Goal: Task Accomplishment & Management: Complete application form

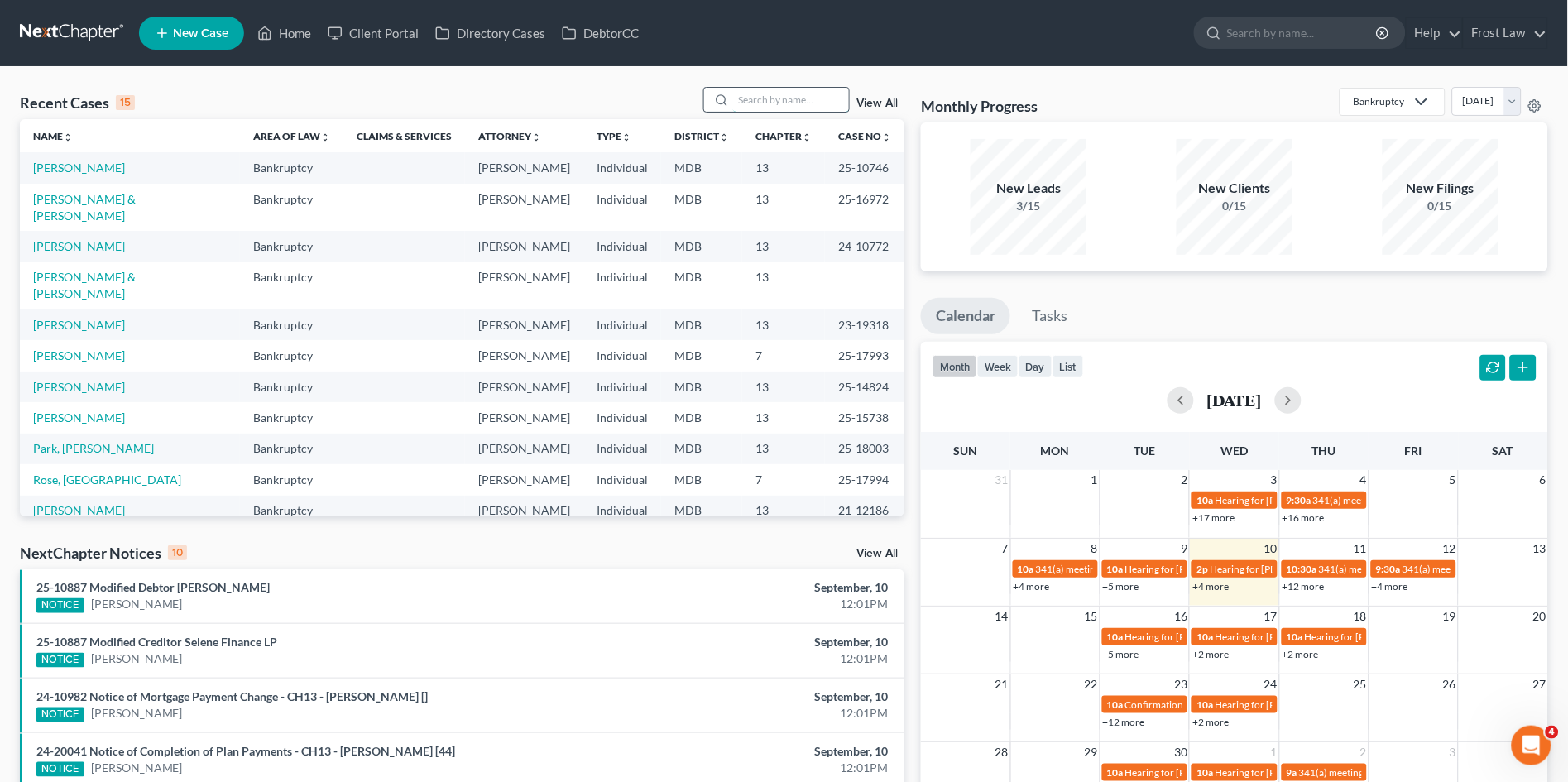
click at [783, 98] on input "search" at bounding box center [791, 100] width 116 height 24
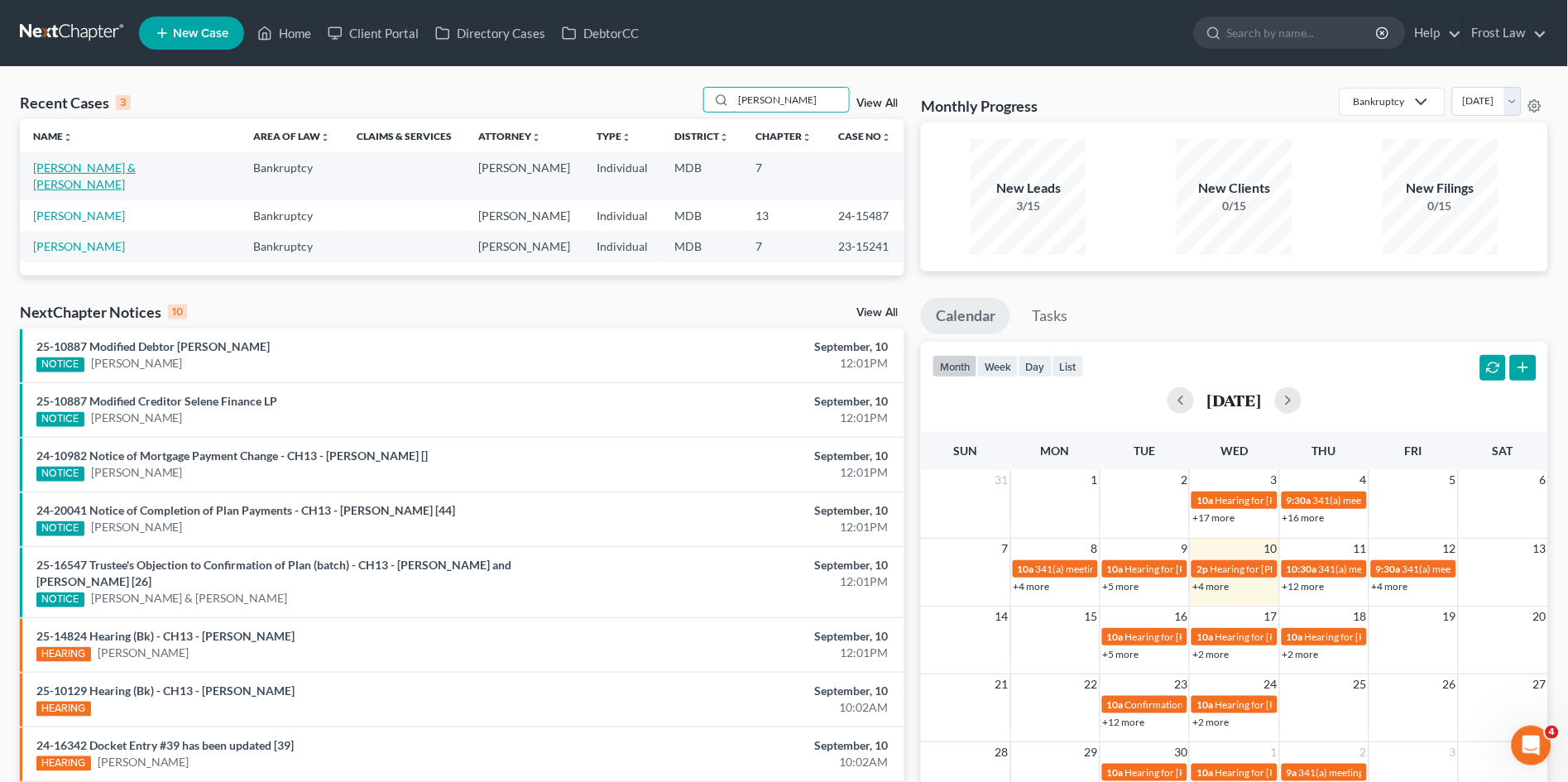
type input "[PERSON_NAME]"
click at [74, 161] on link "[PERSON_NAME] & [PERSON_NAME]" at bounding box center [84, 175] width 103 height 30
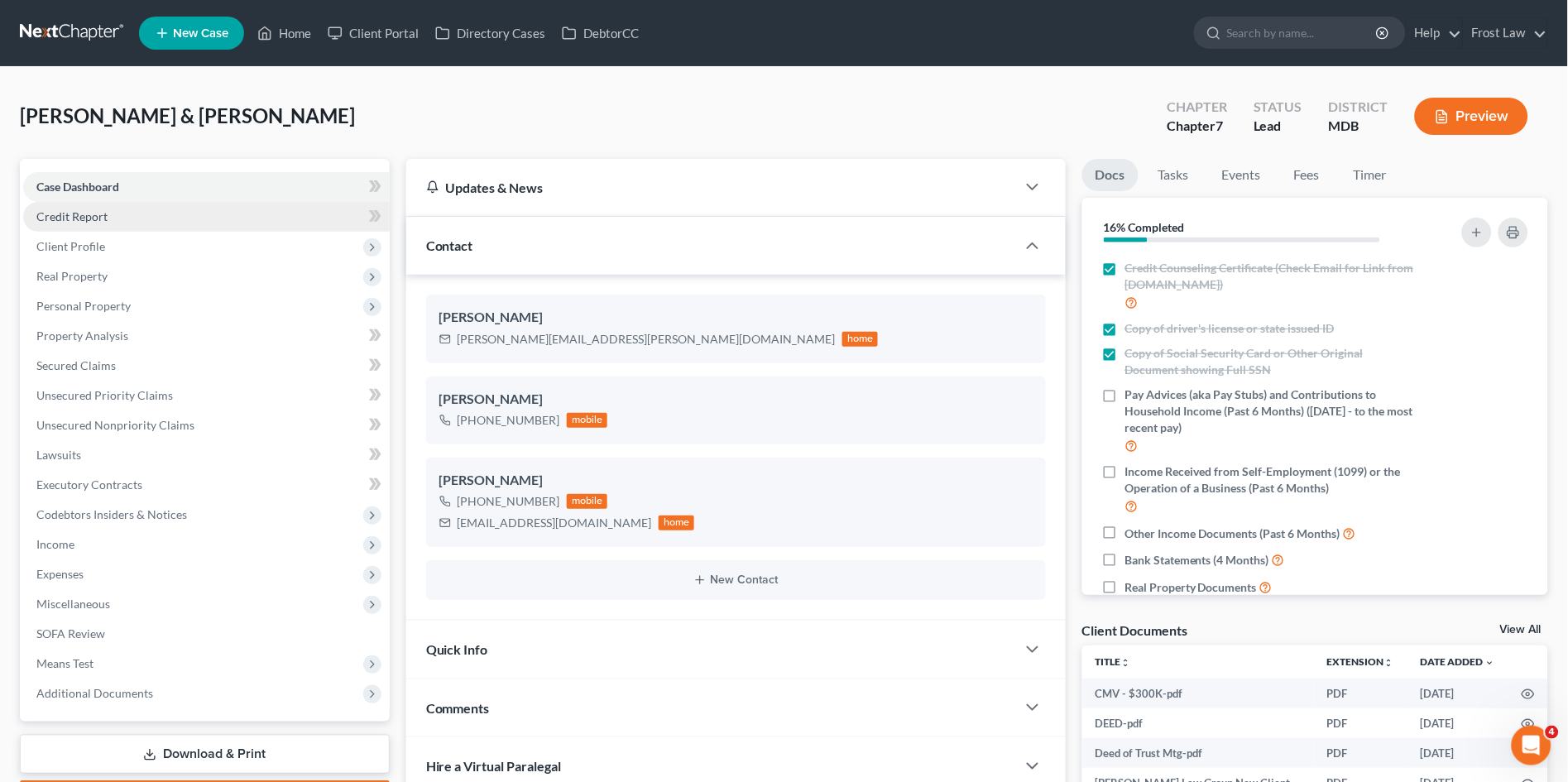
click at [58, 217] on span "Credit Report" at bounding box center [72, 217] width 71 height 14
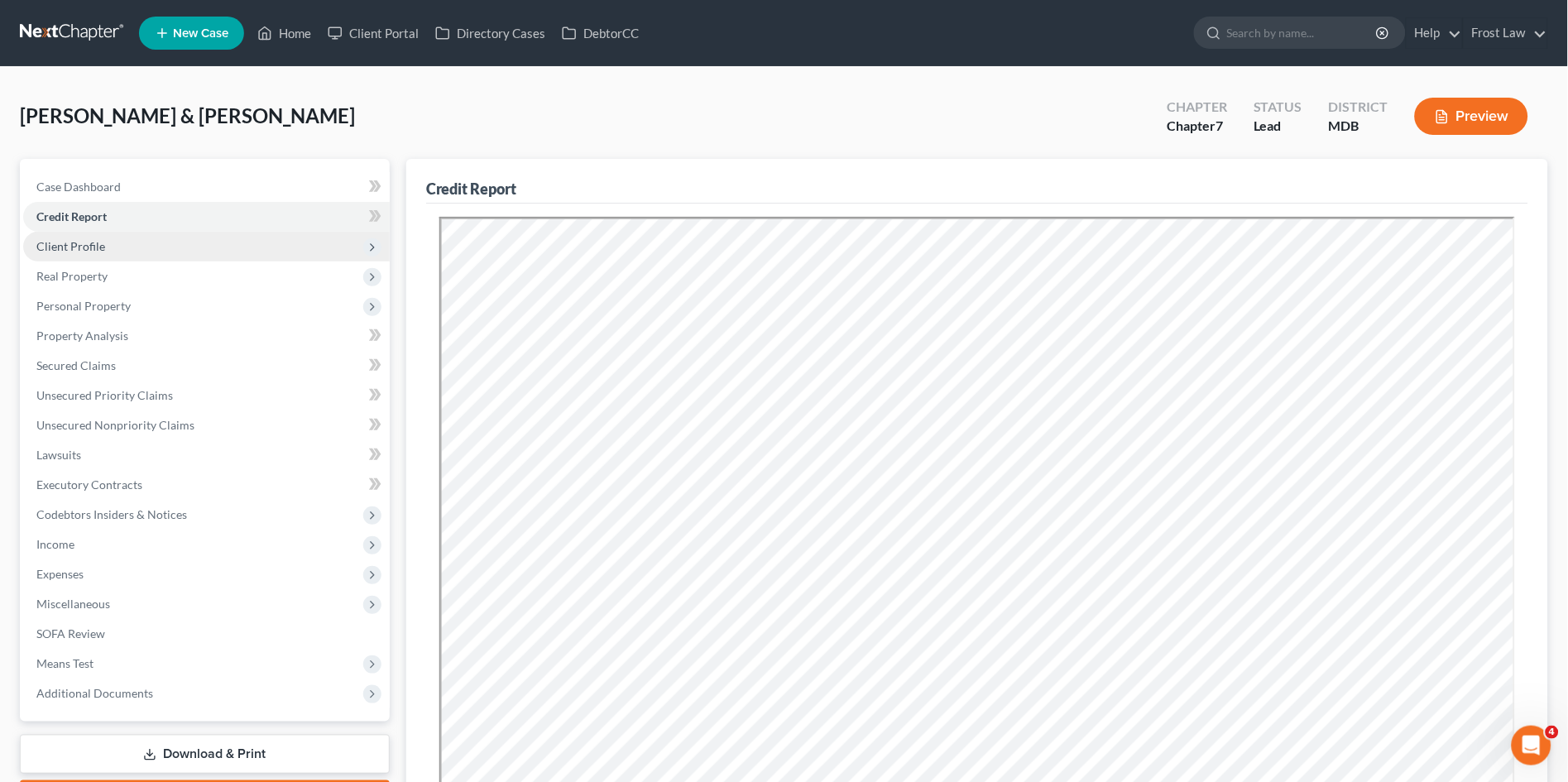
click at [59, 246] on span "Client Profile" at bounding box center [70, 246] width 68 height 14
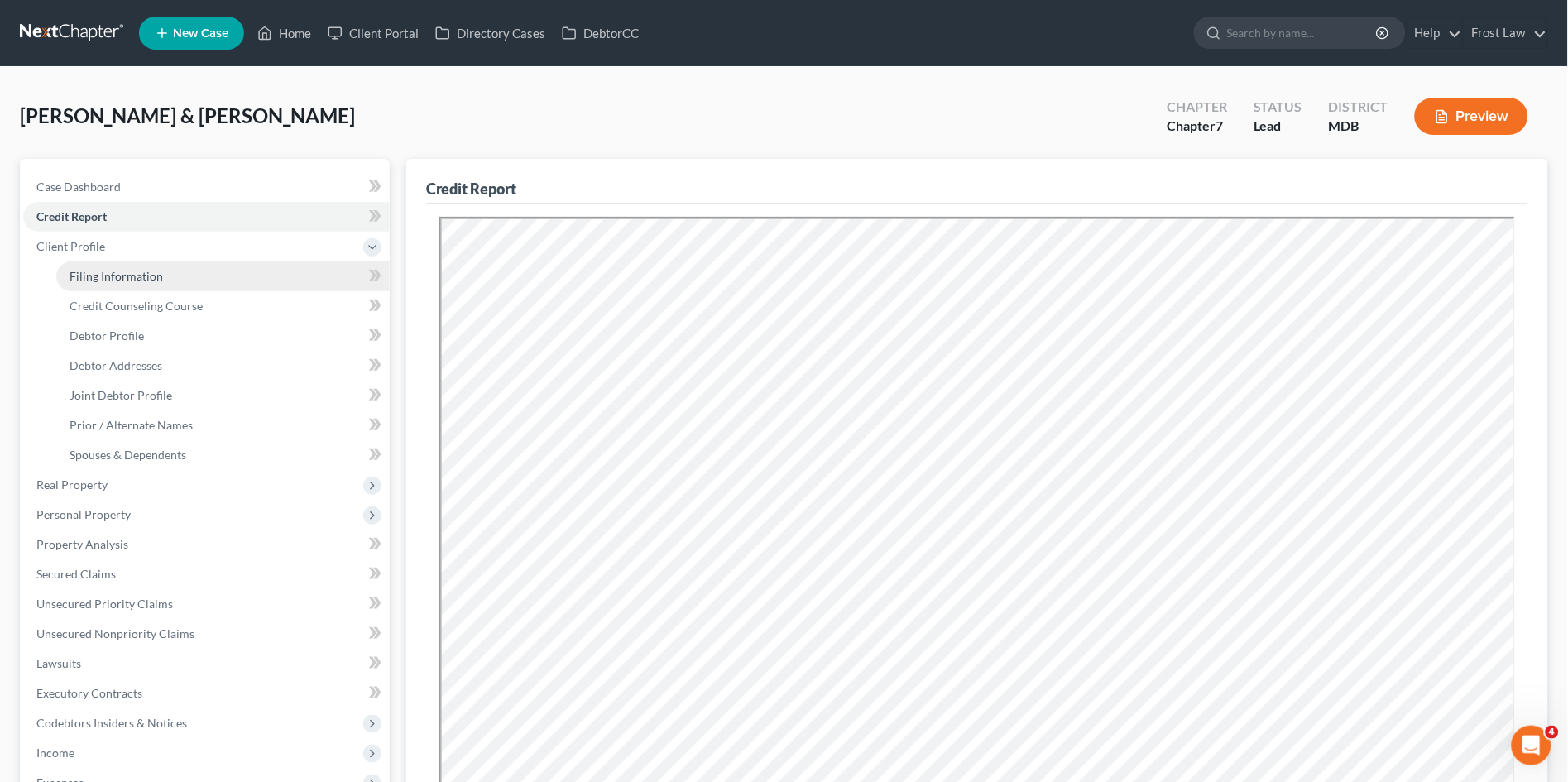
click at [68, 276] on link "Filing Information" at bounding box center [223, 276] width 333 height 29
select select "1"
select select "0"
select select "21"
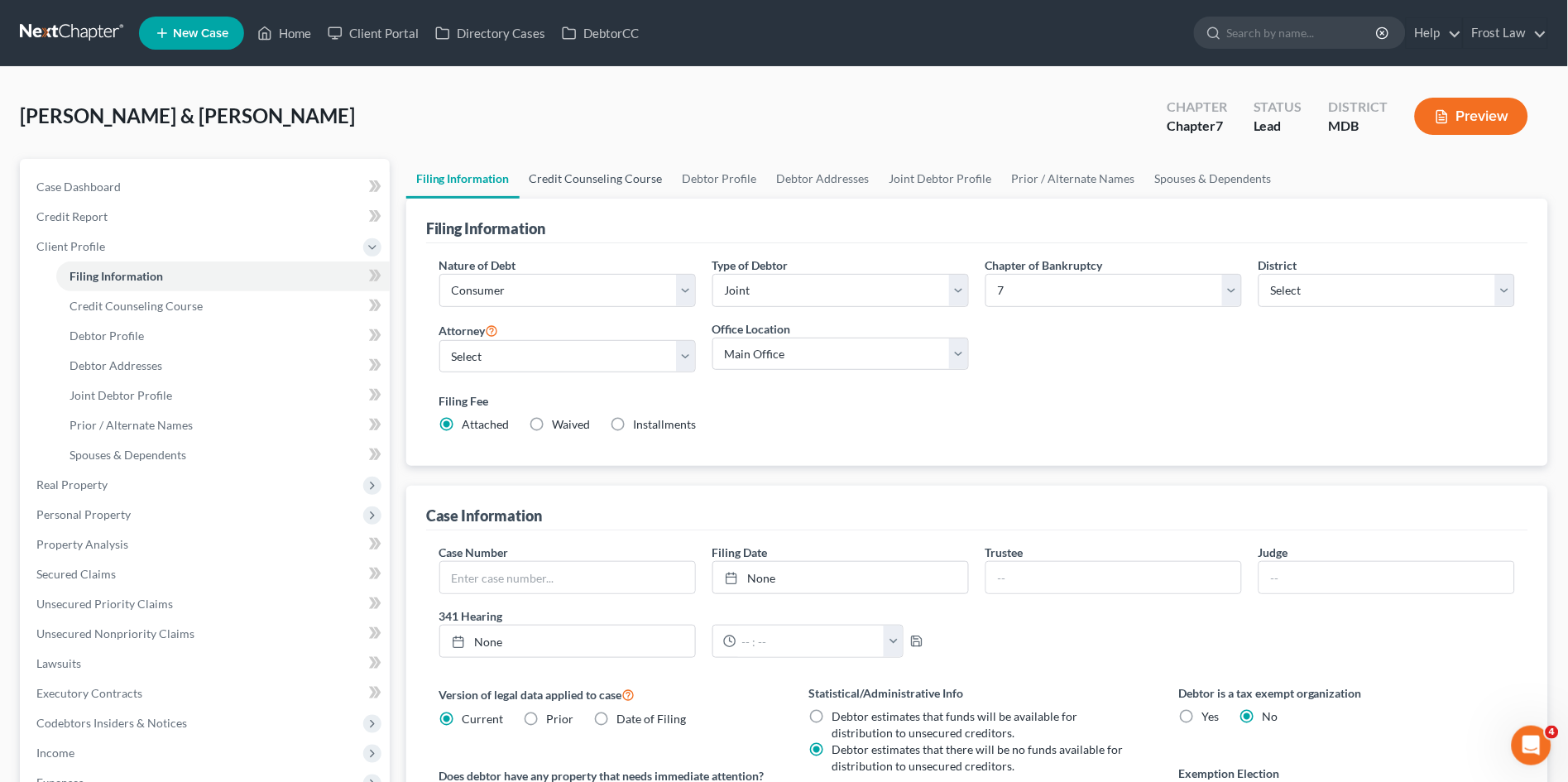
click at [591, 176] on link "Credit Counseling Course" at bounding box center [596, 179] width 153 height 40
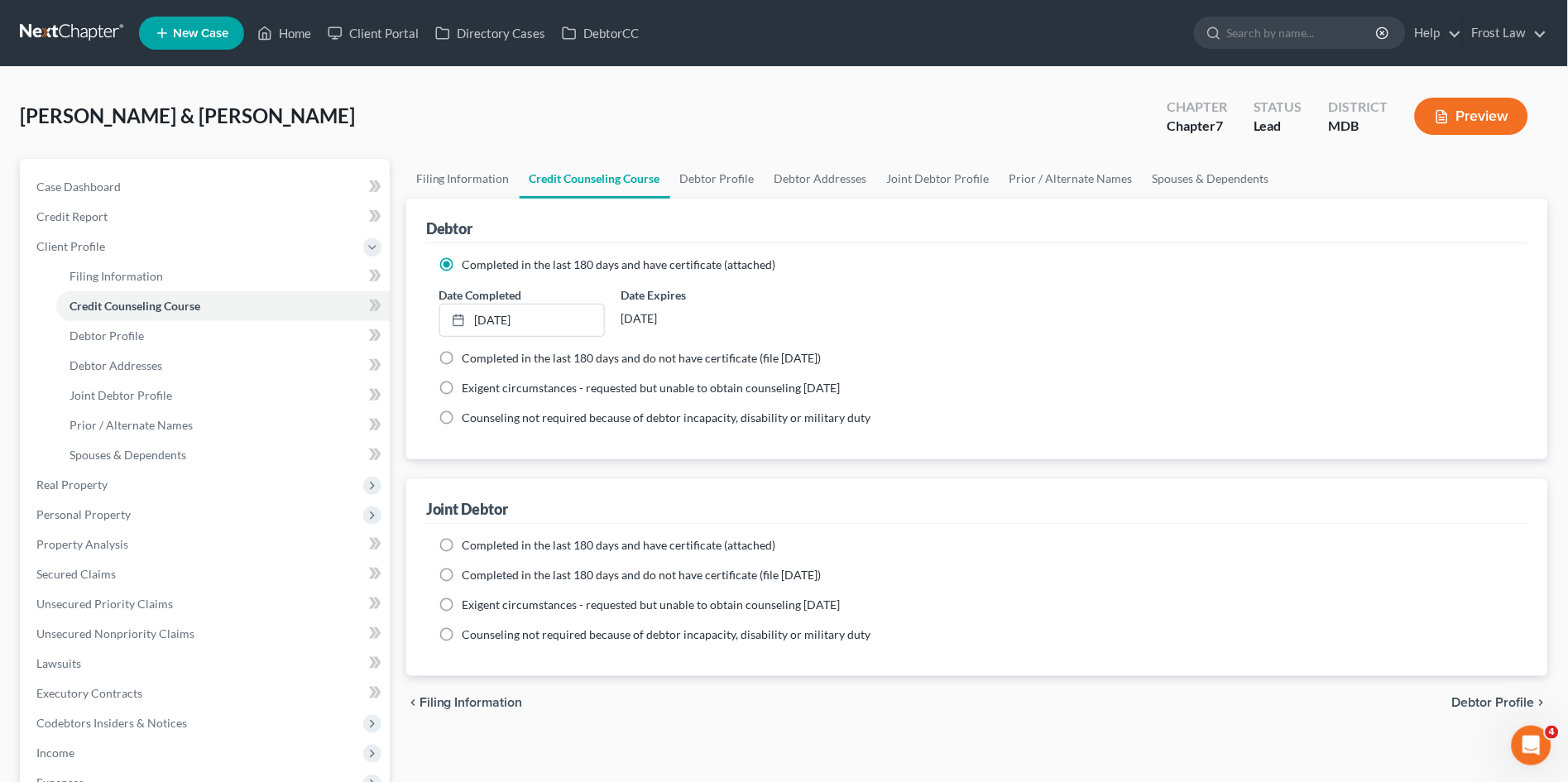
click at [462, 544] on label "Completed in the last 180 days and have certificate (attached)" at bounding box center [619, 545] width 313 height 16
click at [469, 544] on input "Completed in the last 180 days and have certificate (attached)" at bounding box center [474, 542] width 10 height 10
radio input "true"
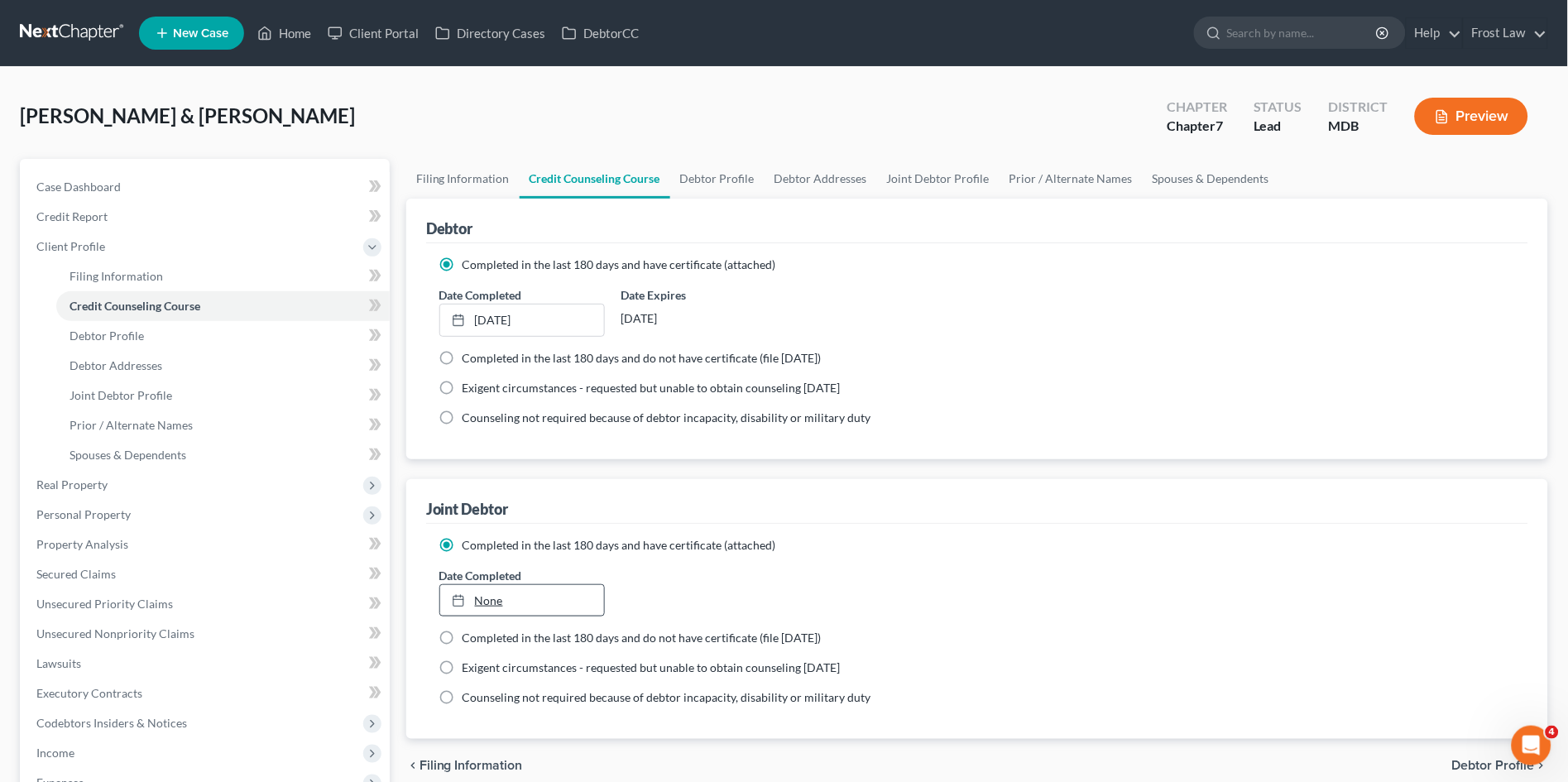
click at [487, 598] on link "None" at bounding box center [522, 601] width 164 height 31
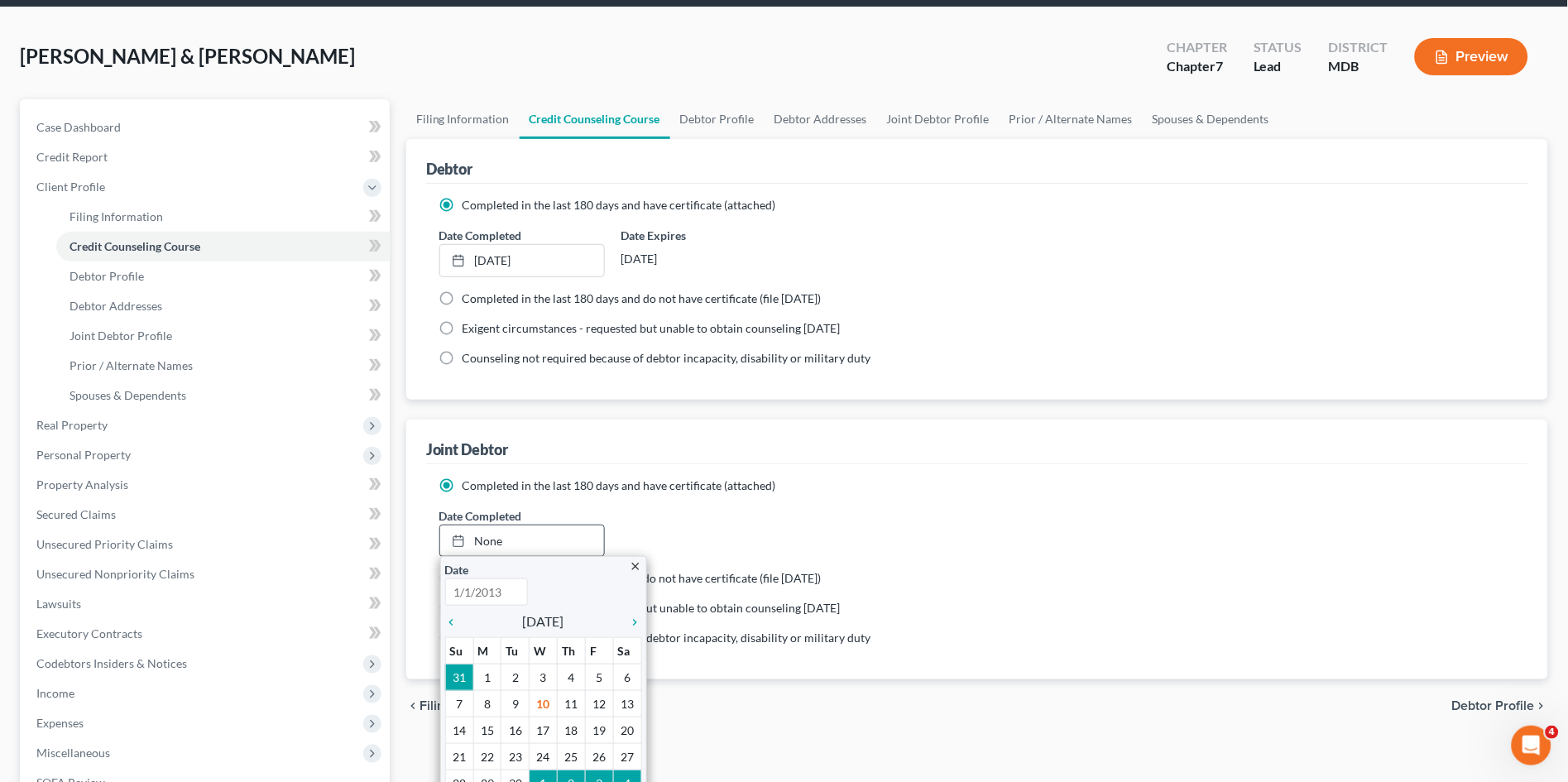
scroll to position [92, 0]
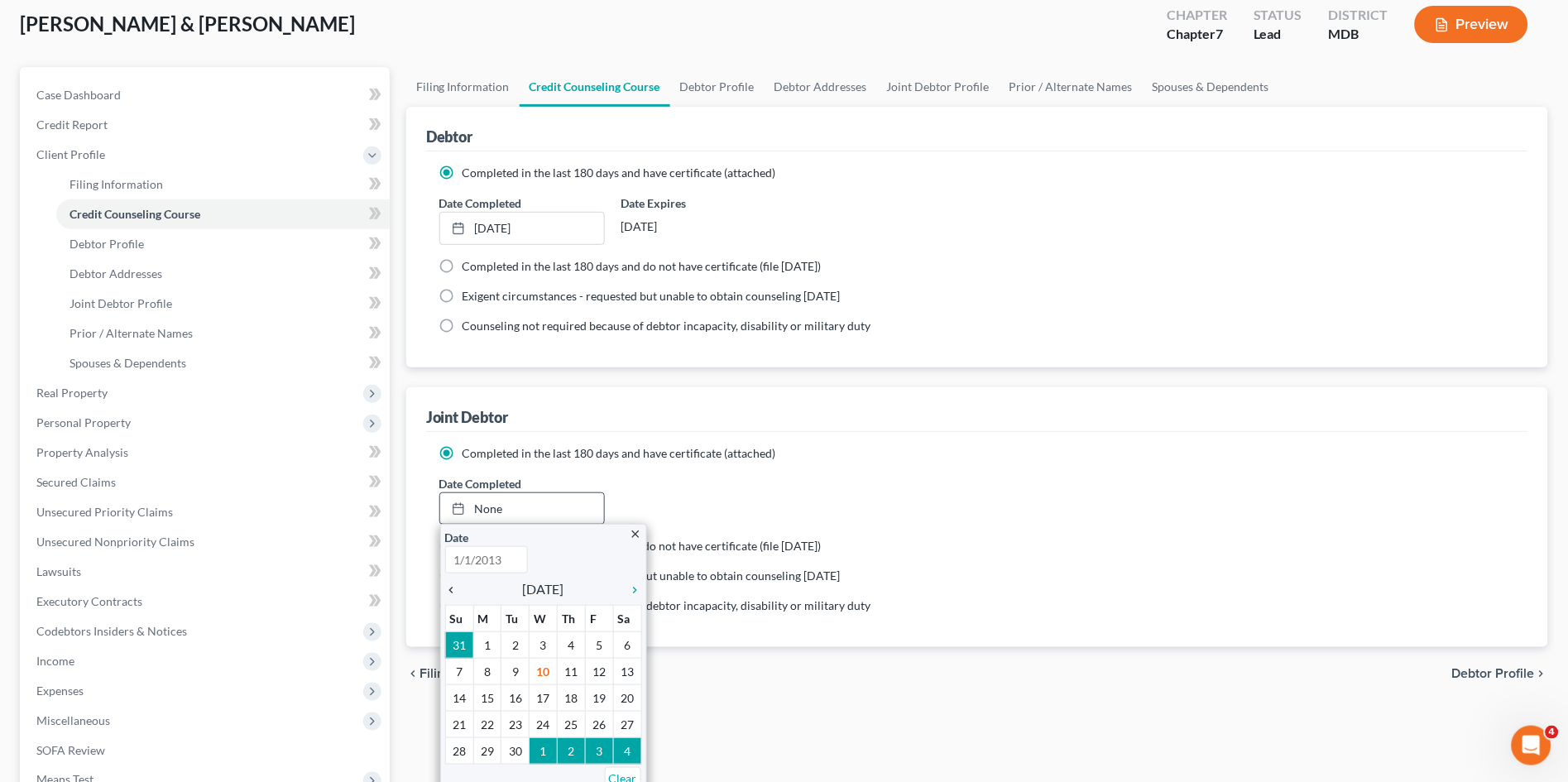
type input "[DATE]"
click at [454, 591] on icon "chevron_left" at bounding box center [455, 590] width 22 height 13
click at [455, 591] on icon "chevron_left" at bounding box center [455, 590] width 22 height 13
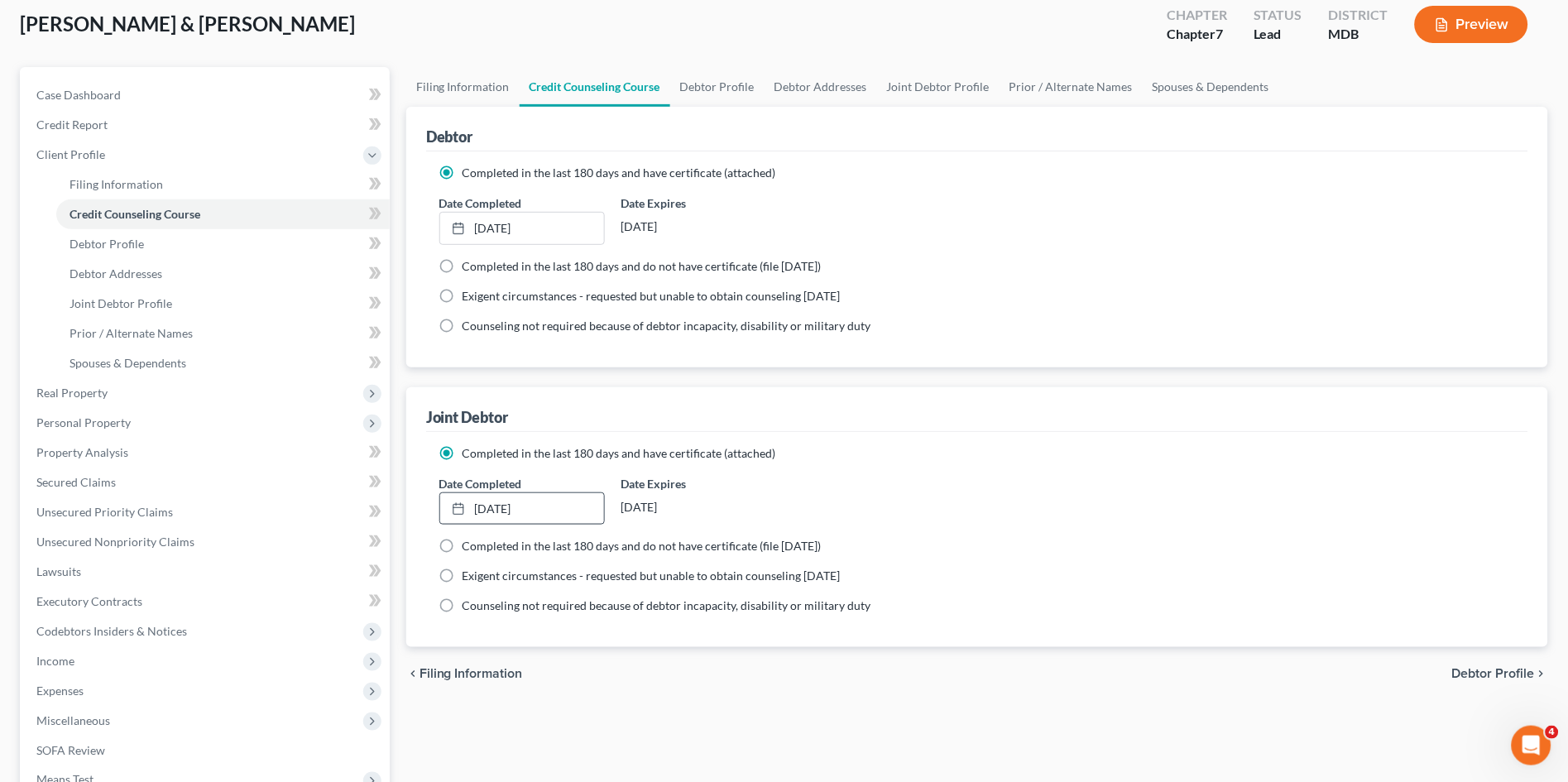
click at [721, 63] on div "[PERSON_NAME] & [PERSON_NAME] Upgraded Chapter Chapter 7 Status Lead District M…" at bounding box center [784, 30] width 1528 height 72
click at [726, 79] on link "Debtor Profile" at bounding box center [717, 87] width 94 height 40
select select "1"
select select "3"
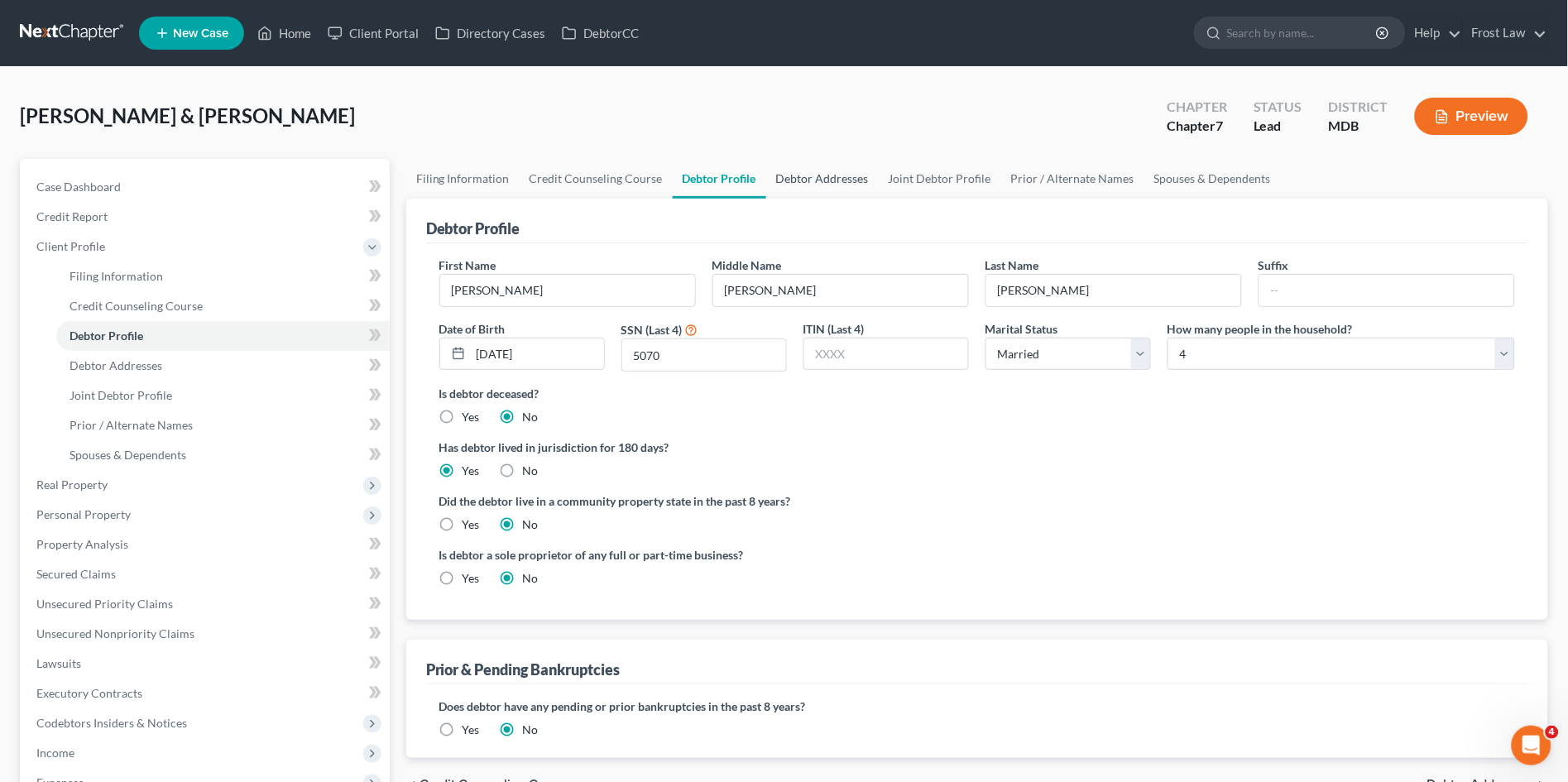
click at [826, 179] on link "Debtor Addresses" at bounding box center [823, 179] width 113 height 40
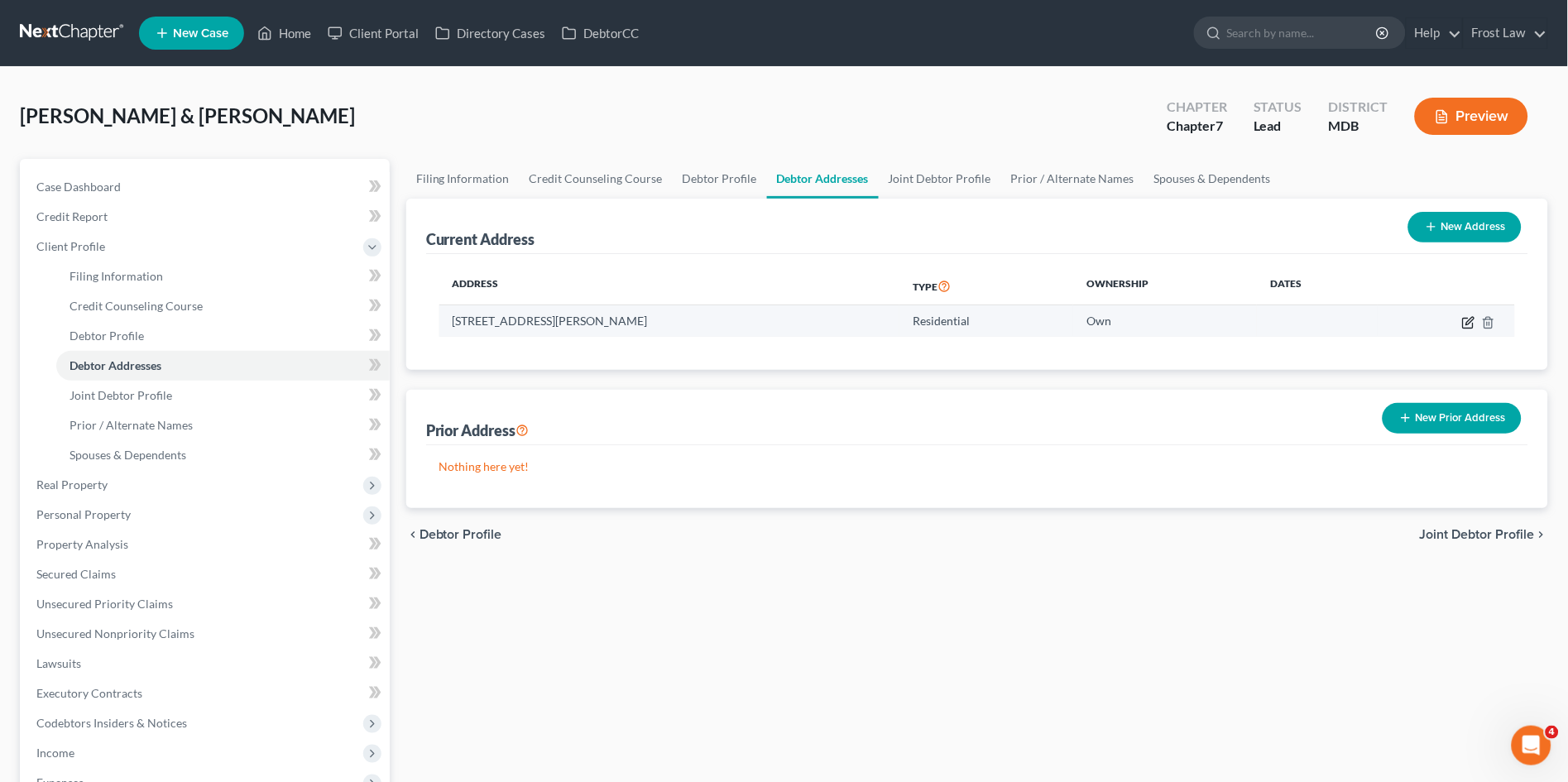
click at [1471, 321] on icon "button" at bounding box center [1470, 320] width 8 height 8
select select "21"
select select "12"
select select "0"
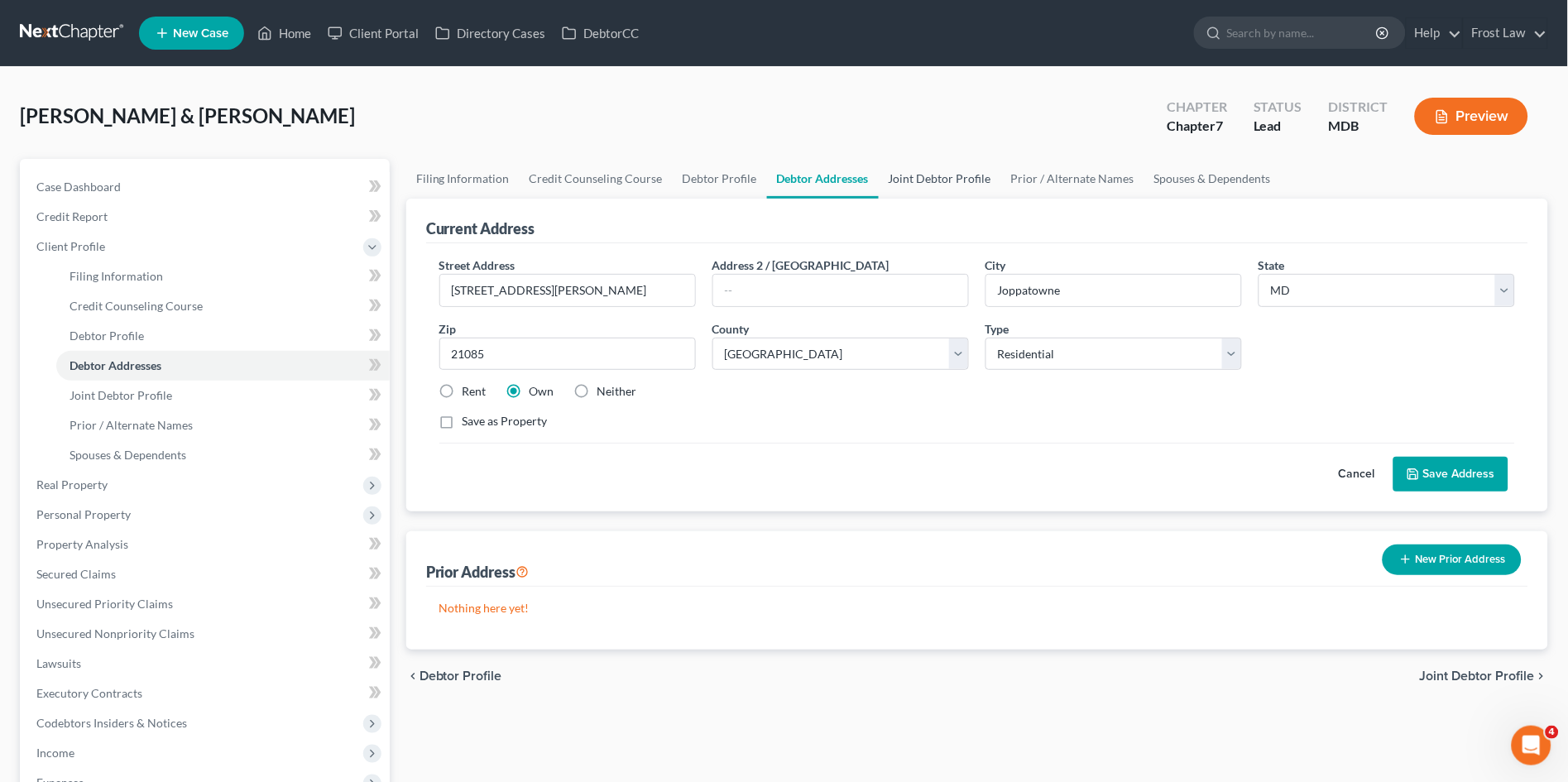
click at [925, 177] on link "Joint Debtor Profile" at bounding box center [939, 179] width 122 height 40
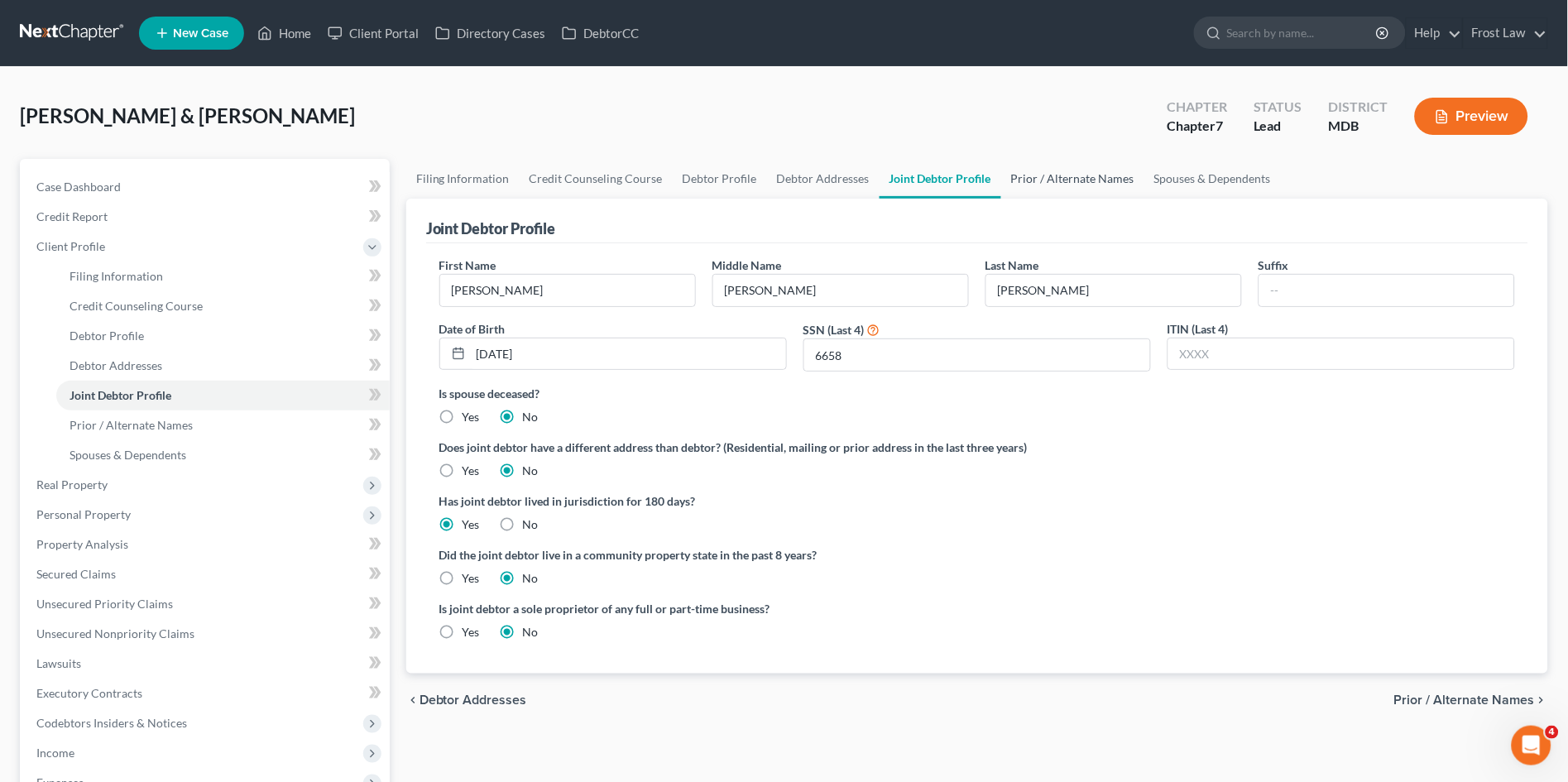
click at [1054, 178] on link "Prior / Alternate Names" at bounding box center [1073, 179] width 143 height 40
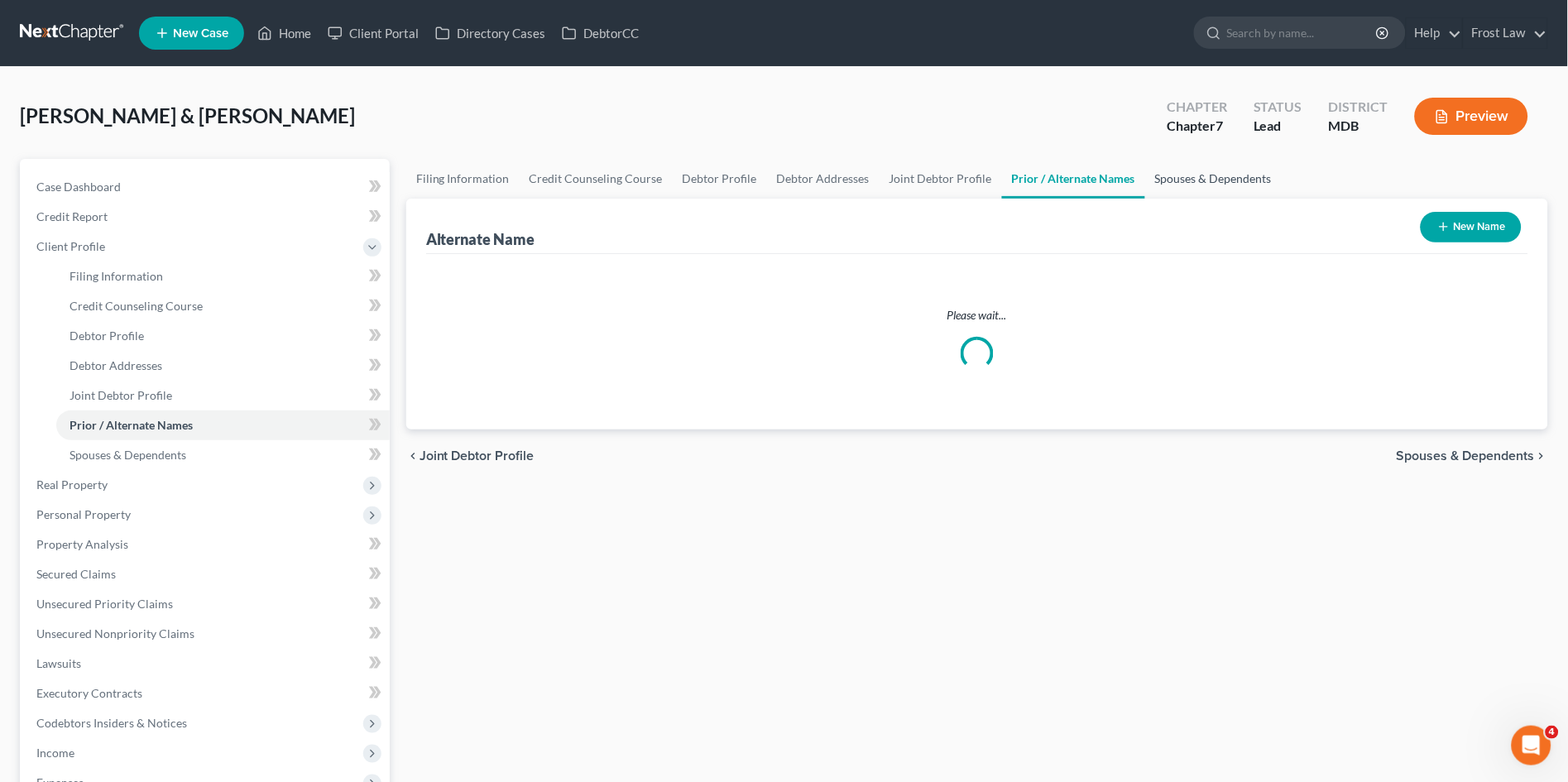
click at [1182, 179] on link "Spouses & Dependents" at bounding box center [1214, 179] width 137 height 40
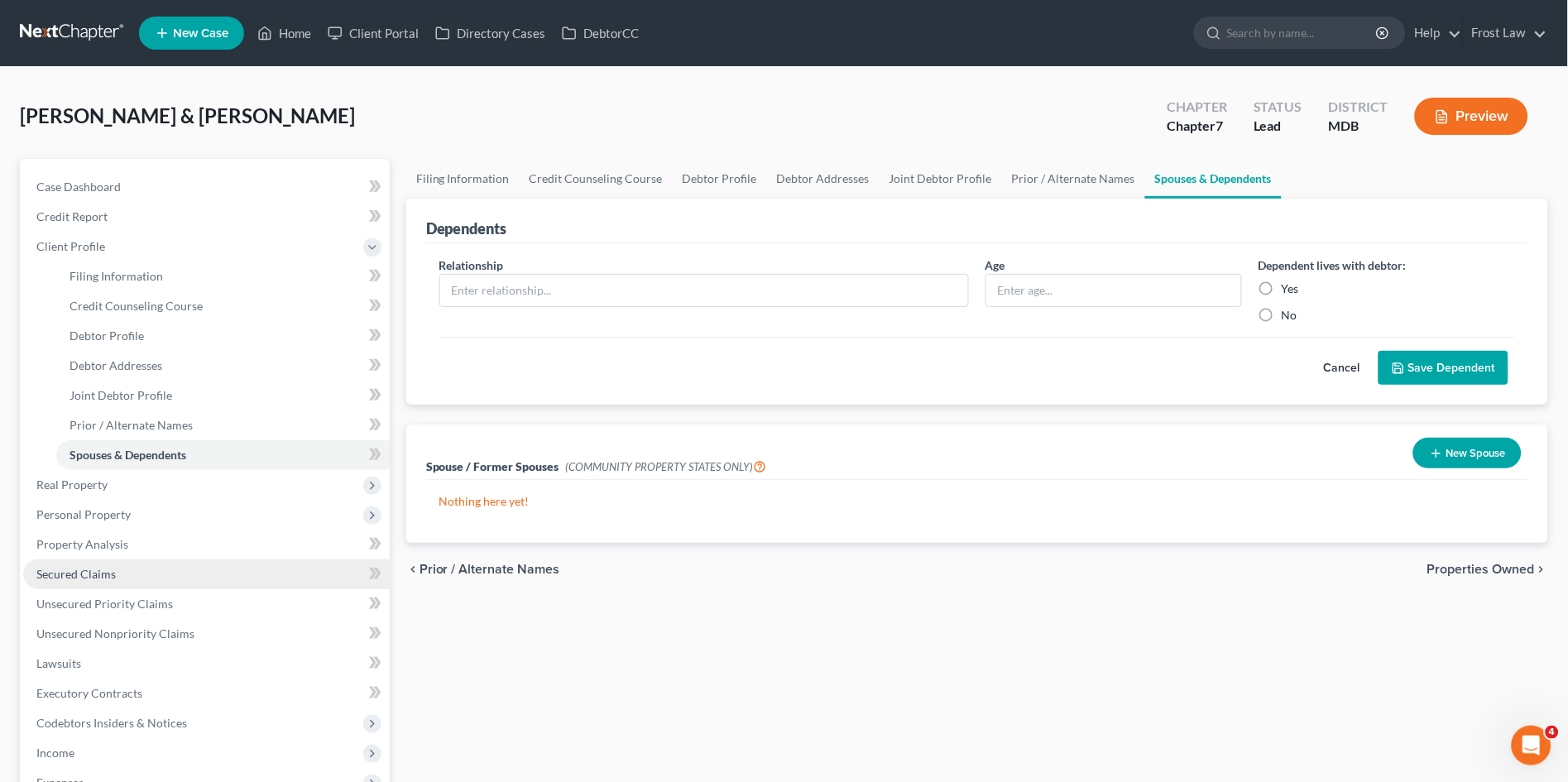
click at [131, 562] on link "Secured Claims" at bounding box center [206, 574] width 366 height 29
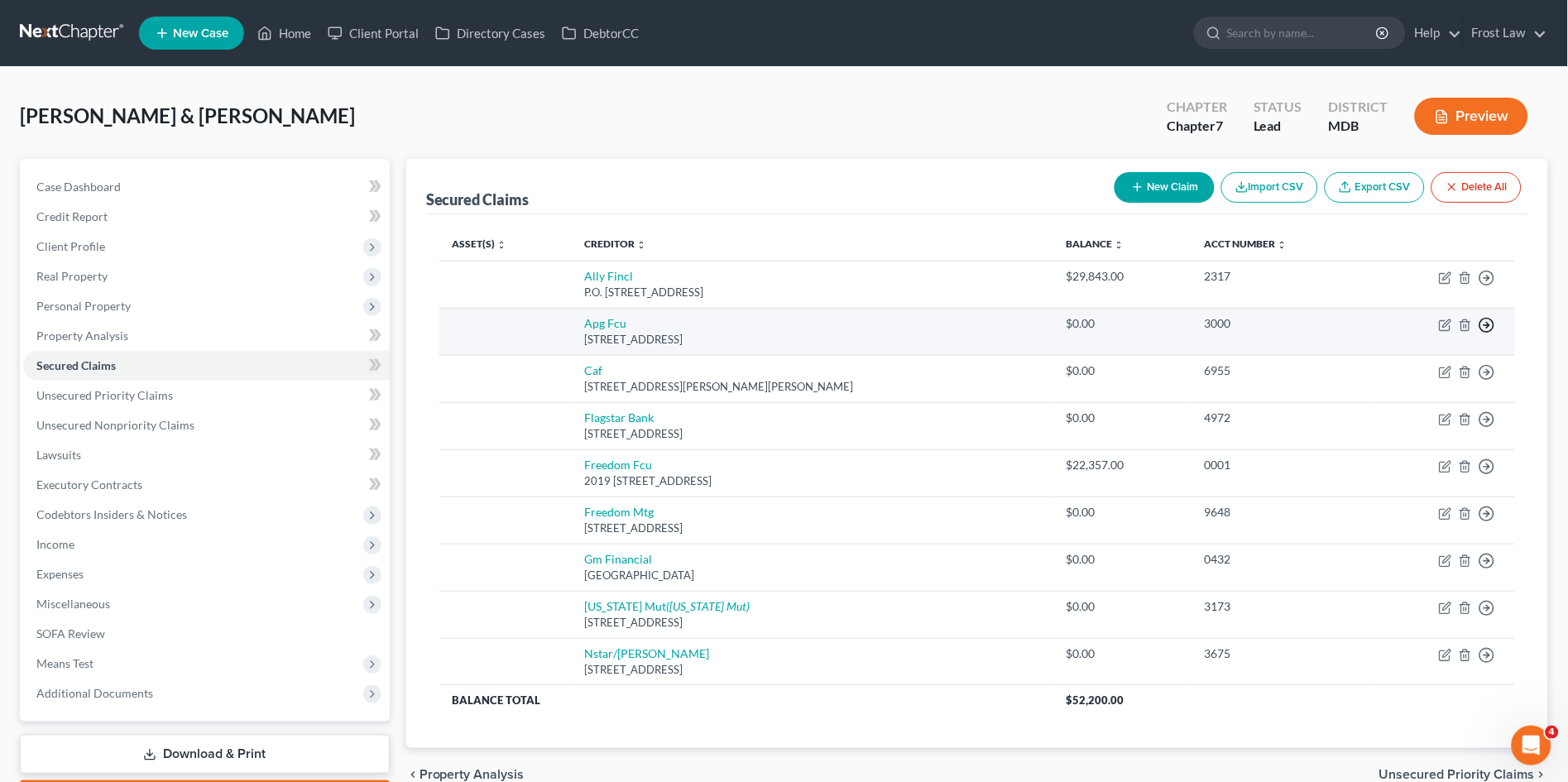
click at [1493, 326] on icon "button" at bounding box center [1487, 325] width 16 height 16
click at [1427, 424] on link "Move to Notice Only" at bounding box center [1411, 420] width 139 height 28
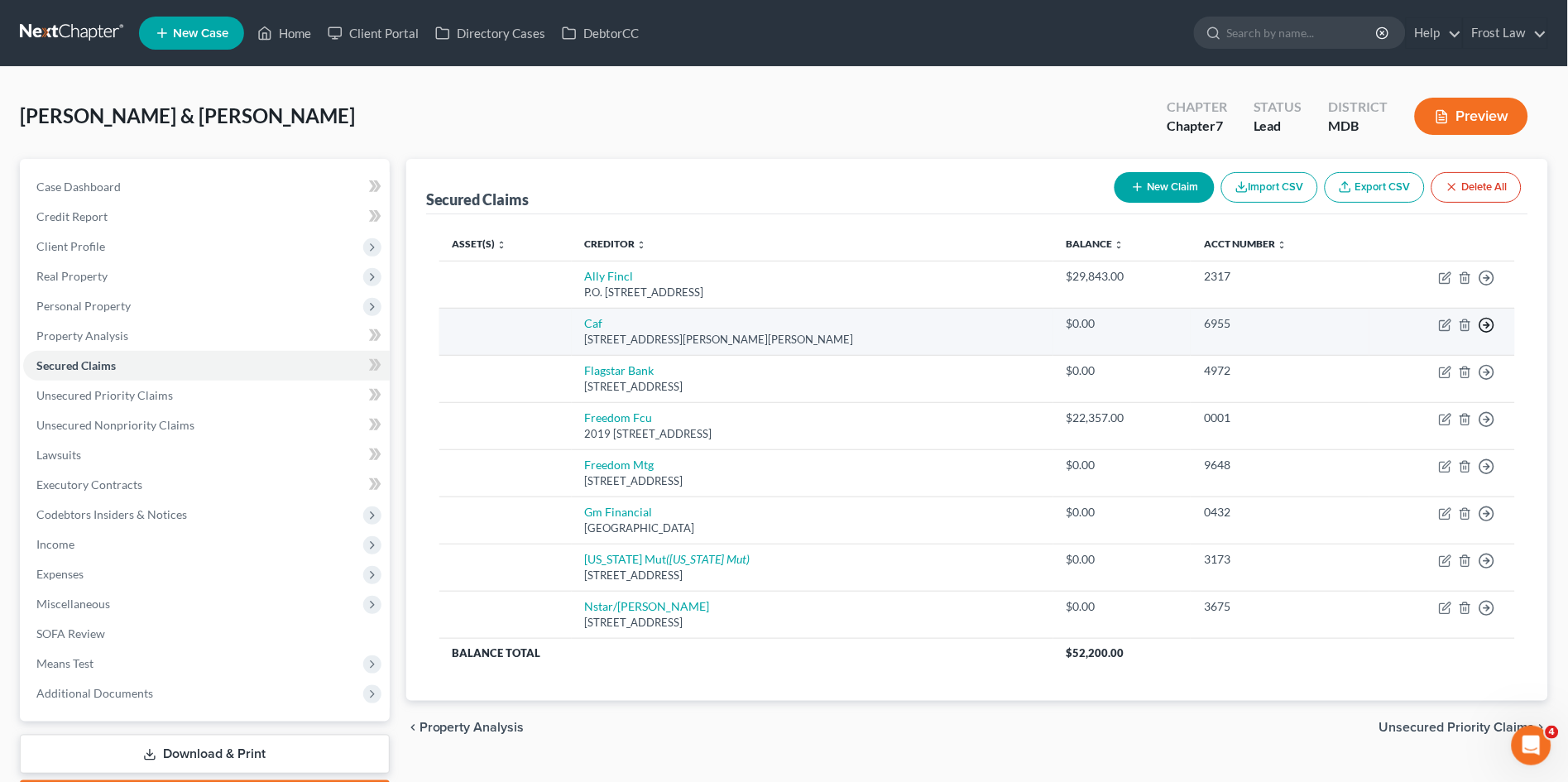
click at [1492, 326] on icon "button" at bounding box center [1487, 325] width 16 height 16
click at [1460, 426] on link "Move to Notice Only" at bounding box center [1411, 420] width 139 height 28
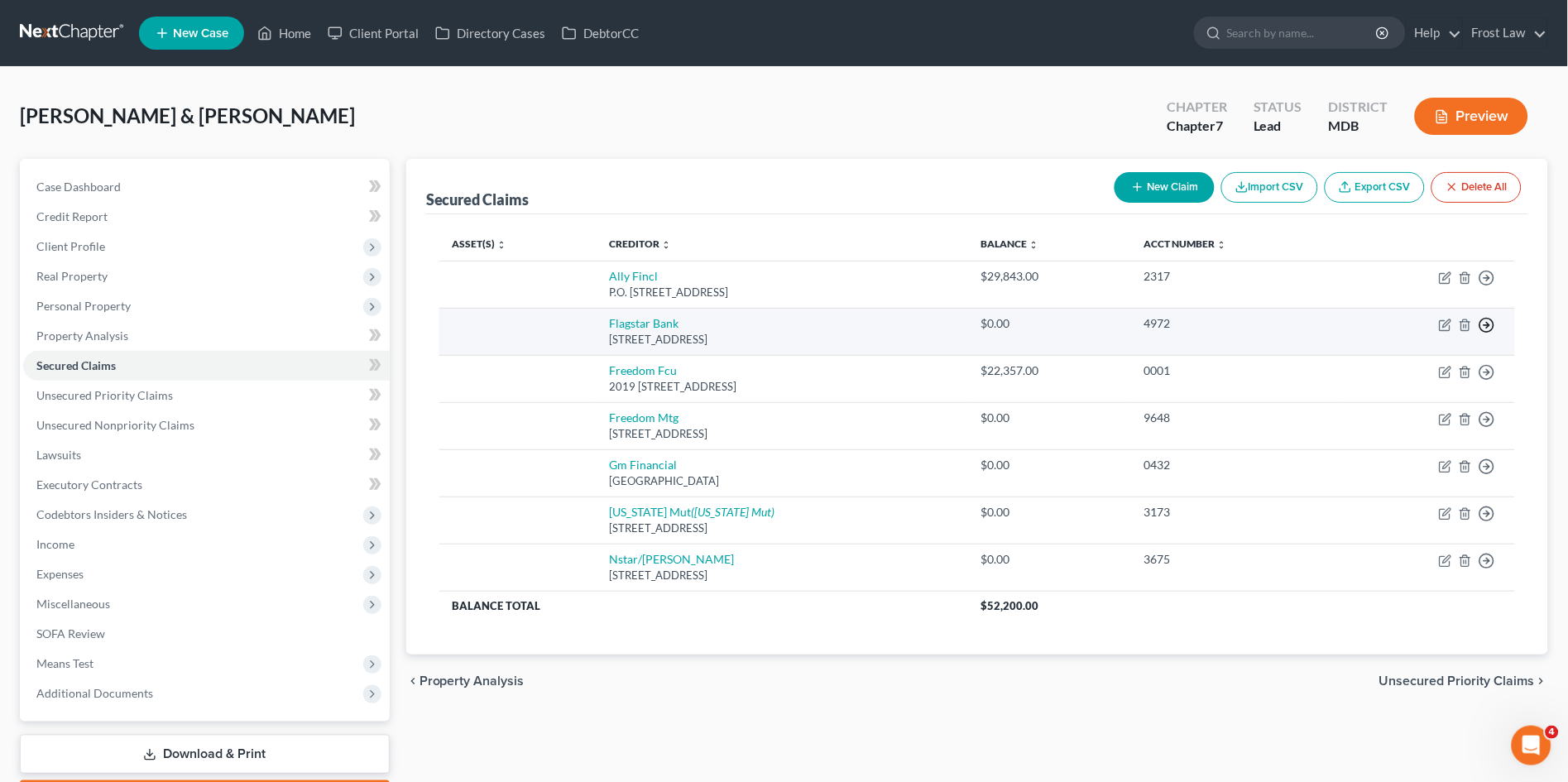
click at [1489, 319] on circle "button" at bounding box center [1487, 326] width 14 height 14
click at [1449, 418] on link "Move to Notice Only" at bounding box center [1411, 420] width 139 height 28
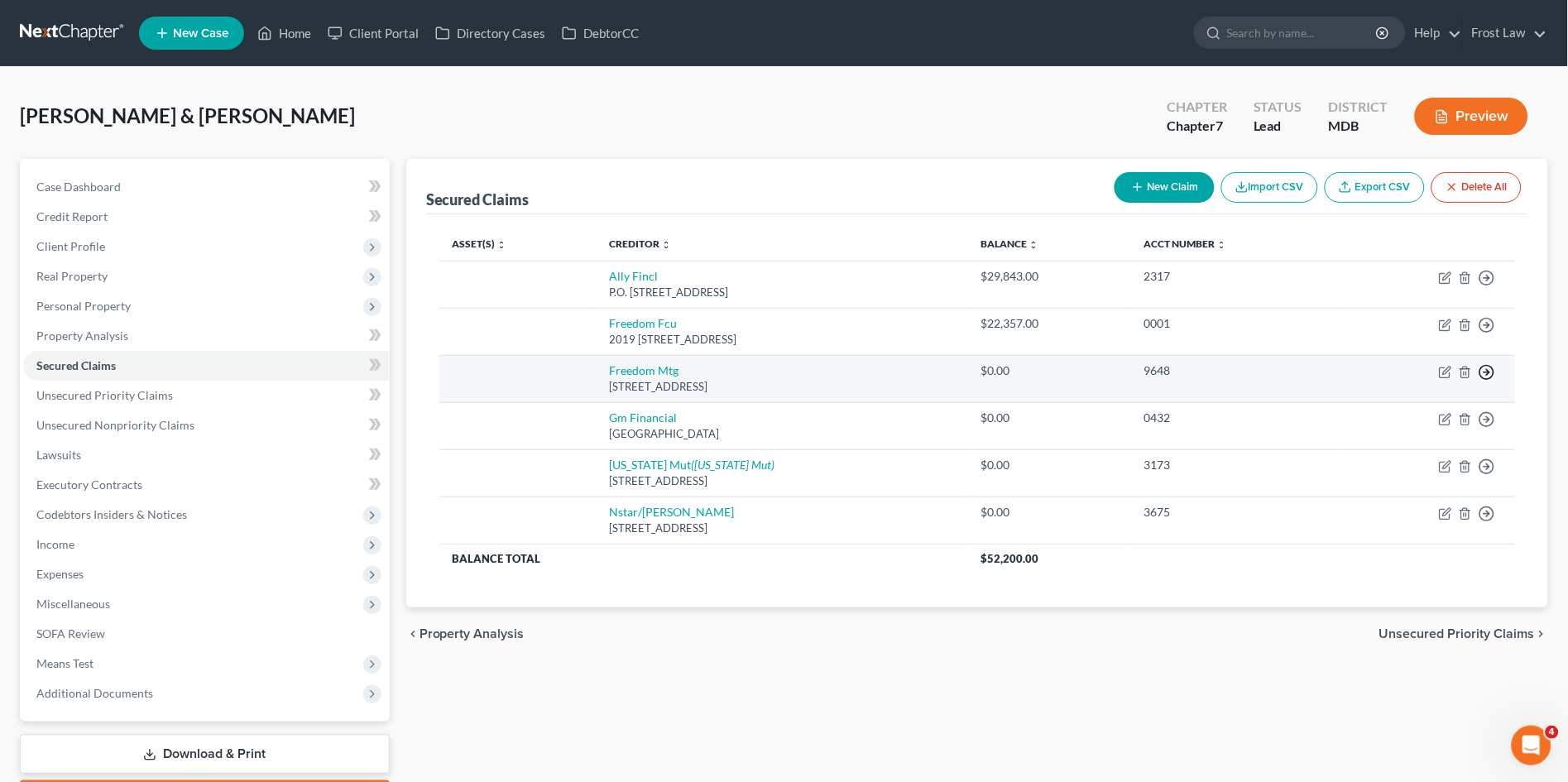
click at [1491, 367] on icon "button" at bounding box center [1487, 372] width 16 height 16
click at [1448, 464] on link "Move to Notice Only" at bounding box center [1411, 468] width 139 height 28
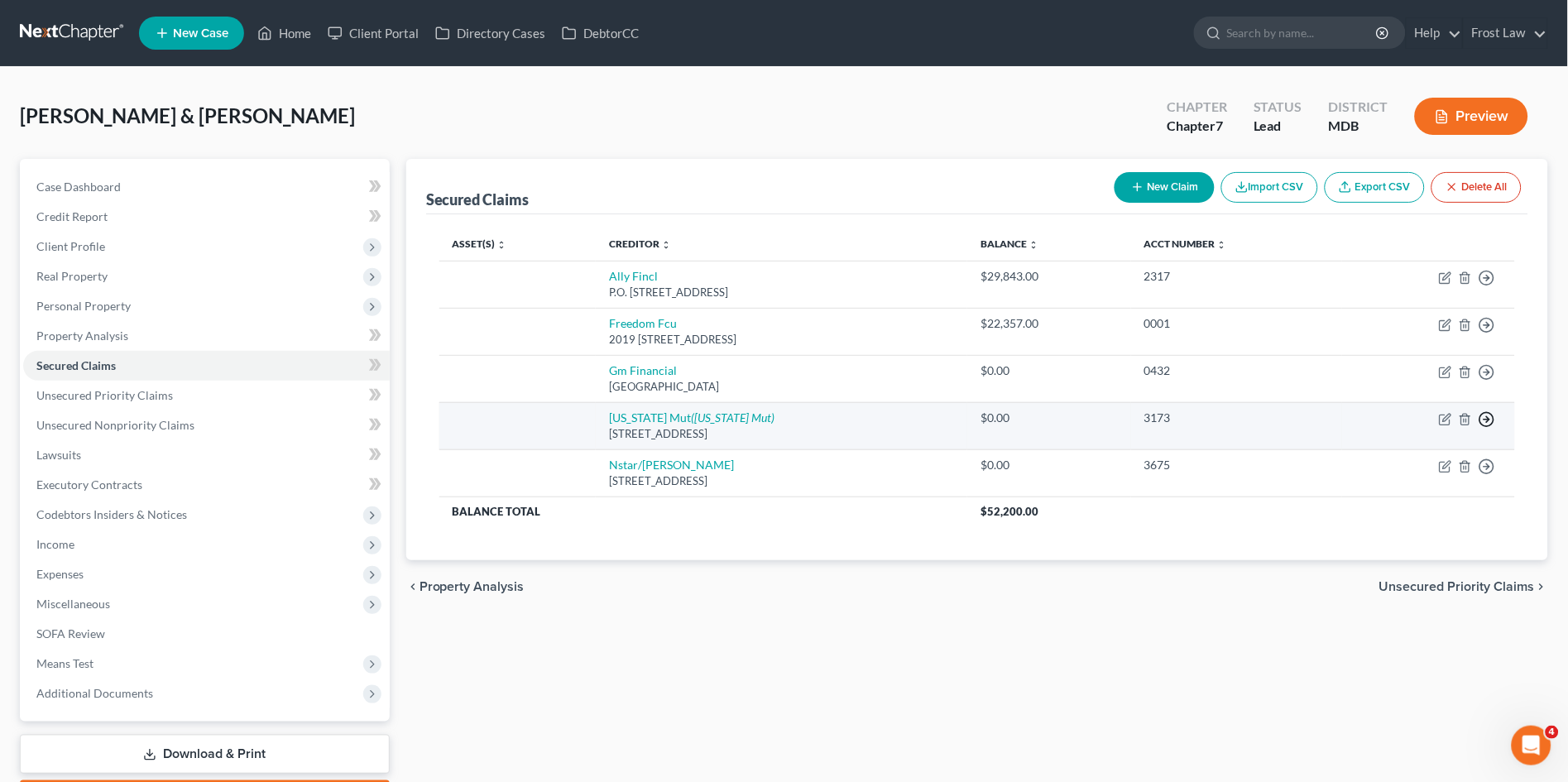
click at [1489, 417] on polyline "button" at bounding box center [1488, 419] width 3 height 6
click at [1449, 518] on link "Move to Notice Only" at bounding box center [1411, 514] width 139 height 28
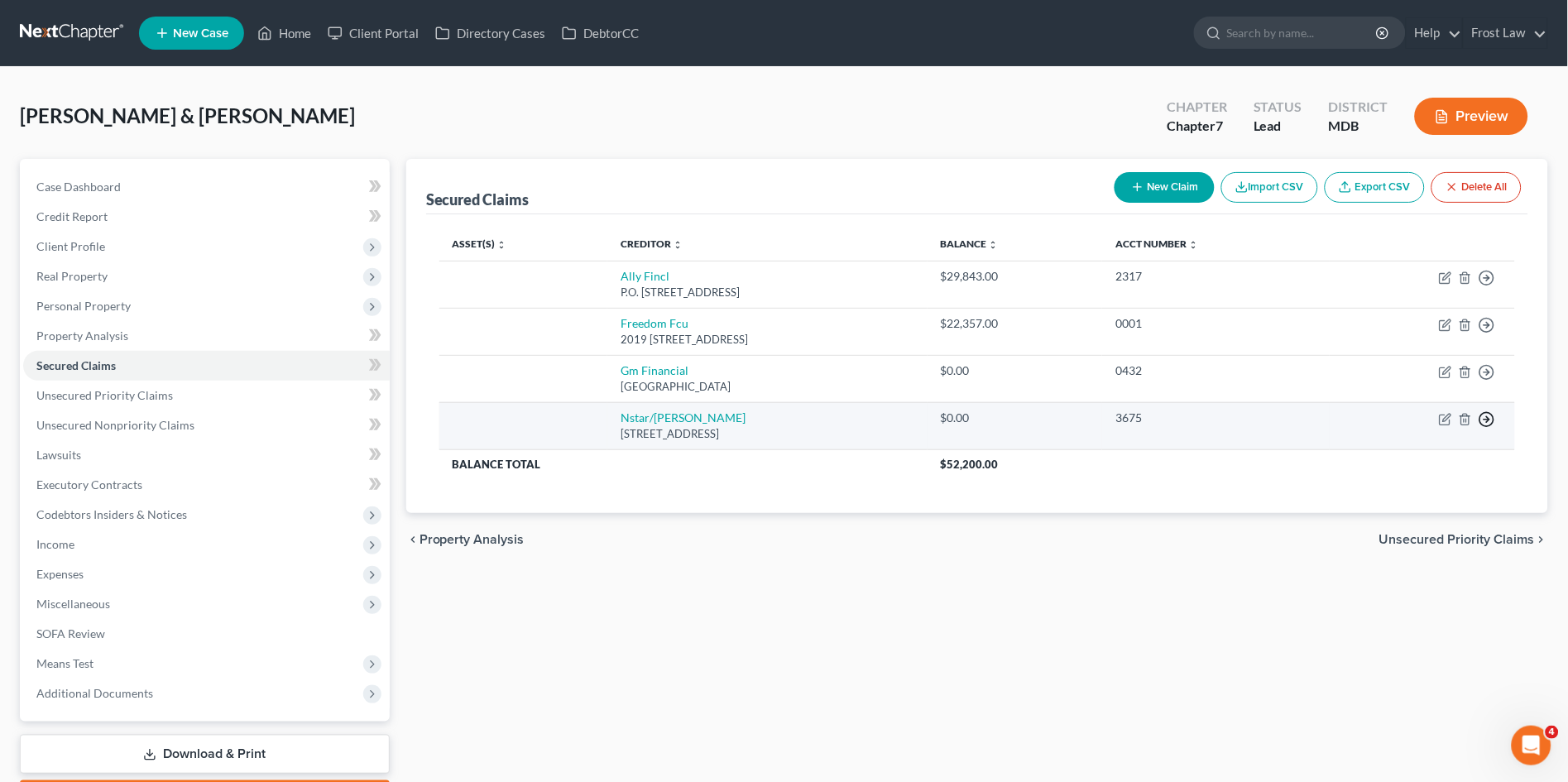
click at [1484, 419] on icon "button" at bounding box center [1487, 419] width 16 height 16
click at [1442, 512] on link "Move to Notice Only" at bounding box center [1411, 514] width 139 height 28
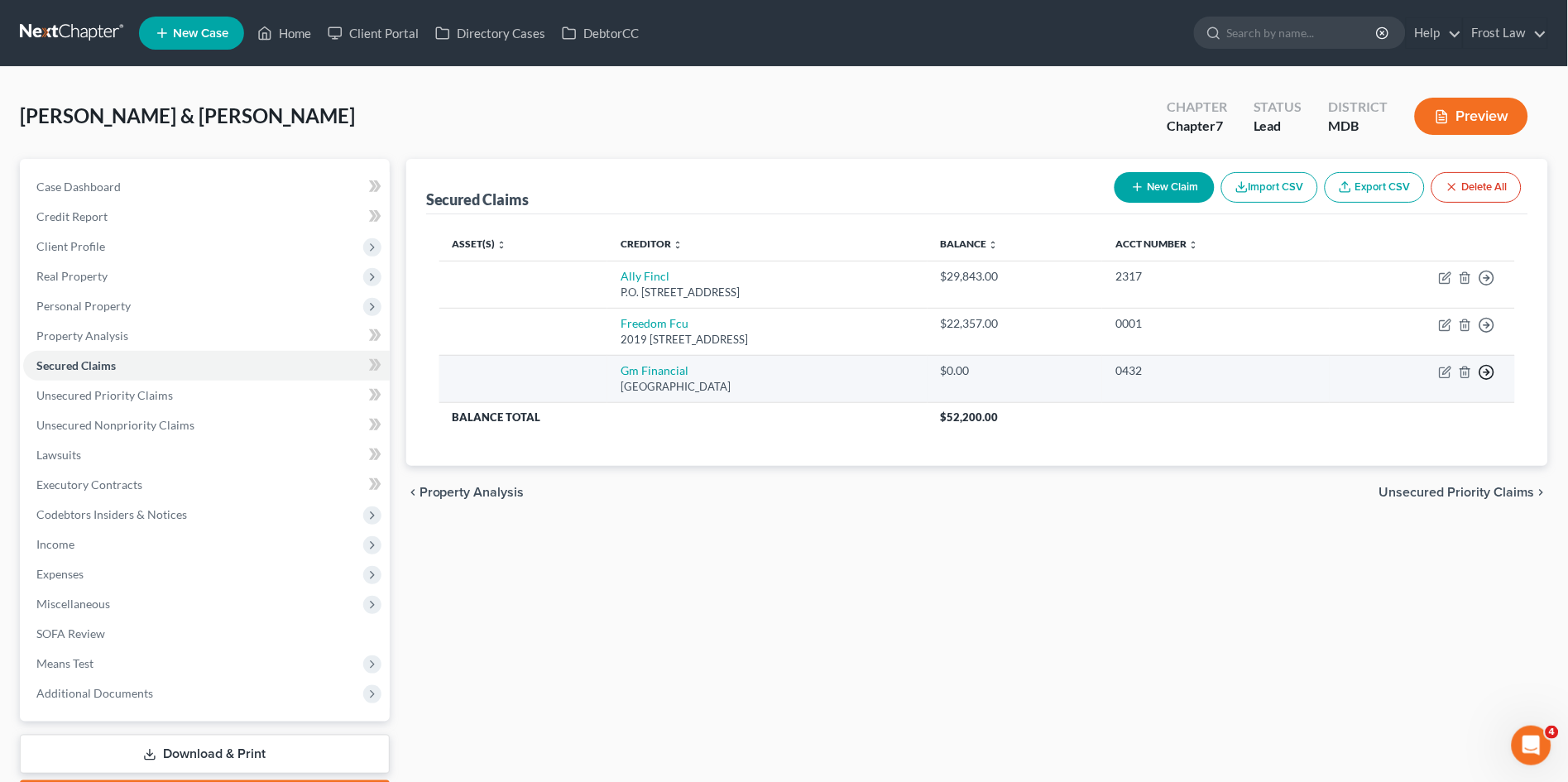
click at [1485, 366] on icon "button" at bounding box center [1487, 372] width 16 height 16
click at [1441, 464] on link "Move to Notice Only" at bounding box center [1411, 468] width 139 height 28
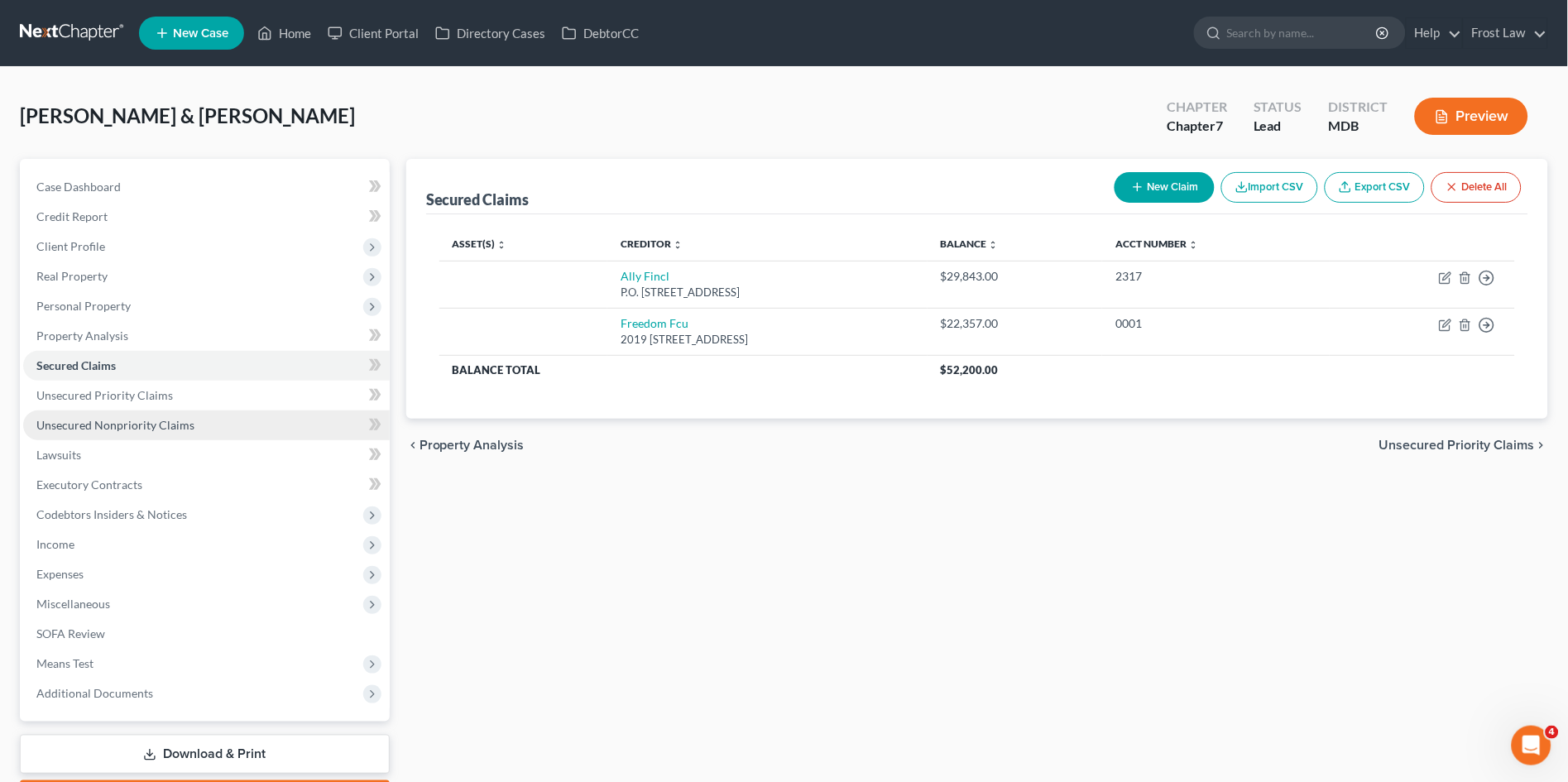
click at [161, 418] on span "Unsecured Nonpriority Claims" at bounding box center [115, 425] width 158 height 14
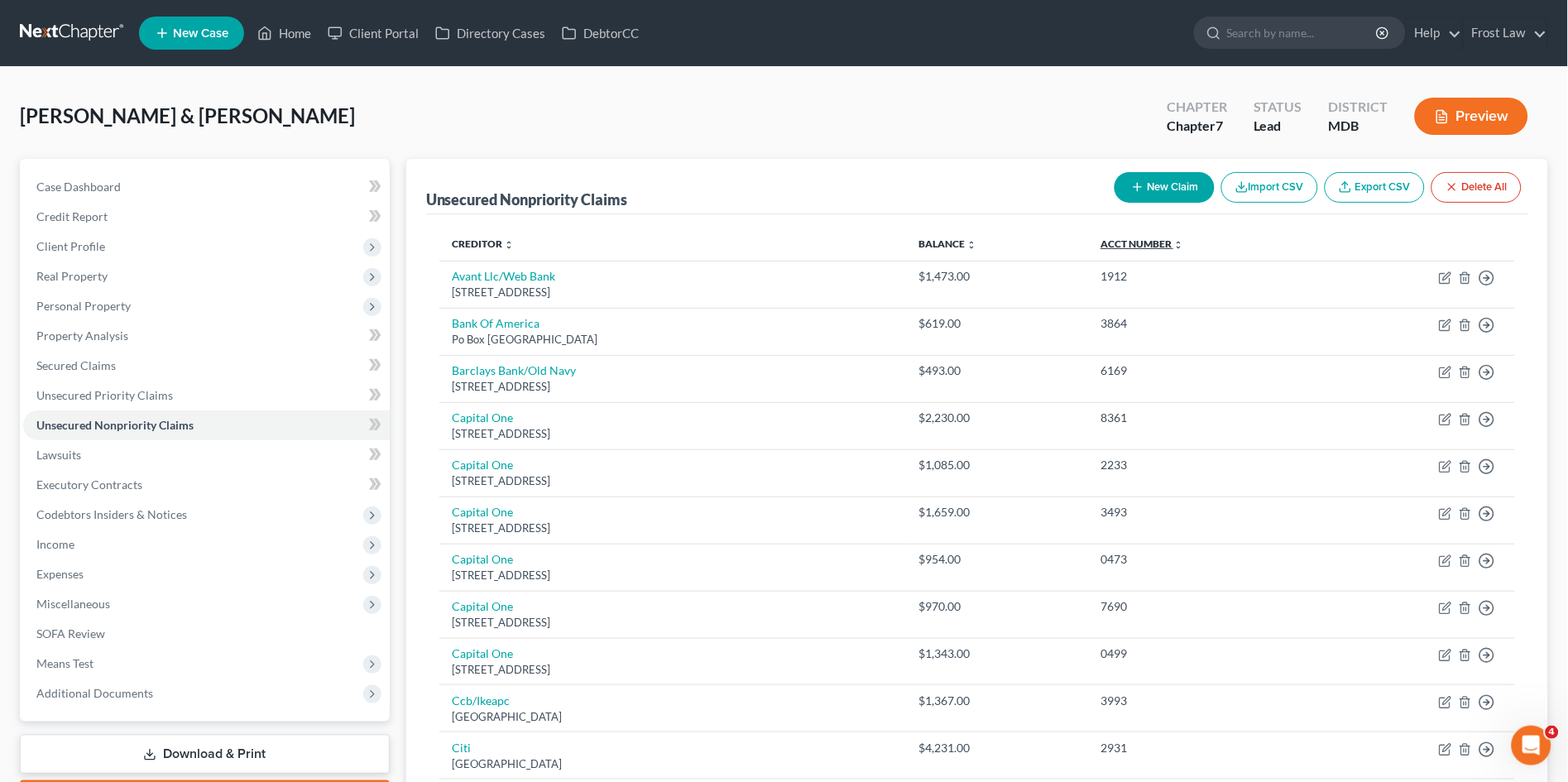
click at [1145, 239] on link "Acct Number expand_more expand_less unfold_more" at bounding box center [1142, 243] width 83 height 12
click at [479, 242] on link "Creditor expand_more expand_less unfold_more" at bounding box center [483, 243] width 61 height 12
click at [475, 239] on link "Creditor expand_more expand_less unfold_more" at bounding box center [484, 243] width 62 height 12
click at [103, 368] on span "Secured Claims" at bounding box center [76, 365] width 80 height 14
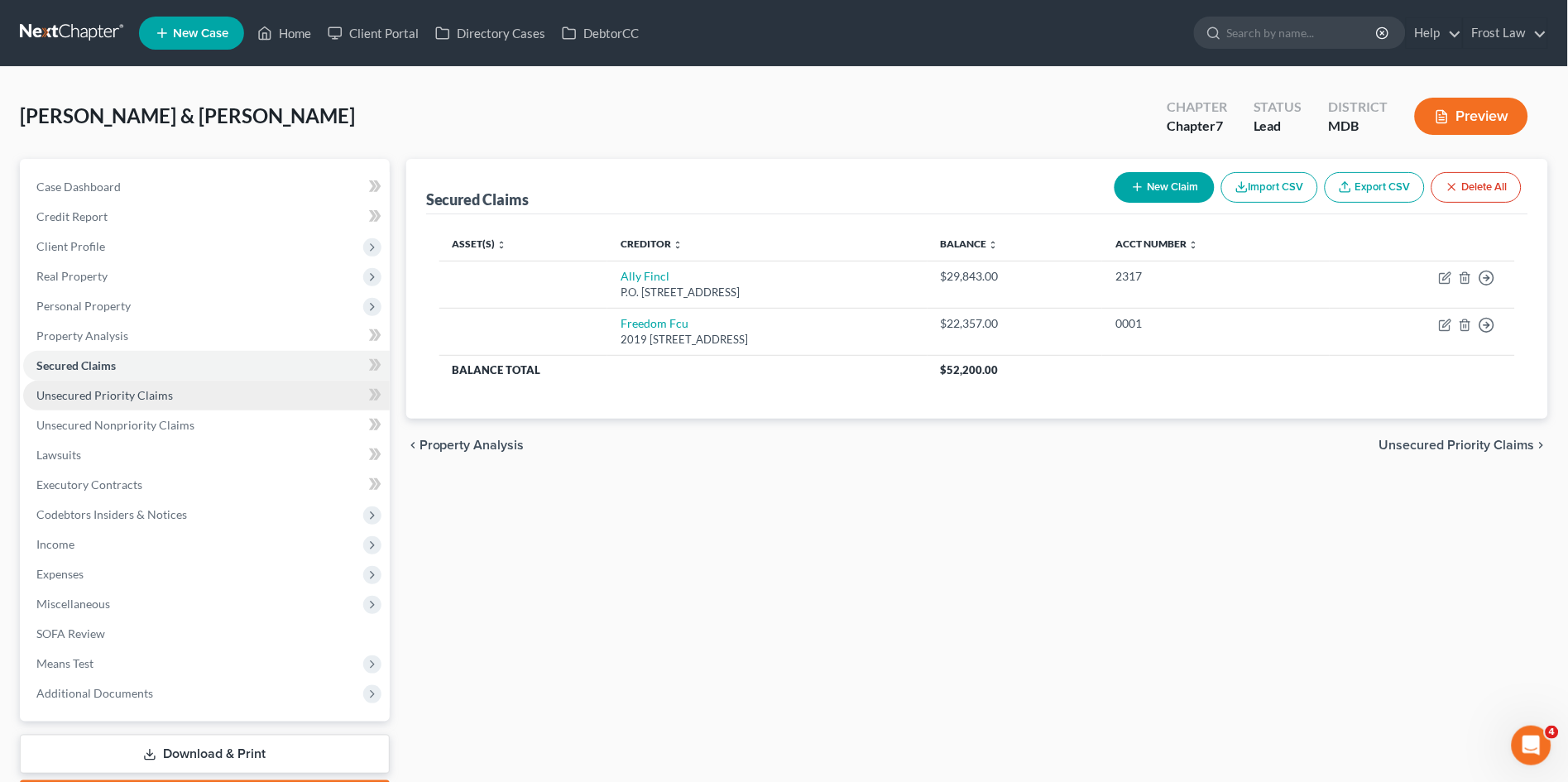
click at [101, 393] on span "Unsecured Priority Claims" at bounding box center [105, 395] width 137 height 14
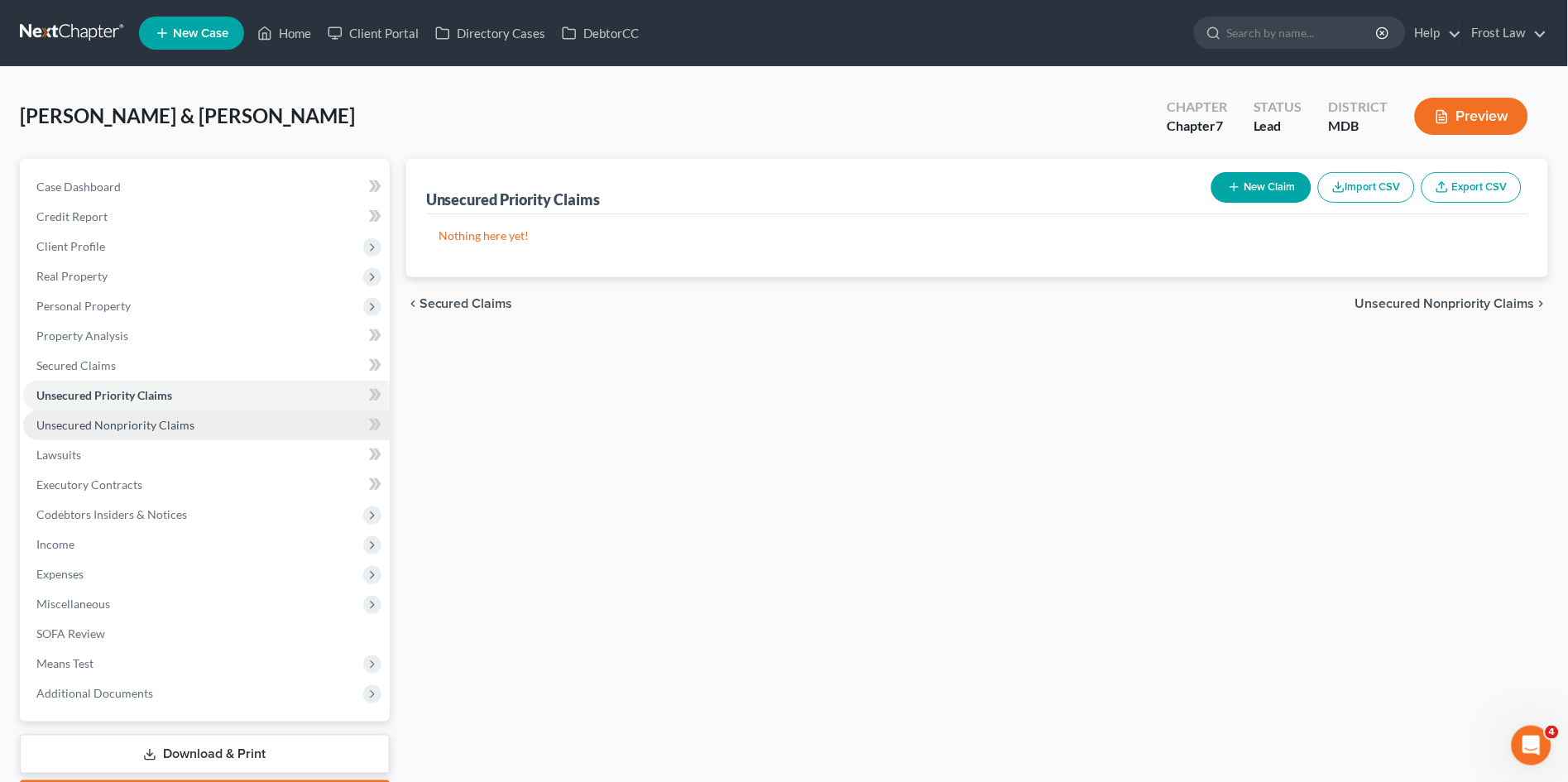
click at [101, 429] on span "Unsecured Nonpriority Claims" at bounding box center [115, 425] width 158 height 14
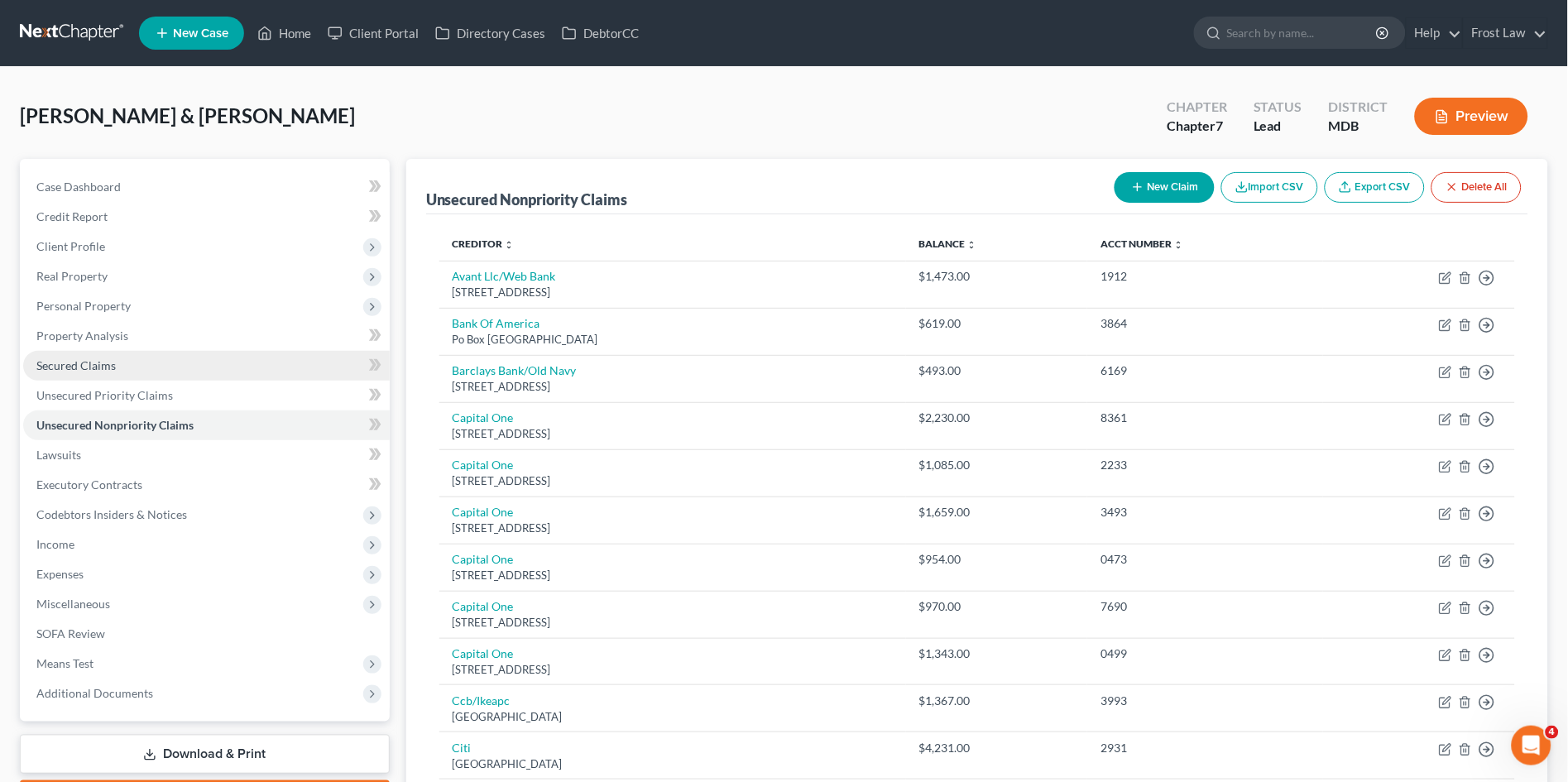
click at [113, 353] on link "Secured Claims" at bounding box center [206, 365] width 366 height 29
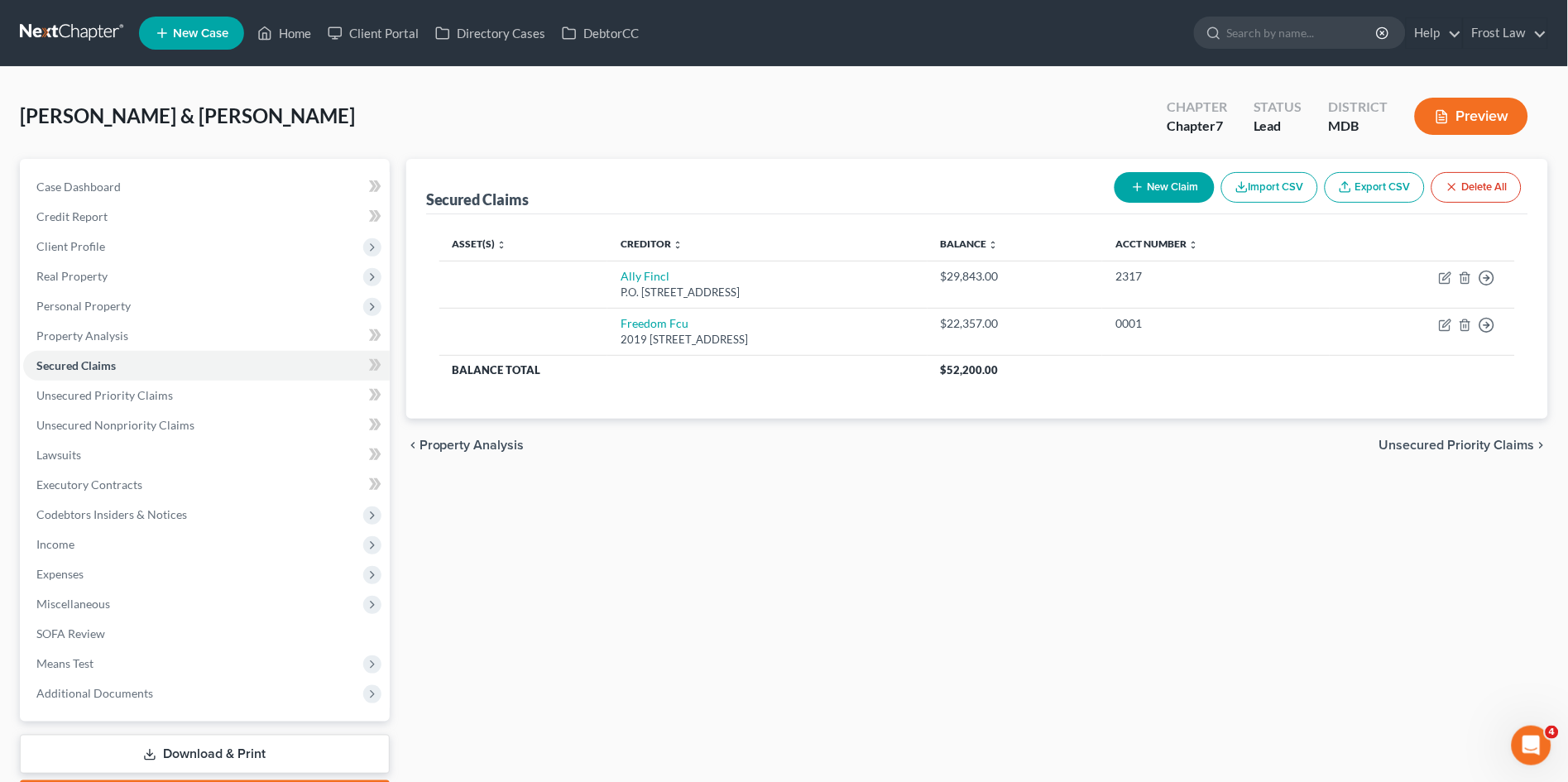
click at [1149, 181] on button "New Claim" at bounding box center [1165, 187] width 100 height 30
select select "2"
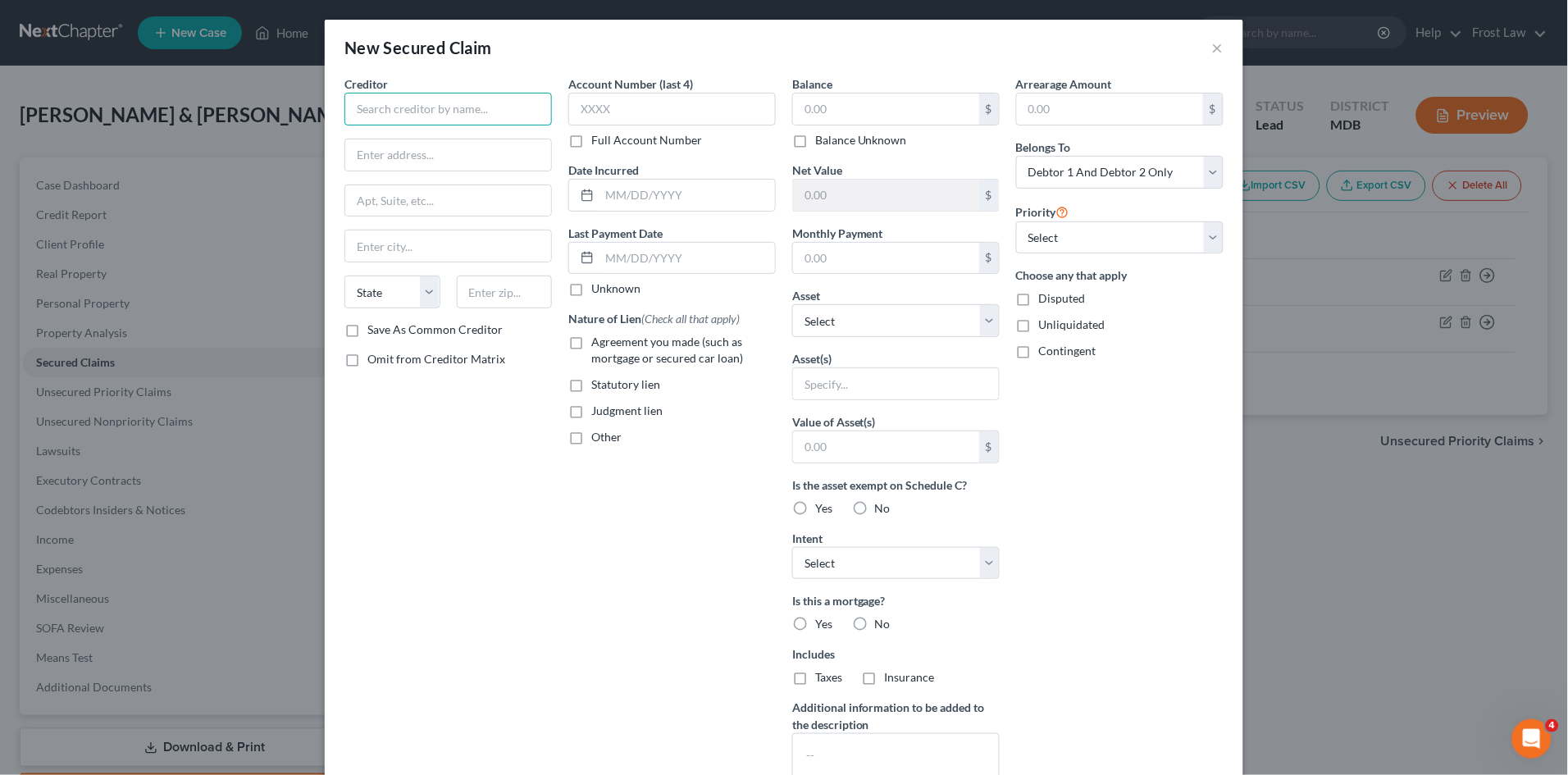
click at [409, 112] on input "text" at bounding box center [448, 109] width 208 height 33
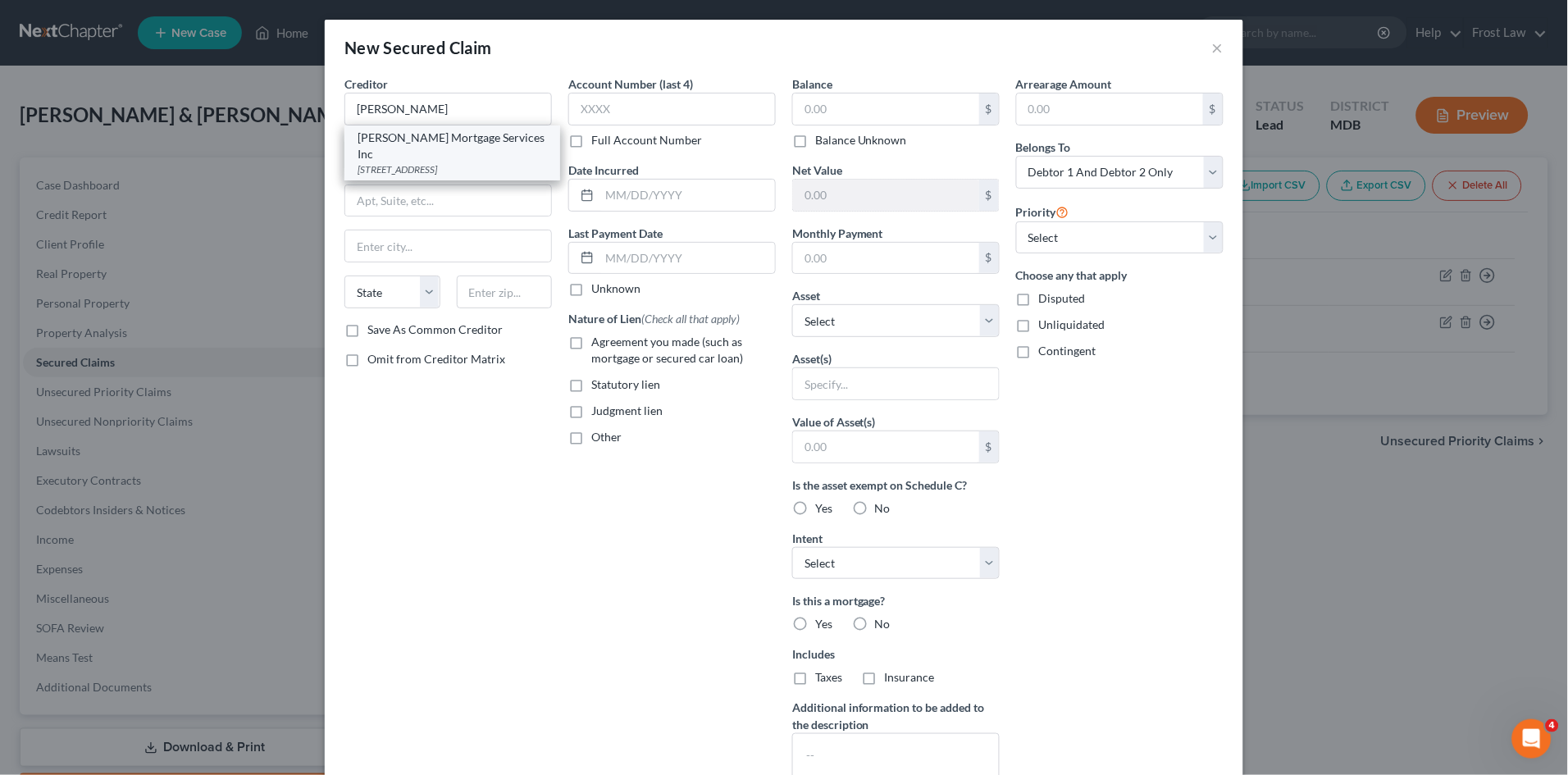
click at [413, 142] on div "[PERSON_NAME] Mortgage Services Inc" at bounding box center [452, 146] width 190 height 33
type input "[PERSON_NAME] Mortgage Services Inc"
type input "Po Box 5001"
type input "Westfield"
select select "15"
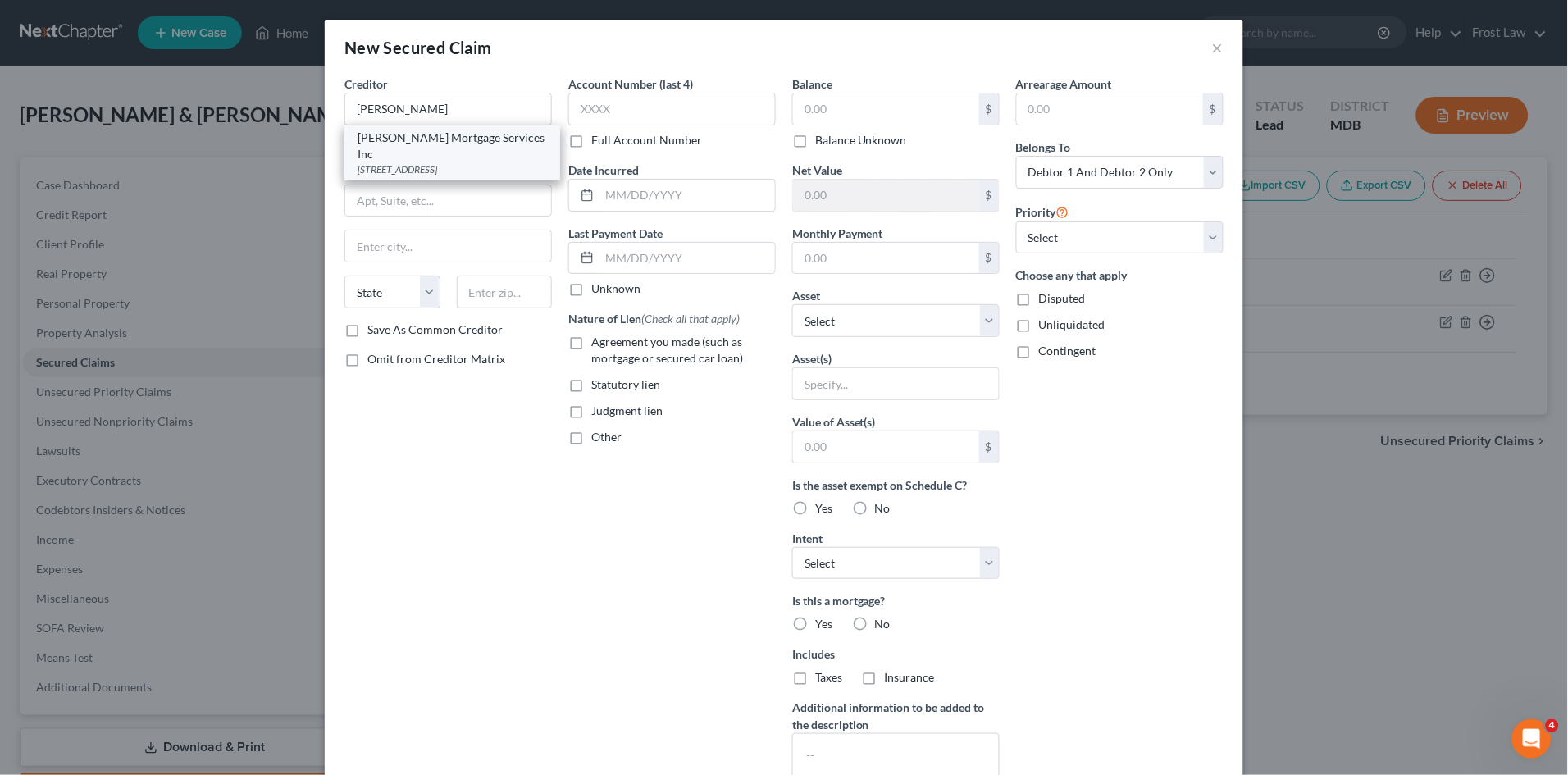
type input "46074"
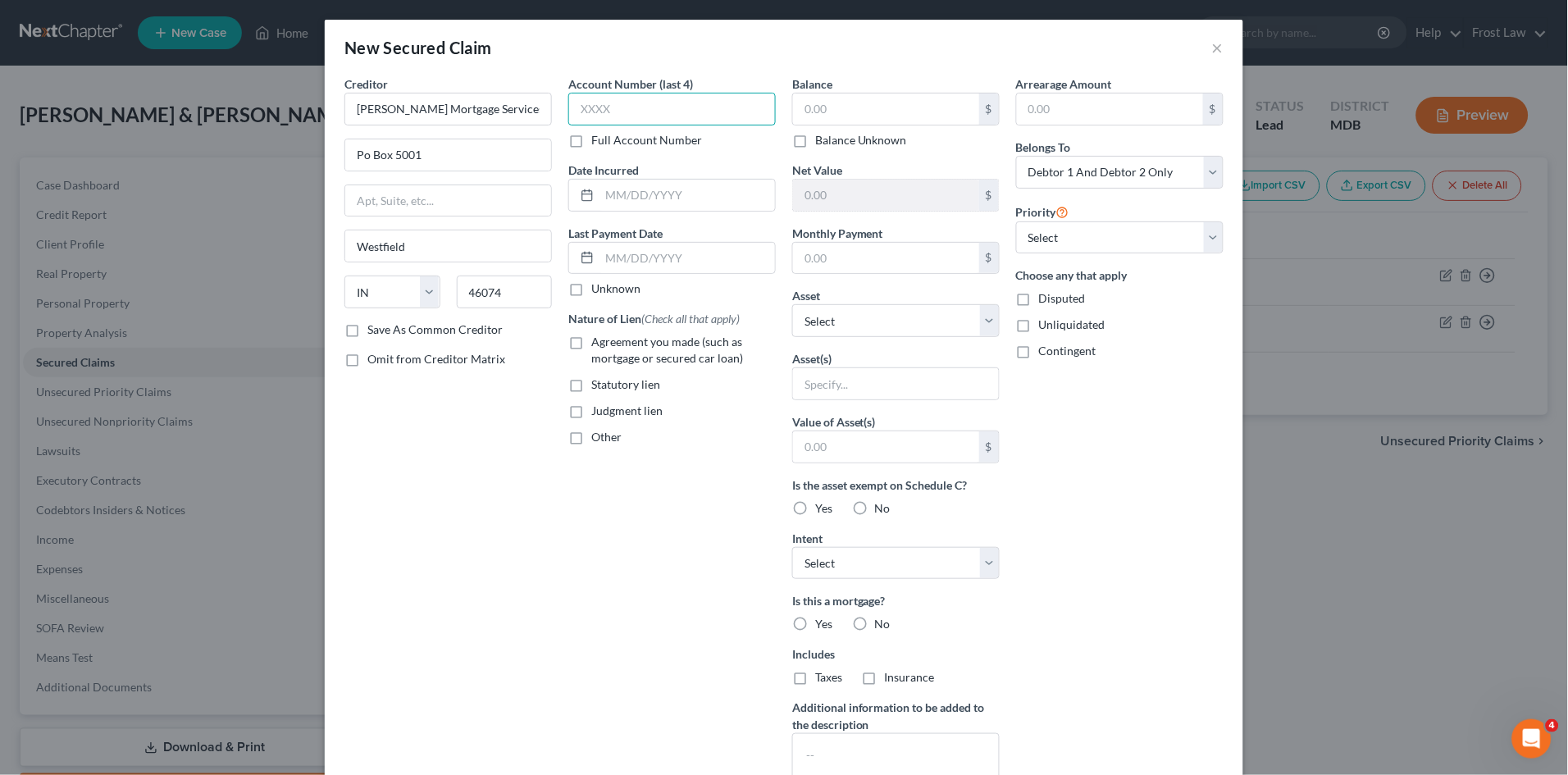
click at [651, 104] on input "text" at bounding box center [672, 109] width 208 height 33
type input "5547"
click at [873, 274] on div "Balance $ Balance Unknown Balance Undetermined $ Balance Unknown Net Value $ Mo…" at bounding box center [896, 441] width 224 height 732
drag, startPoint x: 865, startPoint y: 263, endPoint x: 857, endPoint y: 255, distance: 11.3
click at [861, 255] on input "text" at bounding box center [885, 258] width 186 height 31
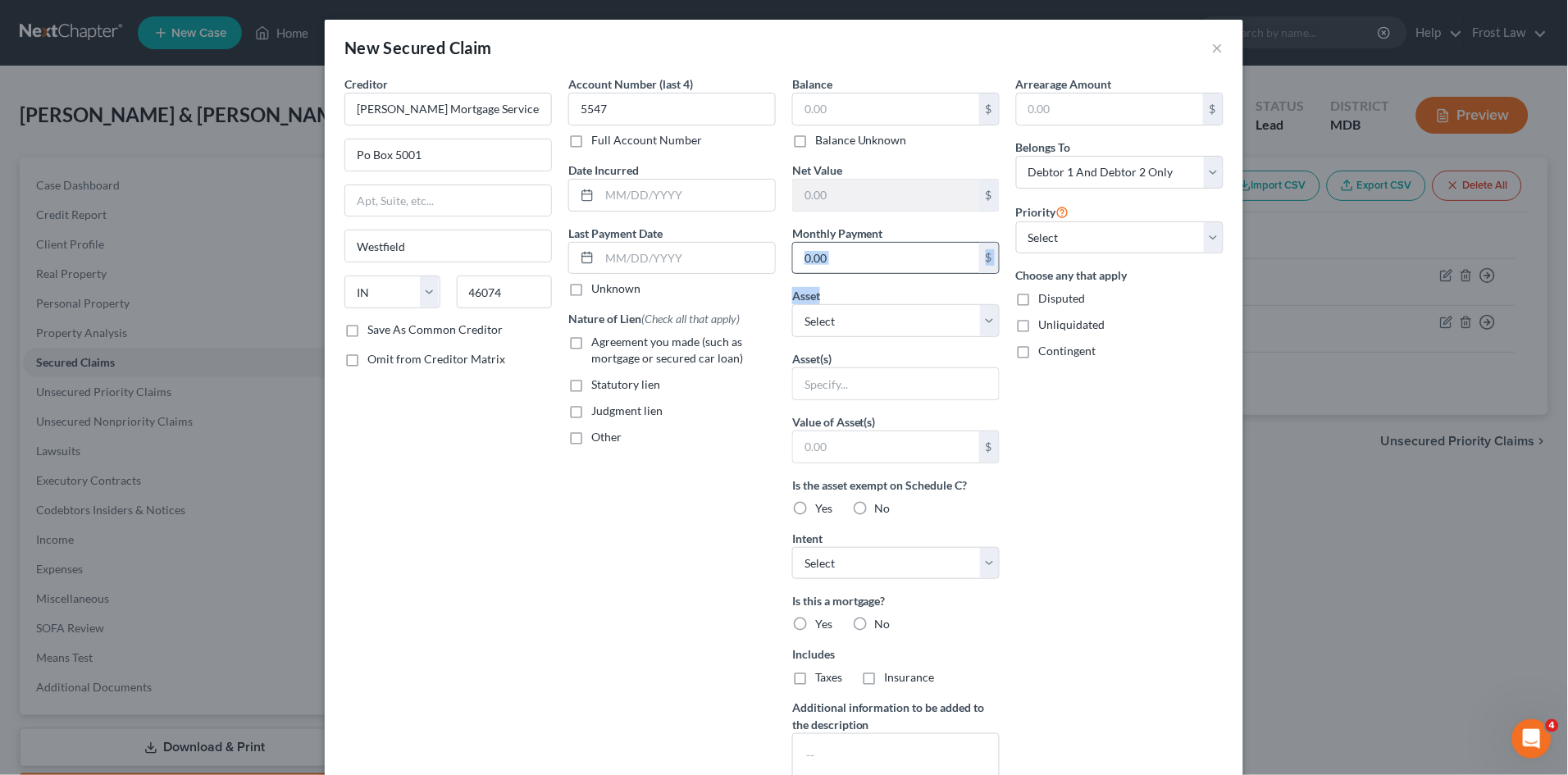
click at [850, 254] on input "text" at bounding box center [885, 258] width 186 height 31
click at [882, 319] on select "Select Other Multiple Assets [STREET_ADDRESS][PERSON_NAME] - $270000.0" at bounding box center [896, 321] width 208 height 33
select select "2"
click at [792, 305] on select "Select Other Multiple Assets [STREET_ADDRESS][PERSON_NAME] - $270000.0" at bounding box center [896, 321] width 208 height 33
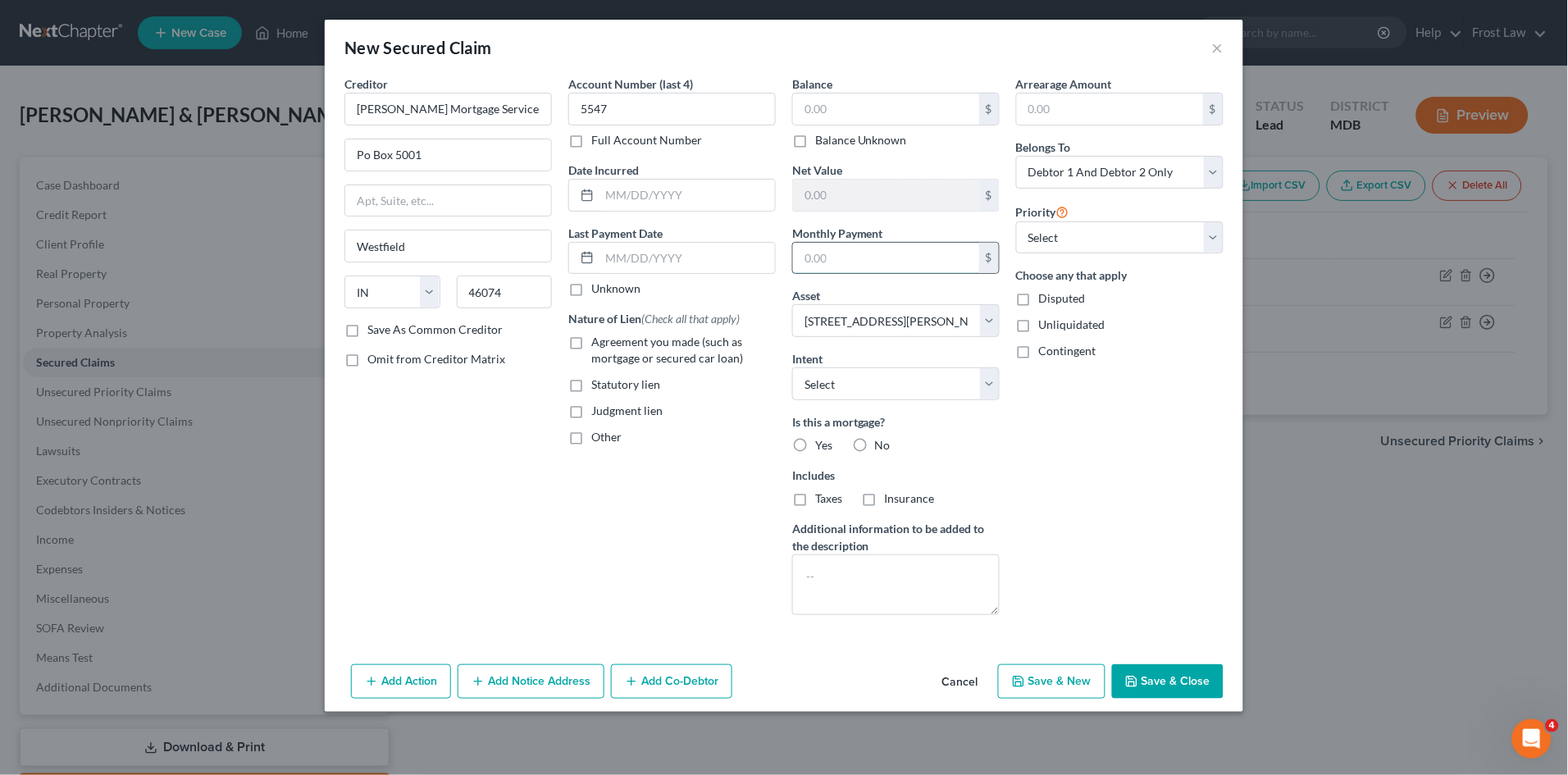
click at [889, 250] on input "text" at bounding box center [885, 258] width 186 height 31
type input "4,849.90"
click at [1099, 394] on div "Arrearage Amount $ Belongs To * Select Debtor 1 Only Debtor 2 Only Debtor 1 And…" at bounding box center [1119, 352] width 224 height 553
click at [907, 386] on select "Select Surrender Redeem Reaffirm Avoid Other" at bounding box center [896, 384] width 208 height 33
select select "4"
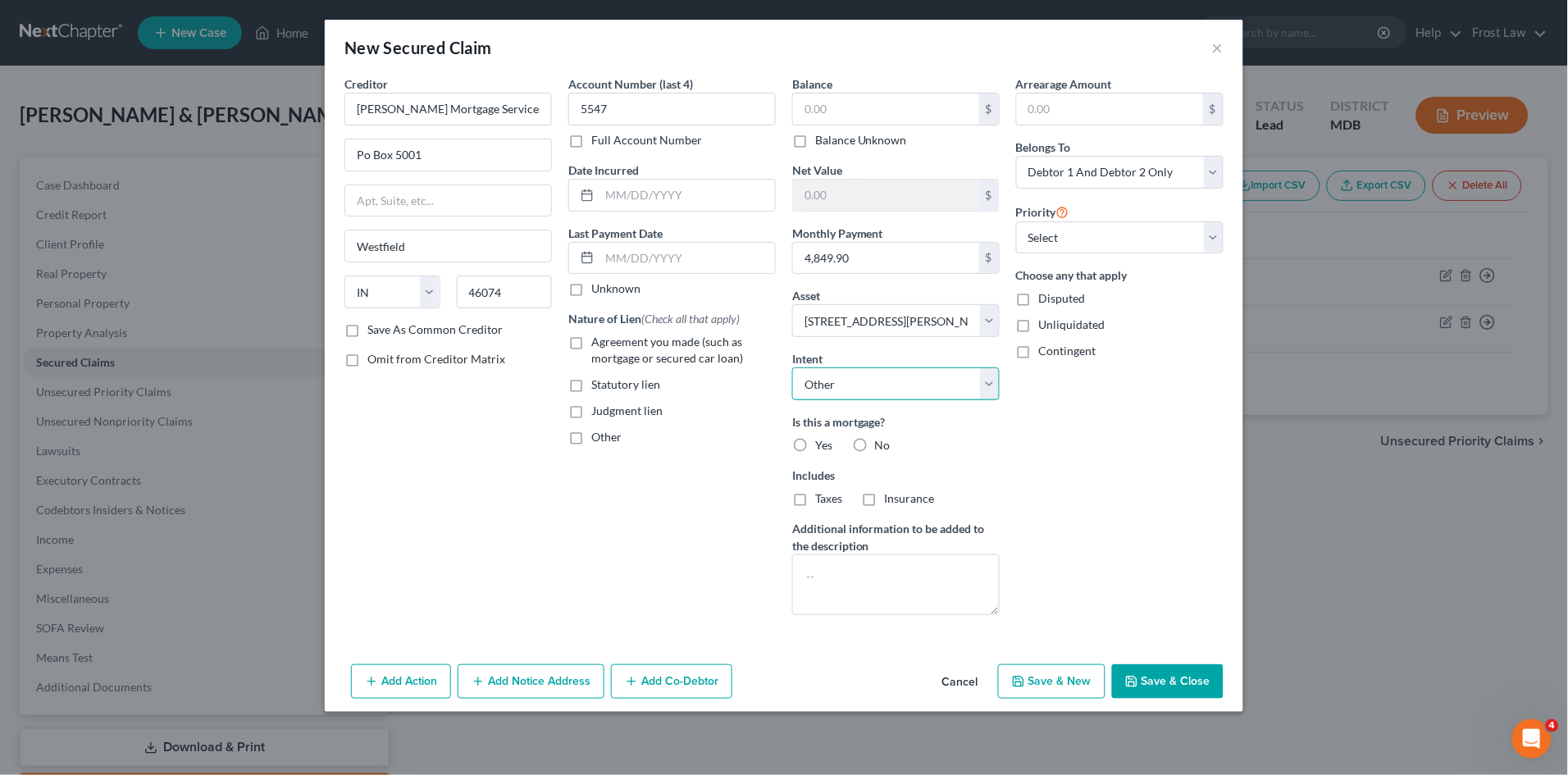
click at [792, 367] on select "Select Surrender Redeem Reaffirm Avoid Other" at bounding box center [896, 384] width 208 height 33
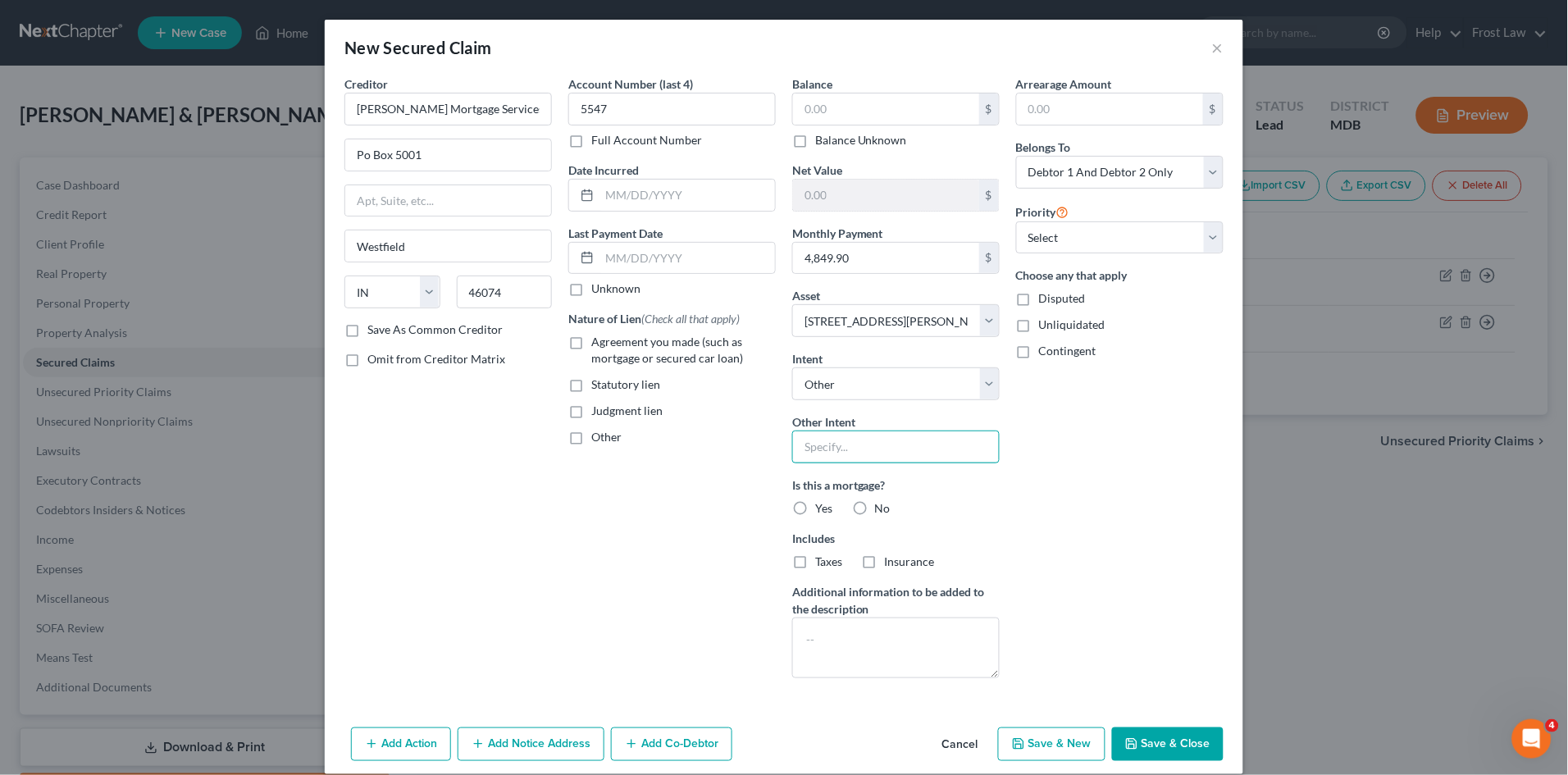
click at [861, 446] on input "text" at bounding box center [896, 447] width 208 height 33
type input "Retain & Pay per Contract"
click at [815, 509] on label "Yes" at bounding box center [823, 508] width 17 height 16
click at [822, 509] on input "Yes" at bounding box center [827, 506] width 10 height 10
radio input "true"
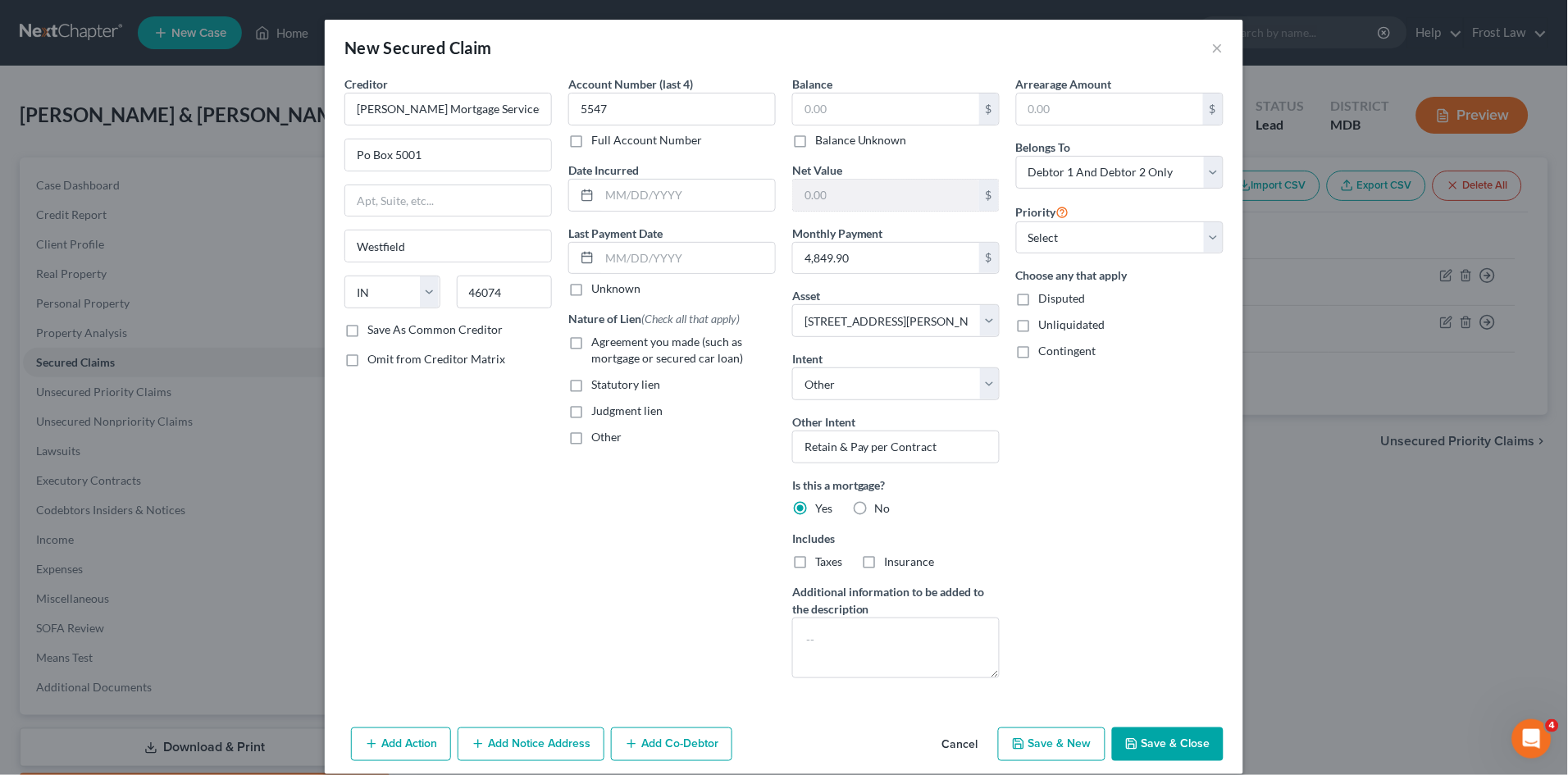
click at [815, 566] on label "Taxes" at bounding box center [829, 561] width 27 height 16
click at [822, 565] on input "Taxes" at bounding box center [827, 559] width 10 height 10
checkbox input "true"
click at [884, 569] on label "Insurance" at bounding box center [909, 561] width 50 height 16
click at [891, 565] on input "Insurance" at bounding box center [896, 559] width 10 height 10
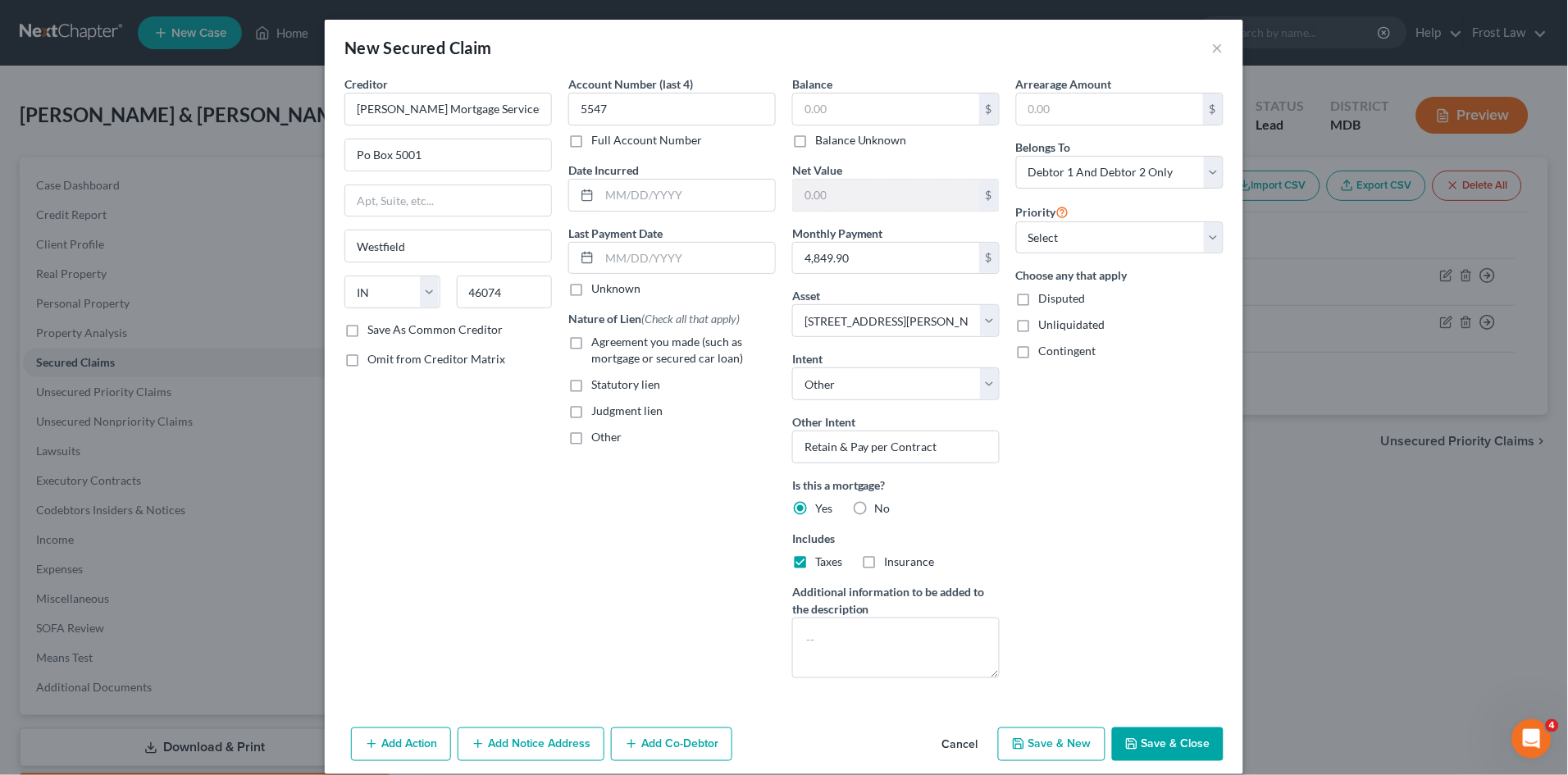
checkbox input "true"
click at [591, 339] on label "Agreement you made (such as mortgage or secured car loan)" at bounding box center [683, 350] width 184 height 33
click at [598, 339] on input "Agreement you made (such as mortgage or secured car loan)" at bounding box center [603, 339] width 10 height 10
checkbox input "true"
click at [836, 102] on input "text" at bounding box center [885, 109] width 186 height 31
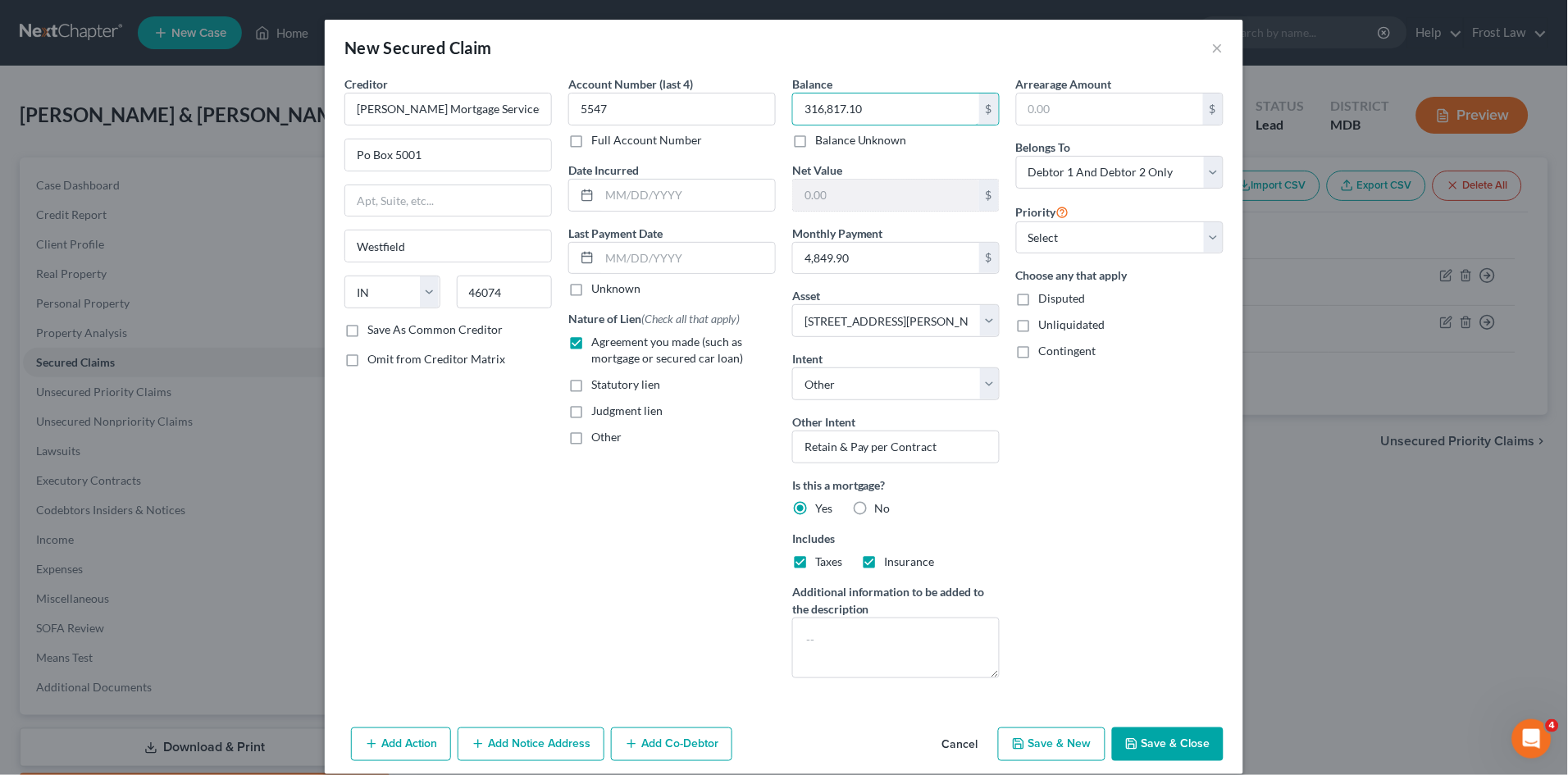
type input "316,817.10"
click at [1167, 733] on button "Save & Close" at bounding box center [1167, 745] width 112 height 34
select select
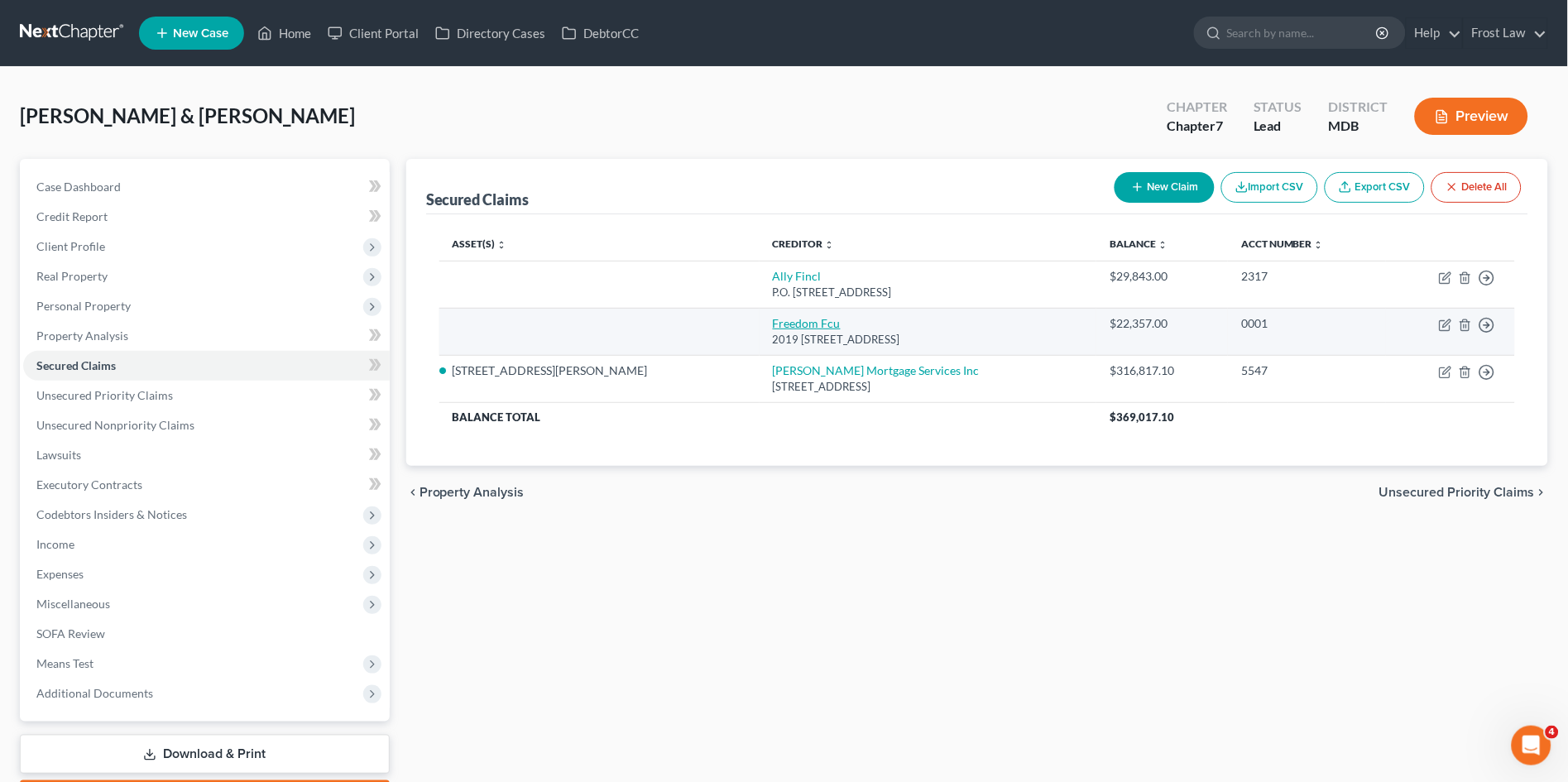
click at [773, 322] on link "Freedom Fcu" at bounding box center [807, 323] width 68 height 14
select select "21"
select select "2"
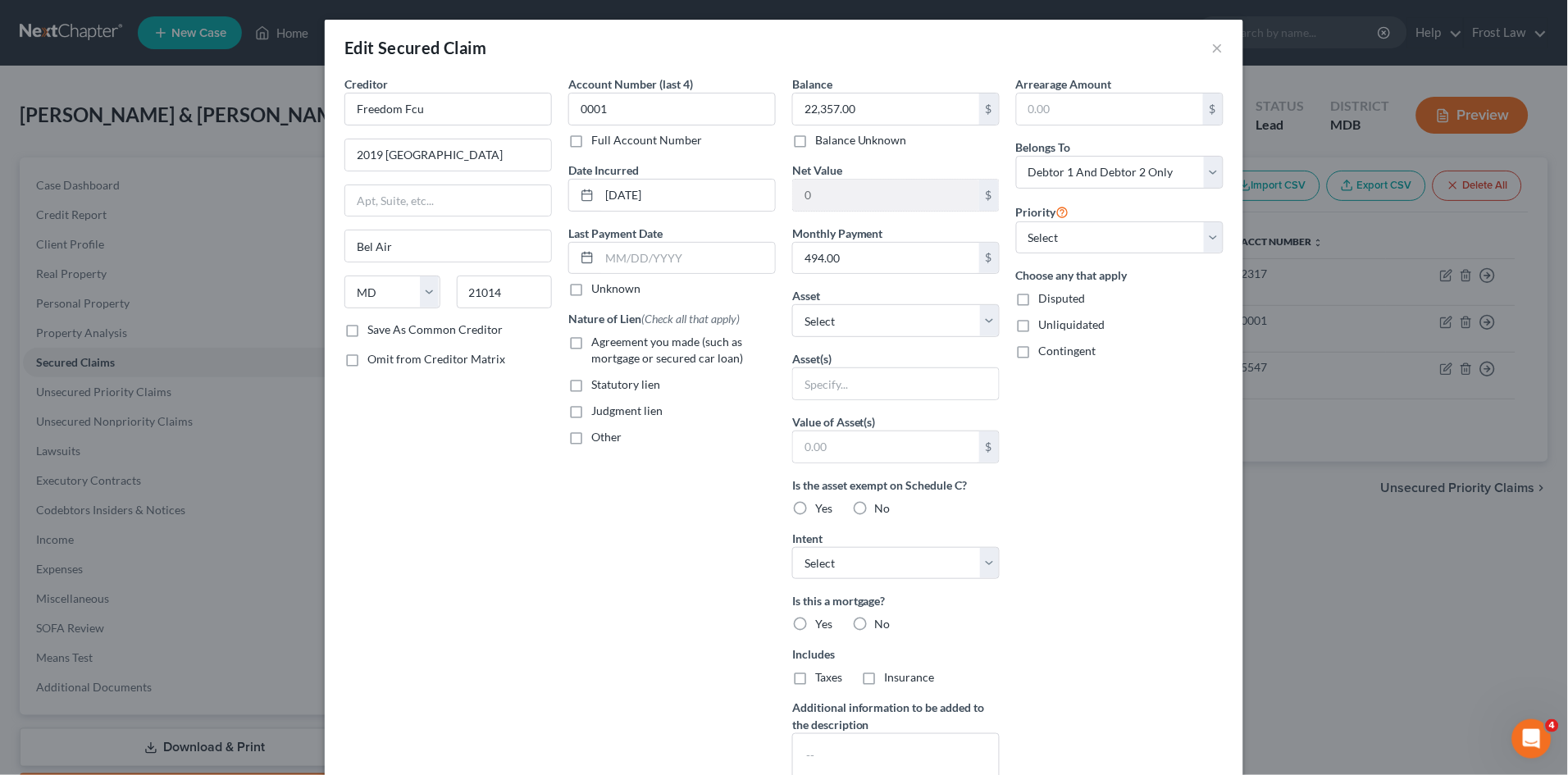
click at [591, 344] on label "Agreement you made (such as mortgage or secured car loan)" at bounding box center [683, 350] width 184 height 33
click at [598, 344] on input "Agreement you made (such as mortgage or secured car loan)" at bounding box center [603, 339] width 10 height 10
checkbox input "true"
click at [1106, 455] on div "Arrearage Amount $ Belongs To * Select Debtor 1 Only Debtor 2 Only Debtor 1 And…" at bounding box center [1119, 441] width 224 height 732
click at [882, 318] on select "Select Other Multiple Assets [STREET_ADDRESS][PERSON_NAME] - $270000.0" at bounding box center [896, 321] width 208 height 33
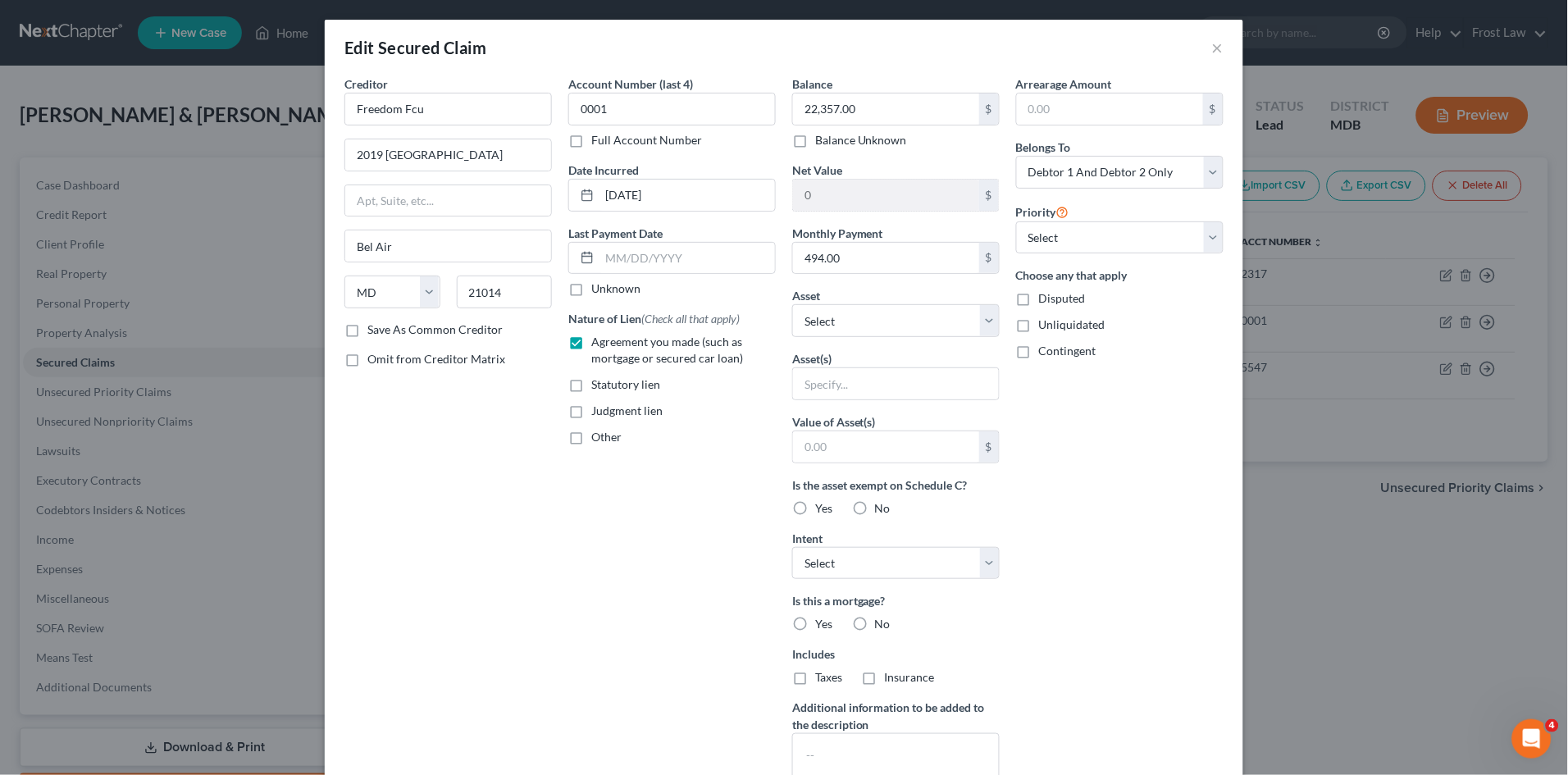
click at [1142, 451] on div "Arrearage Amount $ Belongs To * Select Debtor 1 Only Debtor 2 Only Debtor 1 And…" at bounding box center [1119, 441] width 224 height 732
click at [1212, 47] on button "×" at bounding box center [1217, 47] width 11 height 20
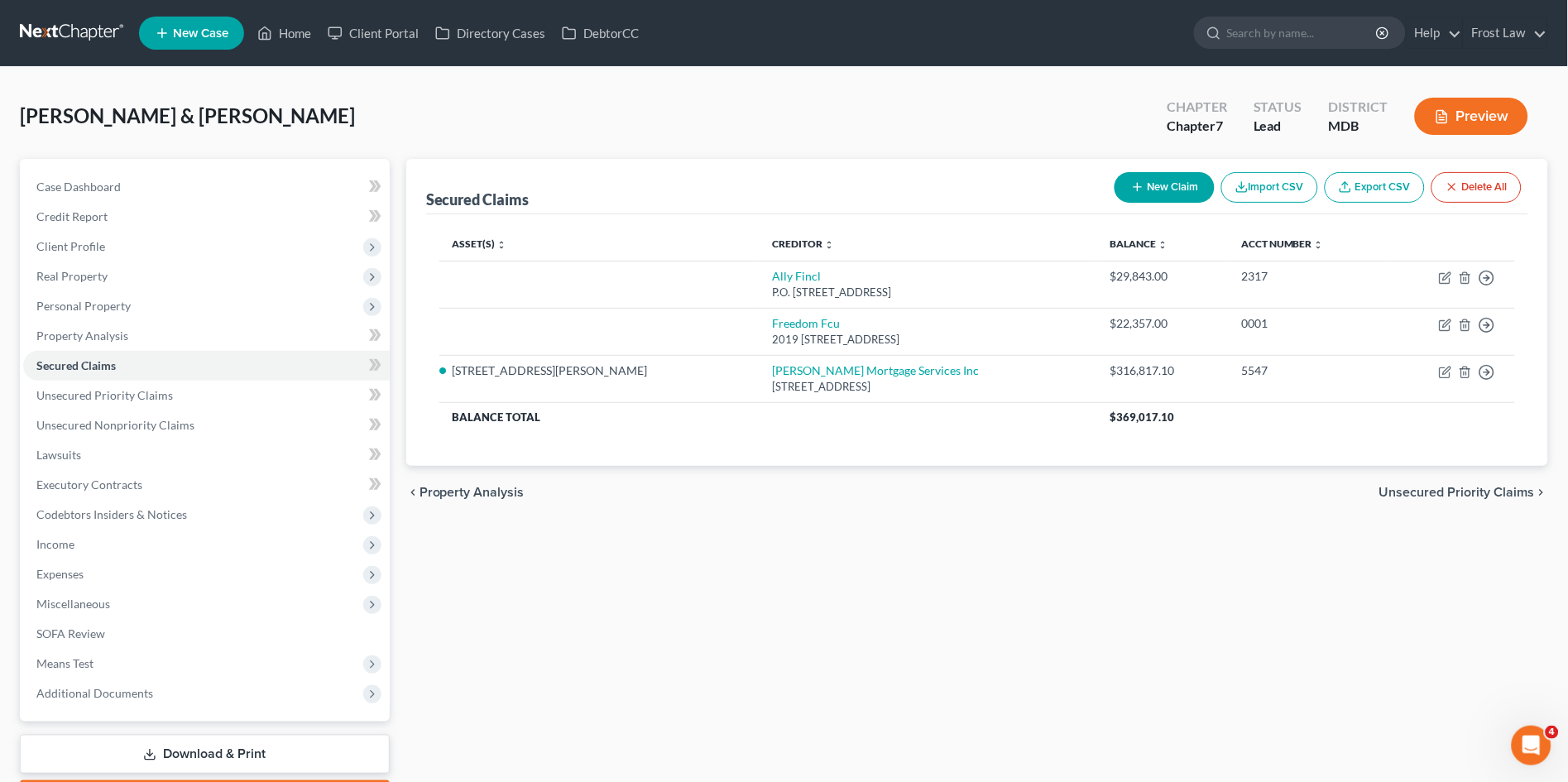
click at [852, 566] on div "Secured Claims New Claim Import CSV Export CSV Delete All Asset(s) expand_more …" at bounding box center [978, 488] width 1158 height 658
click at [94, 269] on span "Real Property" at bounding box center [72, 276] width 71 height 14
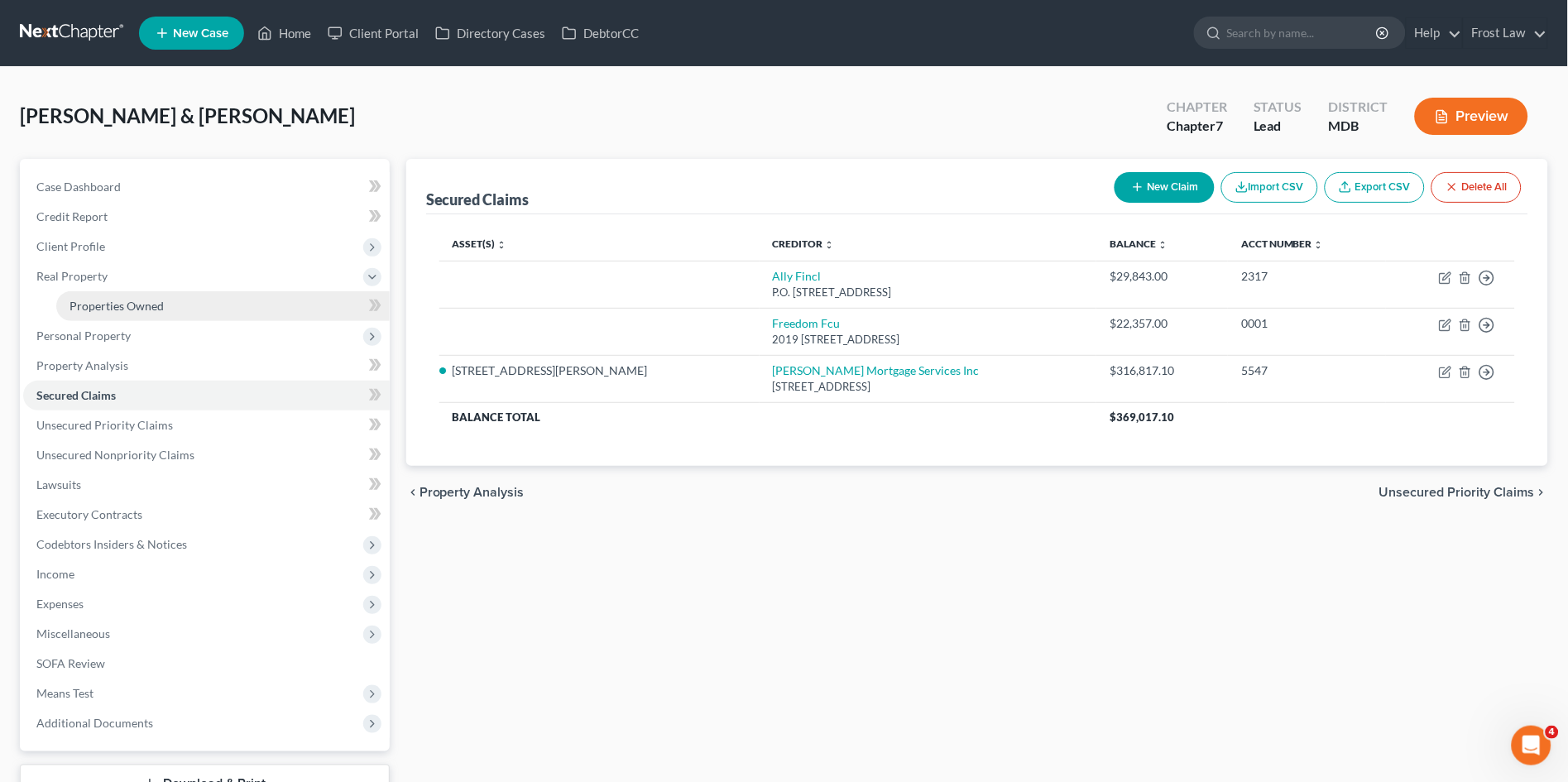
click at [99, 306] on span "Properties Owned" at bounding box center [116, 306] width 94 height 14
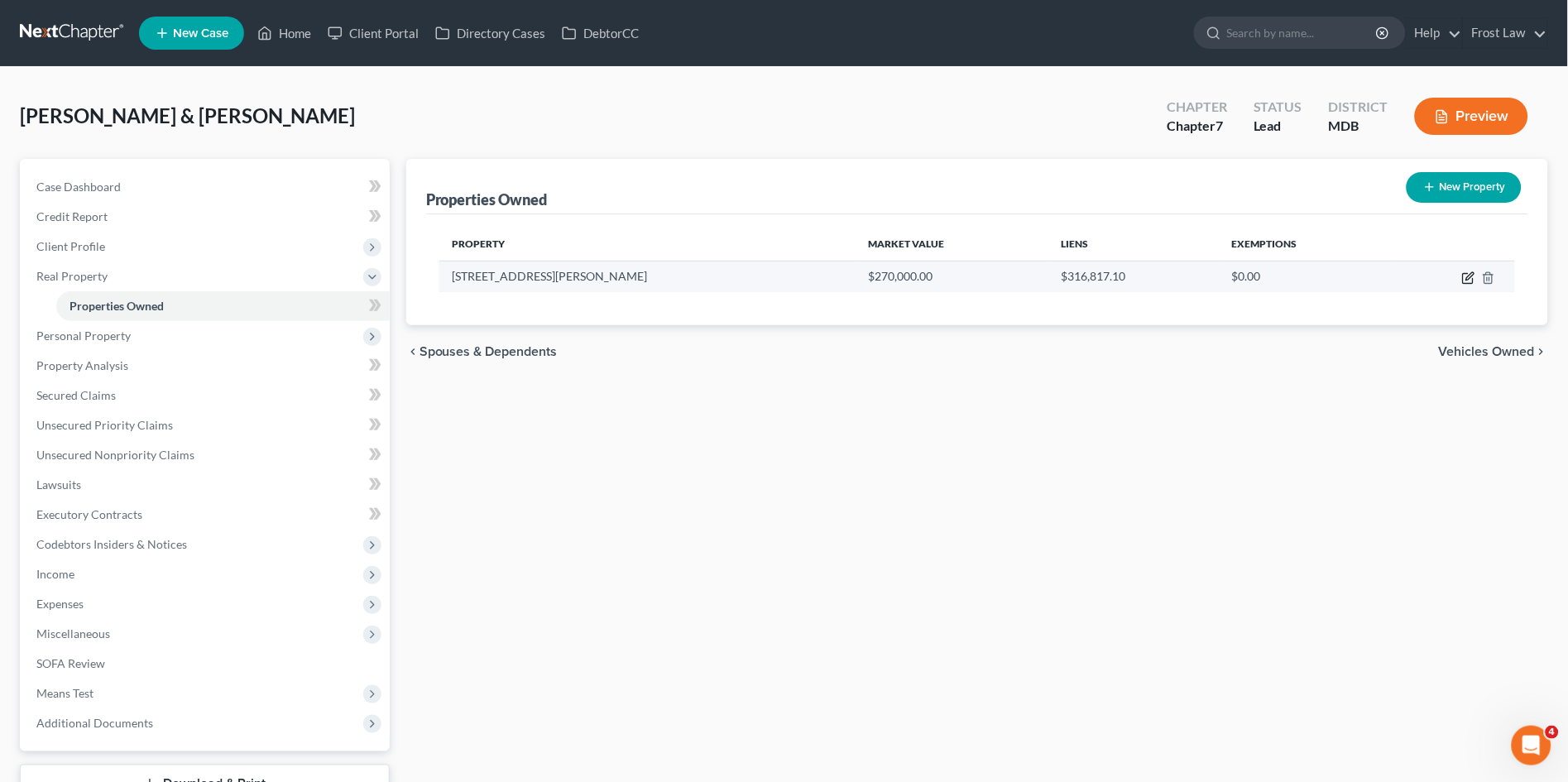
click at [1466, 277] on icon "button" at bounding box center [1468, 278] width 13 height 13
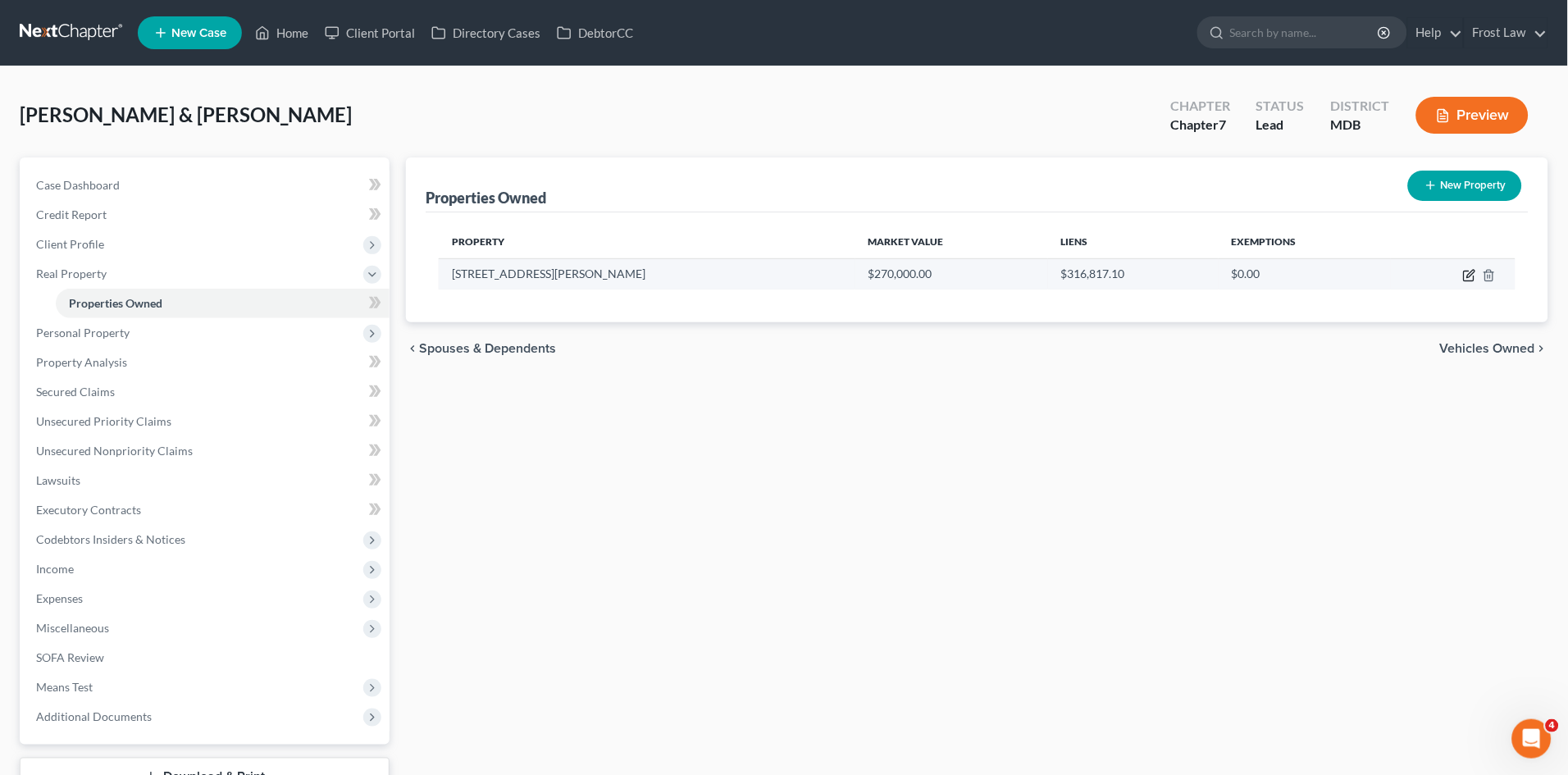
select select "21"
select select "12"
select select "2"
select select "5"
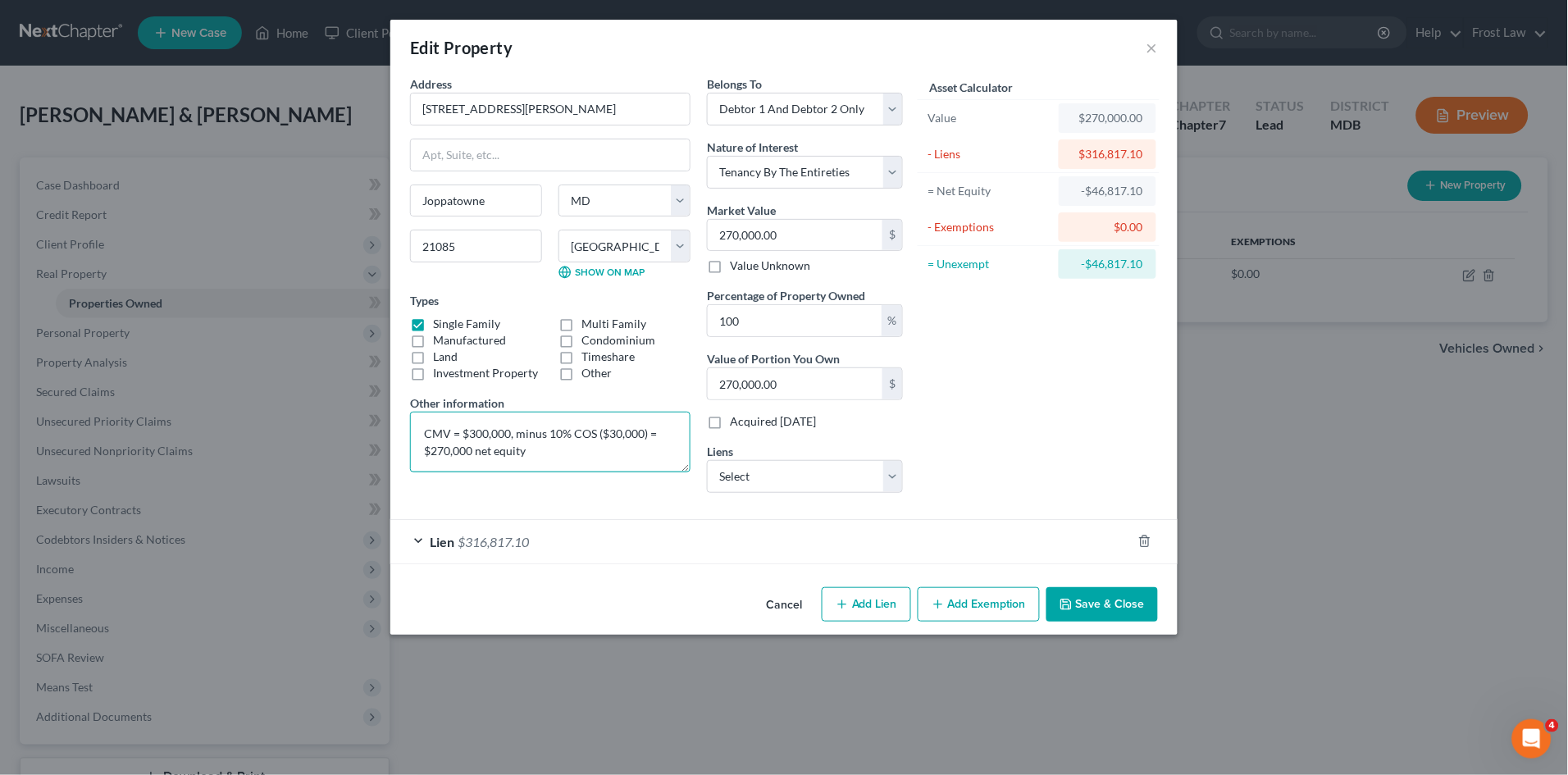
click at [570, 453] on textarea "CMV = $300,000, minus 10% COS ($30,000) = $270,000 net equity" at bounding box center [550, 442] width 280 height 61
click at [800, 480] on select "Select Ally Fincl - $29,843.00 Freedom Fcu - $22,357.00" at bounding box center [805, 476] width 196 height 33
click at [801, 480] on select "Select Ally Fincl - $29,843.00 Freedom Fcu - $22,357.00" at bounding box center [805, 476] width 196 height 33
click at [1052, 417] on div "Asset Calculator Value $270,000.00 - Liens $316,817.10 = Net Equity -$46,817.10…" at bounding box center [1038, 291] width 255 height 431
click at [1086, 593] on button "Save & Close" at bounding box center [1102, 604] width 112 height 34
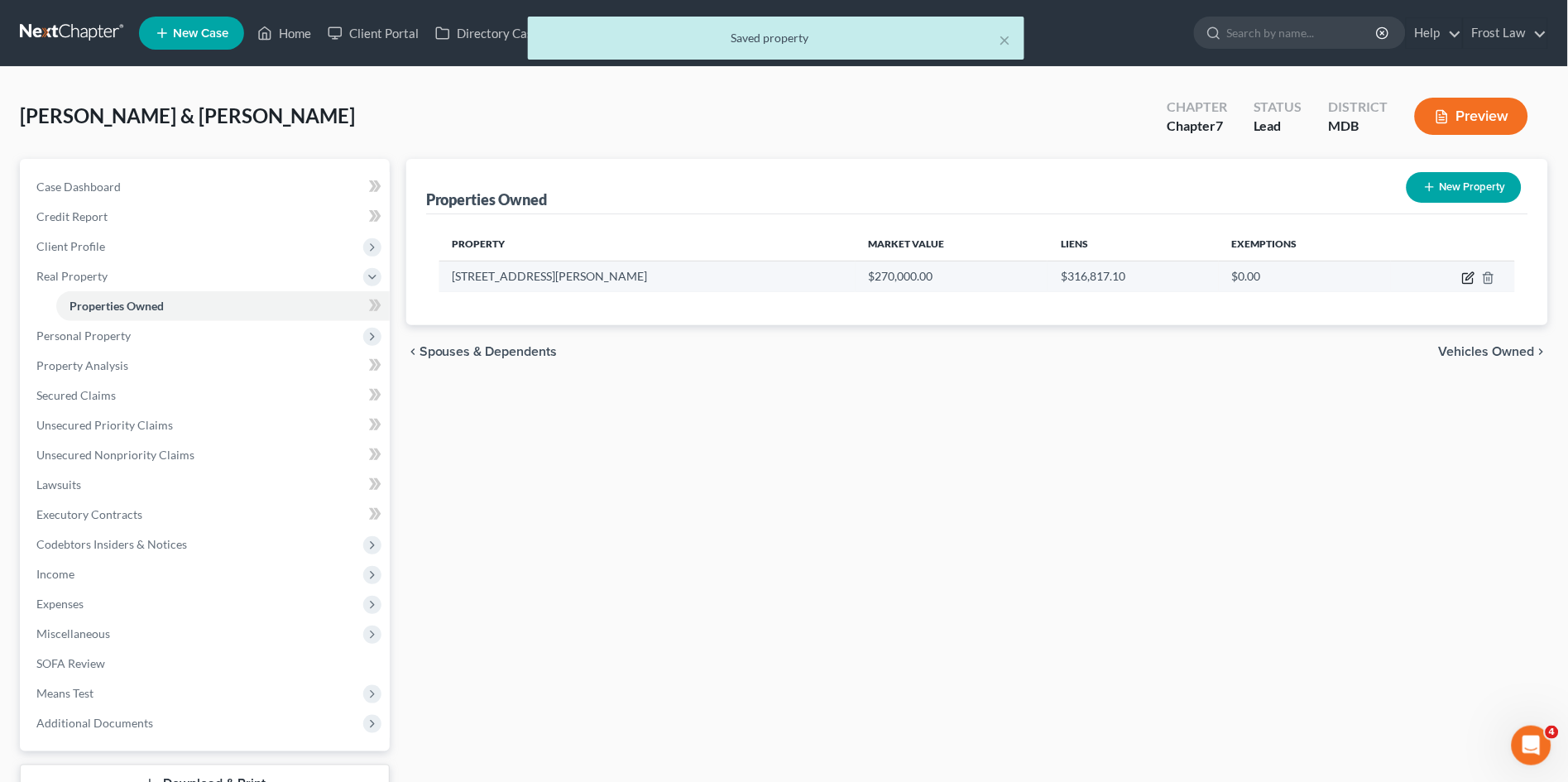
click at [1468, 273] on icon "button" at bounding box center [1468, 278] width 13 height 13
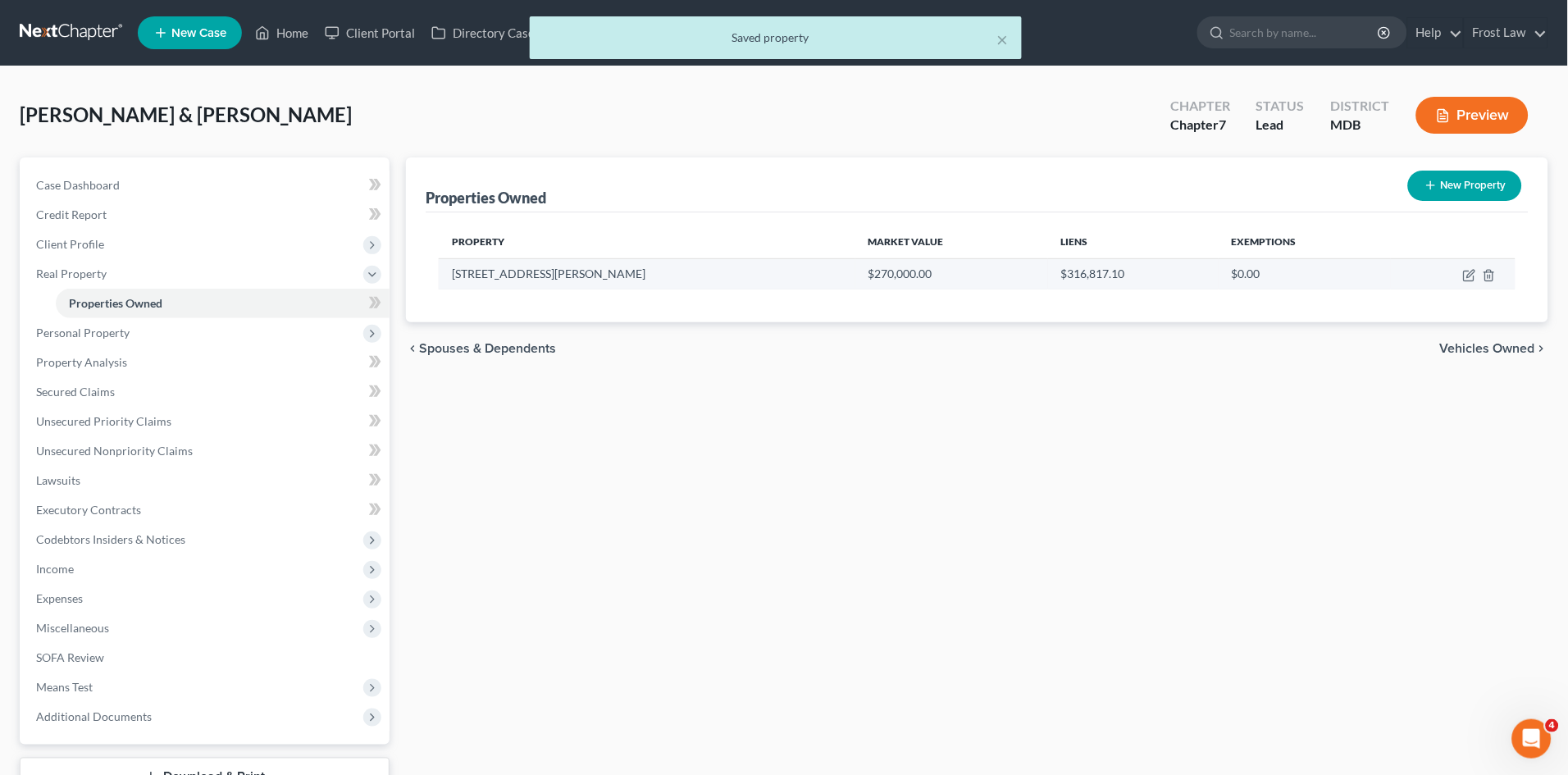
select select "21"
select select "12"
select select "2"
select select "5"
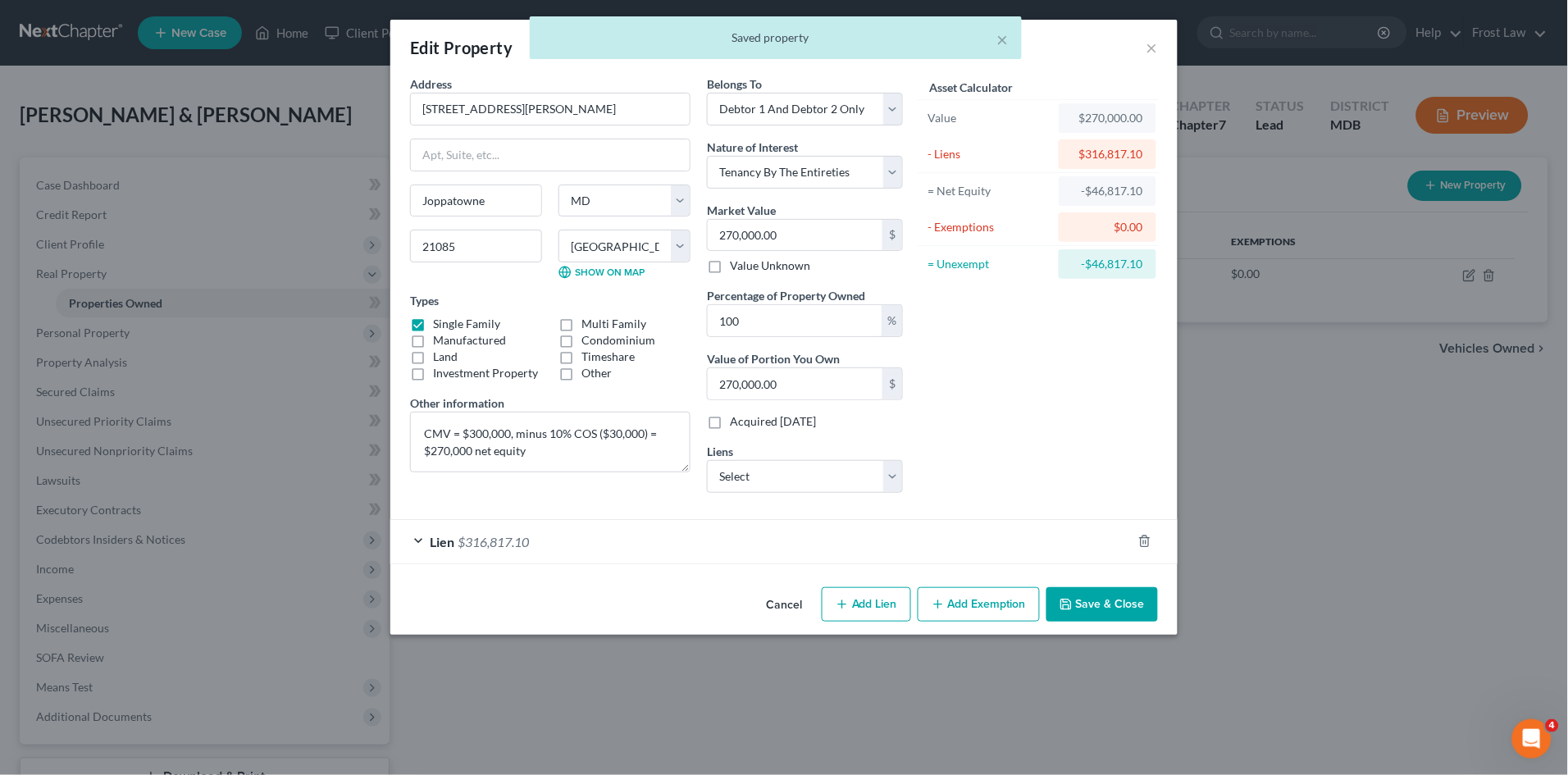
click at [1034, 467] on div "Asset Calculator Value $270,000.00 - Liens $316,817.10 = Net Equity -$46,817.10…" at bounding box center [1038, 291] width 255 height 431
click at [1092, 605] on button "Save & Close" at bounding box center [1102, 604] width 112 height 34
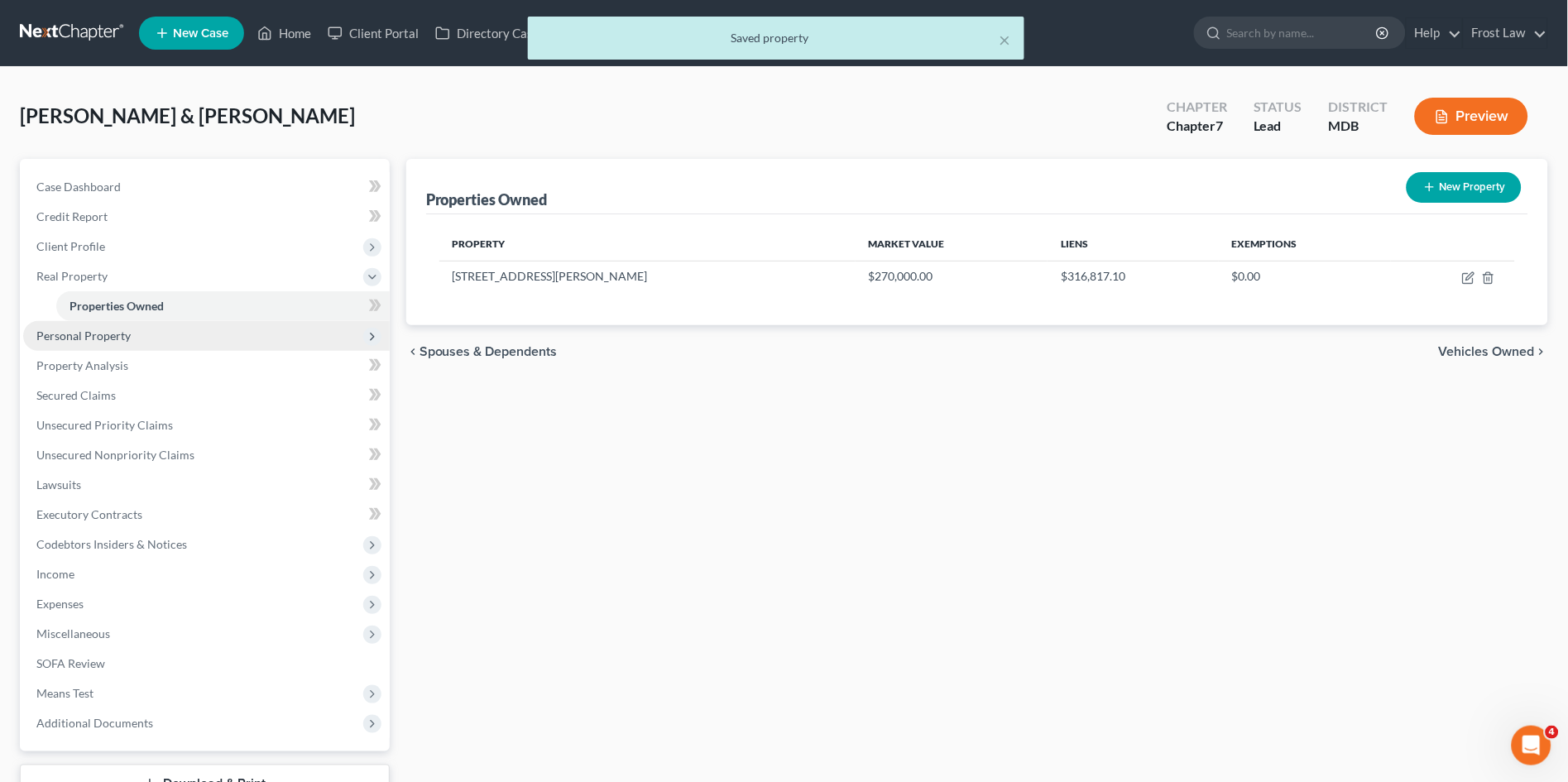
click at [86, 337] on span "Personal Property" at bounding box center [83, 335] width 94 height 14
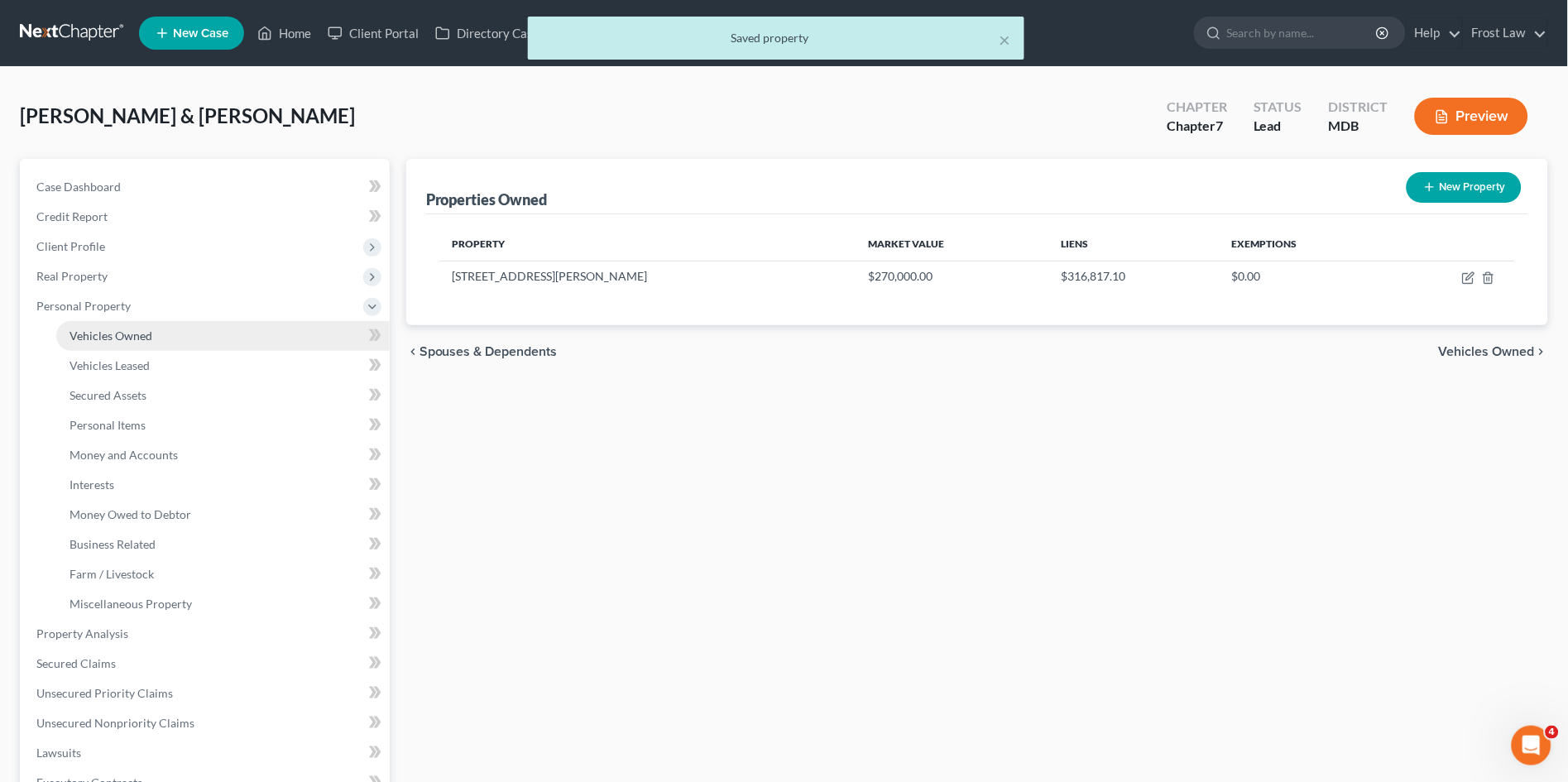
click at [82, 333] on span "Vehicles Owned" at bounding box center [111, 335] width 83 height 14
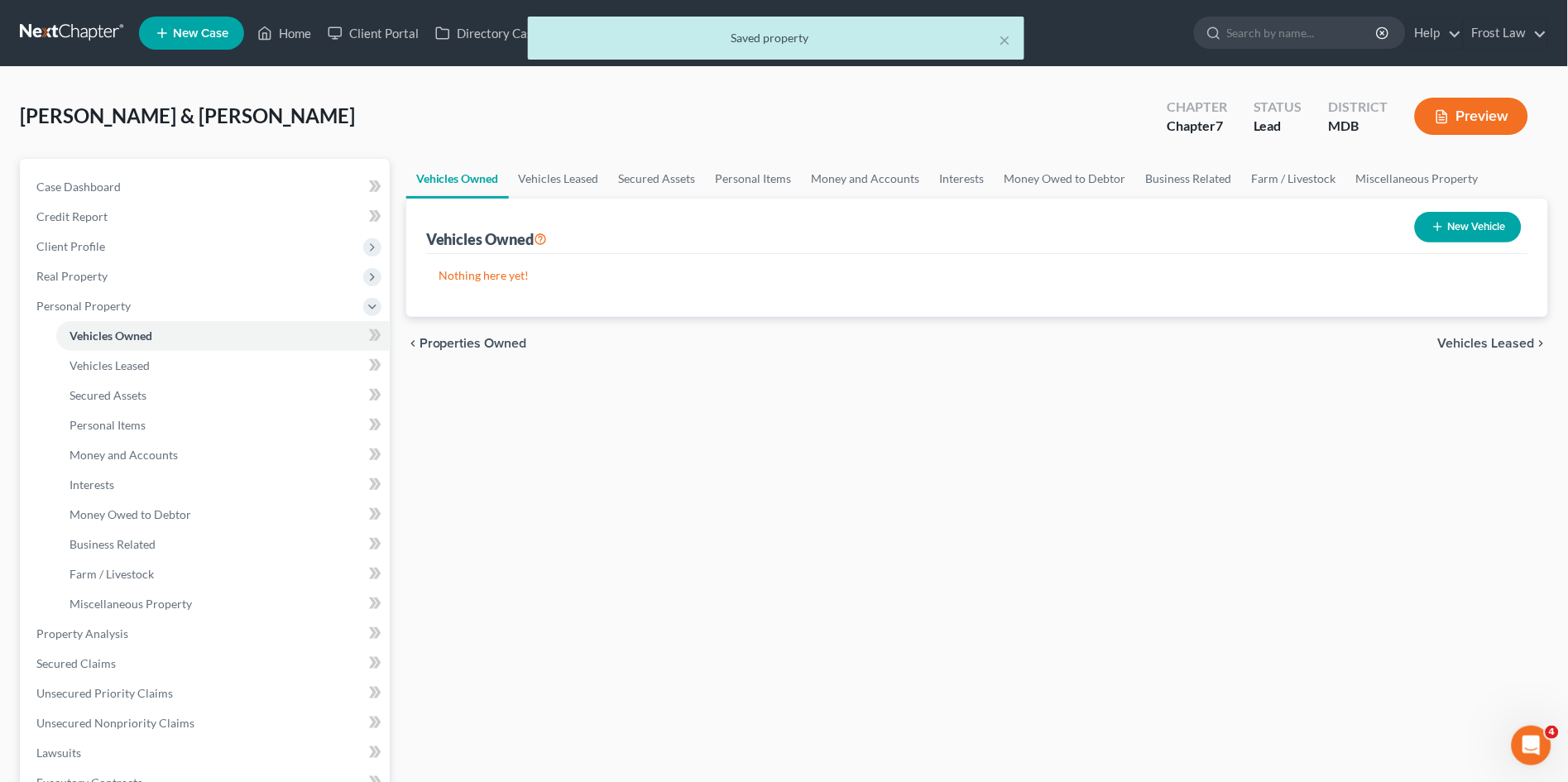
click at [1469, 216] on button "New Vehicle" at bounding box center [1468, 227] width 106 height 30
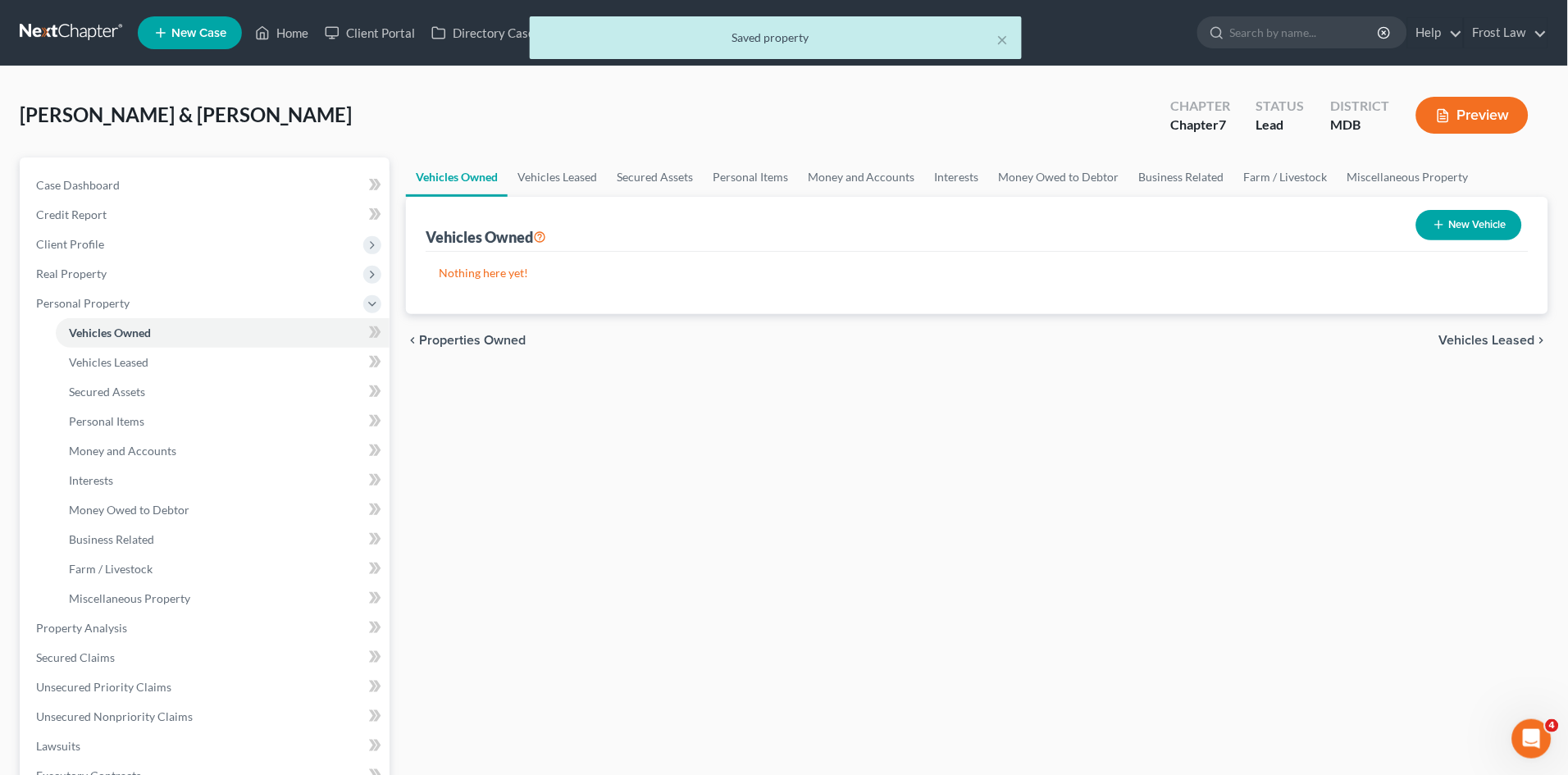
select select "0"
select select "2"
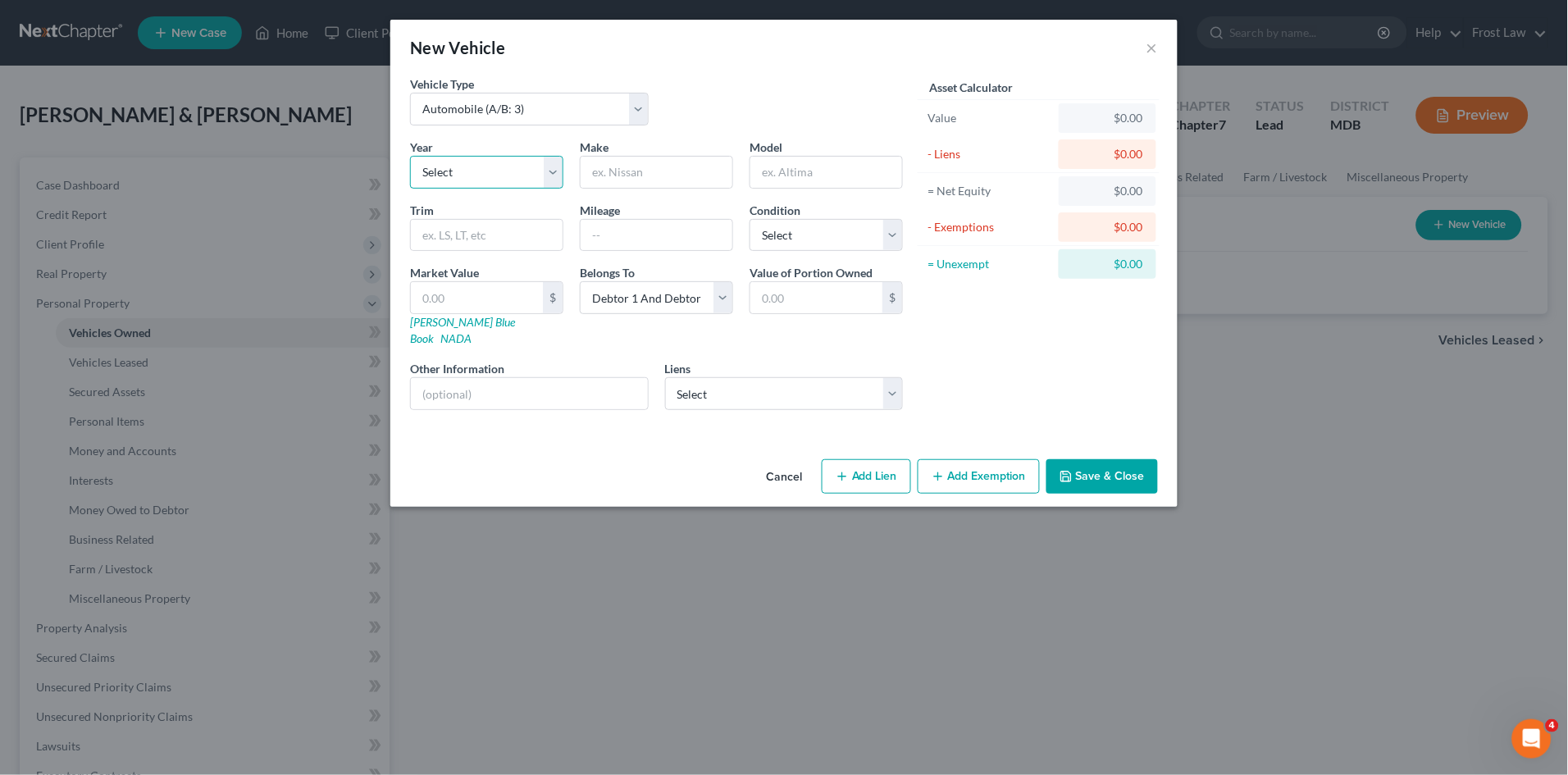
click at [510, 168] on select "Select 2026 2025 2024 2023 2022 2021 2020 2019 2018 2017 2016 2015 2014 2013 20…" at bounding box center [486, 173] width 154 height 33
select select "8"
click at [410, 156] on select "Select 2026 2025 2024 2023 2022 2021 2020 2019 2018 2017 2016 2015 2014 2013 20…" at bounding box center [486, 173] width 154 height 33
click at [638, 162] on input "text" at bounding box center [656, 173] width 152 height 31
type input "Jeep"
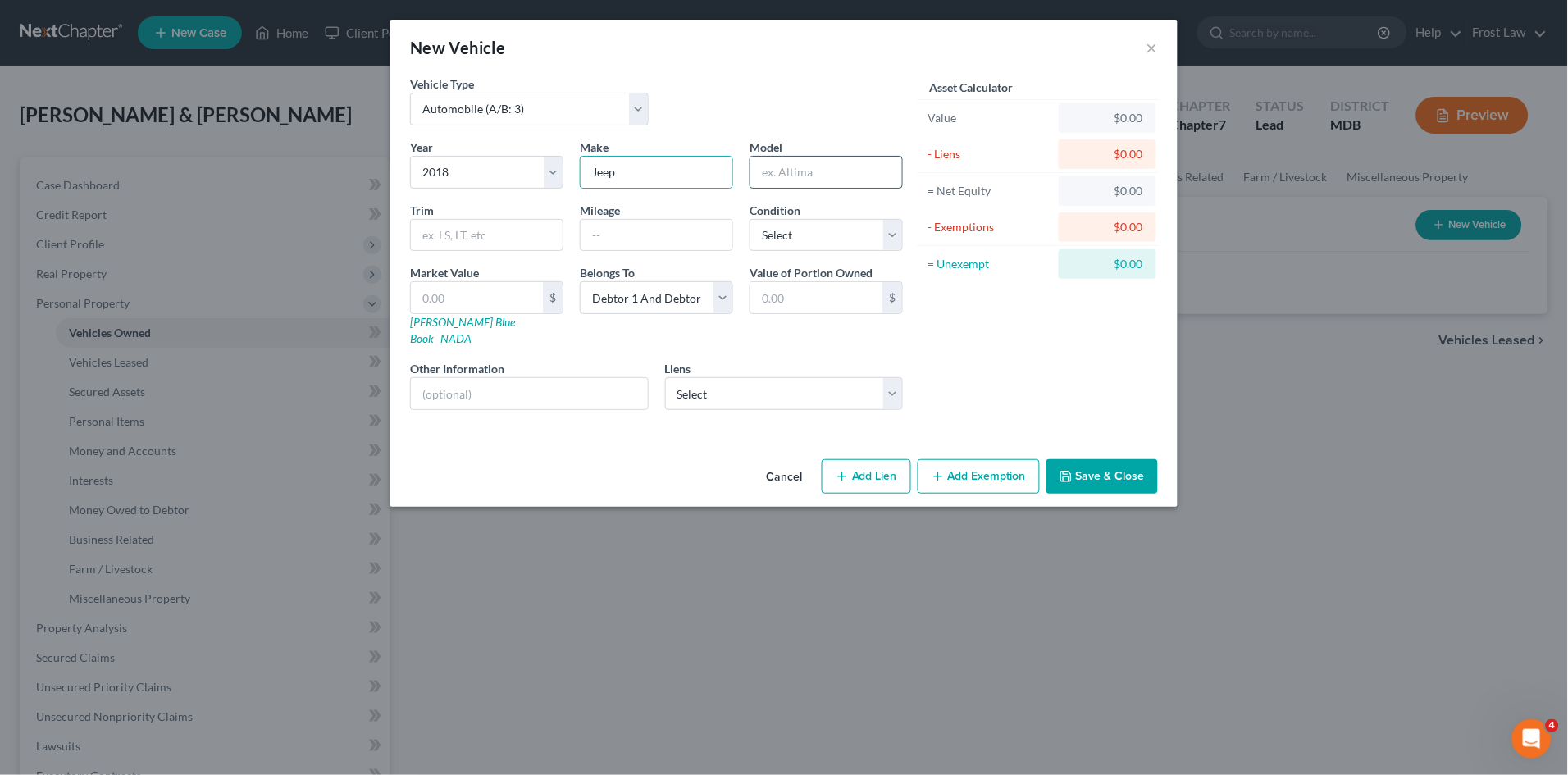
click at [825, 165] on input "text" at bounding box center [826, 173] width 152 height 31
type input "Wrangler"
click at [826, 233] on select "Select Excellent Very Good Good Fair Poor" at bounding box center [826, 235] width 154 height 33
select select "3"
click at [750, 219] on select "Select Excellent Very Good Good Fair Poor" at bounding box center [826, 235] width 154 height 33
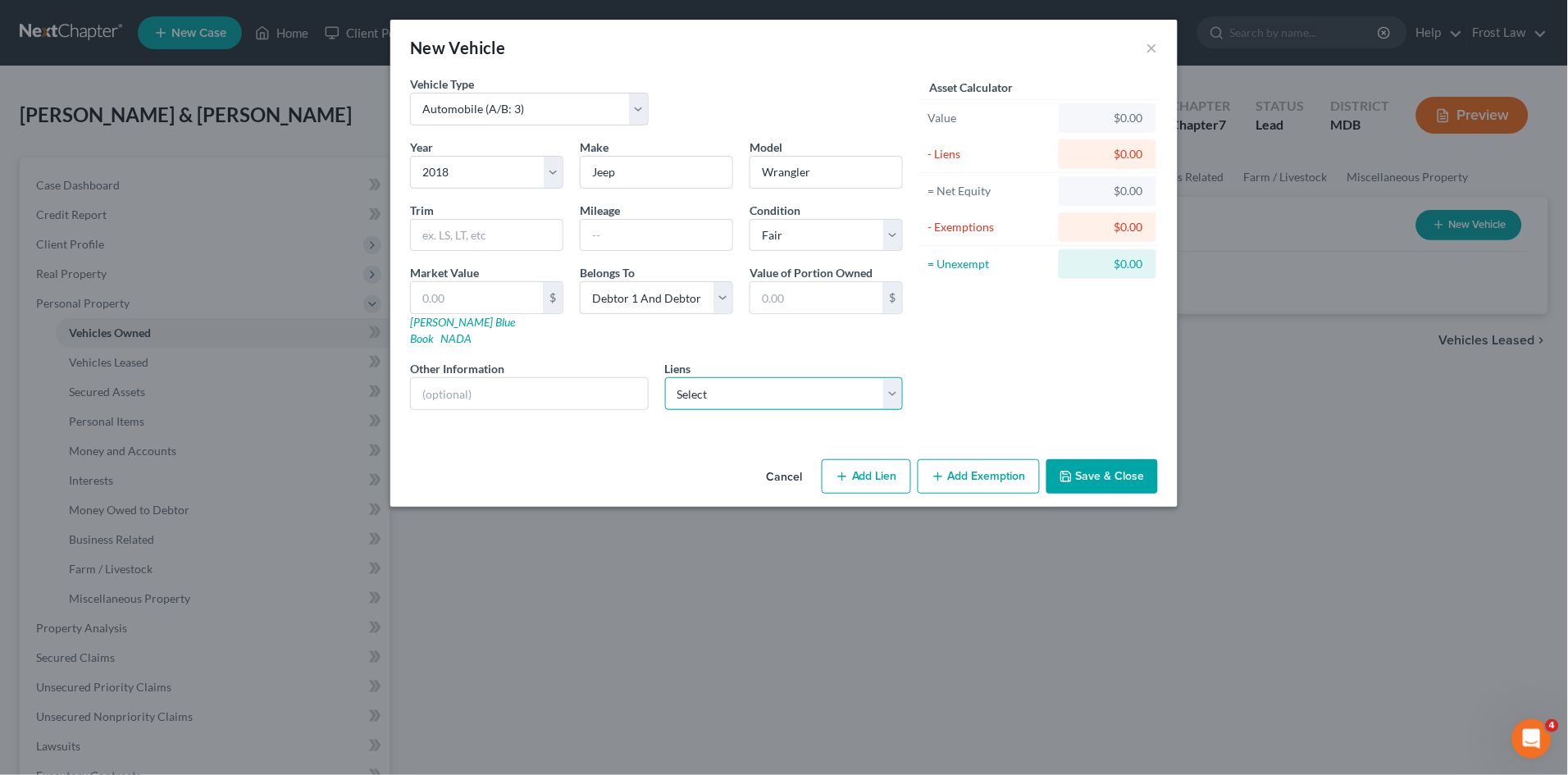
click at [735, 378] on select "Select Ally Fincl - $29,843.00 Freedom Fcu - $22,357.00" at bounding box center [784, 394] width 238 height 33
select select "0"
click at [665, 378] on select "Select Ally Fincl - $29,843.00 Freedom Fcu - $22,357.00" at bounding box center [784, 394] width 238 height 33
select select
select select "24"
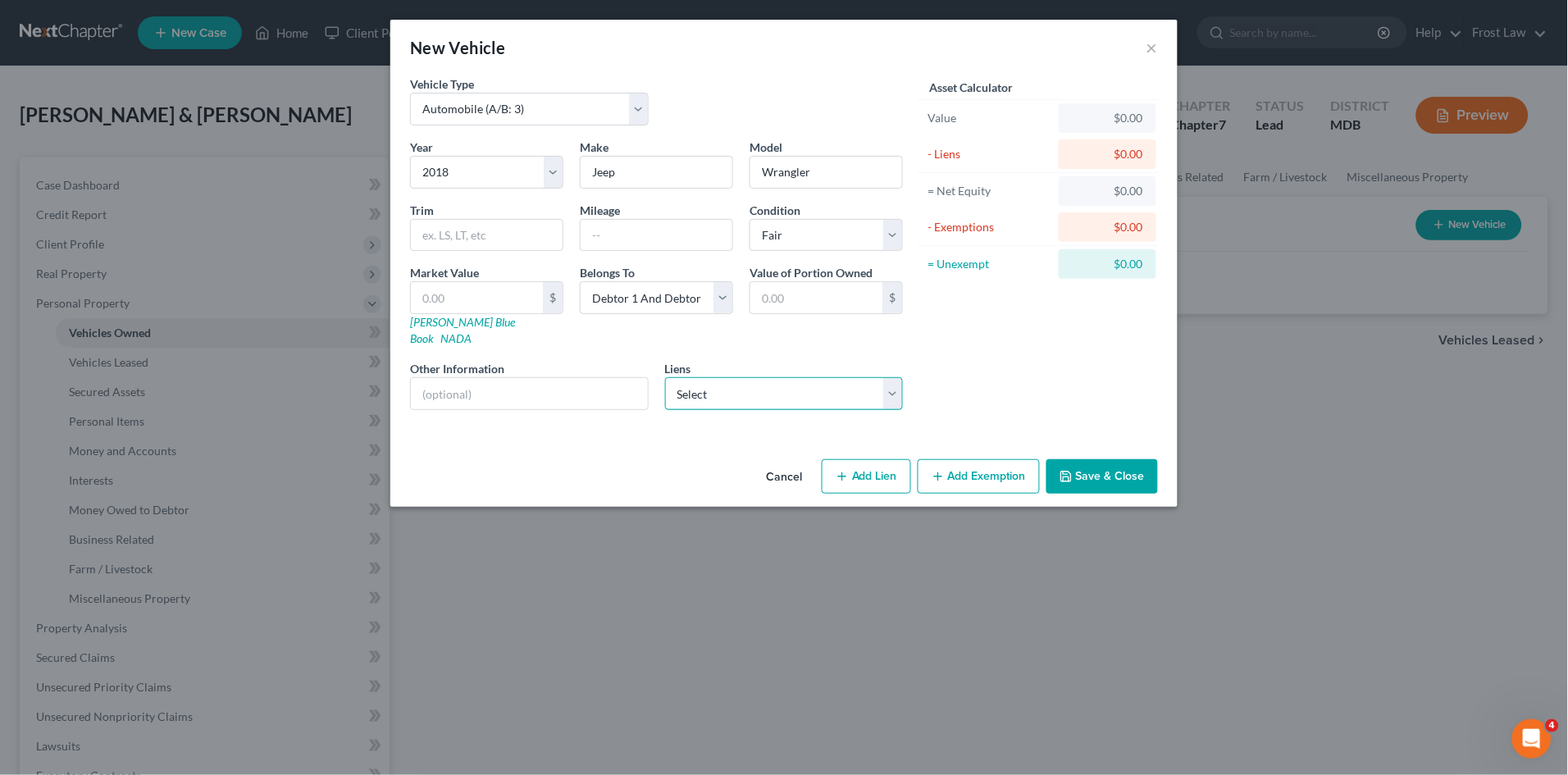
select select "2"
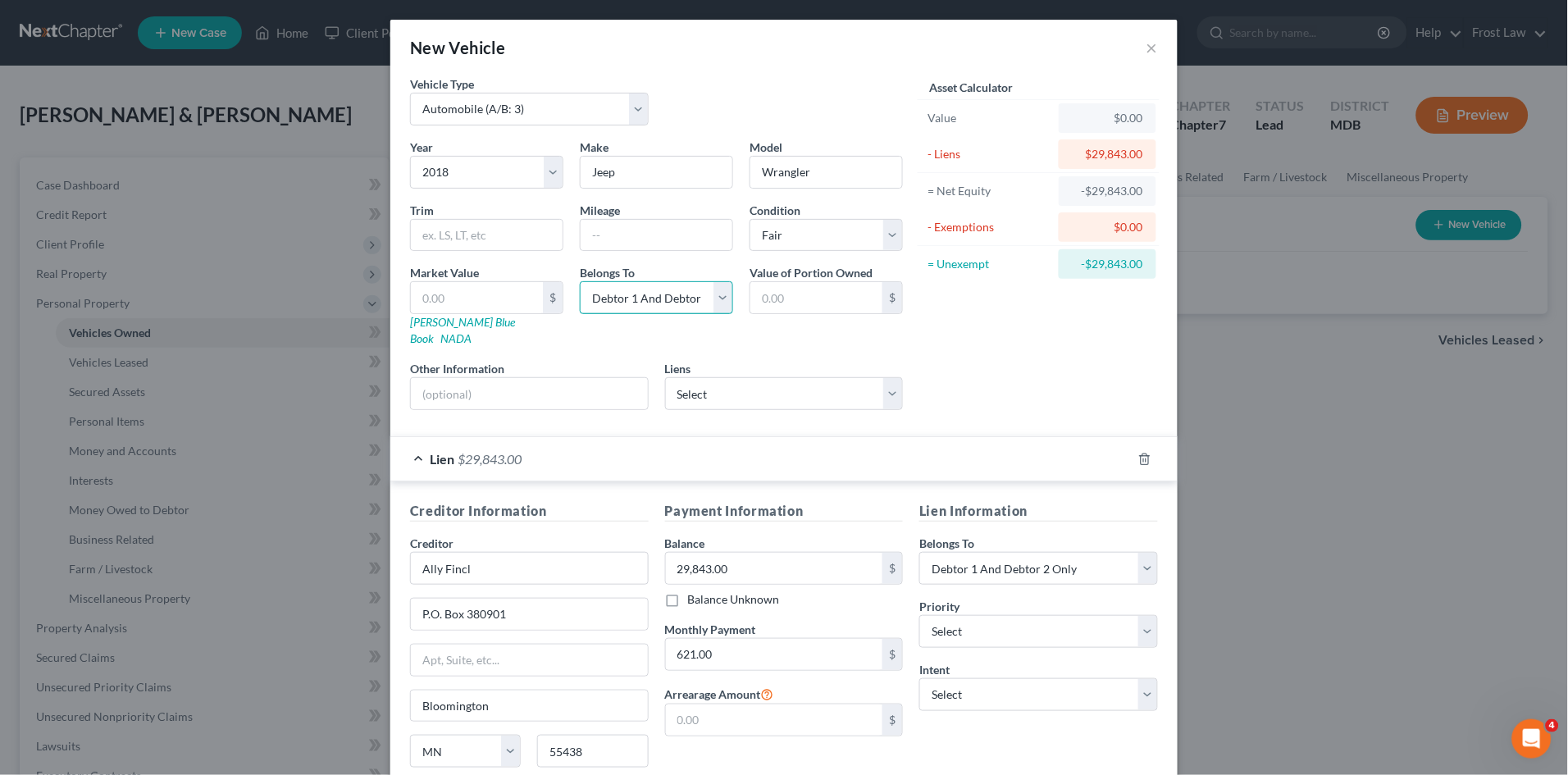
drag, startPoint x: 654, startPoint y: 302, endPoint x: 649, endPoint y: 317, distance: 15.8
click at [654, 302] on select "Select Debtor 1 Only Debtor 2 Only Debtor 1 And Debtor 2 Only At Least One Of T…" at bounding box center [656, 298] width 154 height 33
select select "0"
click at [580, 282] on select "Select Debtor 1 Only Debtor 2 Only Debtor 1 And Debtor 2 Only At Least One Of T…" at bounding box center [656, 298] width 154 height 33
click at [1122, 379] on div "Asset Calculator Value $0.00 - Liens $29,843.00 = Net Equity -$29,843.00 - Exem…" at bounding box center [1038, 249] width 255 height 348
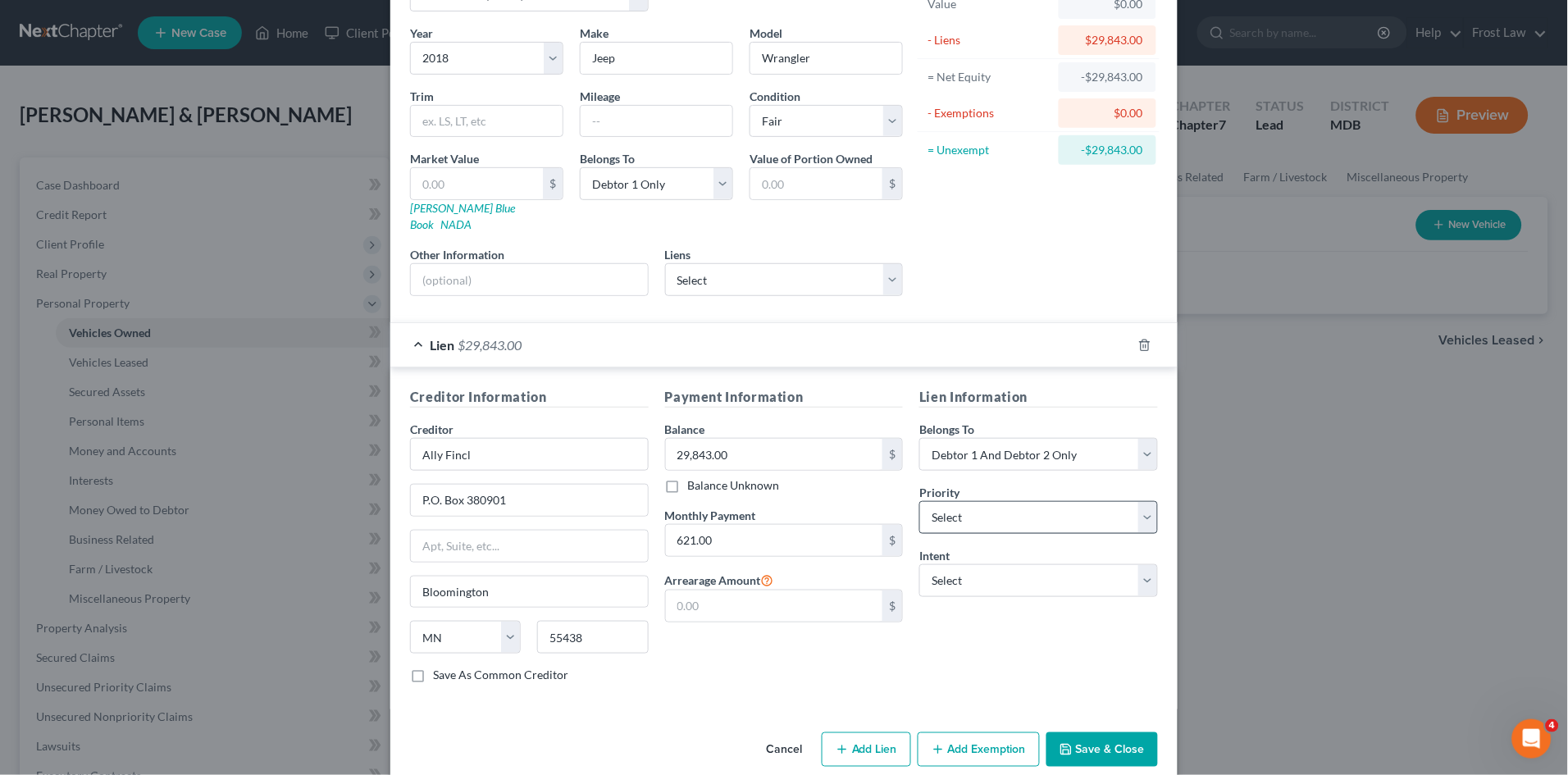
scroll to position [121, 0]
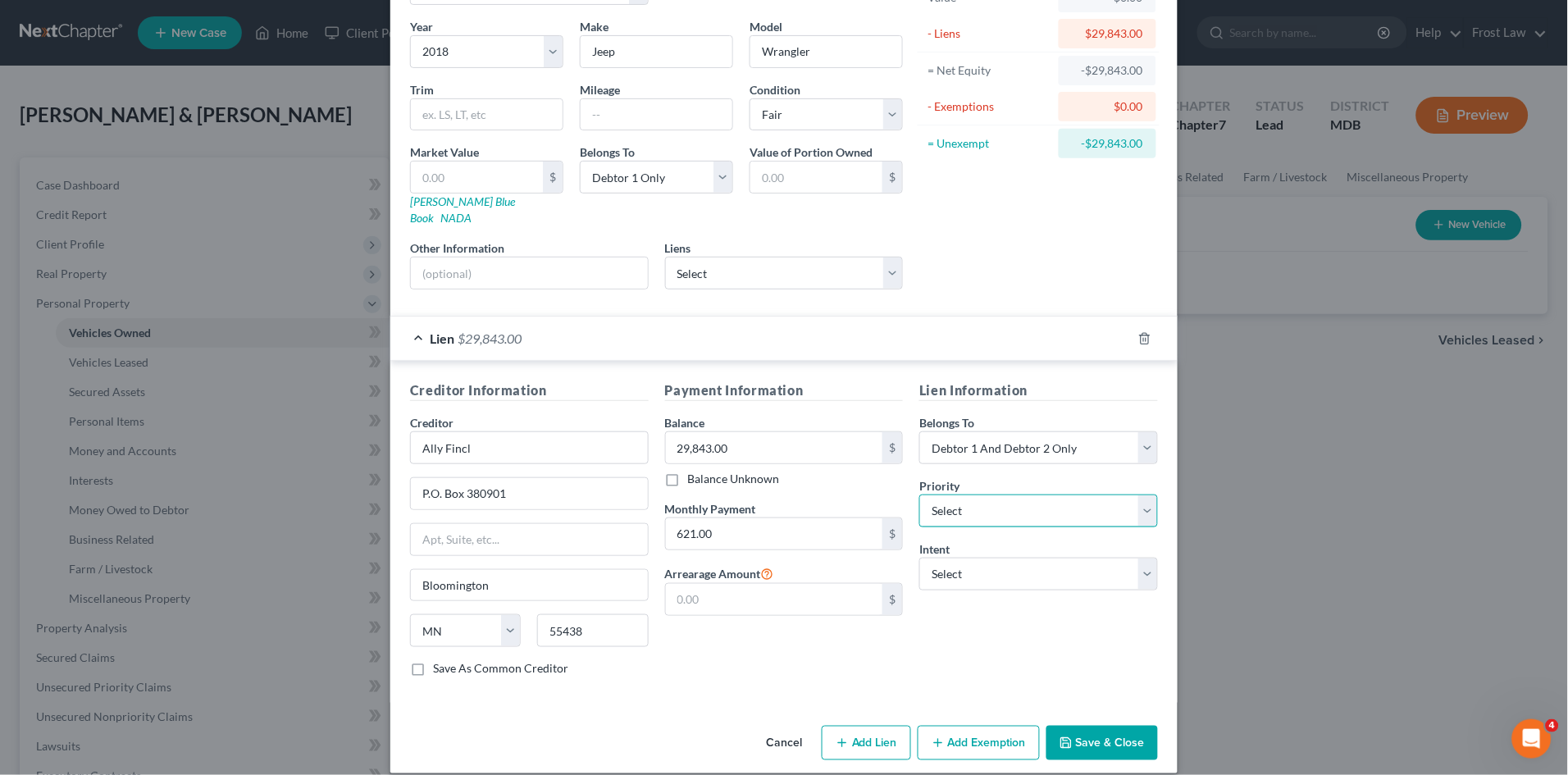
click at [997, 494] on select "Select 1st 2nd 3rd 4th 5th 6th 7th 8th 9th 10th 11th 12th 13th 14th 15th 16th 1…" at bounding box center [1038, 511] width 238 height 33
click at [998, 494] on select "Select 1st 2nd 3rd 4th 5th 6th 7th 8th 9th 10th 11th 12th 13th 14th 15th 16th 1…" at bounding box center [1038, 511] width 238 height 33
click at [1005, 558] on select "Select Surrender Redeem Reaffirm Avoid Other" at bounding box center [1038, 574] width 238 height 33
select select "4"
click at [919, 558] on select "Select Surrender Redeem Reaffirm Avoid Other" at bounding box center [1038, 574] width 238 height 33
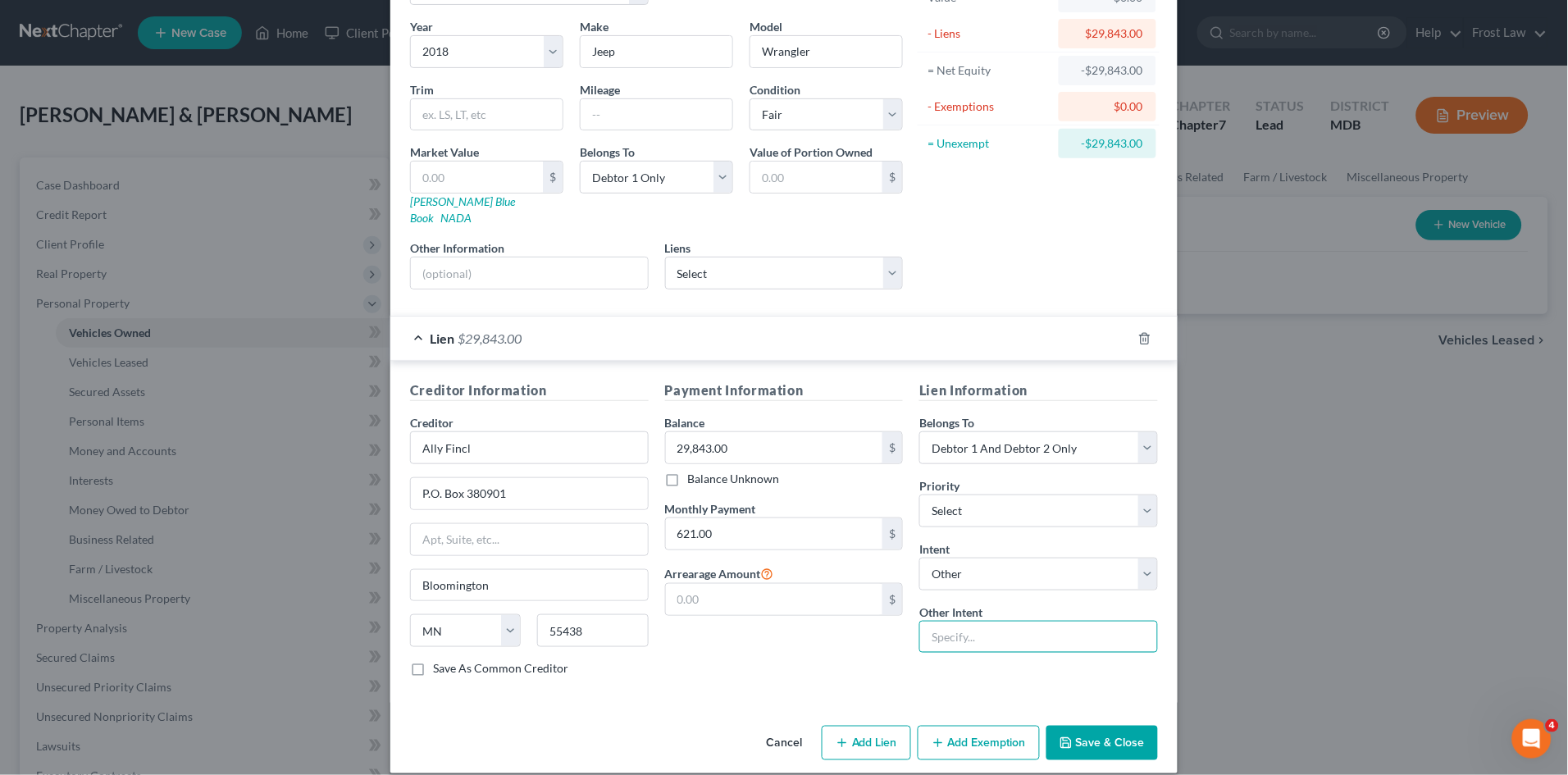
click at [988, 632] on input "text" at bounding box center [1038, 638] width 238 height 33
type input "Retain & Pay per Contract"
click at [1083, 726] on button "Save & Close" at bounding box center [1102, 743] width 112 height 34
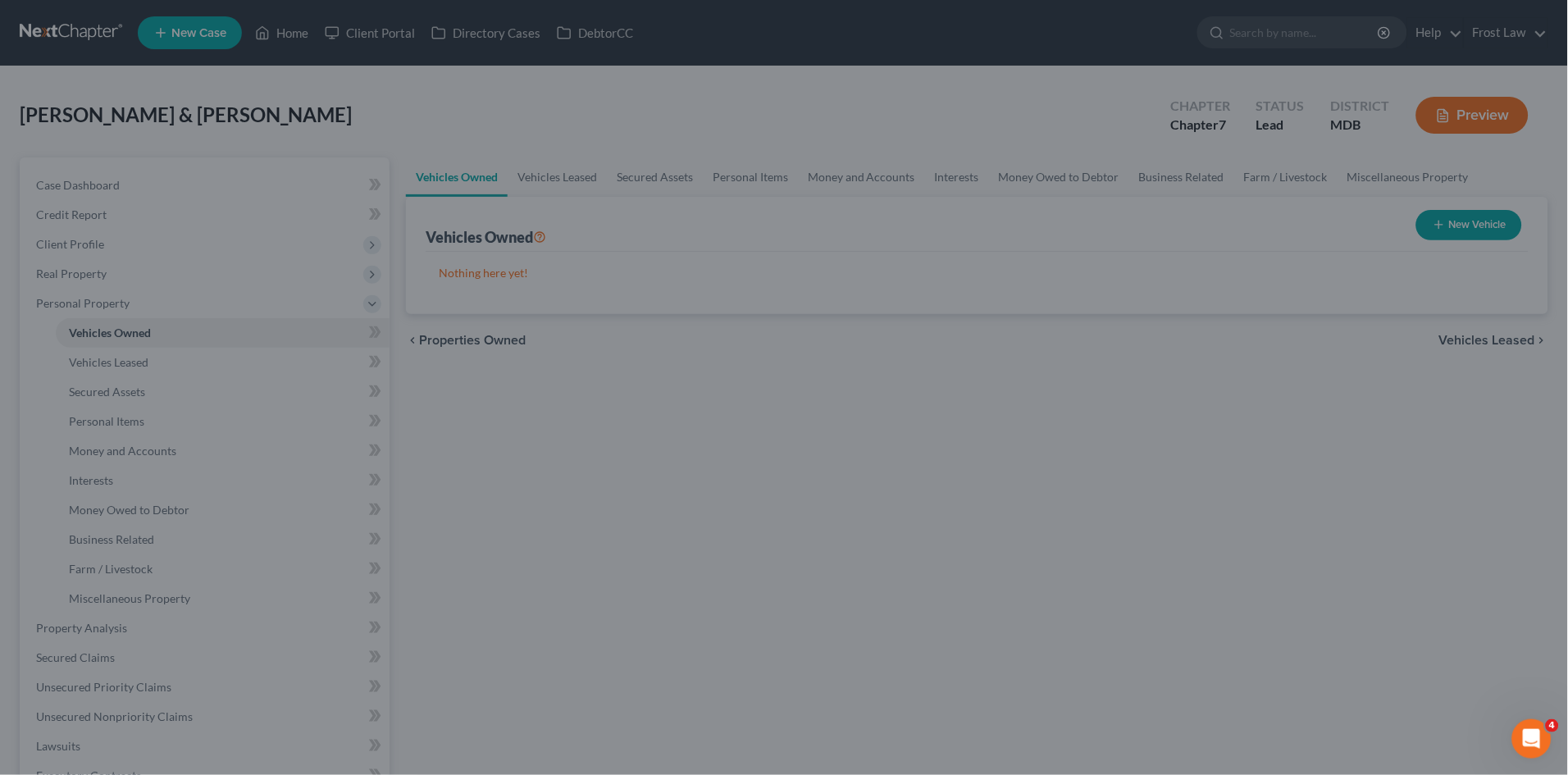
click at [1083, 724] on div "New Vehicle × Vehicle Type Select Automobile (A/B: 3) Truck (A/B: 3) Trailer (A…" at bounding box center [784, 387] width 1568 height 775
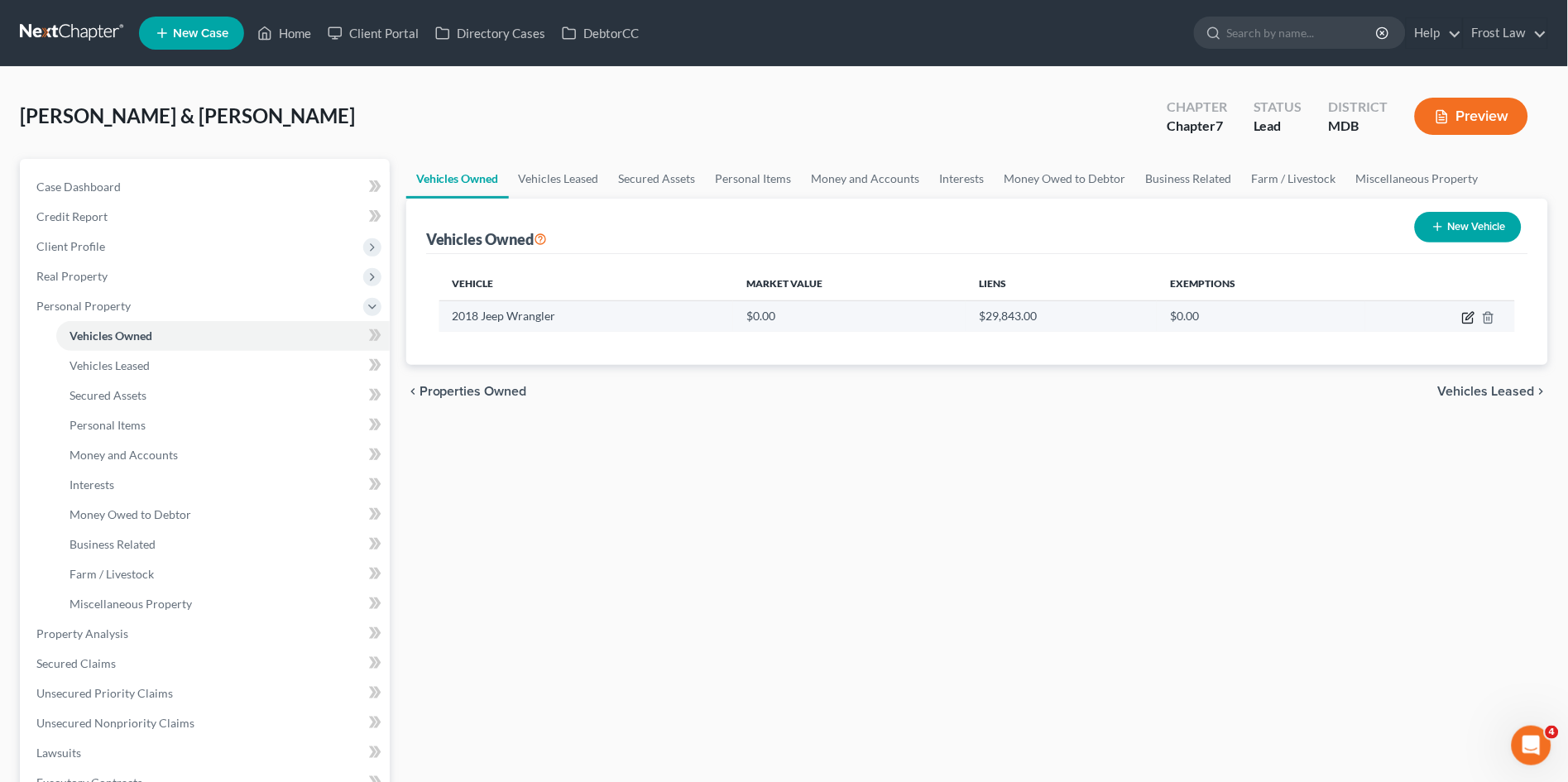
click at [1467, 317] on icon "button" at bounding box center [1468, 317] width 13 height 13
select select "0"
select select "8"
select select "3"
select select "0"
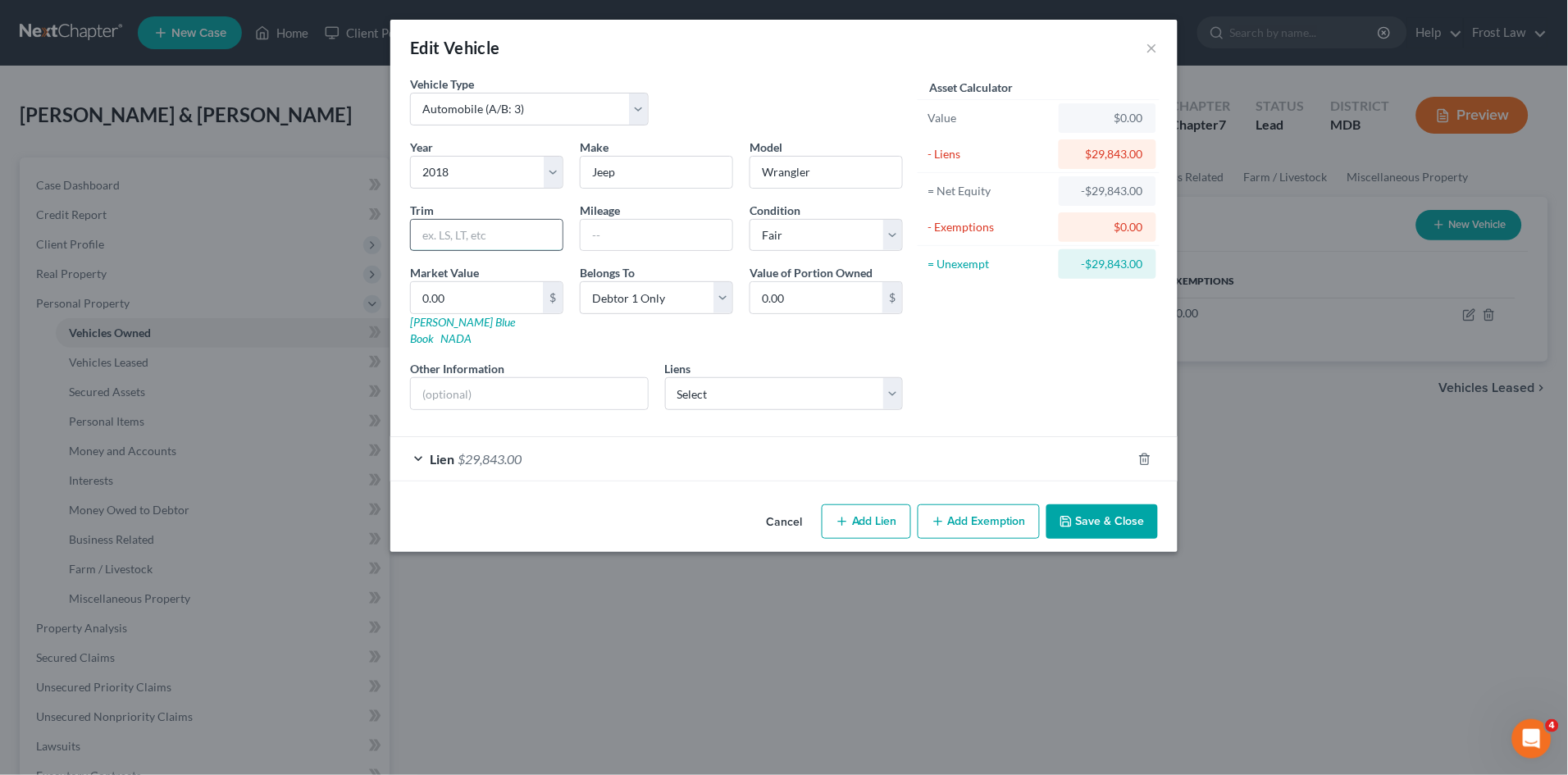
click at [460, 231] on input "text" at bounding box center [486, 235] width 152 height 31
type input "Unlimited"
click at [1109, 505] on button "Save & Close" at bounding box center [1102, 522] width 112 height 34
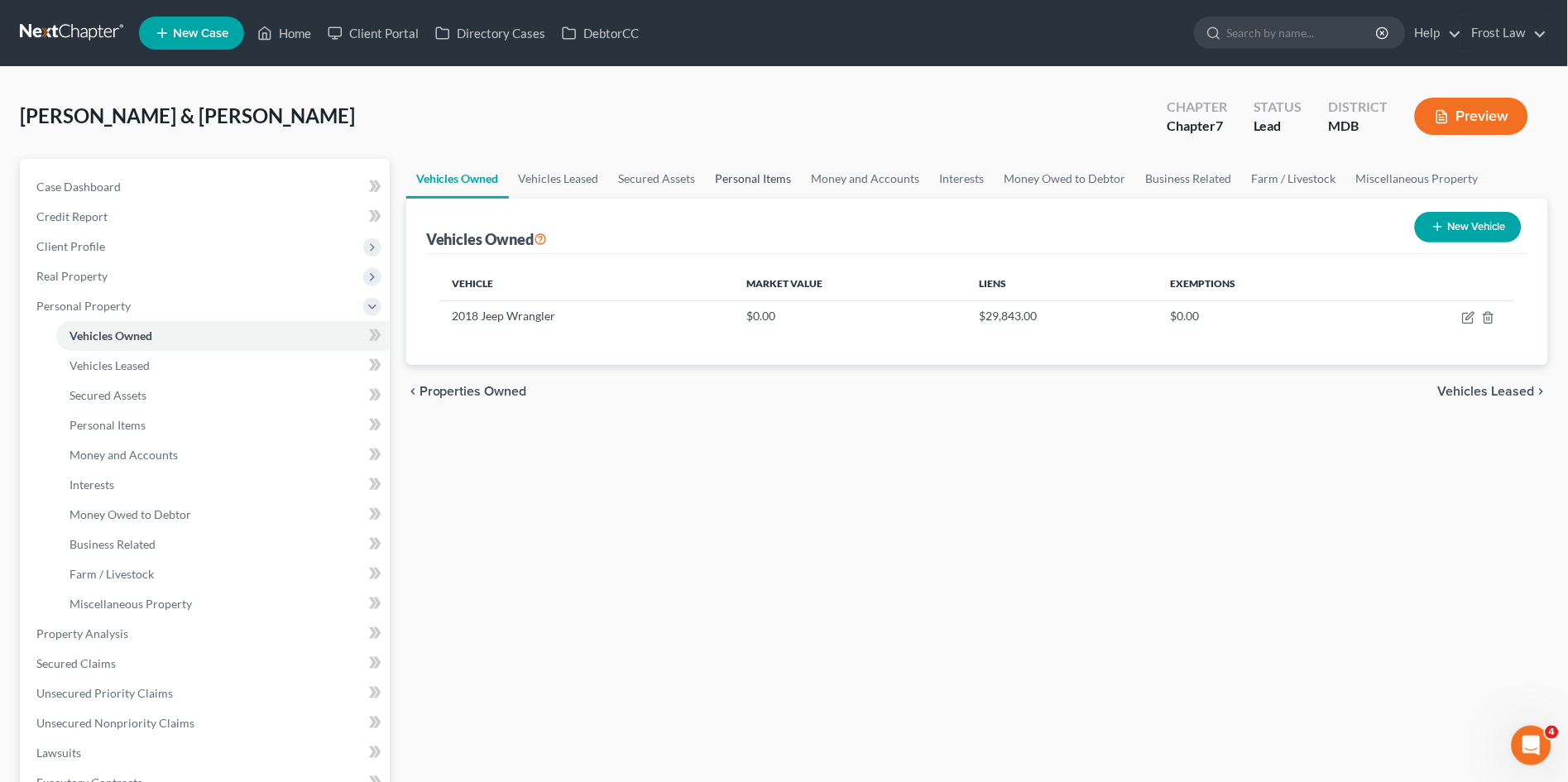
drag, startPoint x: 733, startPoint y: 176, endPoint x: 780, endPoint y: 210, distance: 58.0
click at [733, 176] on link "Personal Items" at bounding box center [753, 179] width 96 height 40
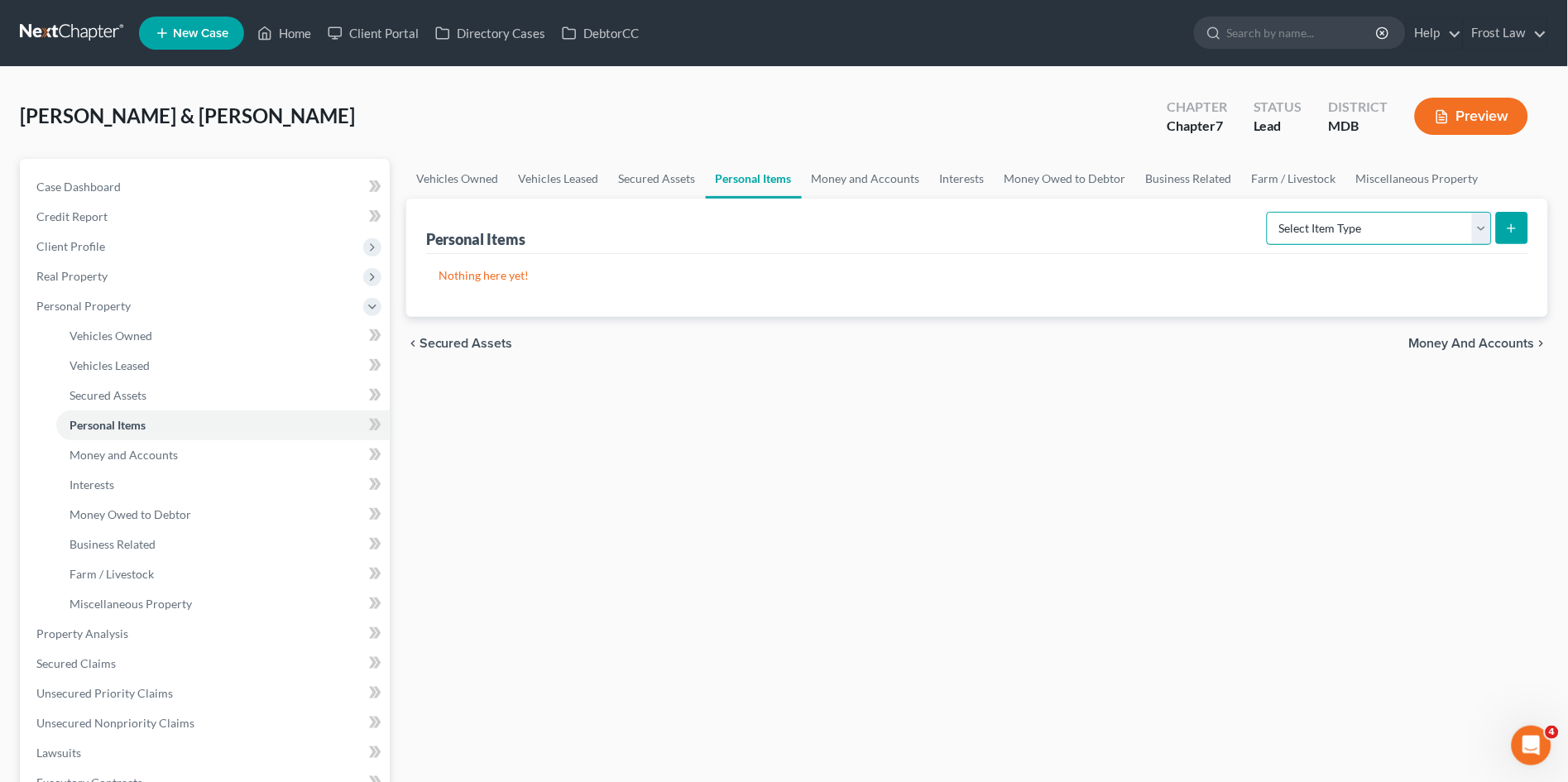
click at [1352, 223] on select "Select Item Type Clothing (A/B: 11) Collectibles Of Value (A/B: 8) Electronics …" at bounding box center [1379, 229] width 225 height 33
select select "clothing"
click at [1270, 212] on select "Select Item Type Clothing (A/B: 11) Collectibles Of Value (A/B: 8) Electronics …" at bounding box center [1379, 229] width 225 height 33
click at [1513, 222] on icon "submit" at bounding box center [1512, 228] width 13 height 13
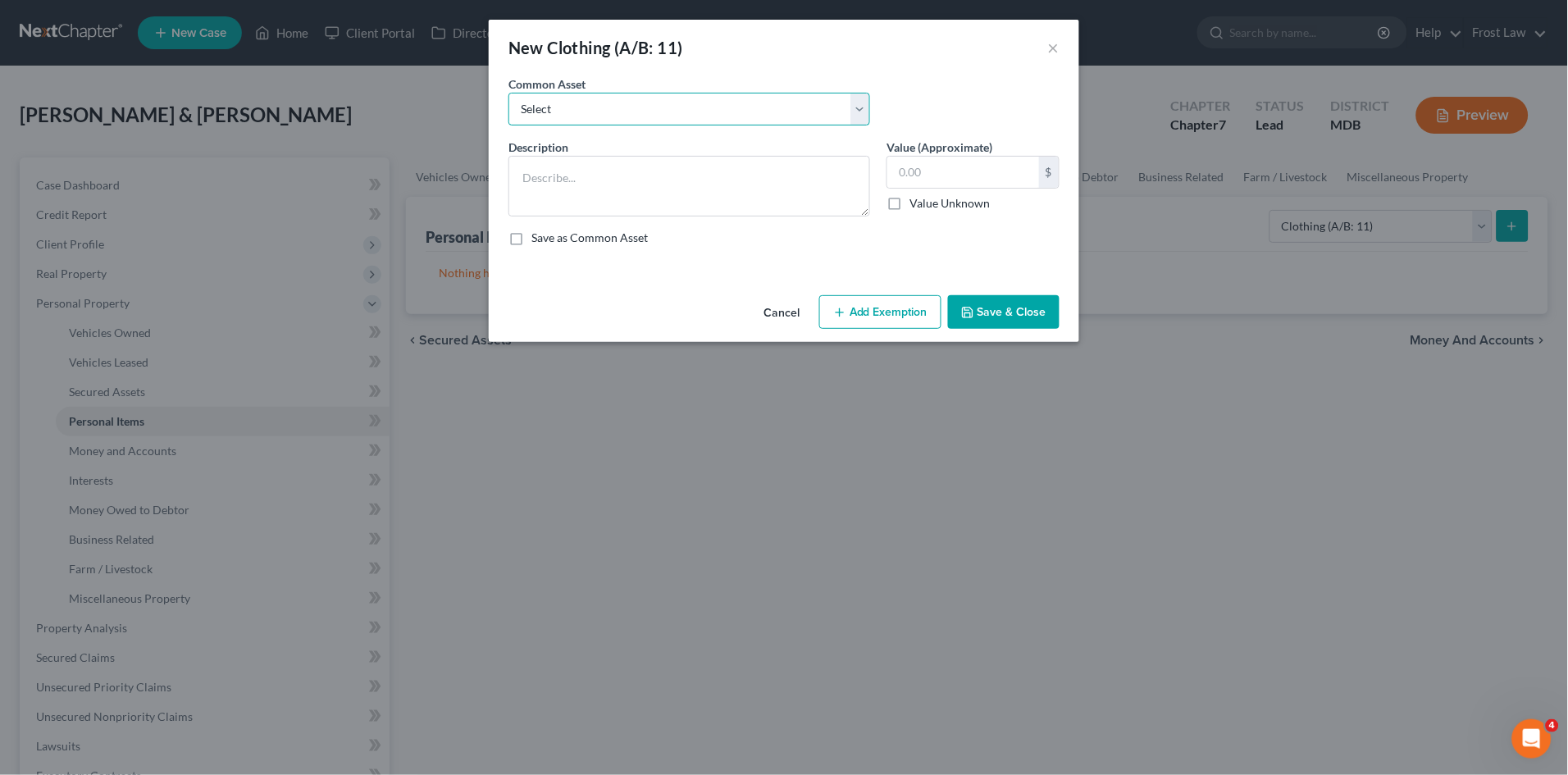
click at [672, 111] on select "Select Pants, shirts, shoes, etc. Clothing & personal effects for one adult." at bounding box center [690, 109] width 362 height 33
select select "1"
click at [509, 93] on select "Select Pants, shirts, shoes, etc. Clothing & personal effects for one adult." at bounding box center [690, 109] width 362 height 33
type textarea "Clothing & personal effects for one adult."
type input "200.00"
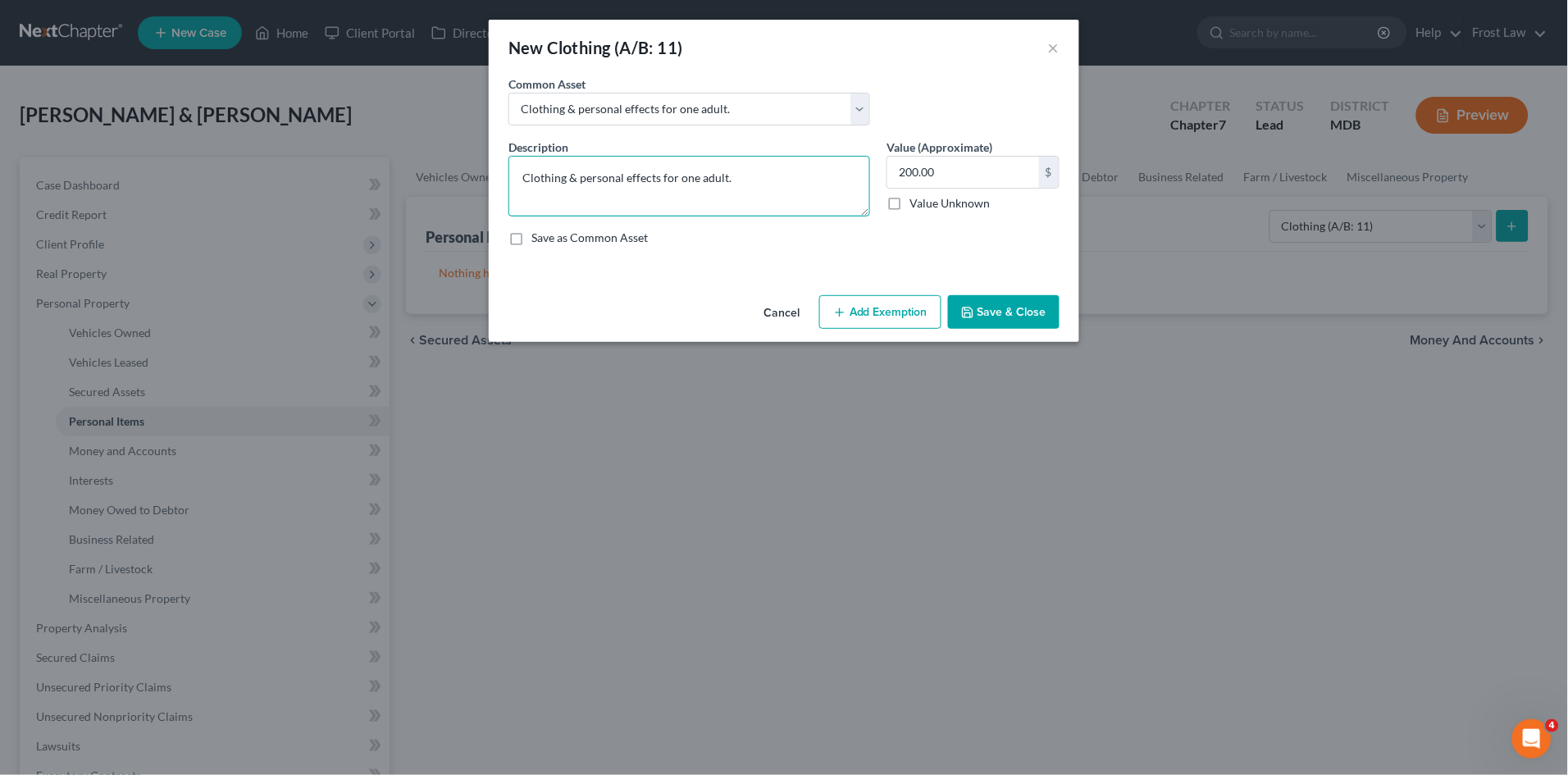
click at [690, 178] on textarea "Clothing & personal effects for one adult." at bounding box center [690, 186] width 362 height 61
click at [760, 176] on textarea "Clothing & personal effects for two adult." at bounding box center [690, 186] width 362 height 61
type textarea "Clothing & personal effects for two adults"
type textarea "Clothing & personal effects for two adults400.00"
click at [932, 180] on input "text" at bounding box center [962, 173] width 152 height 31
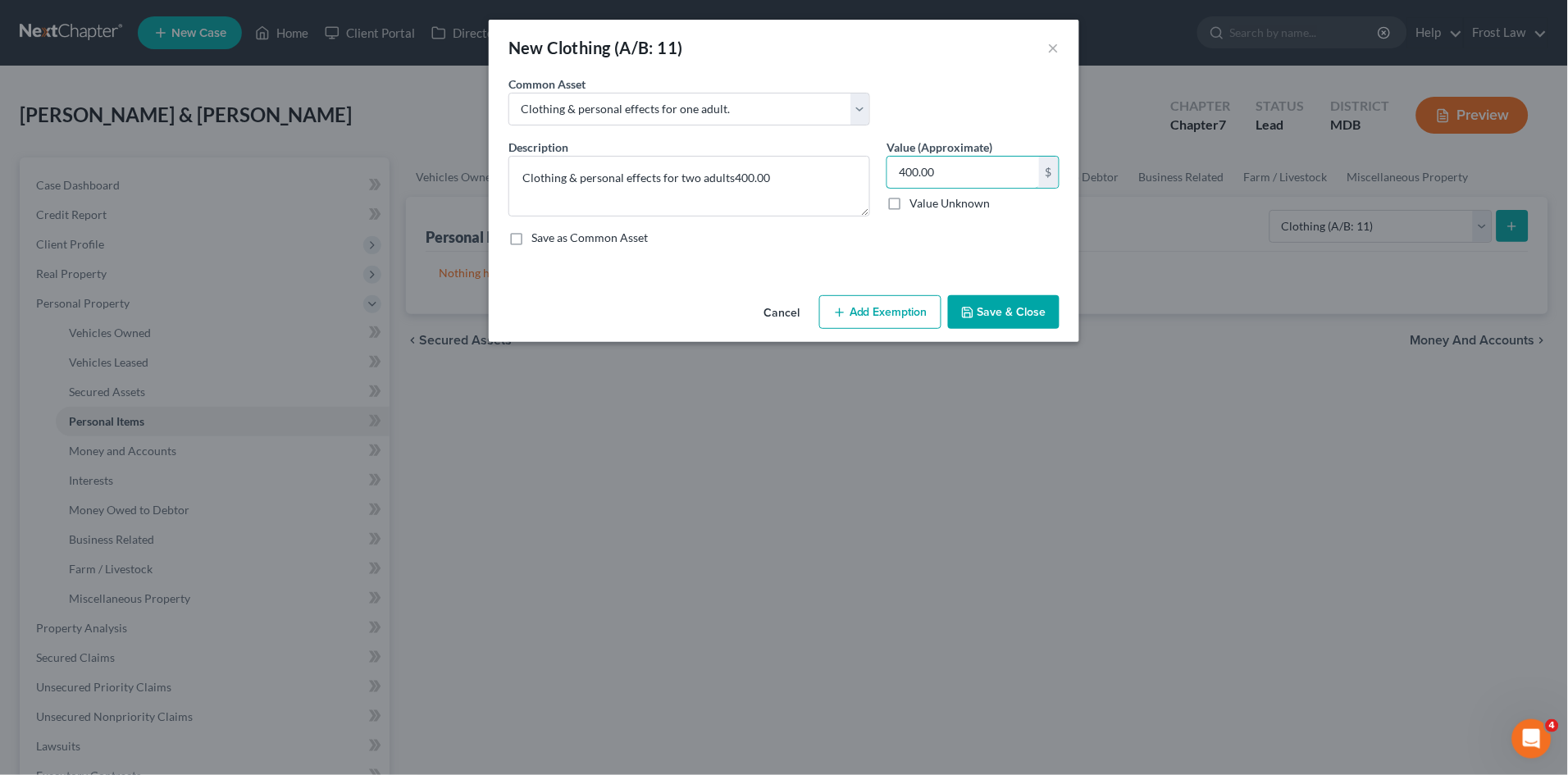
type input "400.00"
click at [985, 309] on button "Save & Close" at bounding box center [1004, 312] width 112 height 34
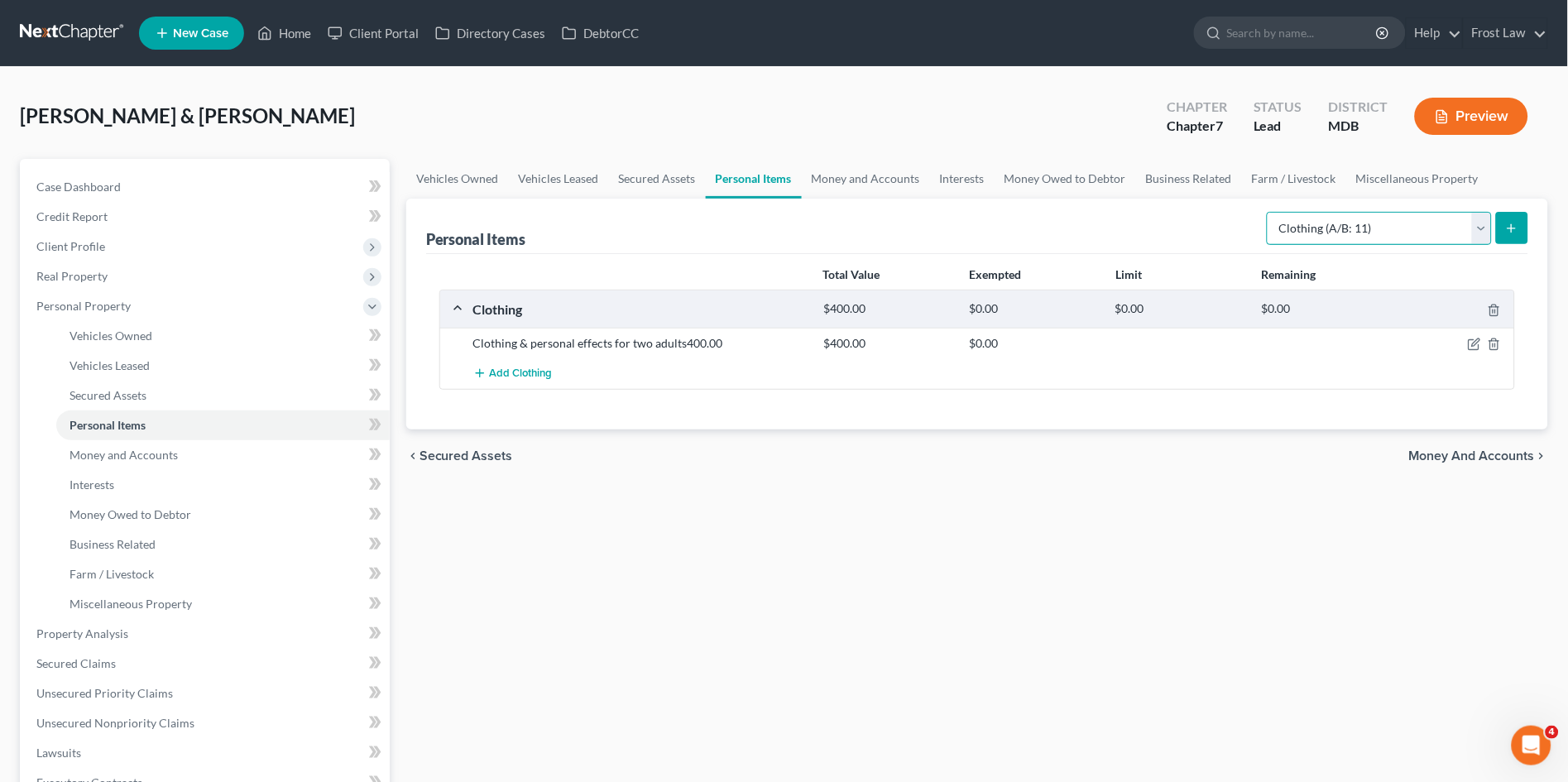
click at [1334, 223] on select "Select Item Type Clothing (A/B: 11) Collectibles Of Value (A/B: 8) Electronics …" at bounding box center [1379, 229] width 225 height 33
select select "household_goods"
click at [1270, 212] on select "Select Item Type Clothing (A/B: 11) Collectibles Of Value (A/B: 8) Electronics …" at bounding box center [1379, 229] width 225 height 33
click at [1512, 230] on line "submit" at bounding box center [1512, 228] width 0 height 8
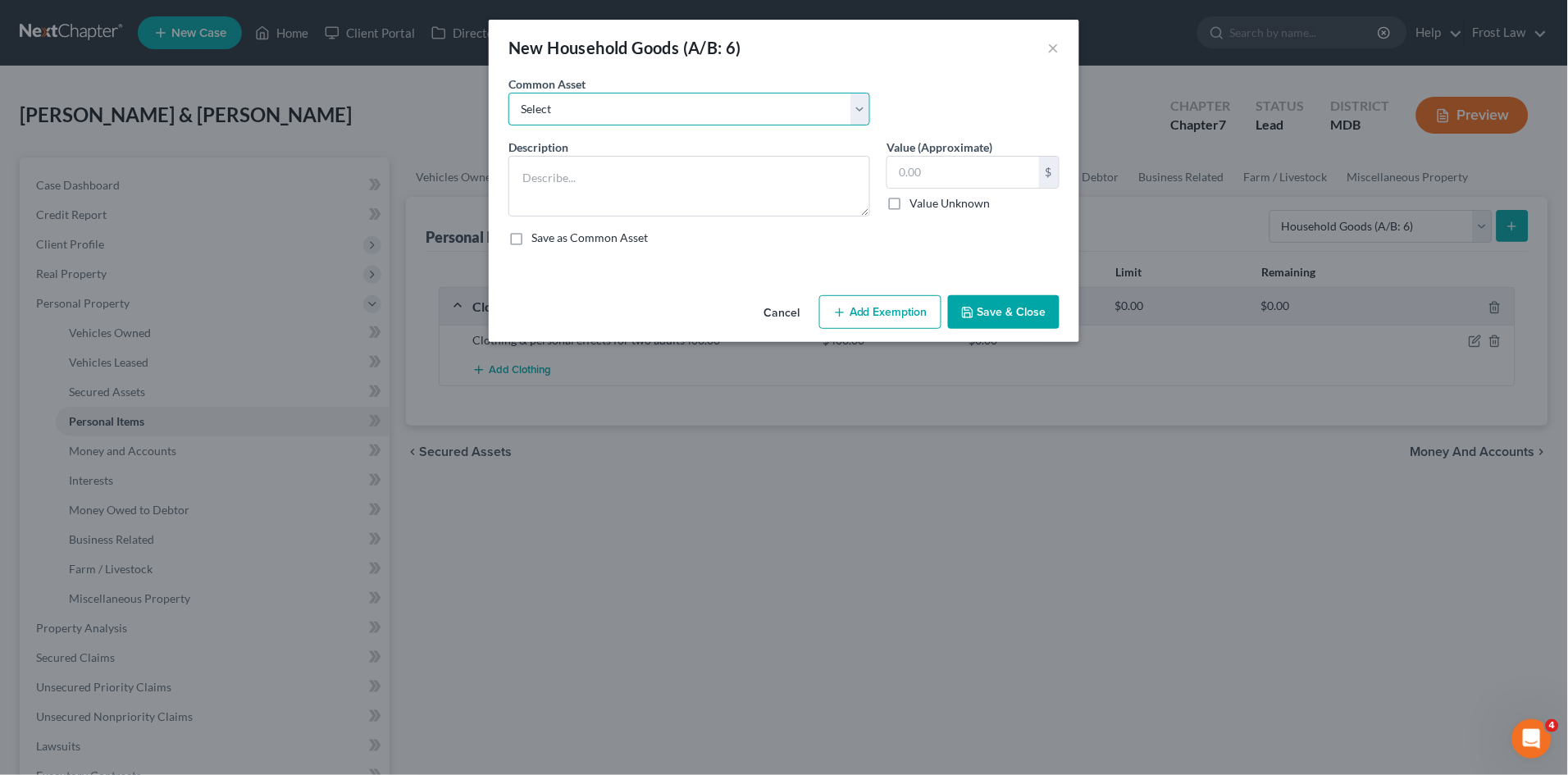
click at [668, 112] on select "Select Sofa, 2 beds, 1 crib, 2 dressers, misc. kitchenware and linens Miscellan…" at bounding box center [690, 109] width 362 height 33
select select "1"
click at [509, 93] on select "Select Sofa, 2 beds, 1 crib, 2 dressers, misc. kitchenware and linens Miscellan…" at bounding box center [690, 109] width 362 height 33
type textarea "Miscellaneous household goods, appliances and furnishings. All personal propert…"
type input "1,000.00"
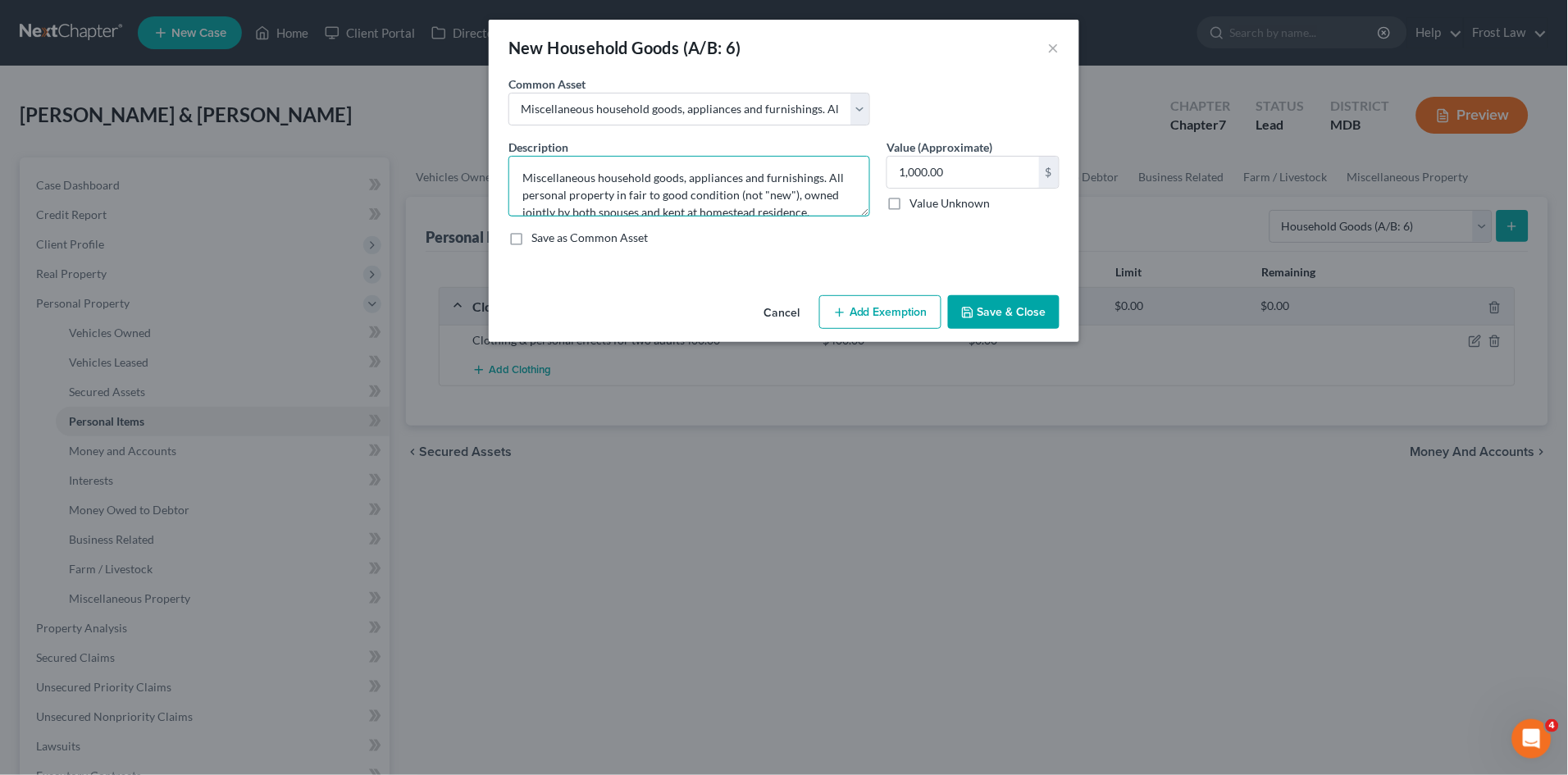
click at [812, 199] on textarea "Miscellaneous household goods, appliances and furnishings. All personal propert…" at bounding box center [690, 186] width 362 height 61
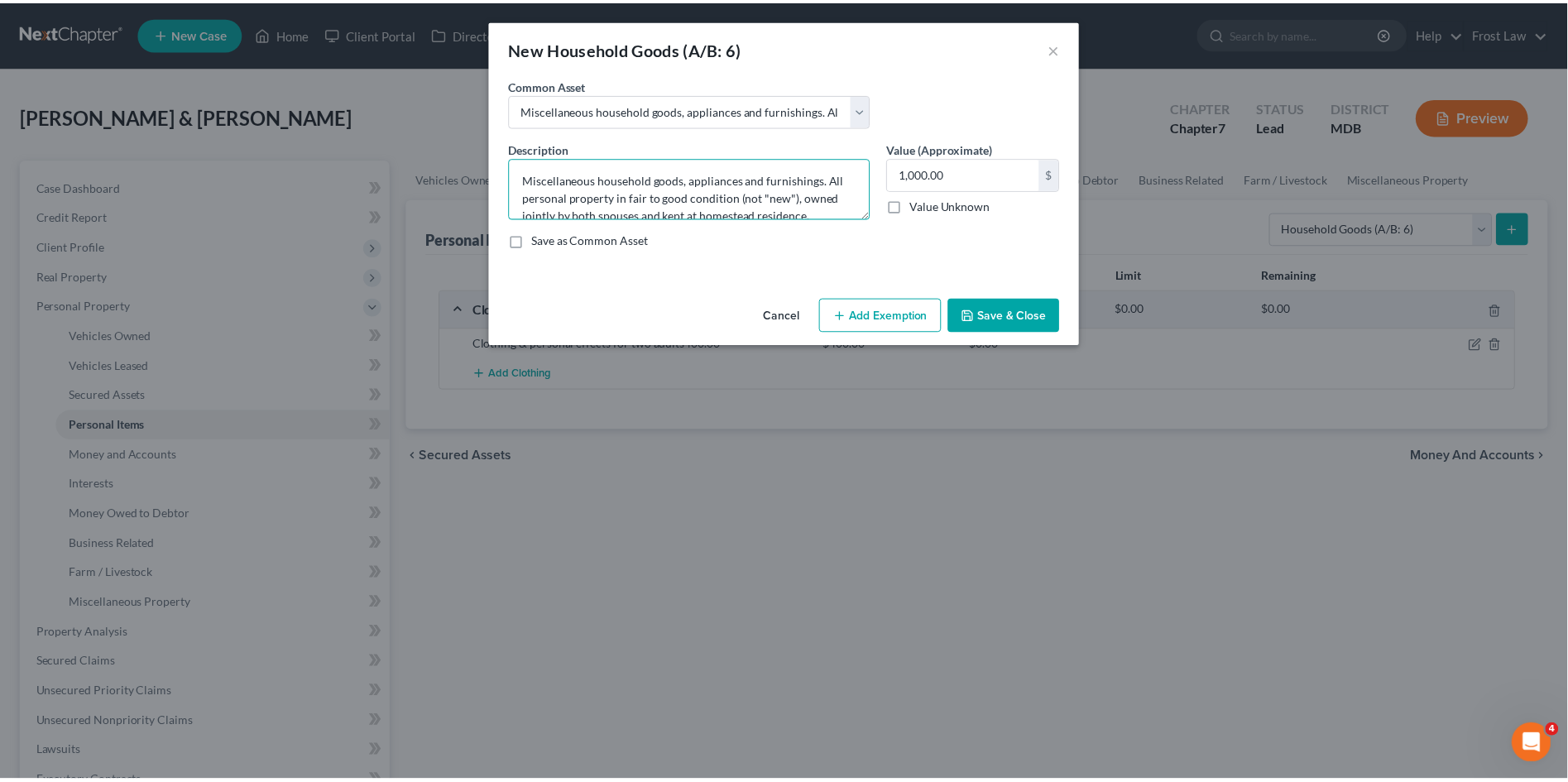
scroll to position [17, 0]
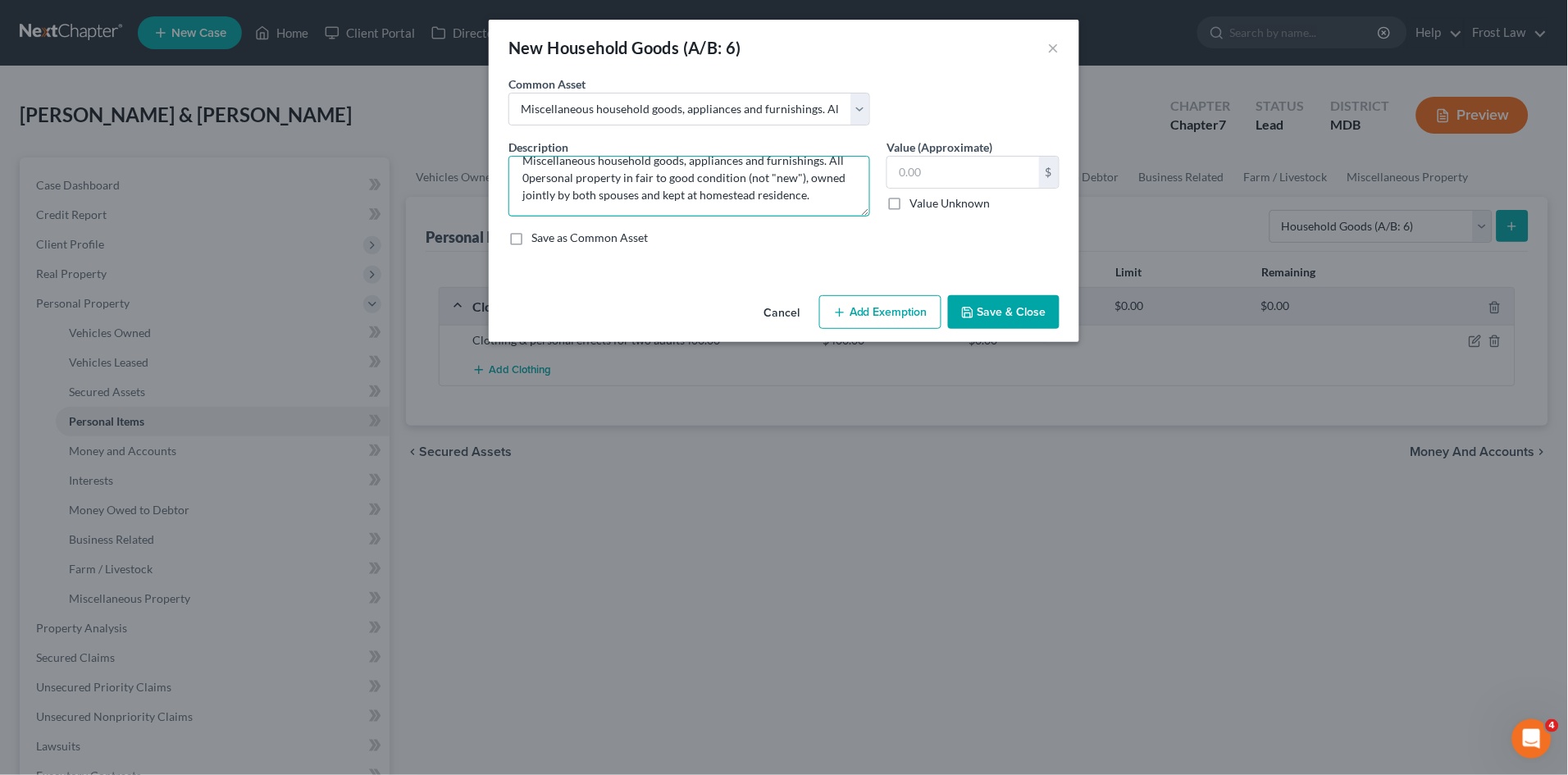
type textarea "Miscellaneous household goods, appliances and furnishings. All 0personal proper…"
click at [999, 318] on button "Save & Close" at bounding box center [1004, 312] width 112 height 34
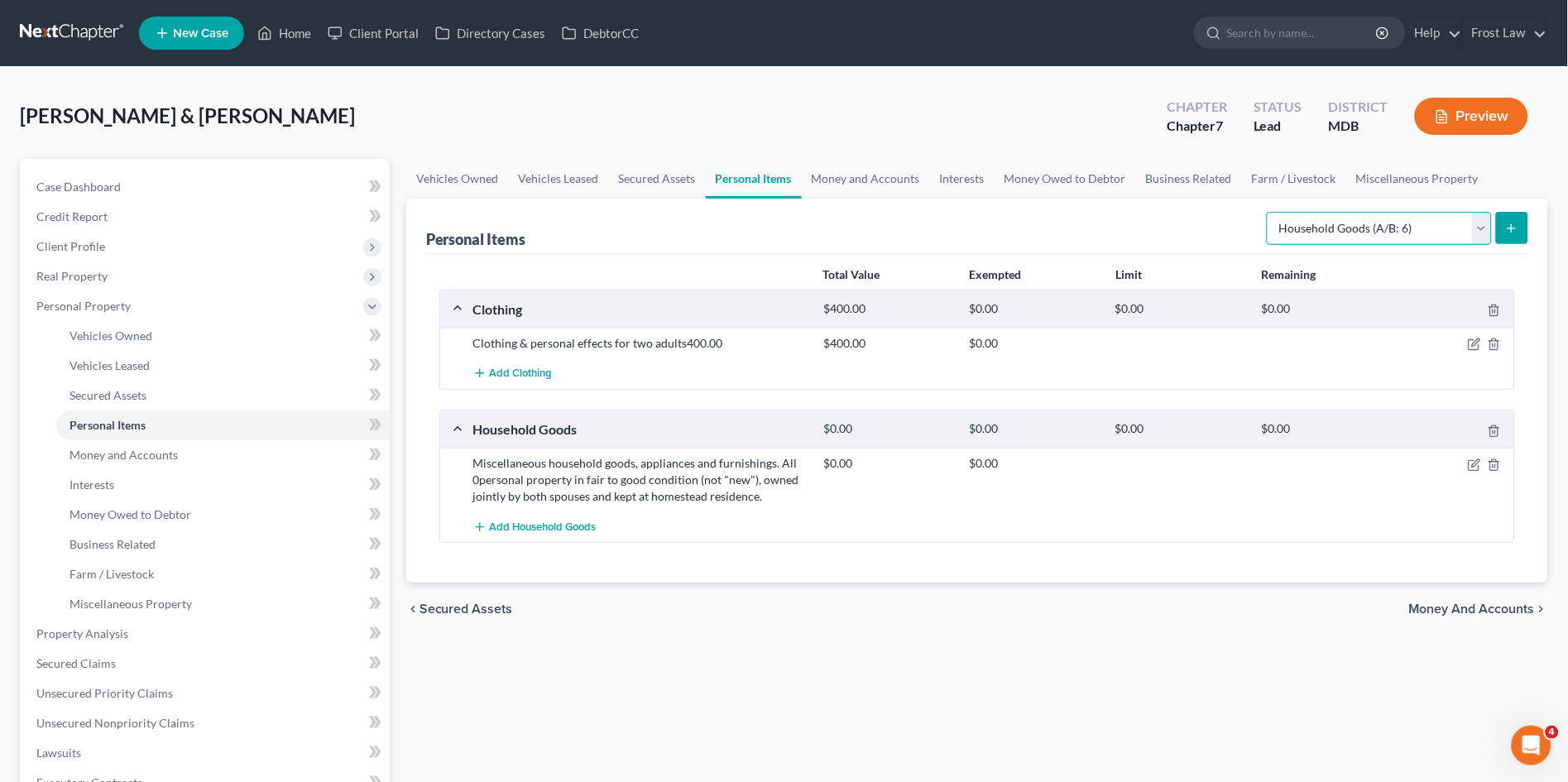
click at [1334, 223] on select "Select Item Type Clothing (A/B: 11) Collectibles Of Value (A/B: 8) Electronics …" at bounding box center [1379, 229] width 225 height 33
select select "electronics"
click at [1270, 212] on select "Select Item Type Clothing (A/B: 11) Collectibles Of Value (A/B: 8) Electronics …" at bounding box center [1379, 229] width 225 height 33
click at [1510, 228] on icon "submit" at bounding box center [1512, 228] width 13 height 13
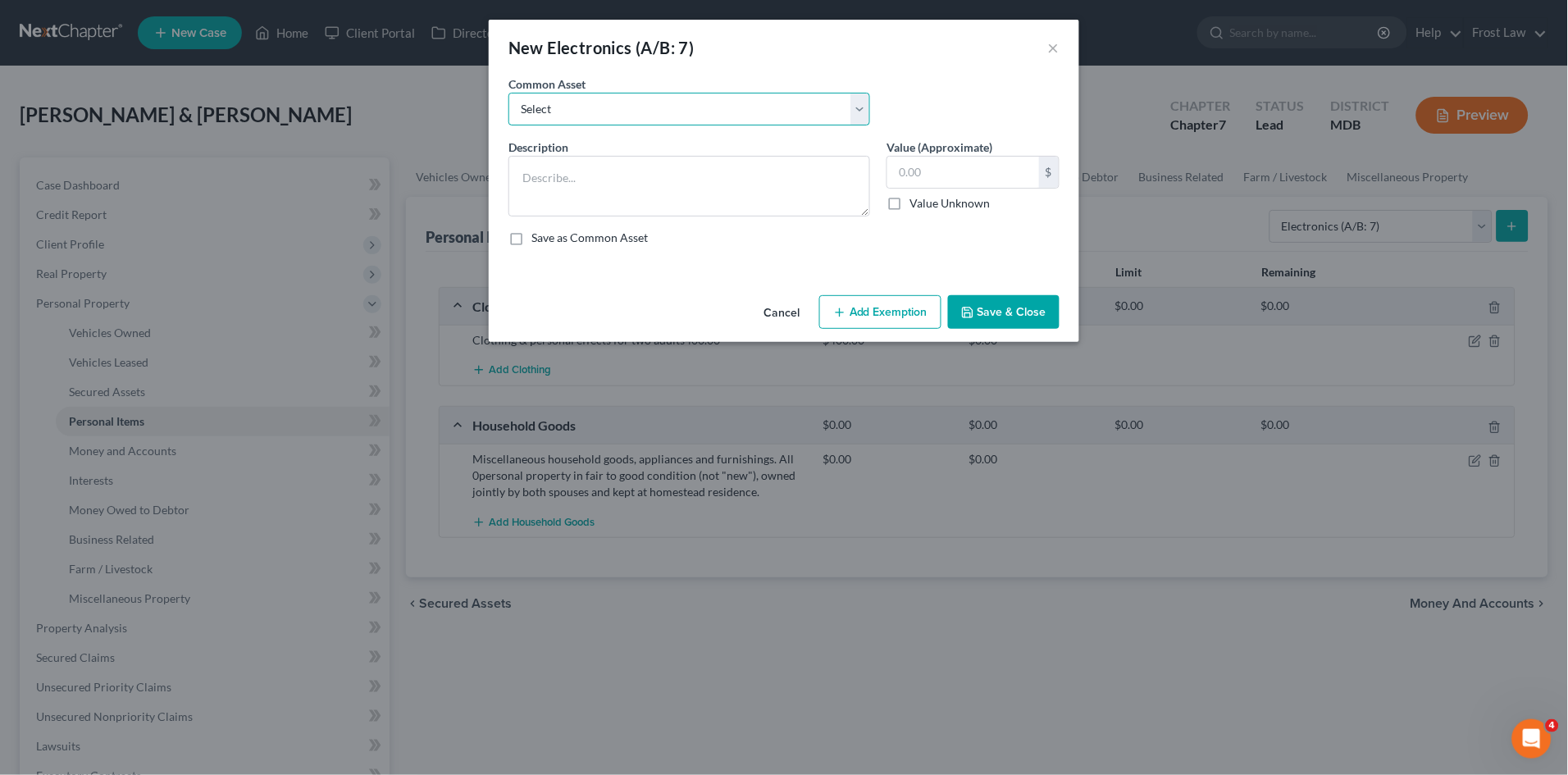
click at [666, 109] on select "Select Televisions; DVD player; Computer & printer; IPhone; & other small misce…" at bounding box center [690, 109] width 362 height 33
select select "0"
click at [509, 93] on select "Select Televisions; DVD player; Computer & printer; IPhone; & other small misce…" at bounding box center [690, 109] width 362 height 33
type textarea "Televisions; DVD player; Computer & printer; IPhone; & other small miscellaneou…"
type input "500.00"
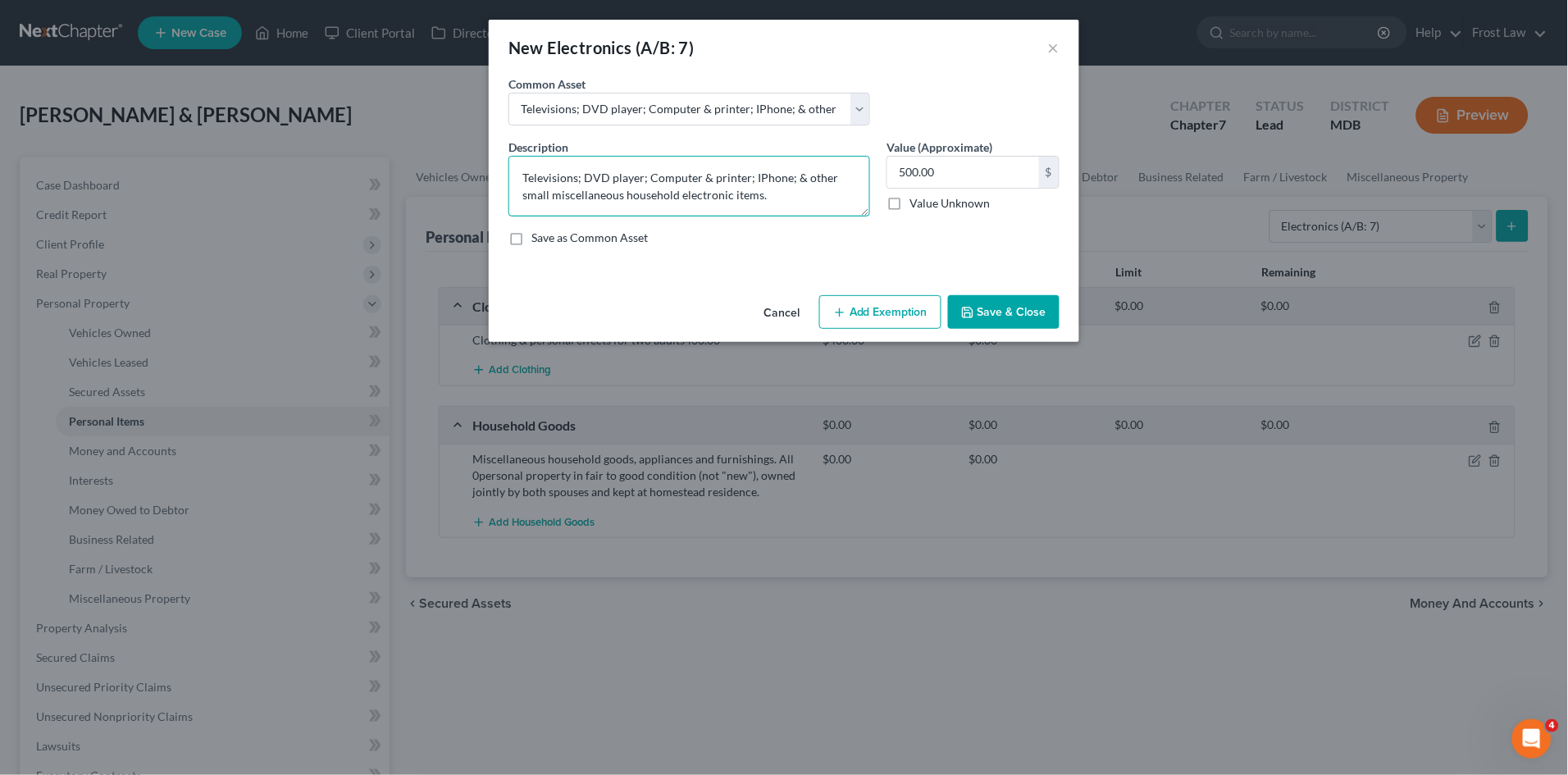
drag, startPoint x: 640, startPoint y: 177, endPoint x: 660, endPoint y: 185, distance: 21.5
click at [640, 176] on textarea "Televisions; DVD player; Computer & printer; IPhone; & other small miscellaneou…" at bounding box center [690, 186] width 362 height 61
type textarea "Televisions; Computer & printer; IPhone; & other small miscellaneous household …"
click at [968, 156] on div "500.00 $" at bounding box center [973, 173] width 173 height 33
type input "0"
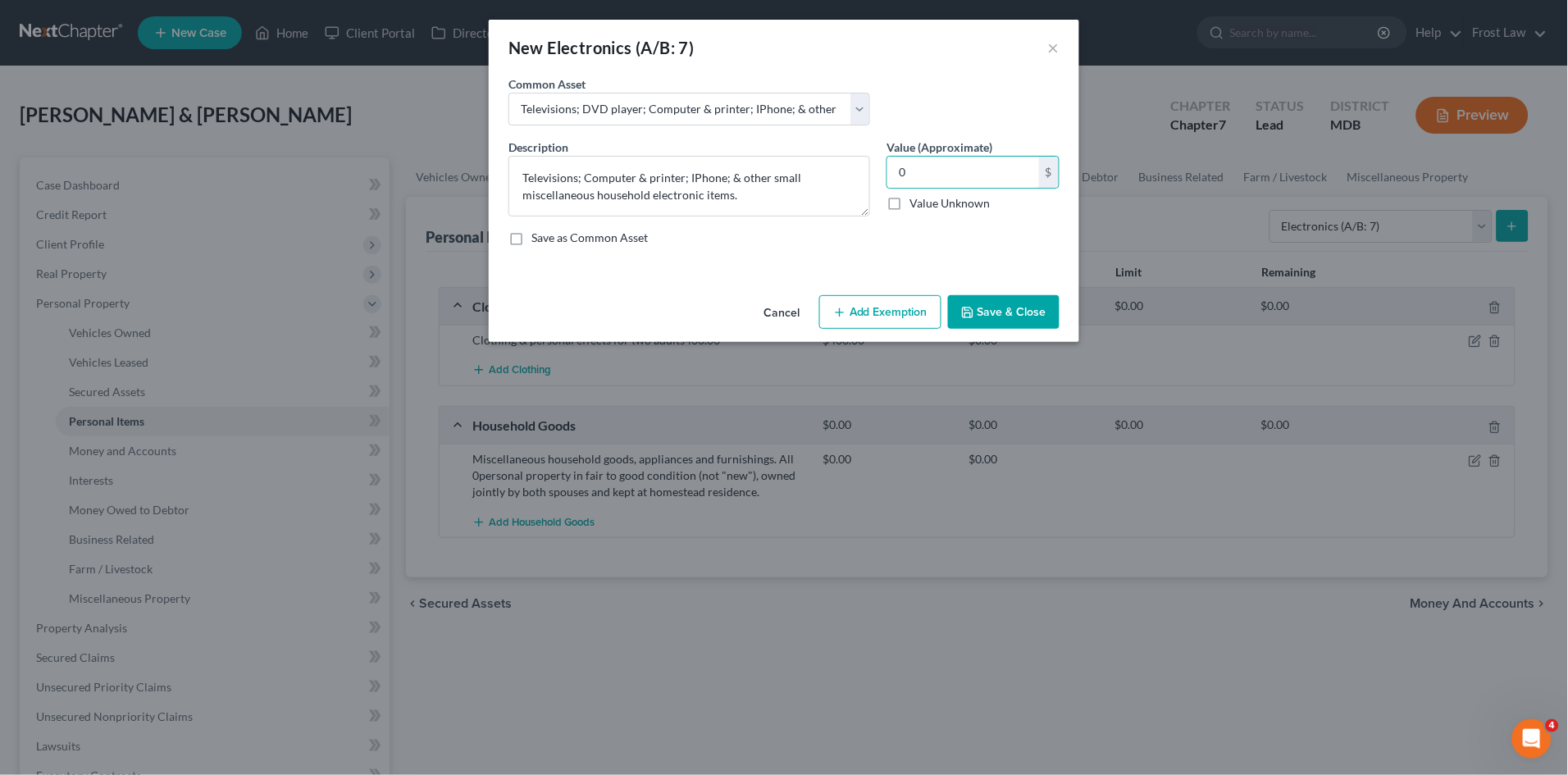
click at [1015, 316] on button "Save & Close" at bounding box center [1004, 312] width 112 height 34
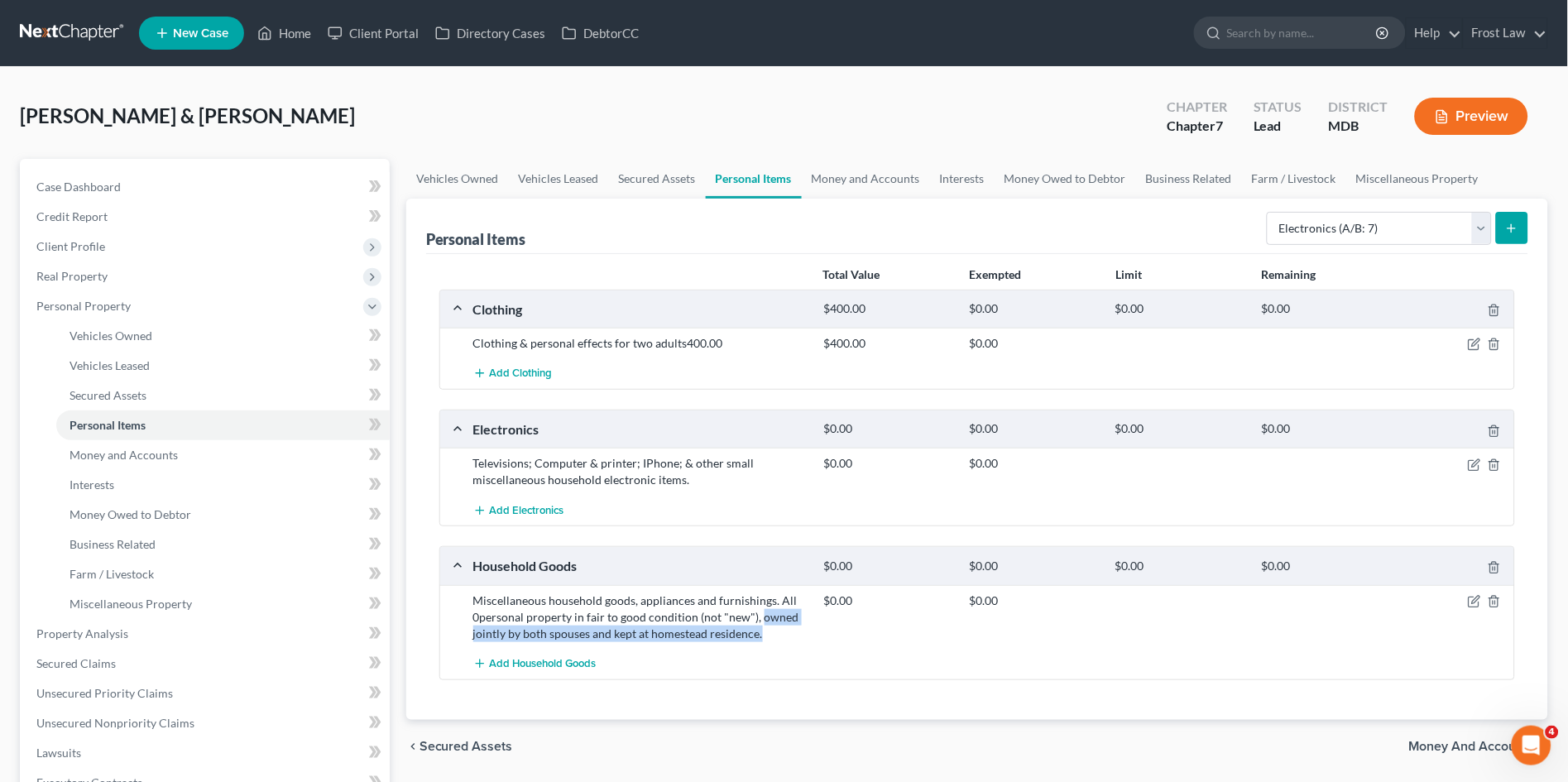
drag, startPoint x: 758, startPoint y: 617, endPoint x: 761, endPoint y: 635, distance: 18.2
click at [761, 635] on div "Miscellaneous household goods, appliances and furnishings. All 0personal proper…" at bounding box center [640, 617] width 350 height 49
copy div "owned jointly by both spouses and kept at homestead residence."
click at [752, 509] on div "Add Electronics" at bounding box center [990, 510] width 1051 height 30
click at [1423, 223] on select "Select Item Type Clothing (A/B: 11) Collectibles Of Value (A/B: 8) Electronics …" at bounding box center [1379, 229] width 225 height 33
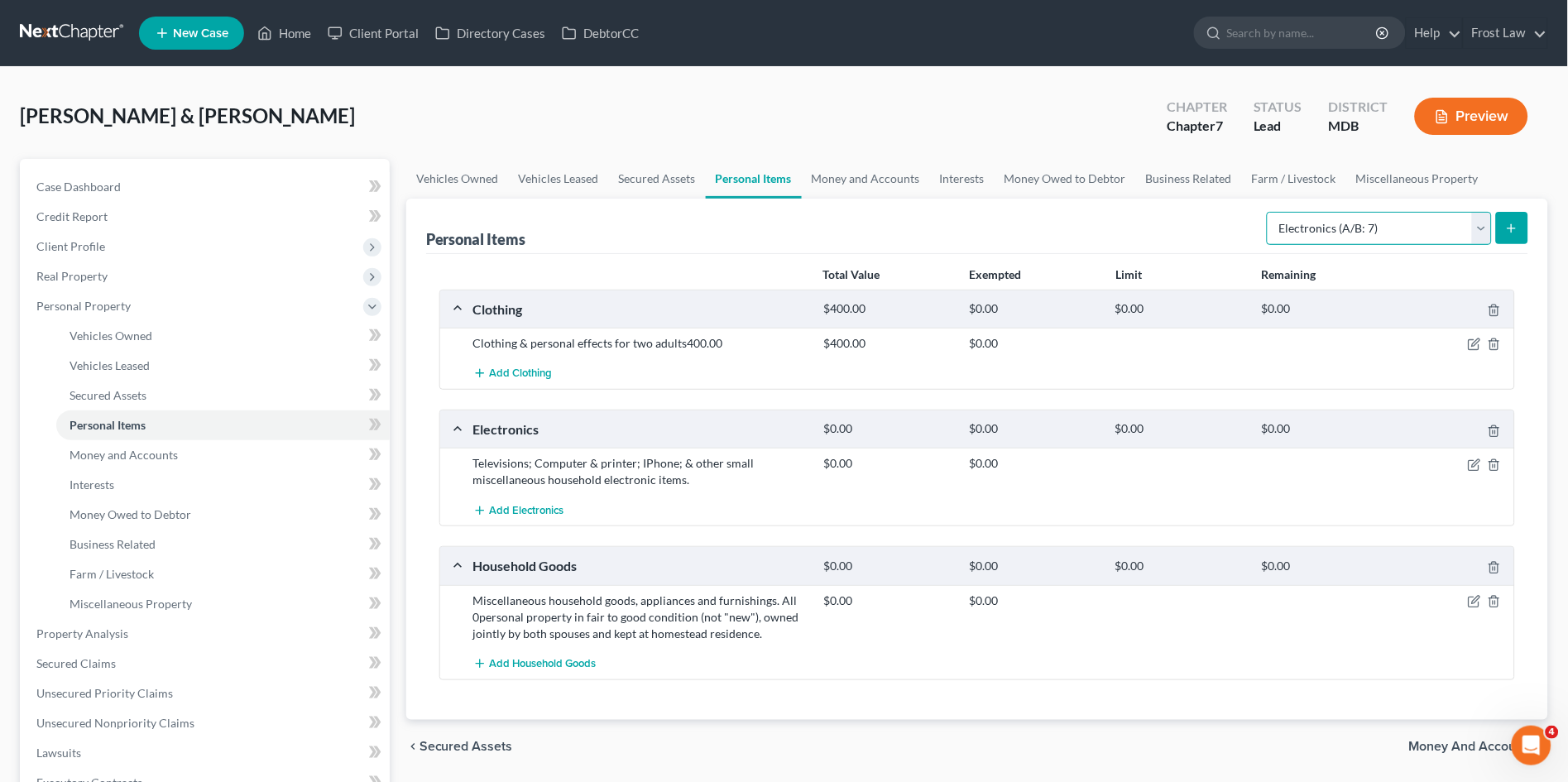
select select "jewelry"
click at [1270, 212] on select "Select Item Type Clothing (A/B: 11) Collectibles Of Value (A/B: 8) Electronics …" at bounding box center [1379, 229] width 225 height 33
click at [1523, 224] on button "submit" at bounding box center [1512, 228] width 32 height 32
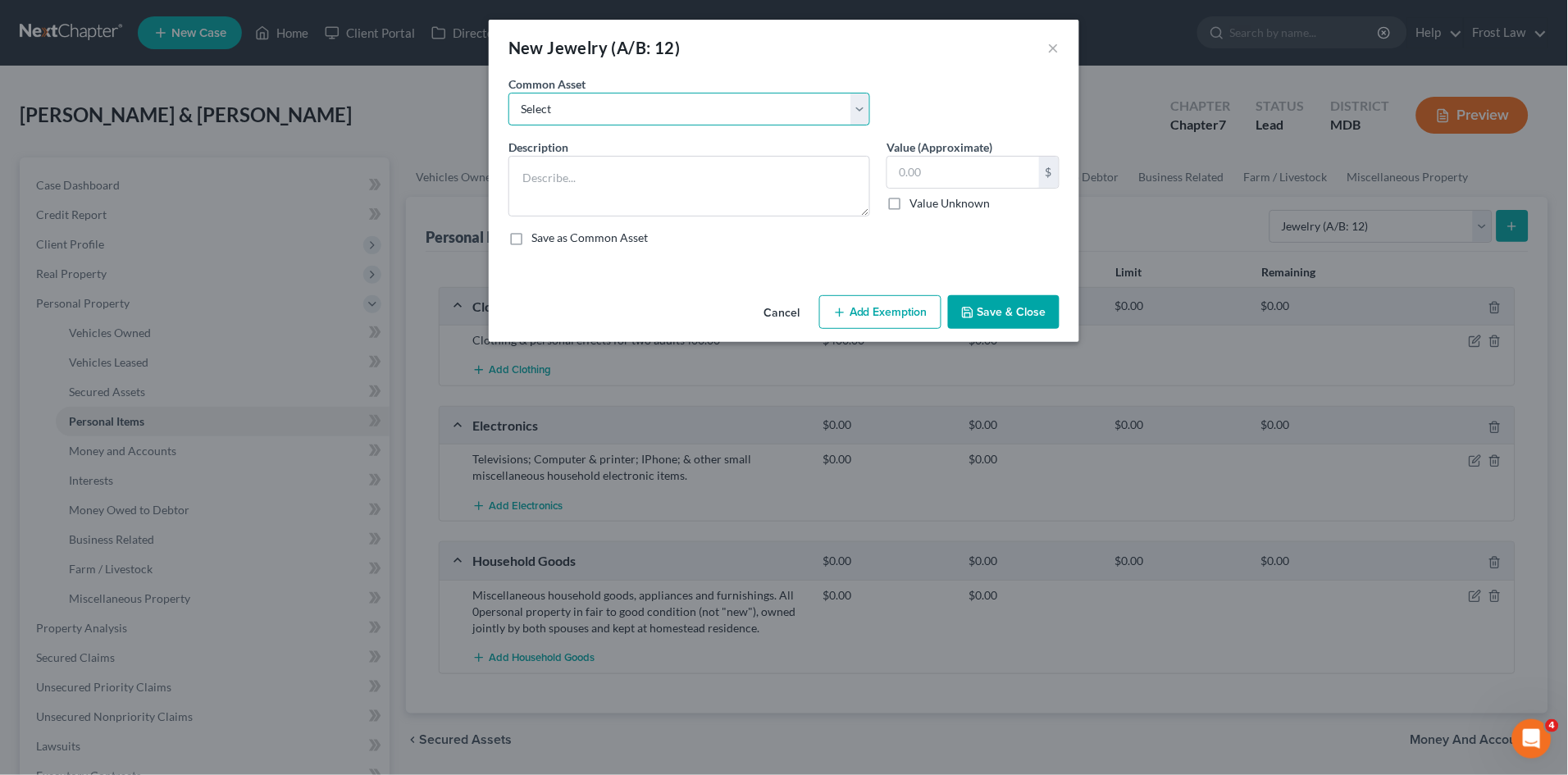
click at [657, 107] on select "Select Assorted costume jewelry consisting of: rings, necklaces, earrings, brac…" at bounding box center [690, 109] width 362 height 33
select select "0"
click at [509, 93] on select "Select Assorted costume jewelry consisting of: rings, necklaces, earrings, brac…" at bounding box center [690, 109] width 362 height 33
type textarea "Assorted costume jewelry consisting of: rings, necklaces, earrings, bracelets, …"
type input "100.00"
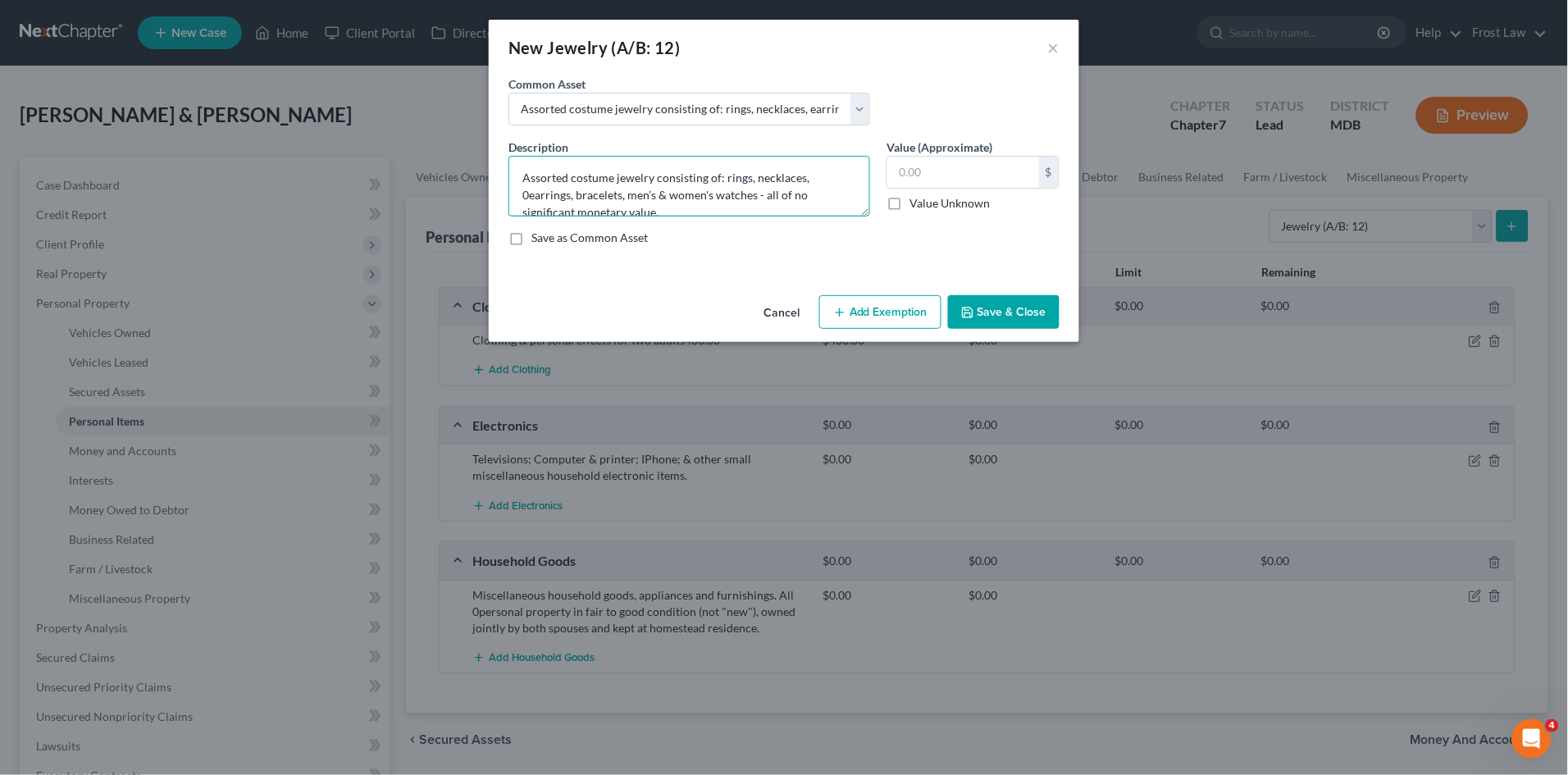
type textarea "Assorted costume jewelry consisting of: rings, necklaces, 0earrings, bracelets,…"
click at [983, 306] on button "Save & Close" at bounding box center [1004, 312] width 112 height 34
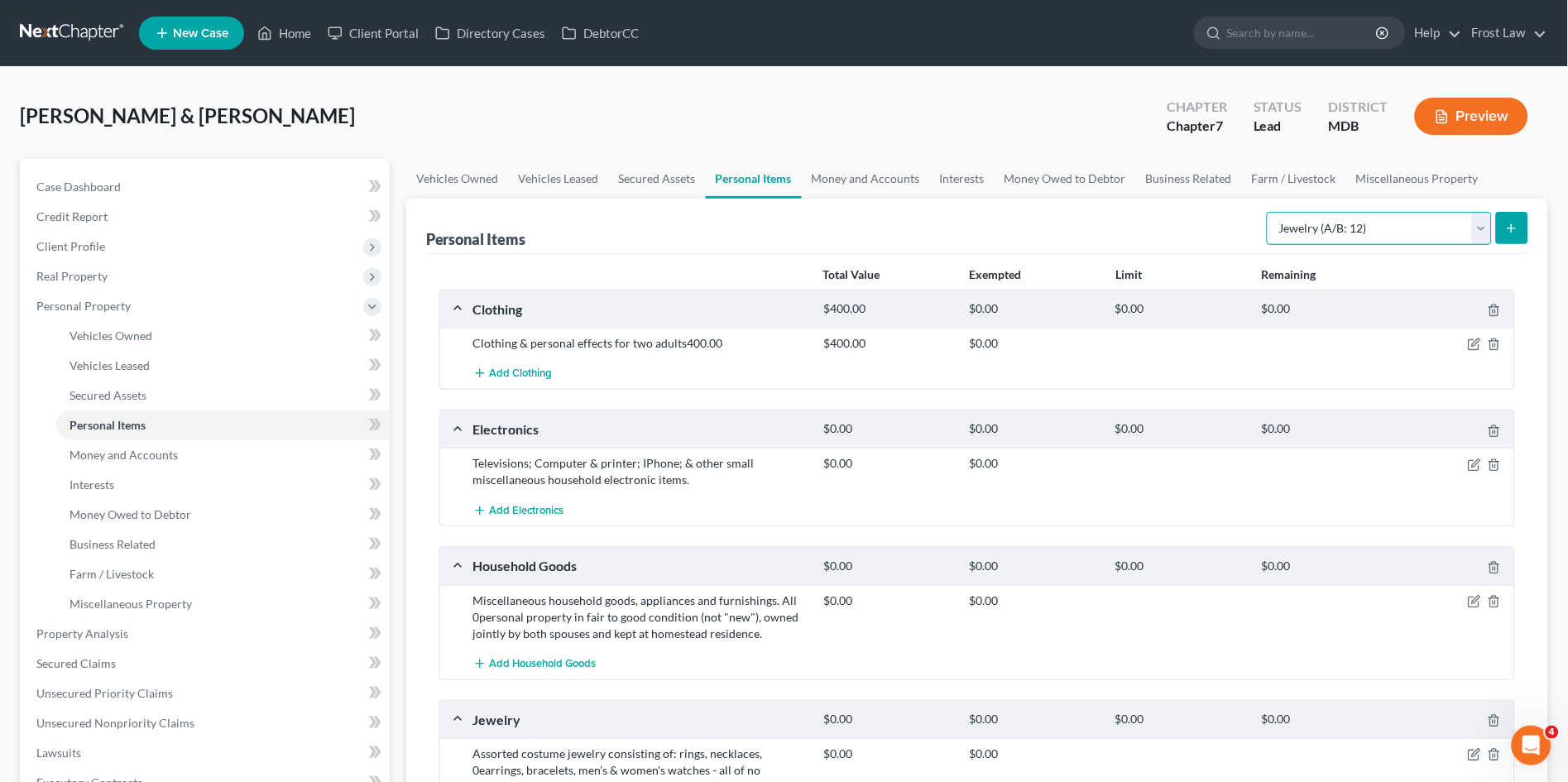
click at [1309, 221] on select "Select Item Type Clothing (A/B: 11) Collectibles Of Value (A/B: 8) Electronics …" at bounding box center [1379, 229] width 225 height 33
select select "sports_and_hobby_equipment"
click at [1270, 212] on select "Select Item Type Clothing (A/B: 11) Collectibles Of Value (A/B: 8) Electronics …" at bounding box center [1379, 229] width 225 height 33
click at [1527, 217] on button "submit" at bounding box center [1512, 228] width 32 height 32
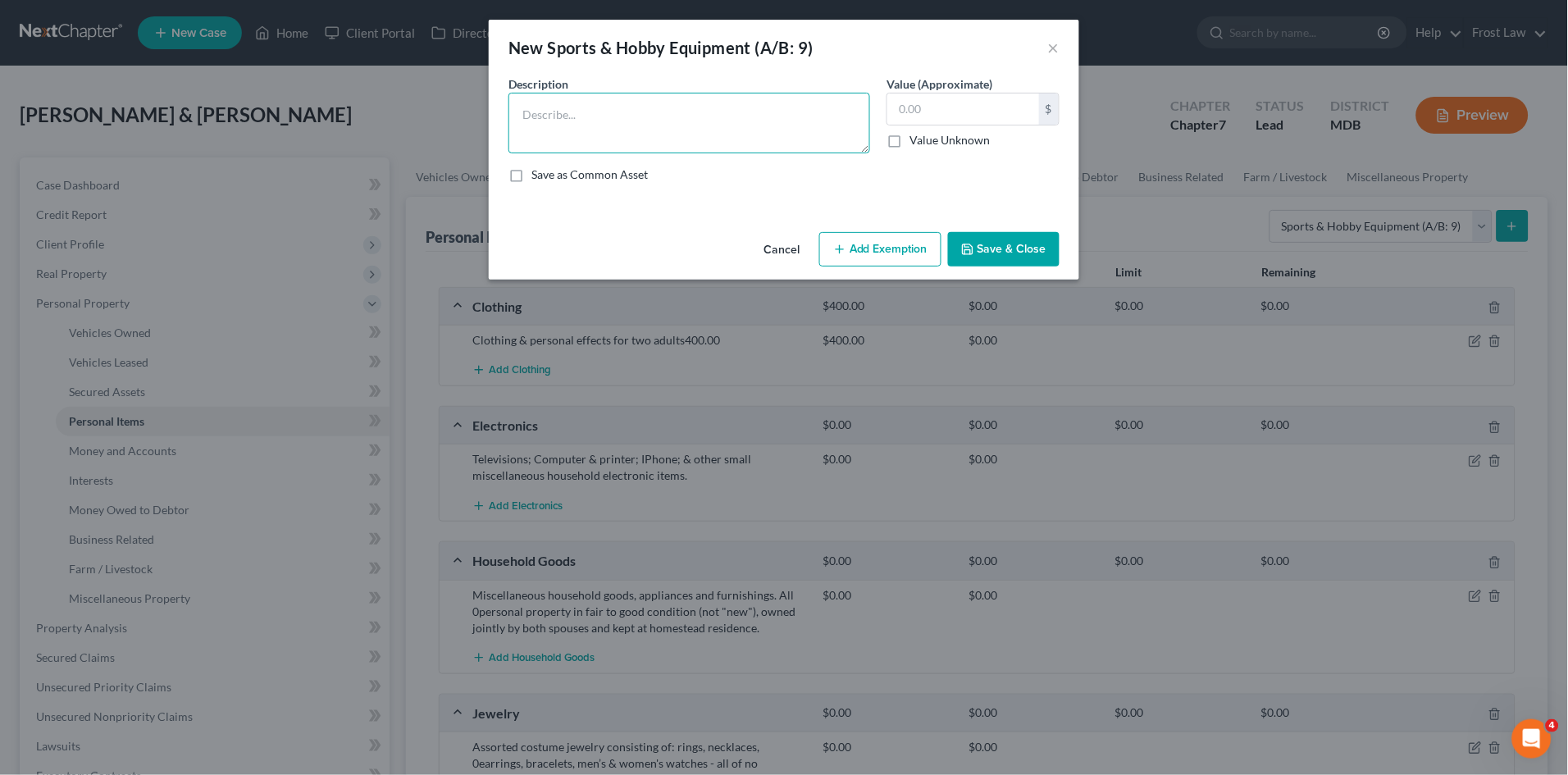
click at [692, 137] on textarea at bounding box center [690, 123] width 362 height 61
type textarea "??"
click at [1006, 252] on button "Save & Close" at bounding box center [1004, 250] width 112 height 34
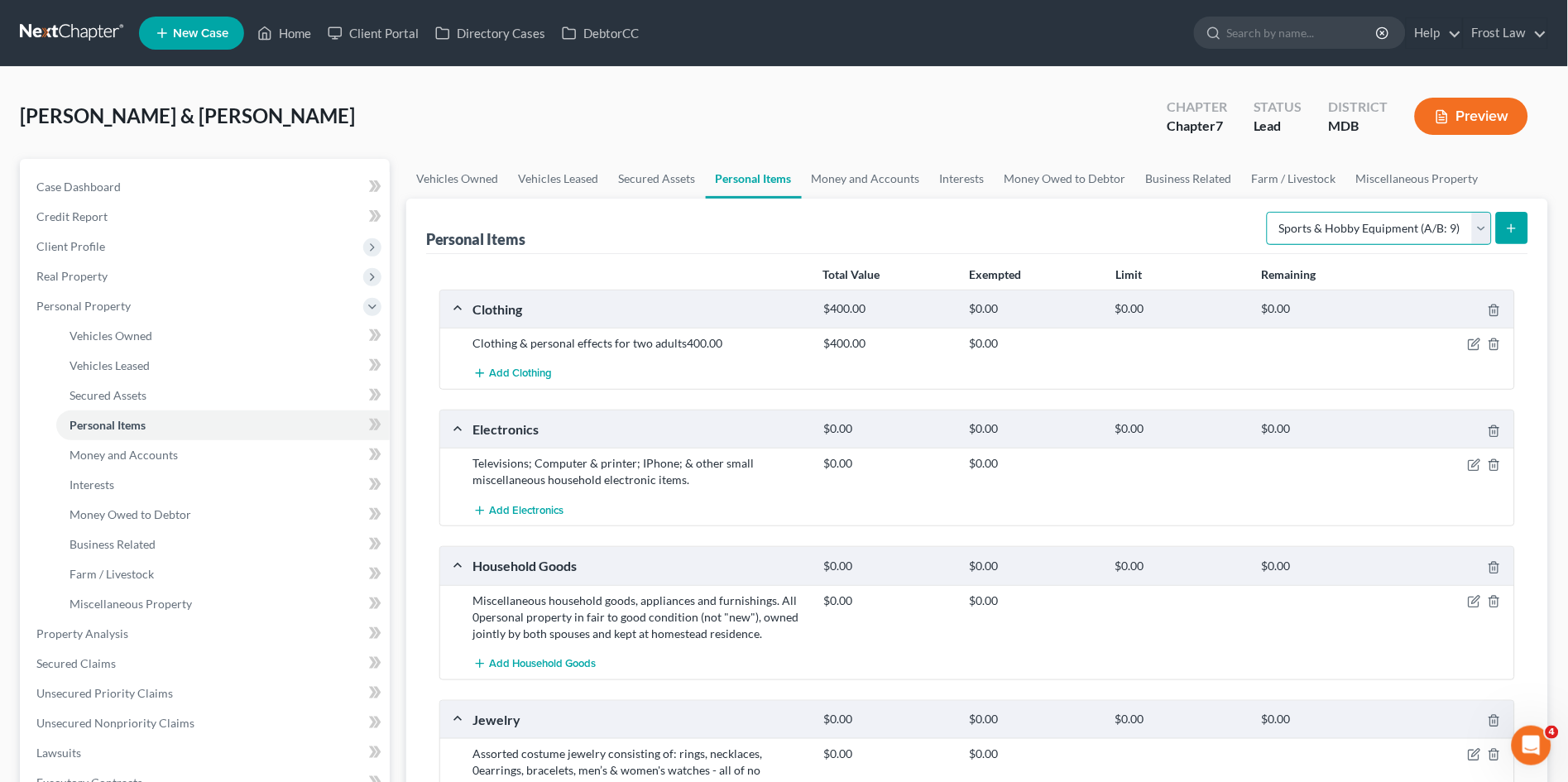
click at [1300, 225] on select "Select Item Type Clothing (A/B: 11) Collectibles Of Value (A/B: 8) Electronics …" at bounding box center [1379, 229] width 225 height 33
select select "pets"
click at [1270, 212] on select "Select Item Type Clothing (A/B: 11) Collectibles Of Value (A/B: 8) Electronics …" at bounding box center [1379, 229] width 225 height 33
click at [1515, 222] on icon "submit" at bounding box center [1512, 228] width 13 height 13
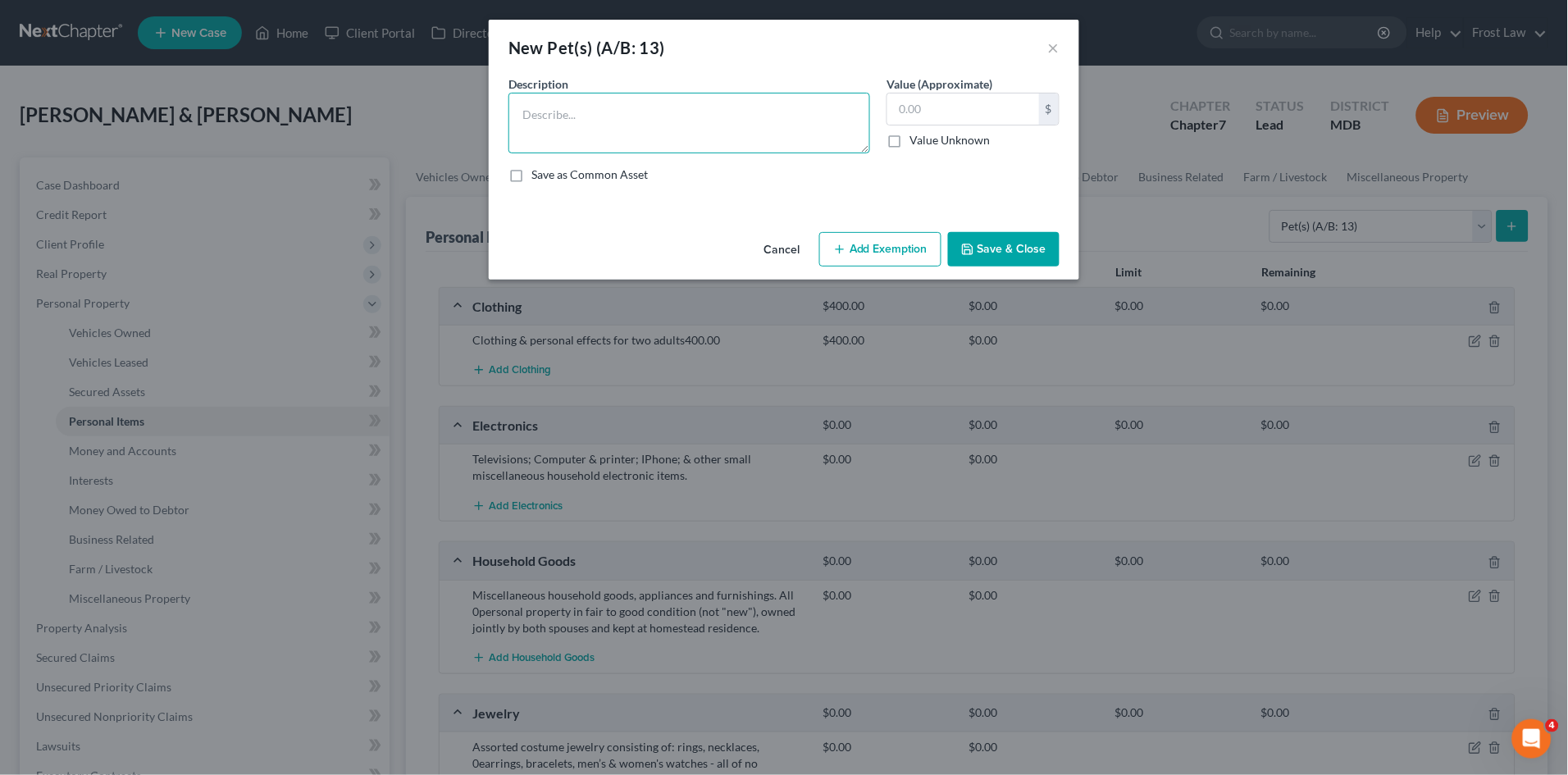
click at [663, 127] on textarea at bounding box center [690, 123] width 362 height 61
type textarea "??"
click at [993, 245] on button "Save & Close" at bounding box center [1004, 250] width 112 height 34
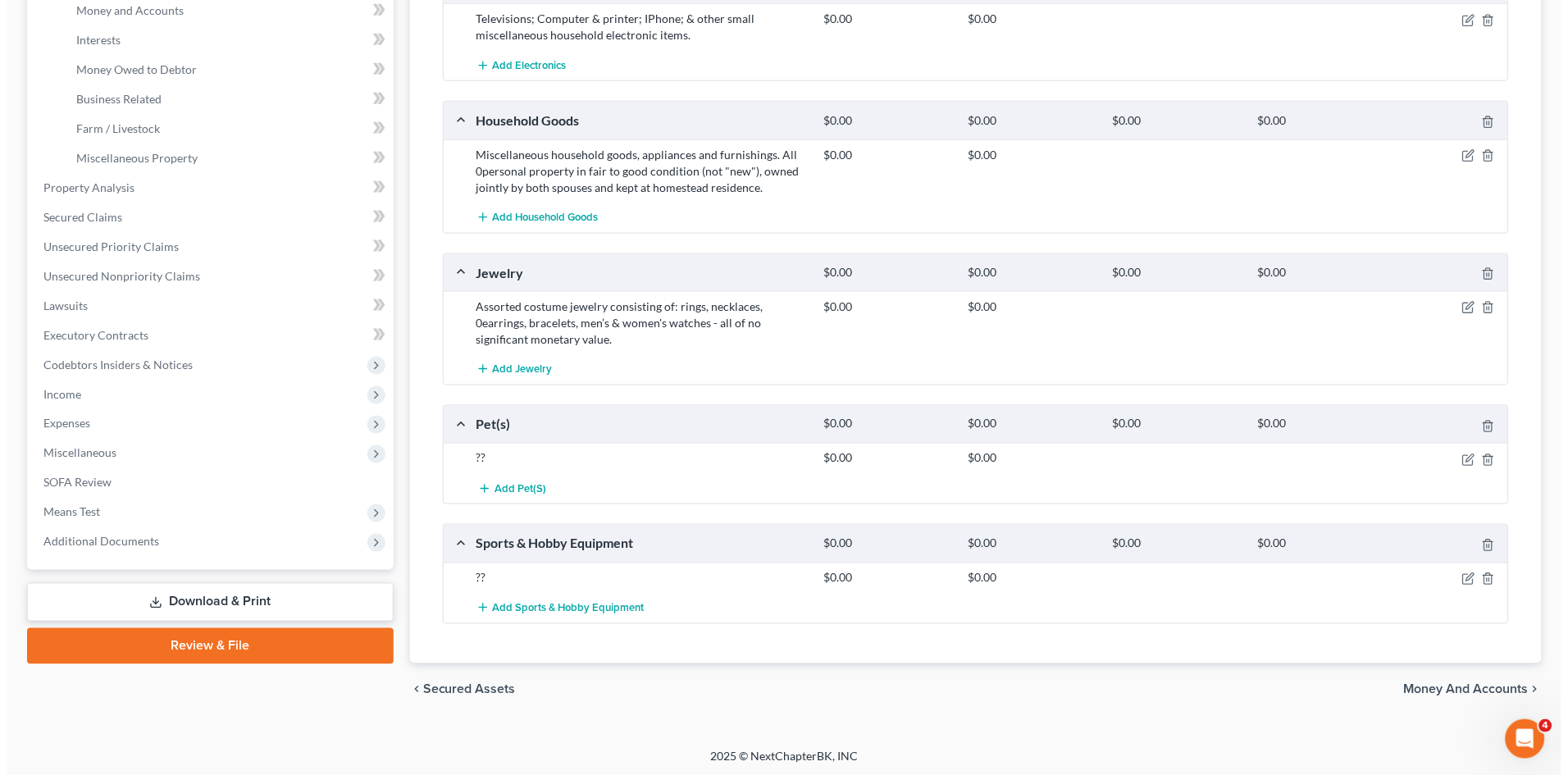
scroll to position [0, 0]
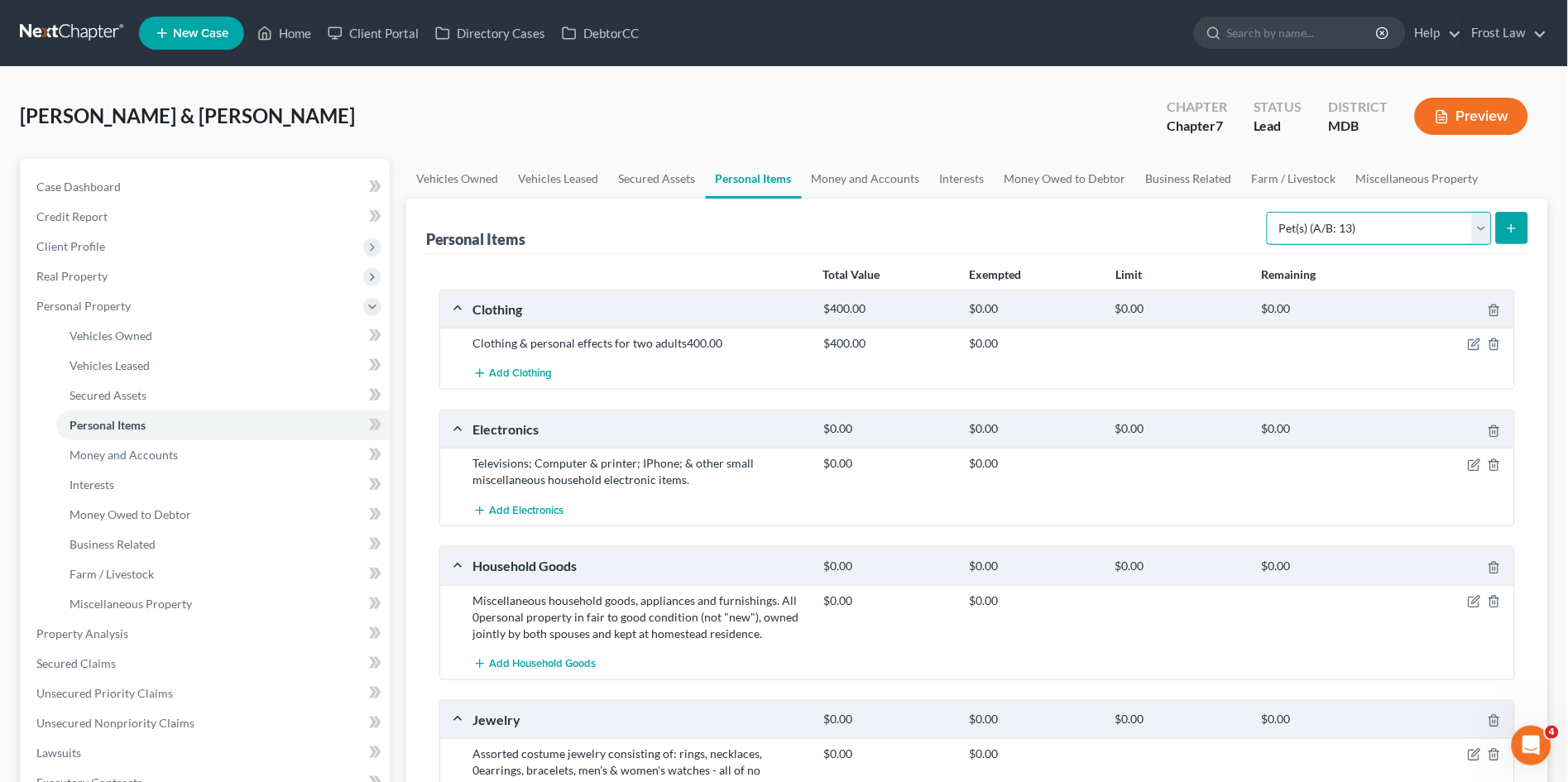
click at [1286, 227] on select "Select Item Type Clothing (A/B: 11) Collectibles Of Value (A/B: 8) Electronics …" at bounding box center [1379, 229] width 225 height 33
select select "firearms"
click at [1270, 212] on select "Select Item Type Clothing (A/B: 11) Collectibles Of Value (A/B: 8) Electronics …" at bounding box center [1379, 229] width 225 height 33
click at [1526, 220] on button "submit" at bounding box center [1512, 228] width 32 height 32
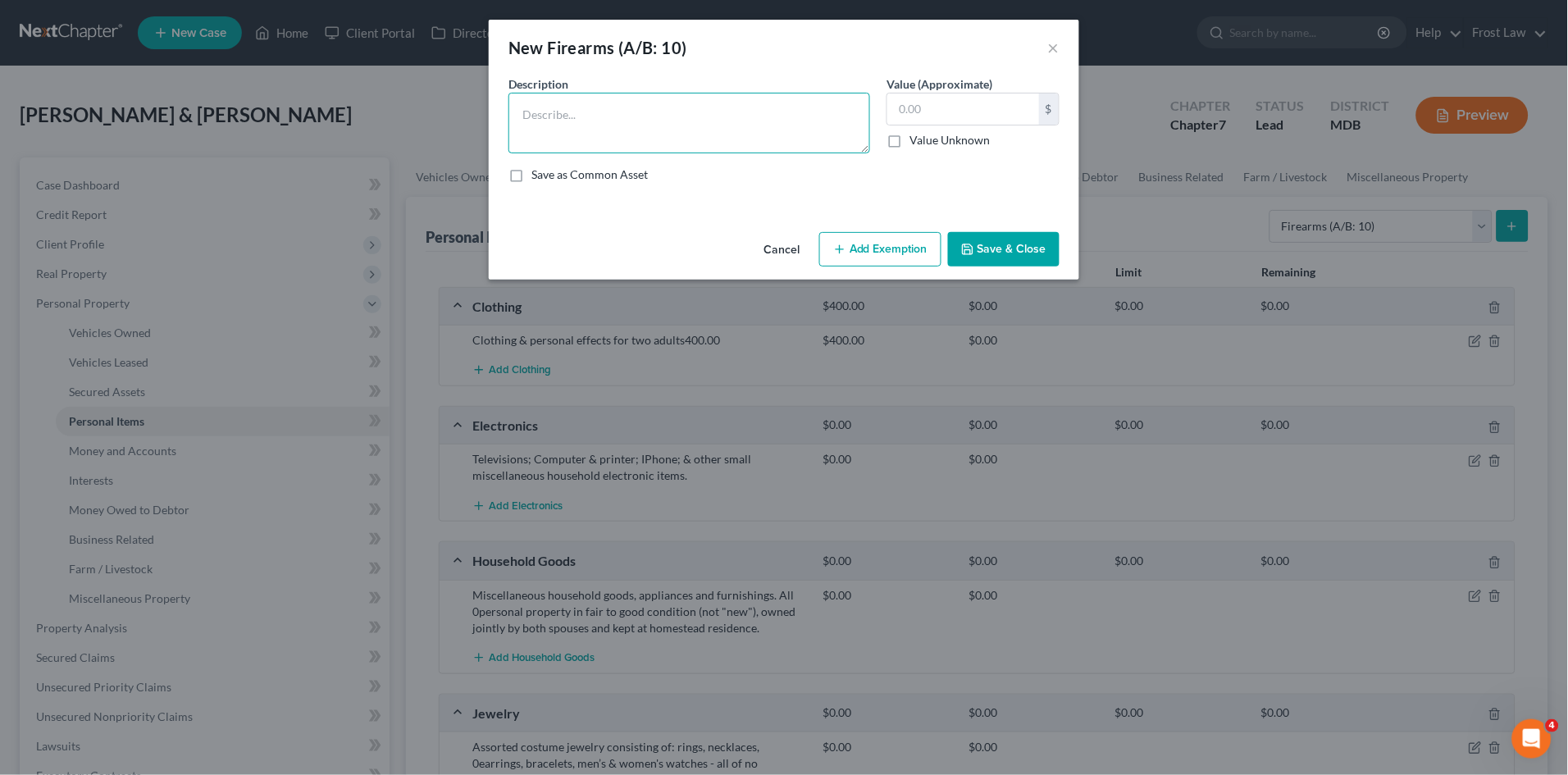
click at [659, 148] on textarea at bounding box center [690, 123] width 362 height 61
type textarea "??"
click at [1016, 245] on button "Save & Close" at bounding box center [1004, 250] width 112 height 34
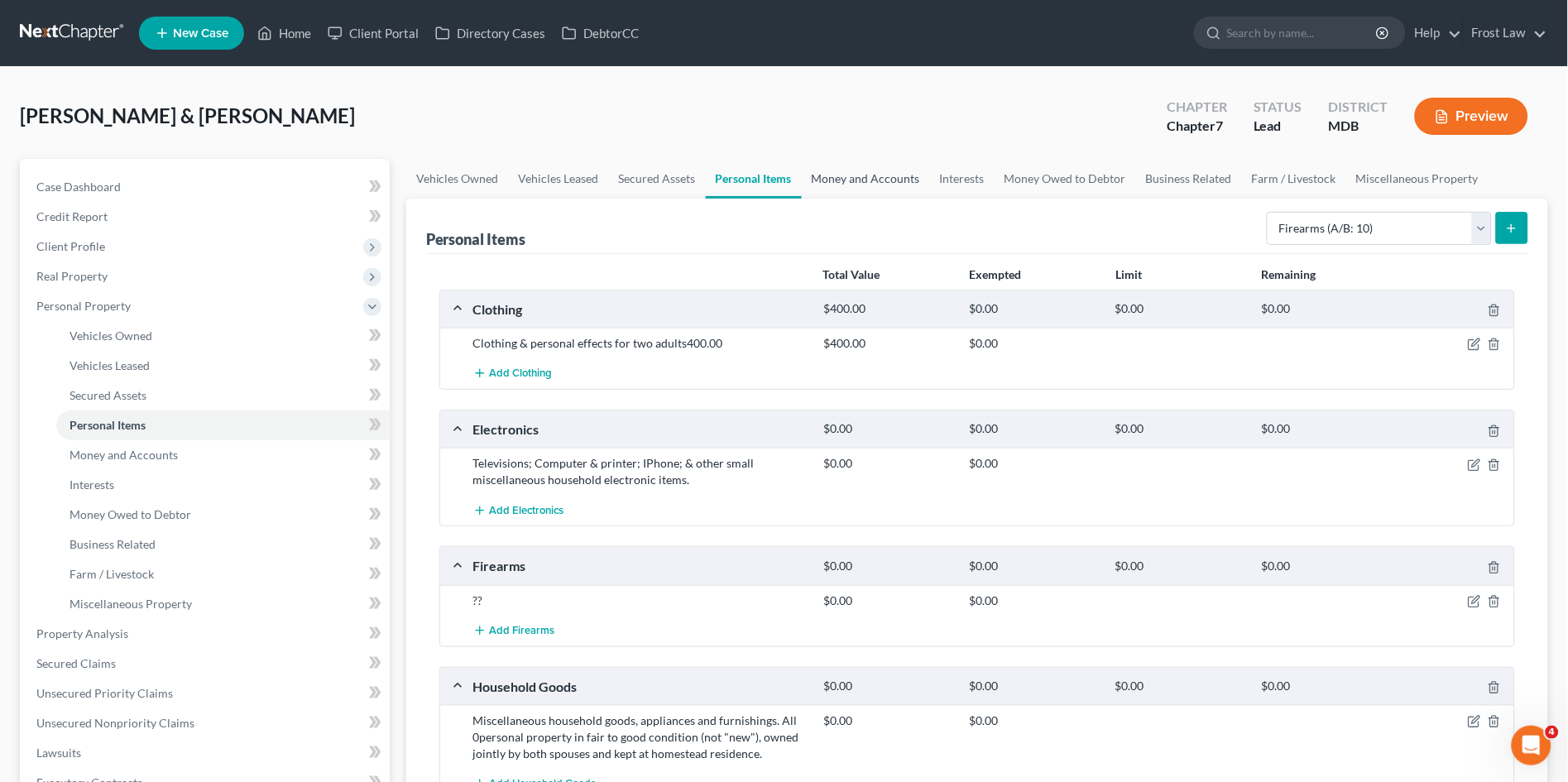
click at [866, 167] on link "Money and Accounts" at bounding box center [866, 179] width 128 height 40
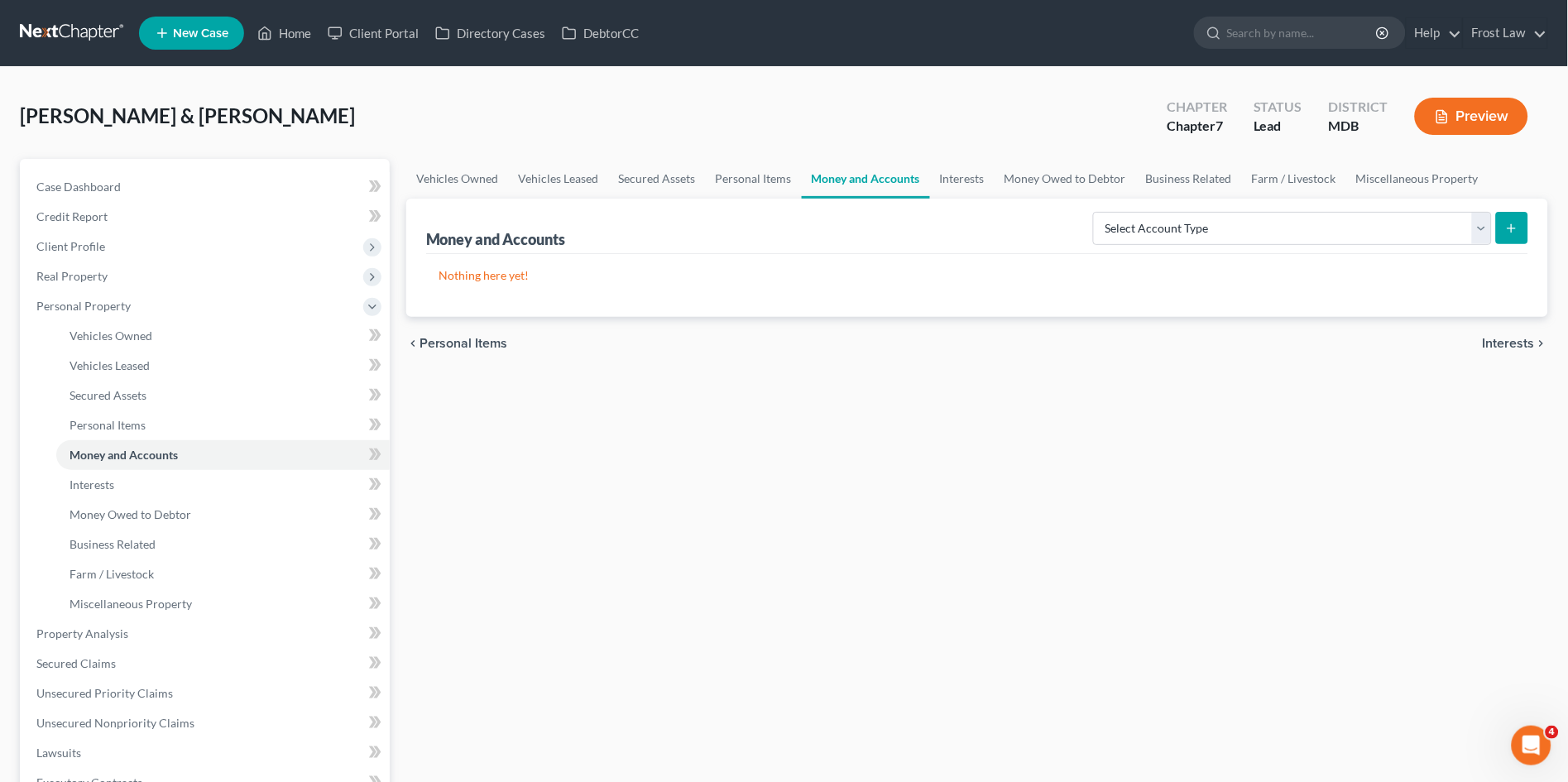
click at [1363, 209] on div "Select Account Type Brokerage (A/B: 18, SOFA: 20) Cash on Hand (A/B: 16) Certif…" at bounding box center [1307, 227] width 442 height 44
drag, startPoint x: 1313, startPoint y: 210, endPoint x: 1307, endPoint y: 223, distance: 14.3
click at [1313, 212] on select "Select Account Type Brokerage (A/B: 18, SOFA: 20) Cash on Hand (A/B: 16) Certif…" at bounding box center [1293, 229] width 399 height 33
select select "checking"
click at [1099, 212] on select "Select Account Type Brokerage (A/B: 18, SOFA: 20) Cash on Hand (A/B: 16) Certif…" at bounding box center [1293, 229] width 399 height 33
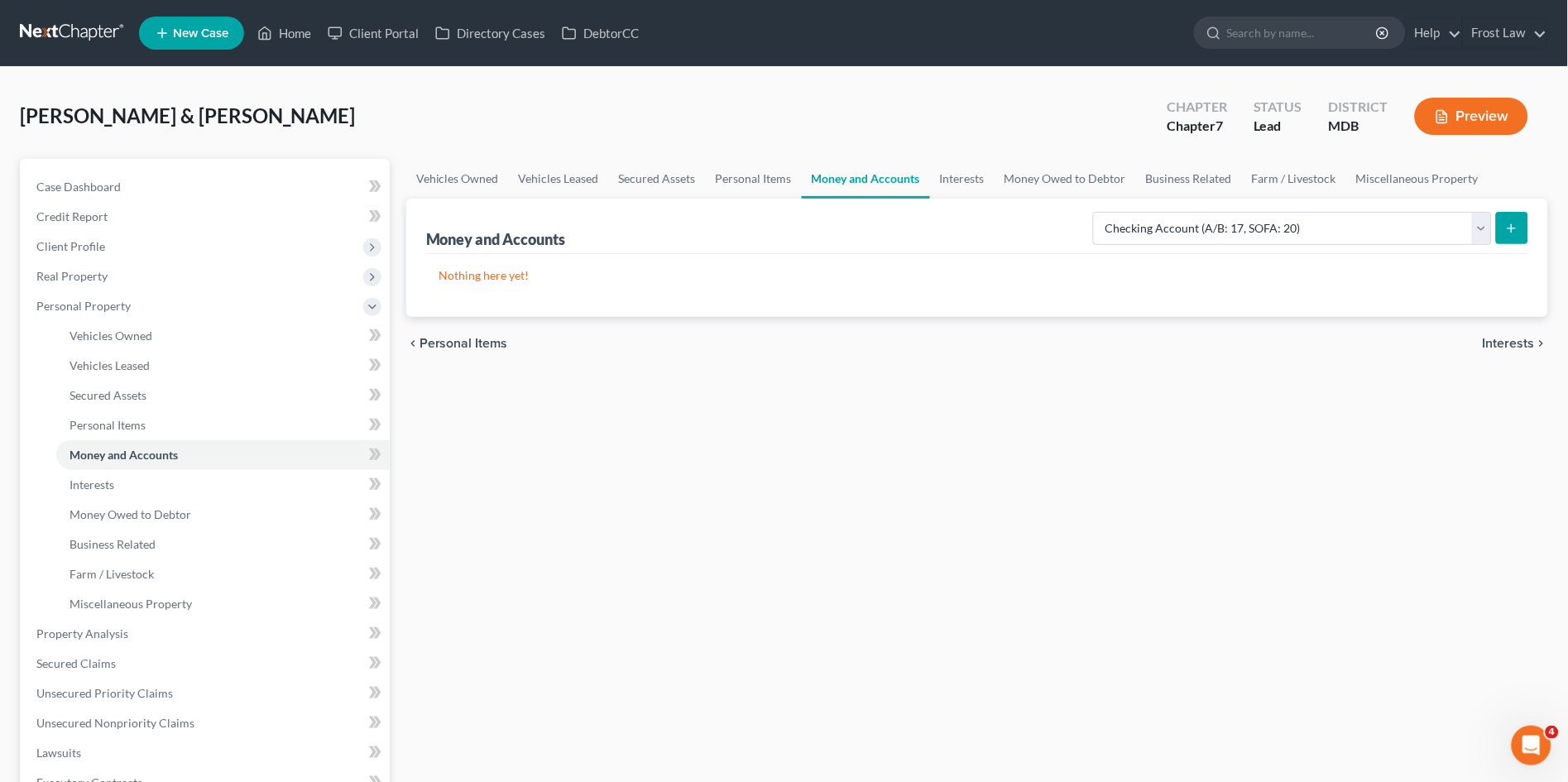
click at [1504, 225] on button "submit" at bounding box center [1512, 228] width 32 height 32
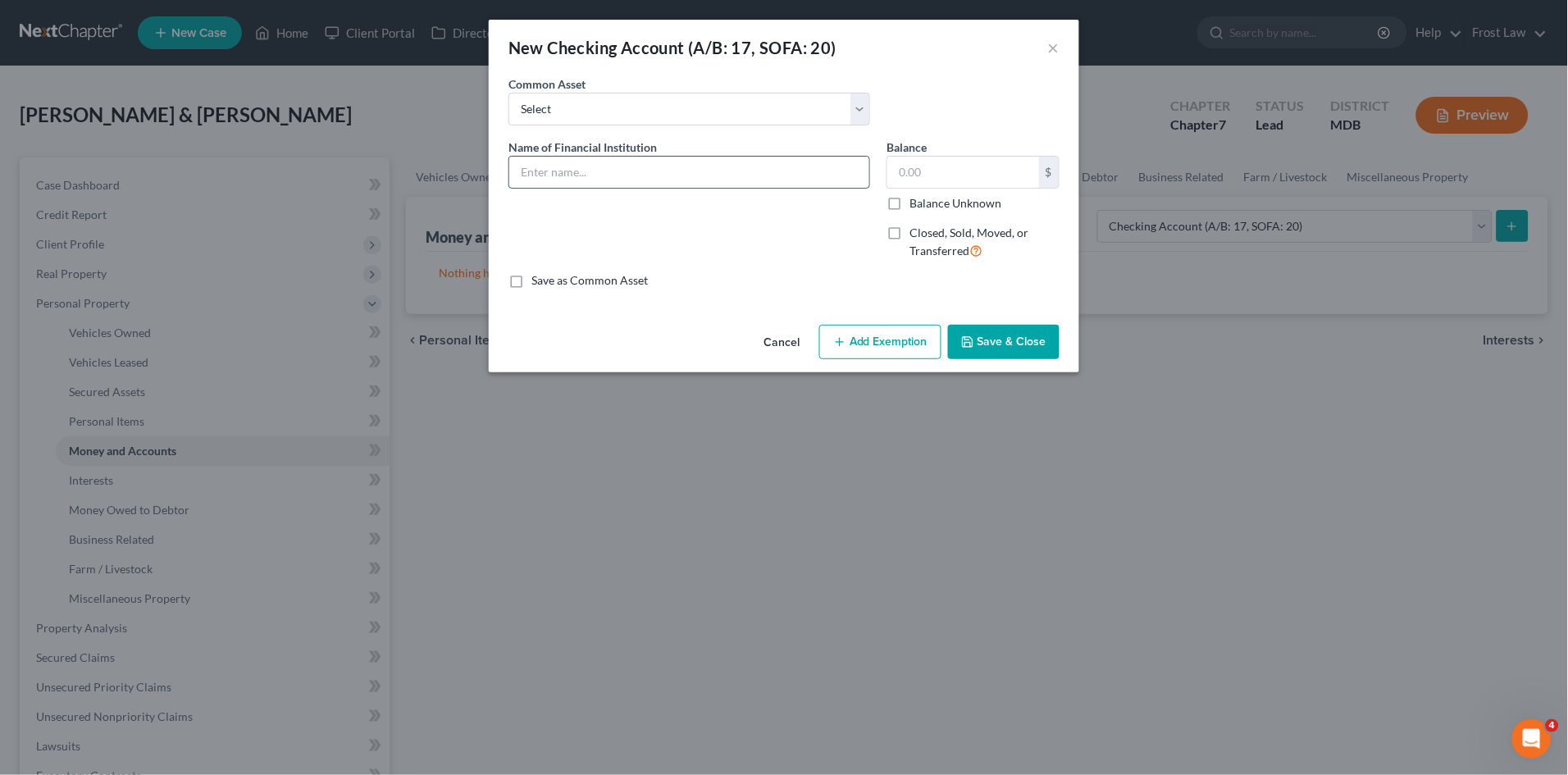
click at [582, 173] on input "text" at bounding box center [690, 173] width 360 height 31
paste input "M&T"
type input "M&T - Acct#8424 ([PERSON_NAME])"
click at [1011, 344] on button "Save & Close" at bounding box center [1004, 342] width 112 height 34
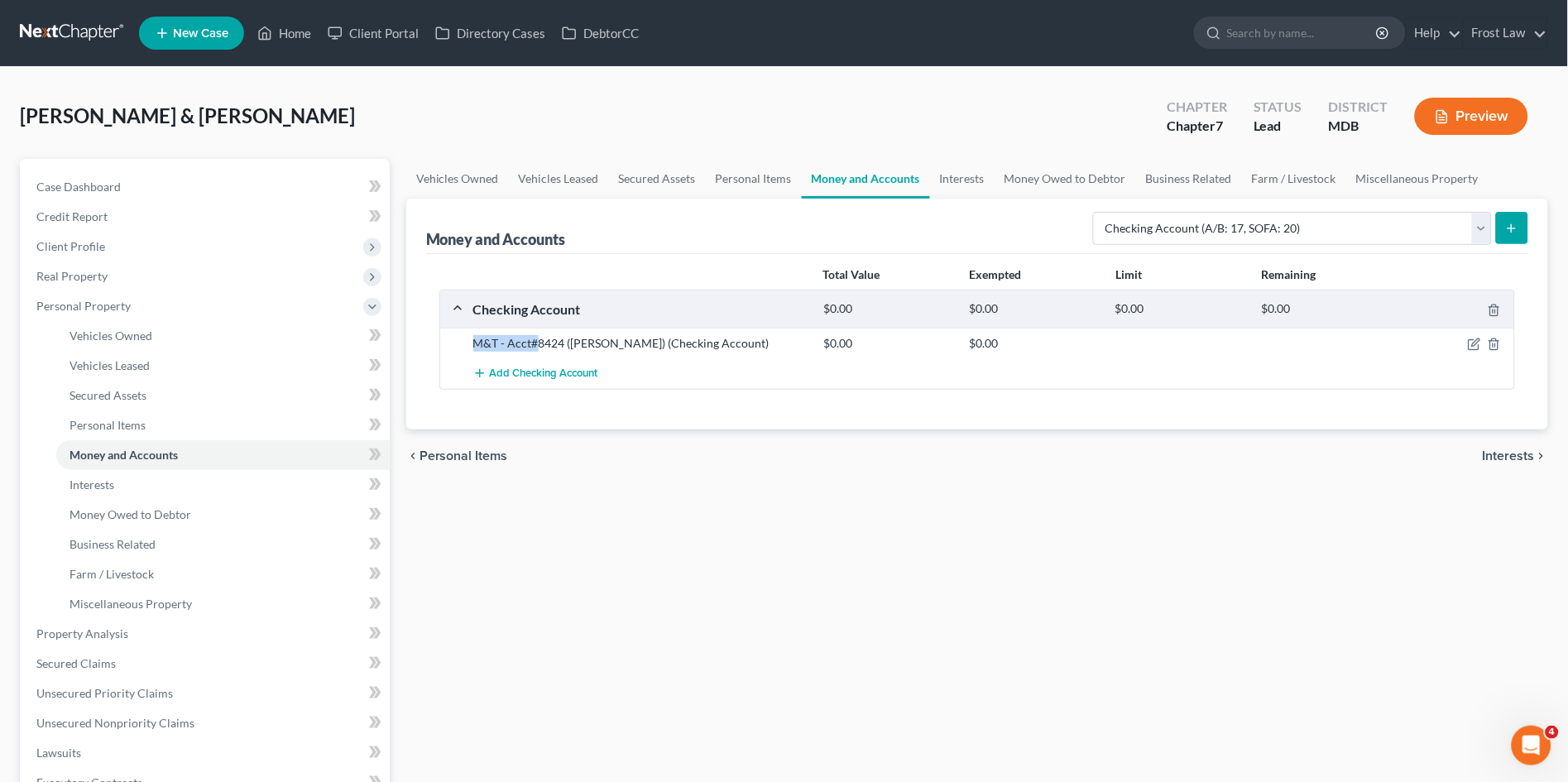
drag, startPoint x: 522, startPoint y: 355, endPoint x: 536, endPoint y: 350, distance: 14.9
click at [536, 350] on div "M&T - Acct#8424 ([PERSON_NAME]) (Checking Account) $0.00 $0.00" at bounding box center [978, 343] width 1074 height 30
copy div "M&T - Acct#"
click at [553, 377] on span "Add Checking Account" at bounding box center [544, 373] width 108 height 13
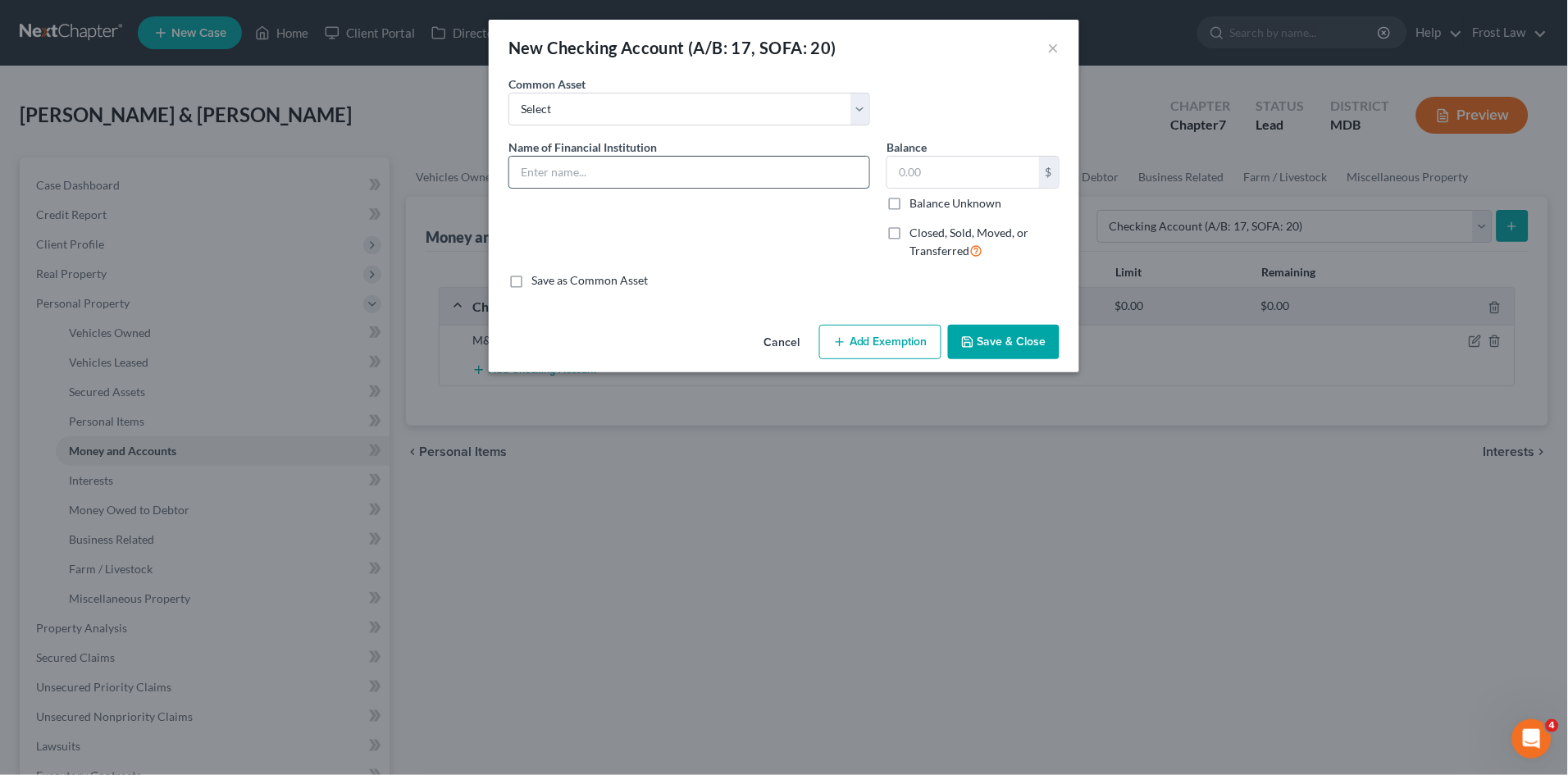
click at [612, 174] on input "text" at bounding box center [690, 173] width 360 height 31
paste input "M&T - Acct#"
type input "M&T - Acct#7155 (Joint)"
click at [1002, 342] on button "Save & Close" at bounding box center [1004, 342] width 112 height 34
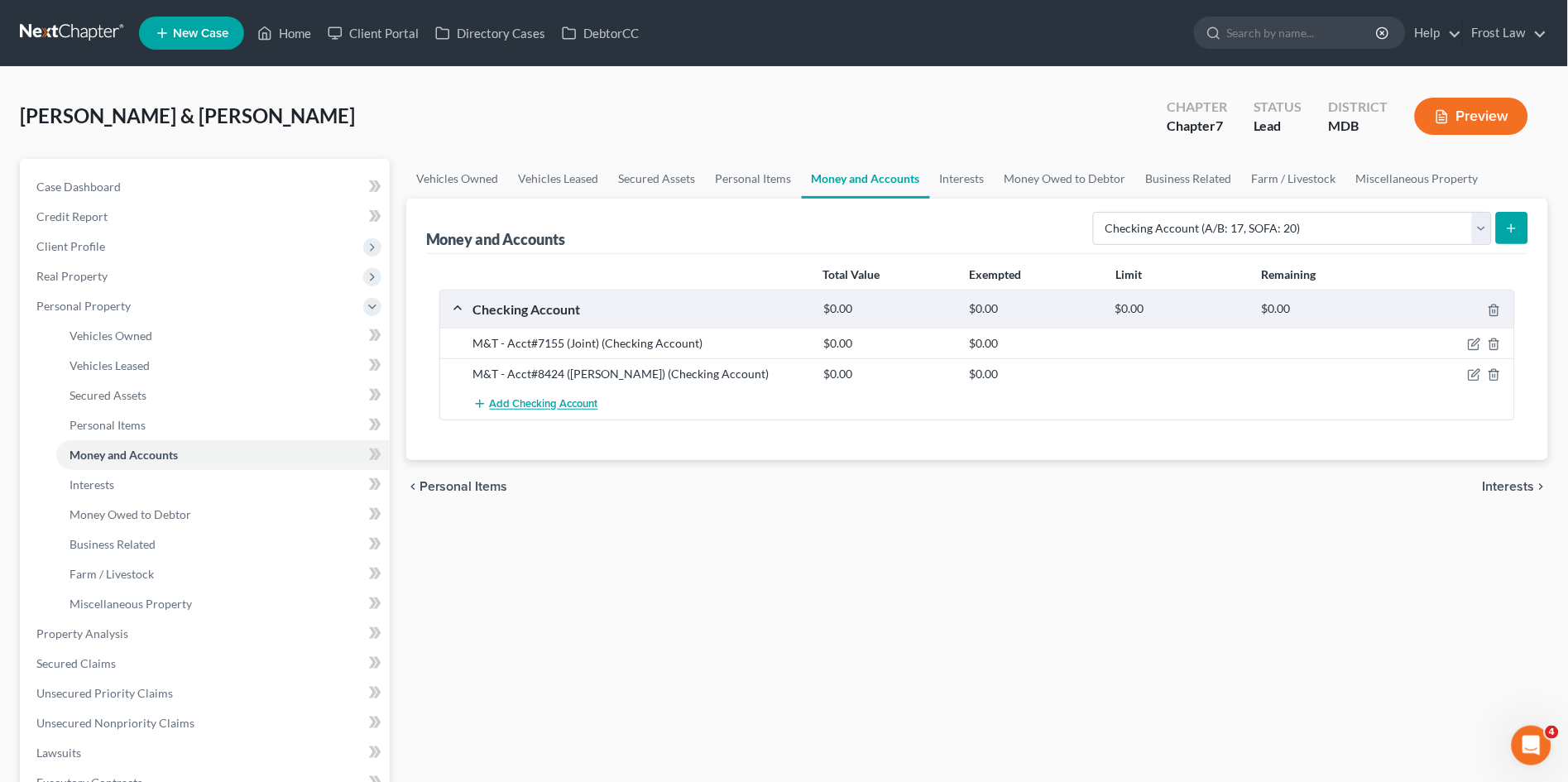
click at [524, 405] on span "Add Checking Account" at bounding box center [544, 404] width 108 height 13
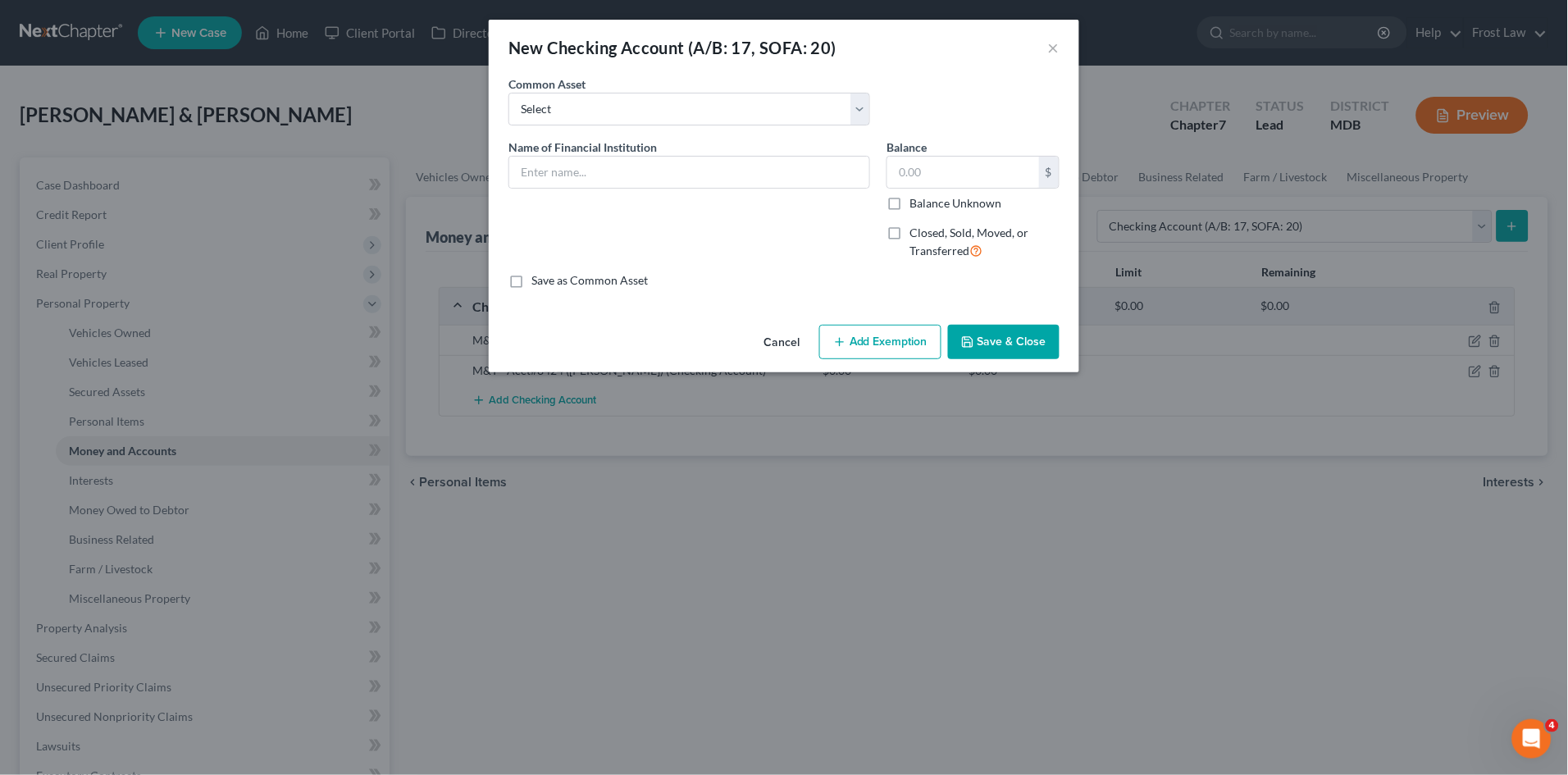
click at [618, 151] on span "Name of Financial Institution" at bounding box center [582, 147] width 148 height 14
click at [604, 161] on input "text" at bounding box center [690, 173] width 360 height 31
paste input "M&T - Acct#"
type input "M&T - Acct#7148 ([PERSON_NAME])"
click at [993, 336] on button "Save & Close" at bounding box center [1004, 342] width 112 height 34
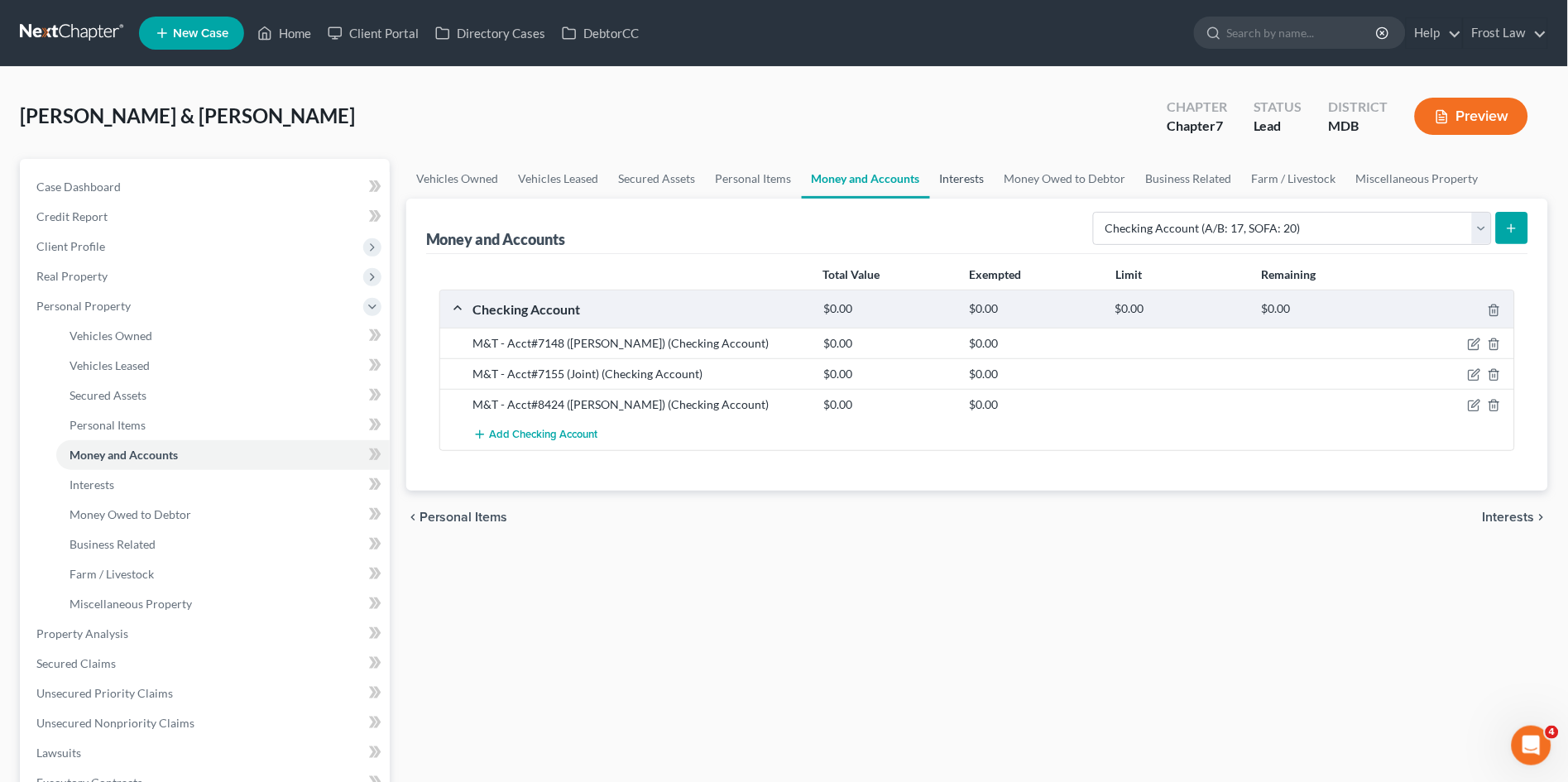
click at [965, 175] on link "Interests" at bounding box center [962, 179] width 65 height 40
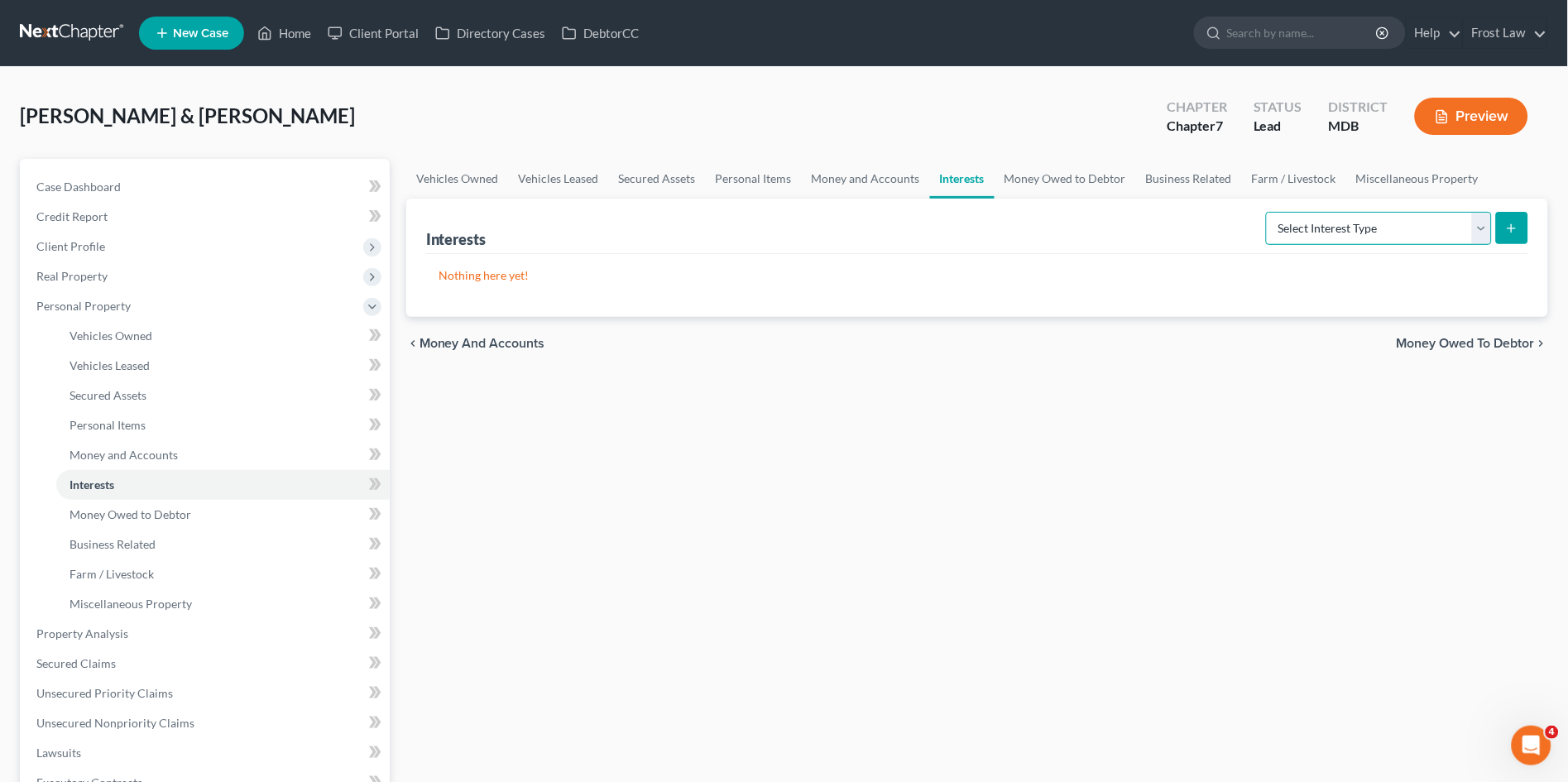
click at [1331, 225] on select "Select Interest Type 401K (A/B: 21) Annuity (A/B: 23) Bond (A/B: 18) Education …" at bounding box center [1378, 229] width 226 height 33
select select "401k"
click at [1269, 212] on select "Select Interest Type 401K (A/B: 21) Annuity (A/B: 23) Bond (A/B: 18) Education …" at bounding box center [1378, 229] width 226 height 33
click at [1514, 229] on line "submit" at bounding box center [1512, 229] width 8 height 0
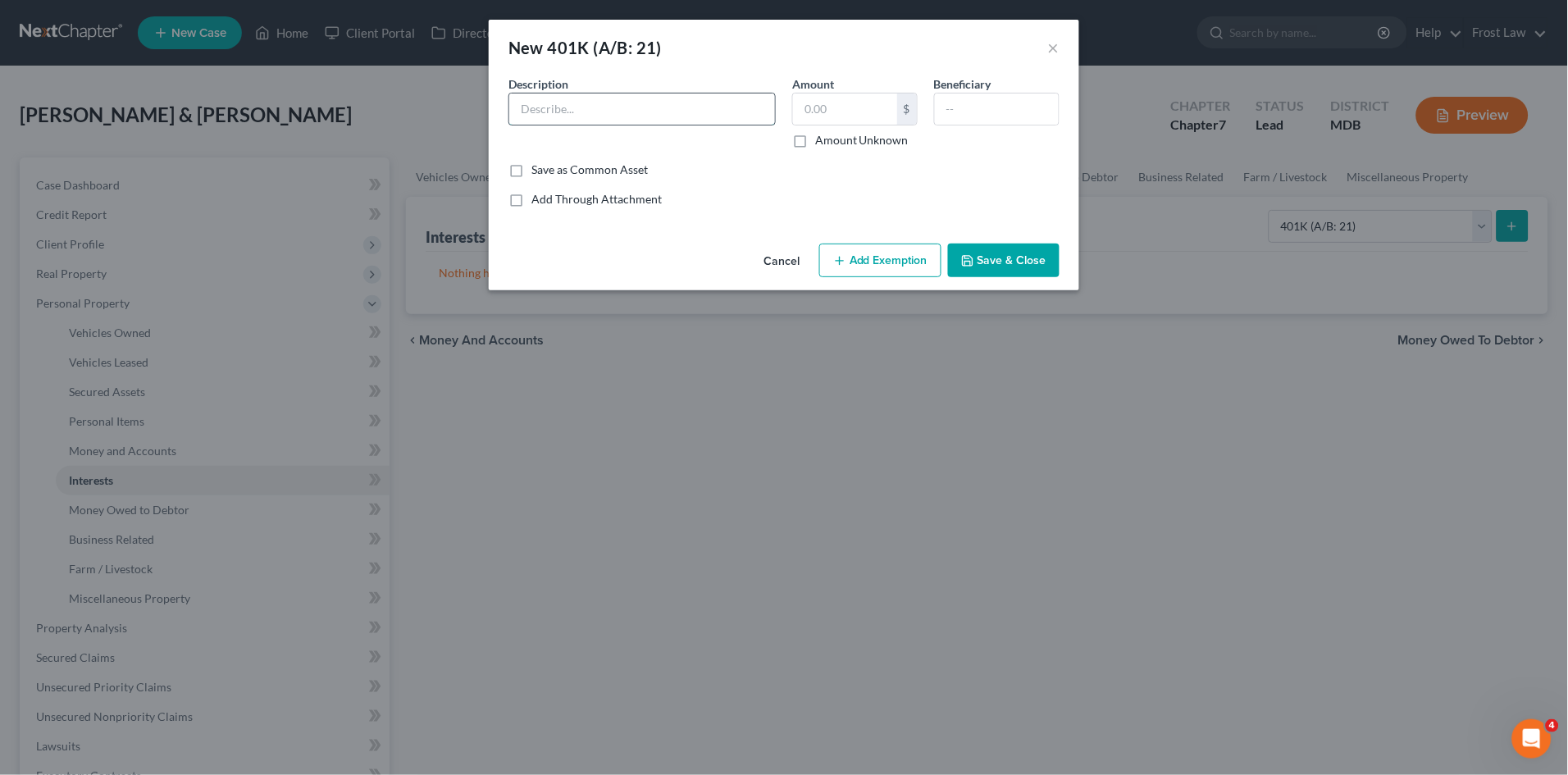
click at [641, 105] on input "text" at bounding box center [642, 109] width 266 height 31
type input "401K through employer ([PERSON_NAME])"
click at [836, 106] on input "text" at bounding box center [844, 109] width 104 height 31
type input "14,313.02"
click at [972, 102] on input "text" at bounding box center [997, 109] width 124 height 31
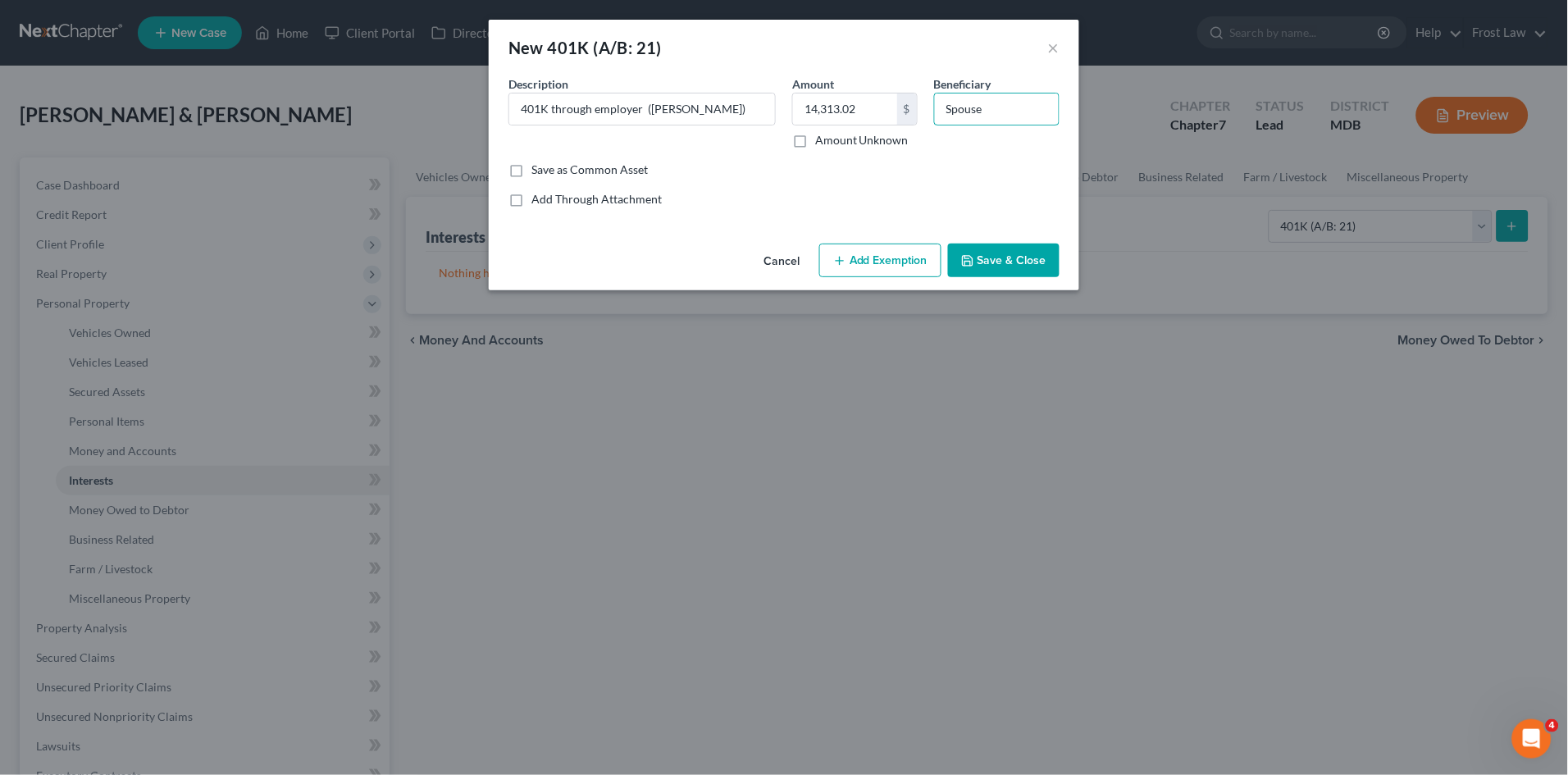
type input "Spouse"
click at [897, 263] on button "Add Exemption" at bounding box center [880, 261] width 122 height 34
select select "2"
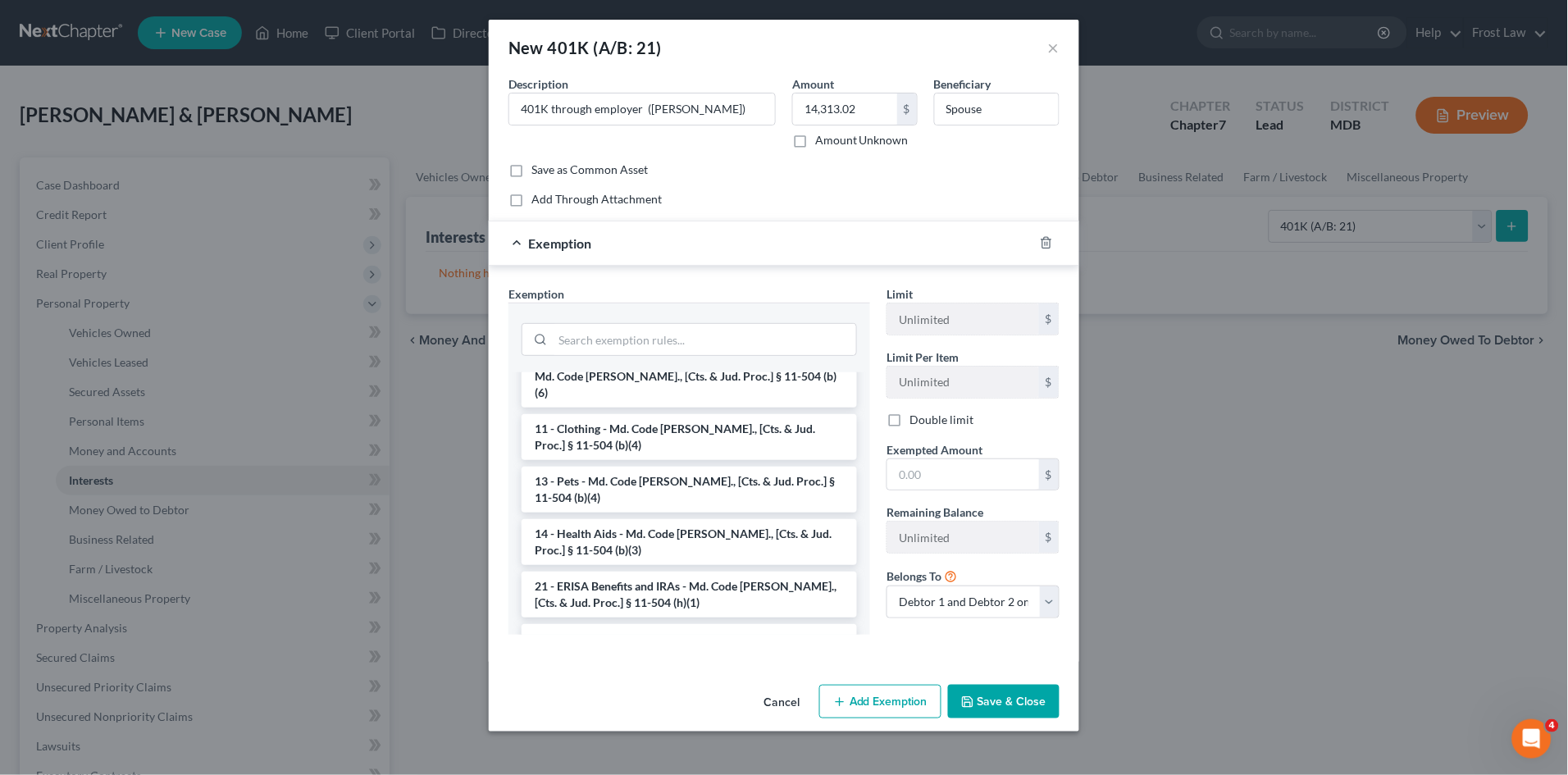
scroll to position [1184, 0]
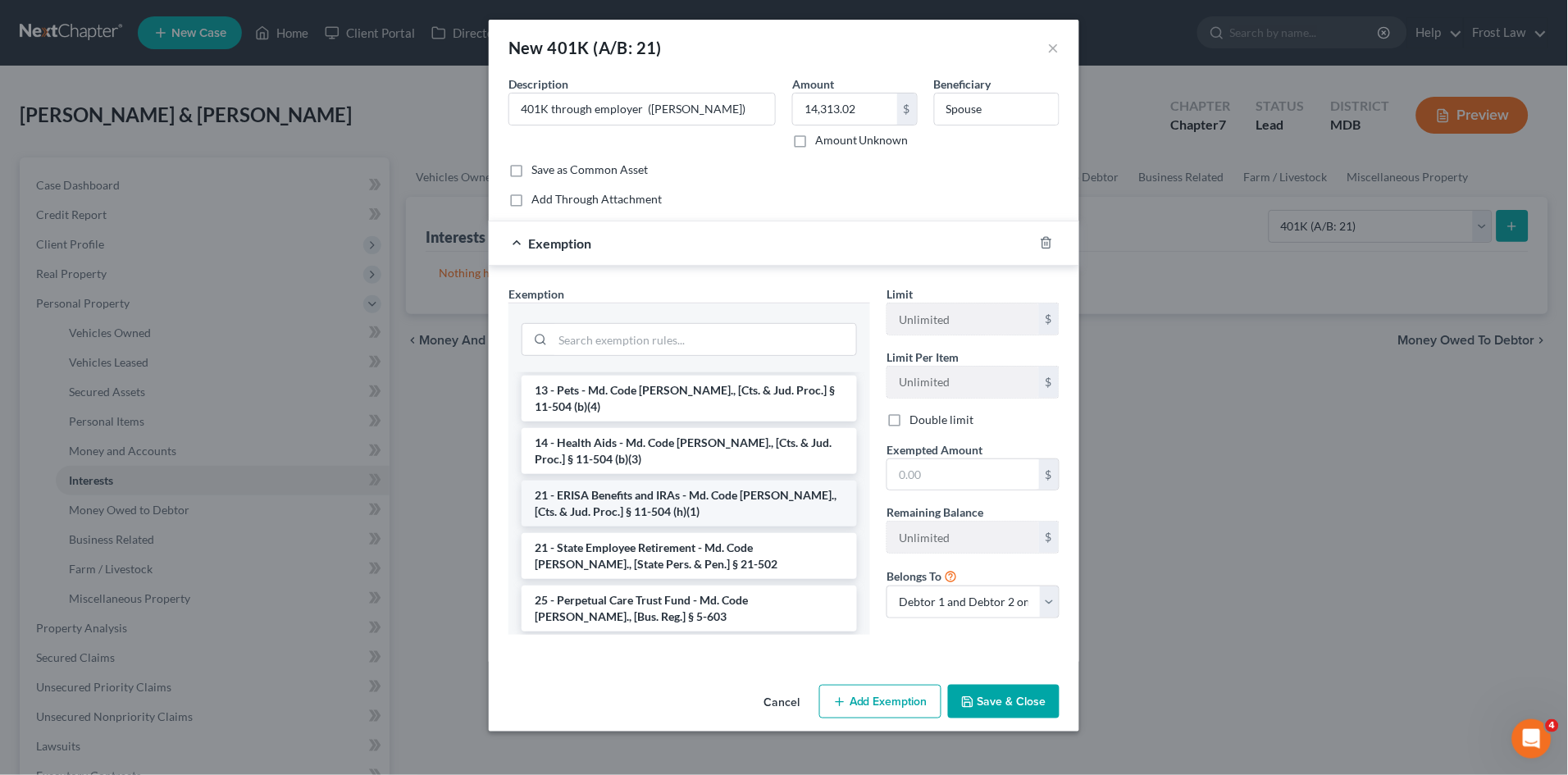
click at [618, 481] on li "21 - ERISA Benefits and IRAs - Md. Code [PERSON_NAME]., [Cts. & Jud. Proc.] § 1…" at bounding box center [689, 504] width 335 height 46
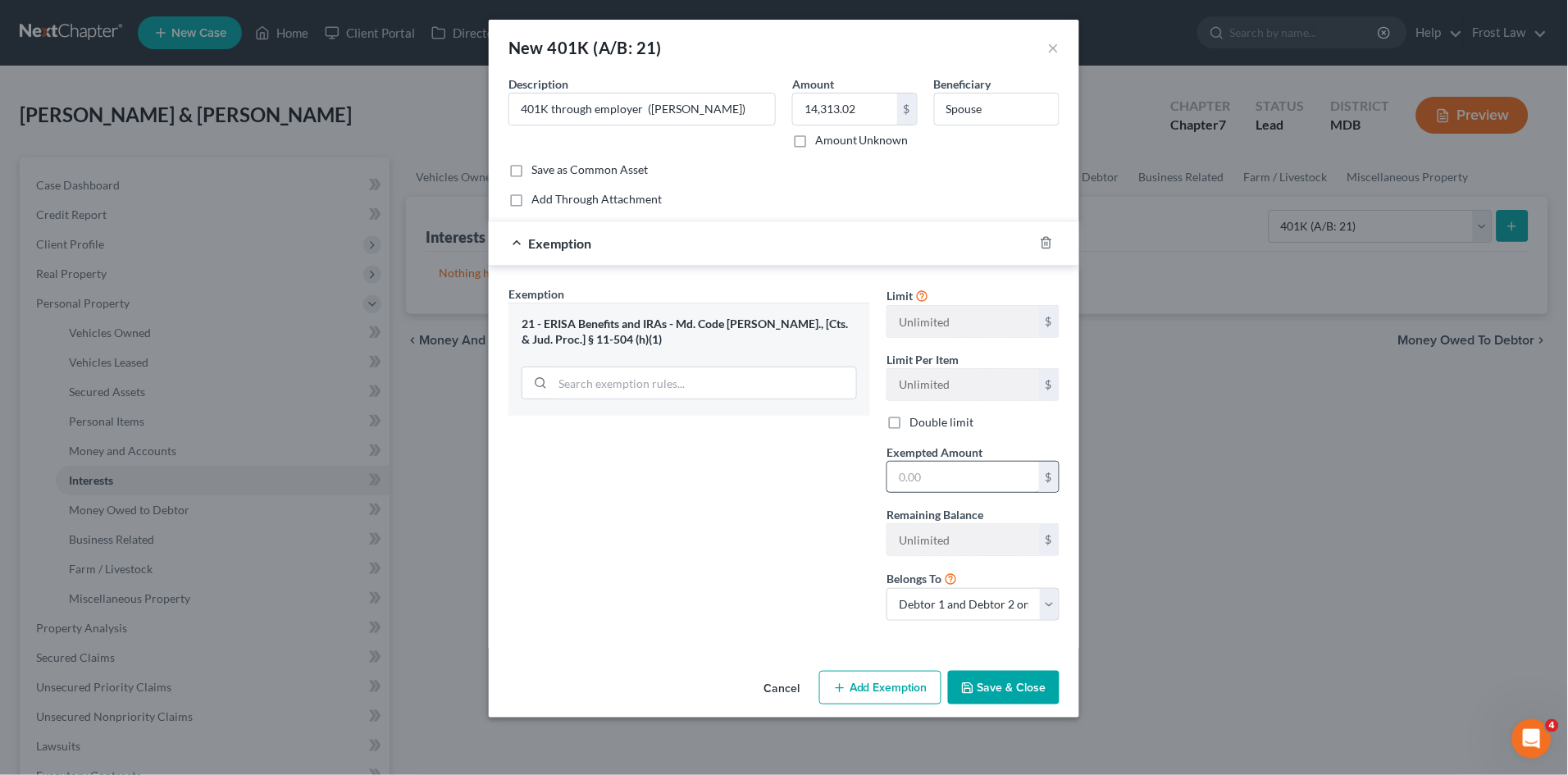
click at [932, 478] on input "text" at bounding box center [962, 477] width 152 height 31
type input "14,313.02"
drag, startPoint x: 938, startPoint y: 594, endPoint x: 938, endPoint y: 602, distance: 8.0
click at [938, 594] on select "Debtor 1 only Debtor 2 only Debtor 1 and Debtor 2 only" at bounding box center [973, 604] width 173 height 33
select select "0"
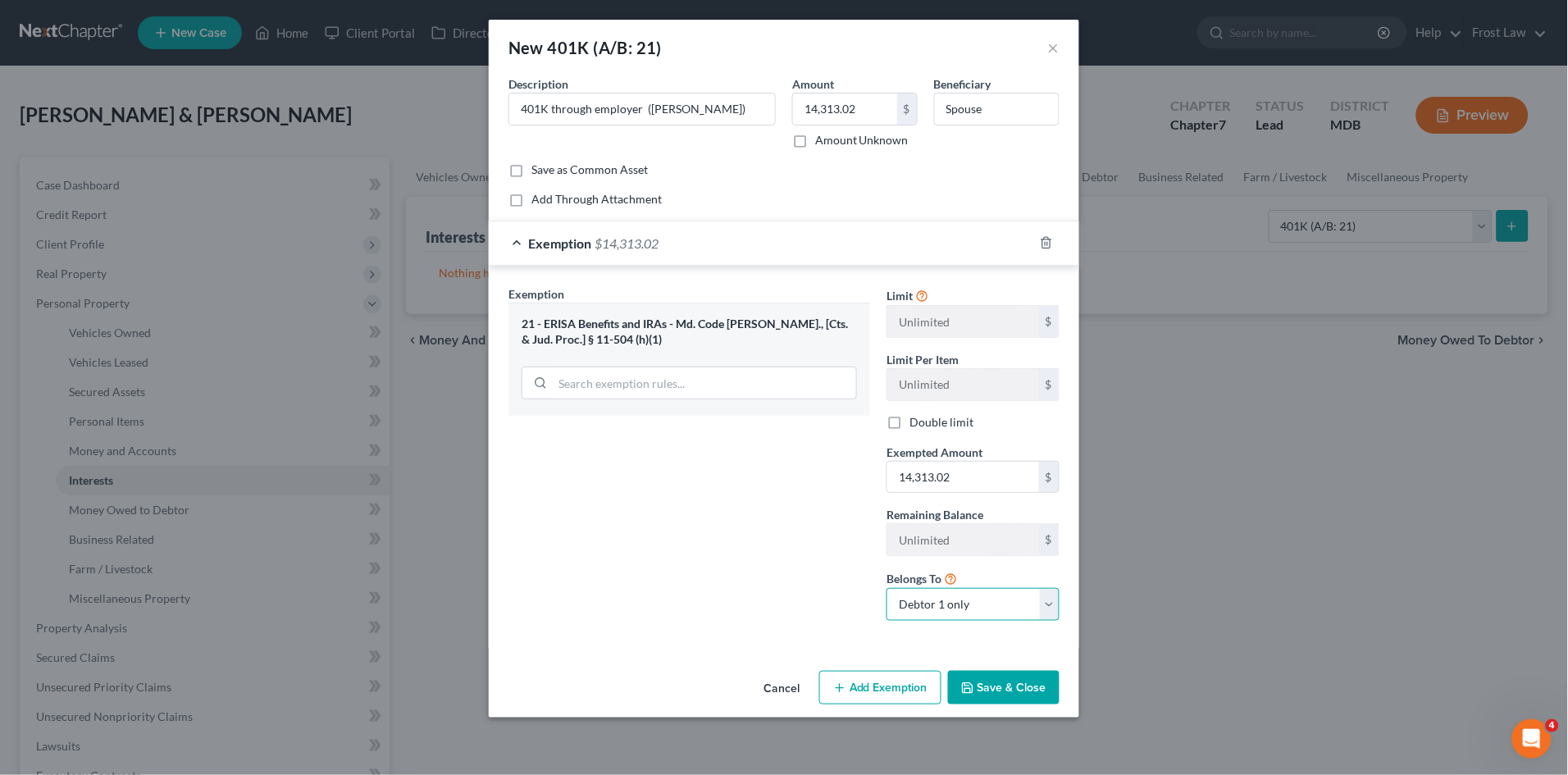
click at [886, 588] on select "Debtor 1 only Debtor 2 only Debtor 1 and Debtor 2 only" at bounding box center [973, 604] width 173 height 33
click at [998, 687] on button "Save & Close" at bounding box center [1004, 688] width 112 height 34
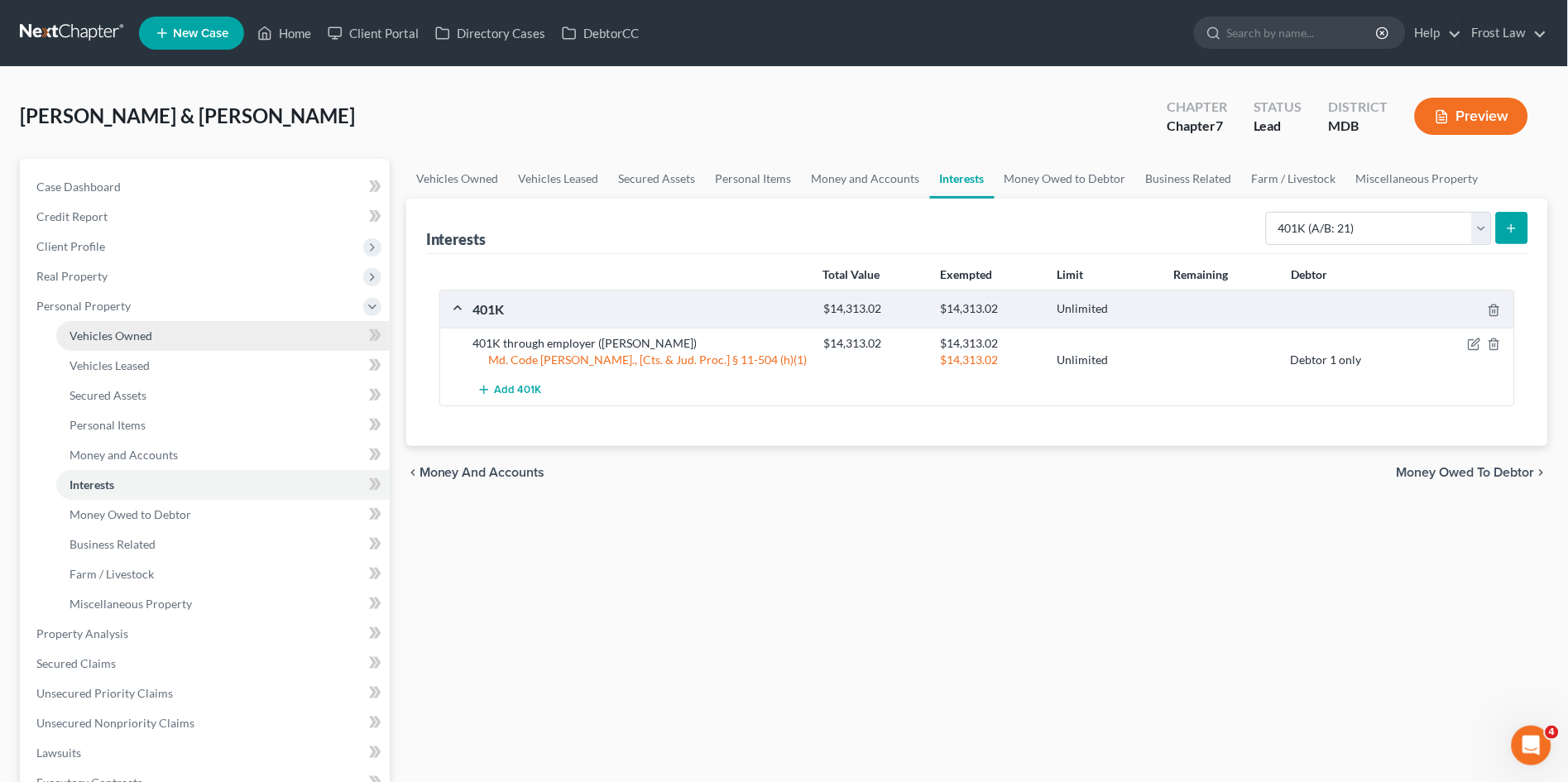
click at [127, 331] on span "Vehicles Owned" at bounding box center [111, 335] width 83 height 14
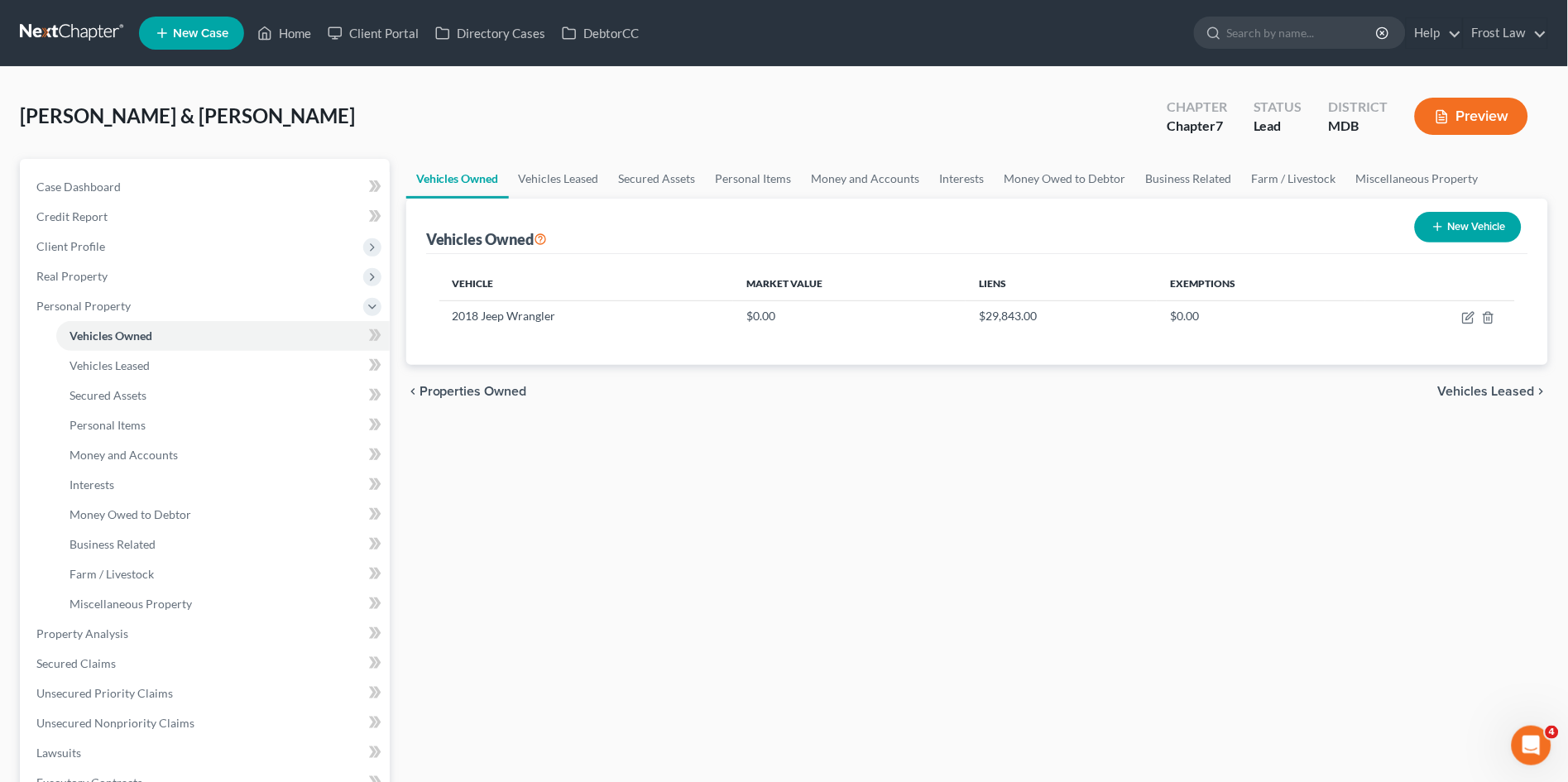
click at [1456, 221] on button "New Vehicle" at bounding box center [1468, 227] width 106 height 30
select select "0"
select select "2"
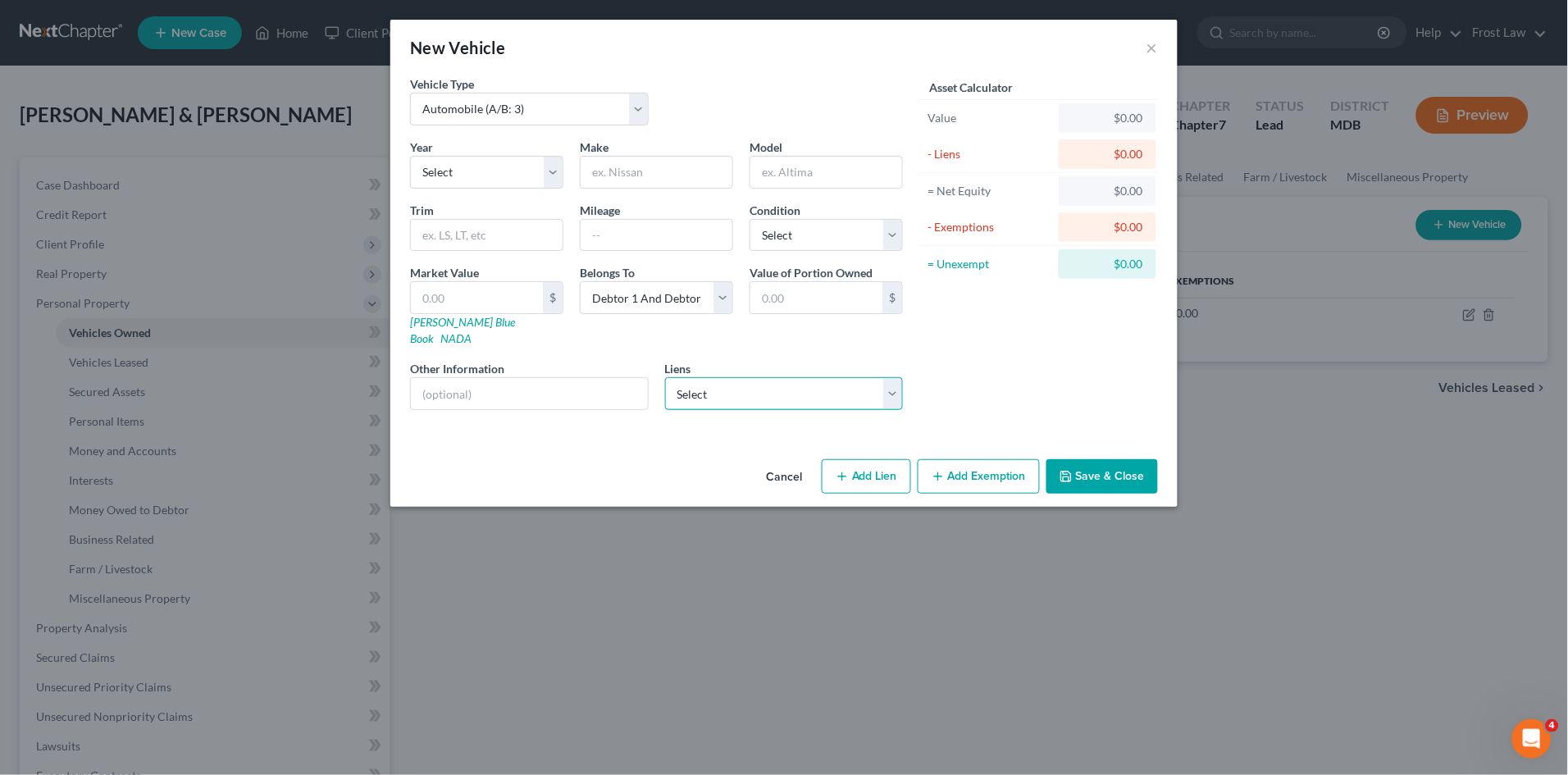
click at [732, 378] on select "Select Freedom Fcu - $22,357.00" at bounding box center [784, 394] width 238 height 33
select select "21"
select select "2"
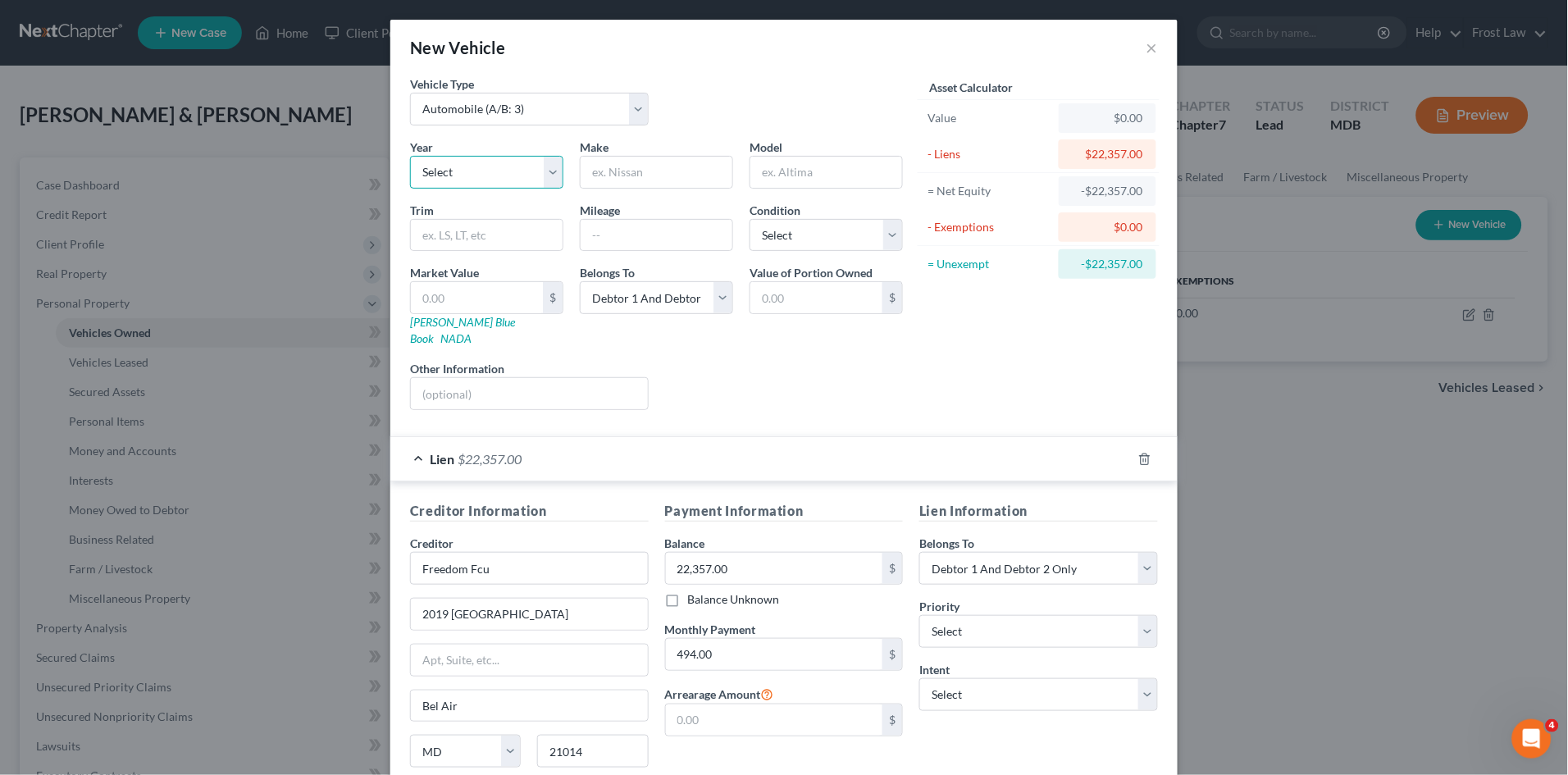
click at [462, 171] on select "Select 2026 2025 2024 2023 2022 2021 2020 2019 2018 2017 2016 2015 2014 2013 20…" at bounding box center [486, 173] width 154 height 33
select select "8"
click at [410, 156] on select "Select 2026 2025 2024 2023 2022 2021 2020 2019 2018 2017 2016 2015 2014 2013 20…" at bounding box center [486, 173] width 154 height 33
click at [647, 164] on input "text" at bounding box center [656, 173] width 152 height 31
type input "Jeep"
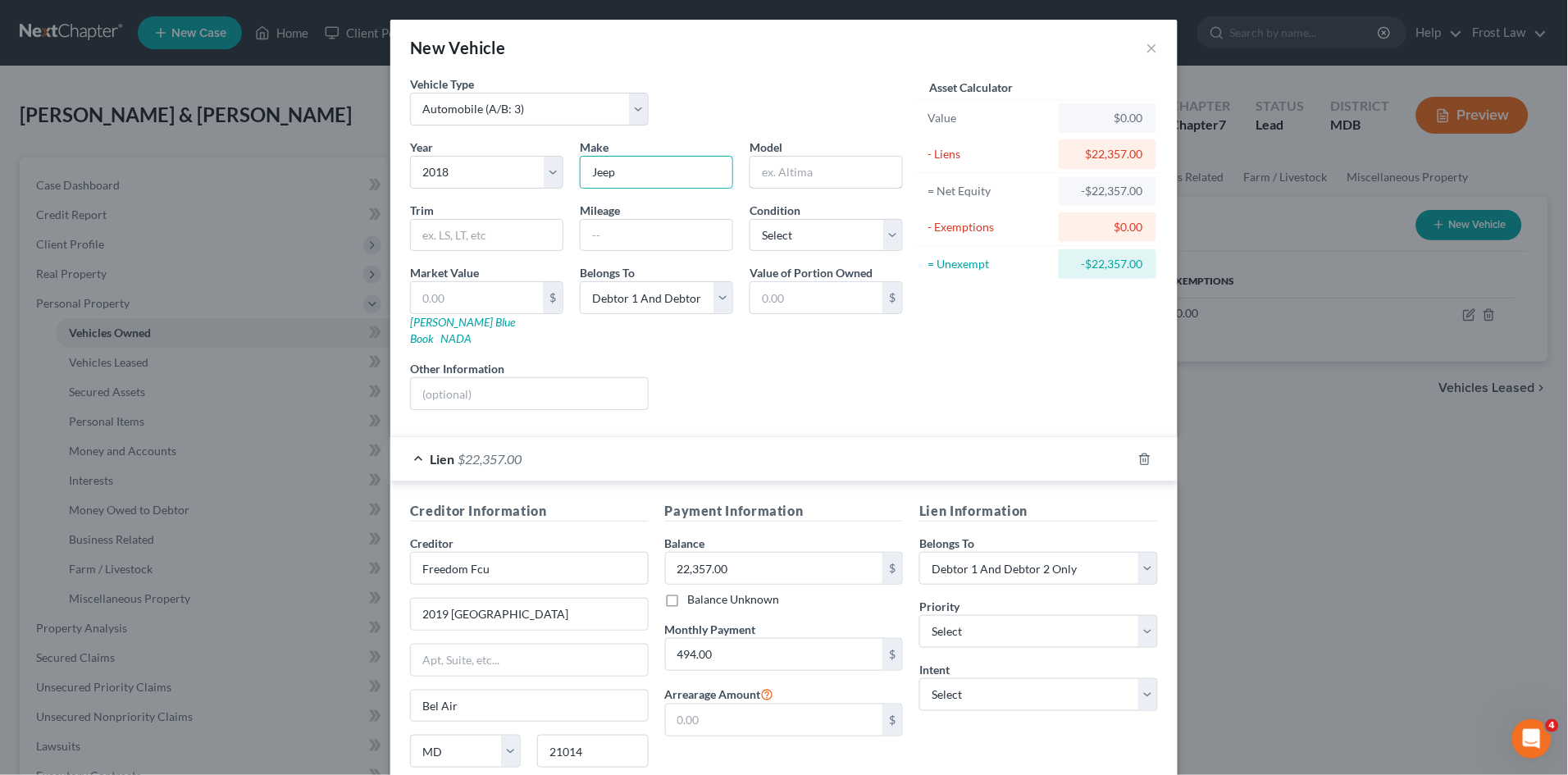
type input "Wrangler"
click at [779, 238] on select "Select Excellent Very Good Good Fair Poor" at bounding box center [826, 235] width 154 height 33
select select "3"
click at [750, 219] on select "Select Excellent Very Good Good Fair Poor" at bounding box center [826, 235] width 154 height 33
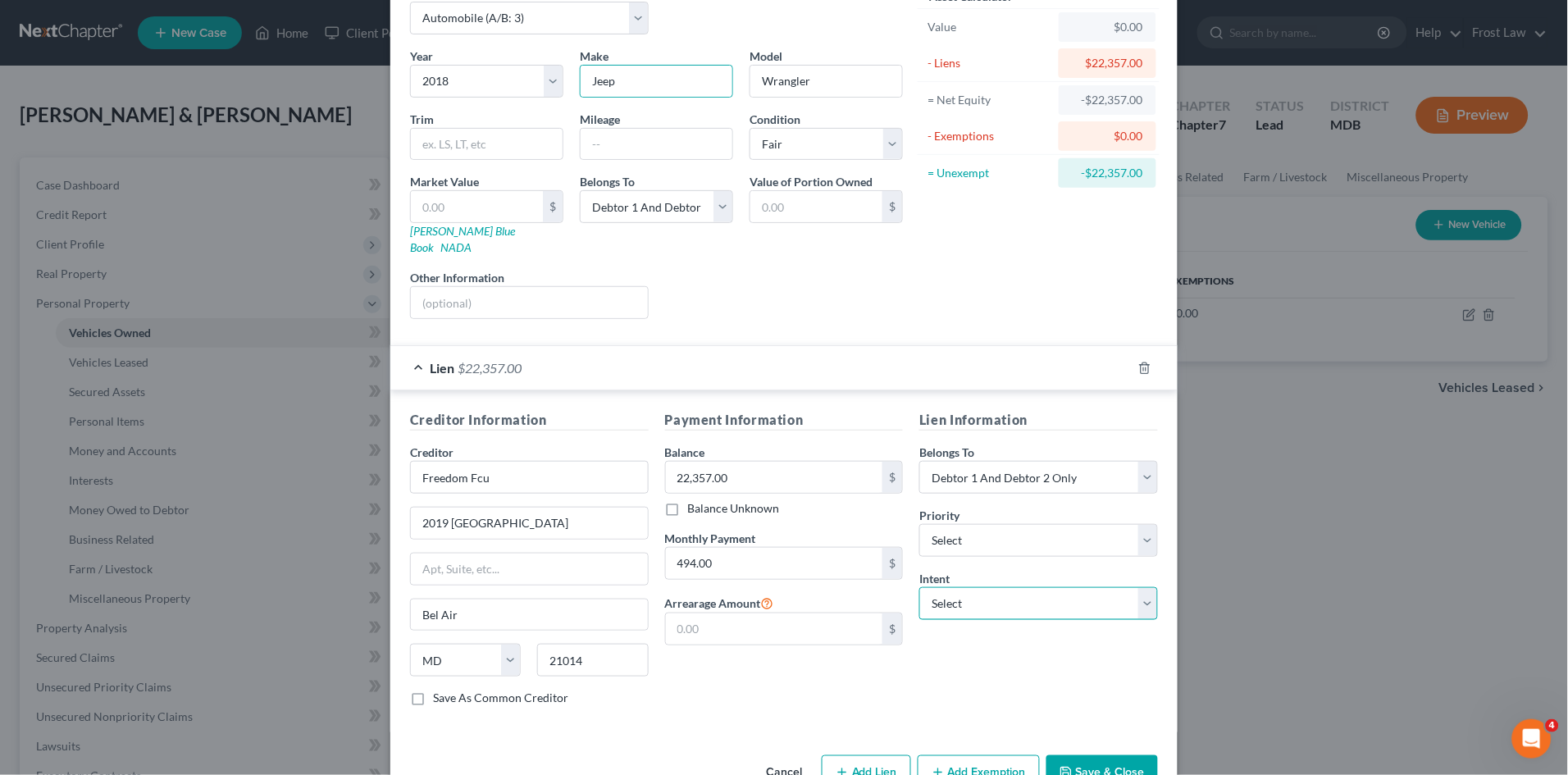
click at [985, 587] on select "Select Surrender Redeem Reaffirm Avoid Other" at bounding box center [1038, 603] width 238 height 33
select select "4"
click at [919, 587] on select "Select Surrender Redeem Reaffirm Avoid Other" at bounding box center [1038, 603] width 238 height 33
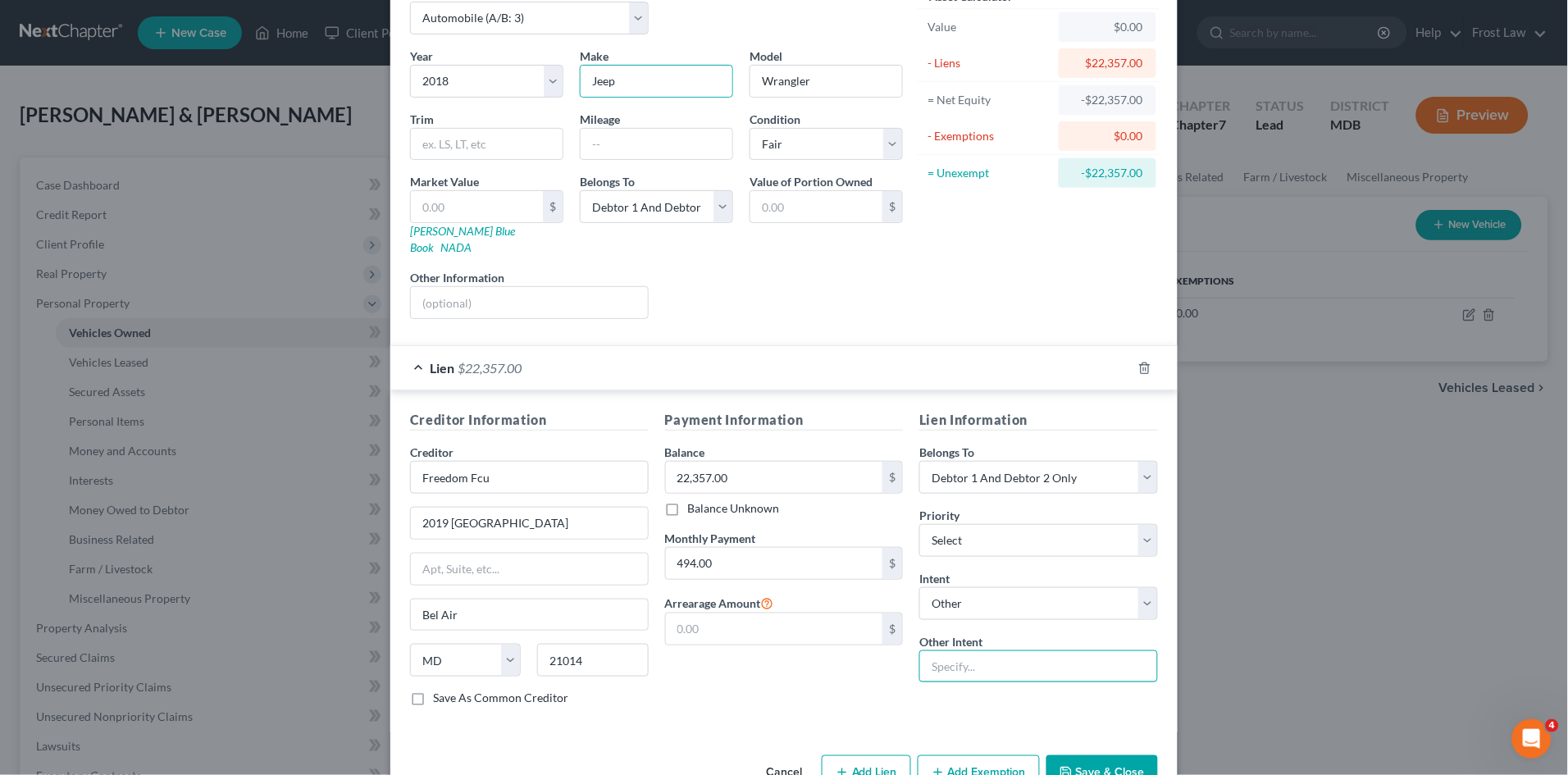
click at [993, 651] on input "text" at bounding box center [1038, 667] width 238 height 33
type input "Retain & Pay per Contract"
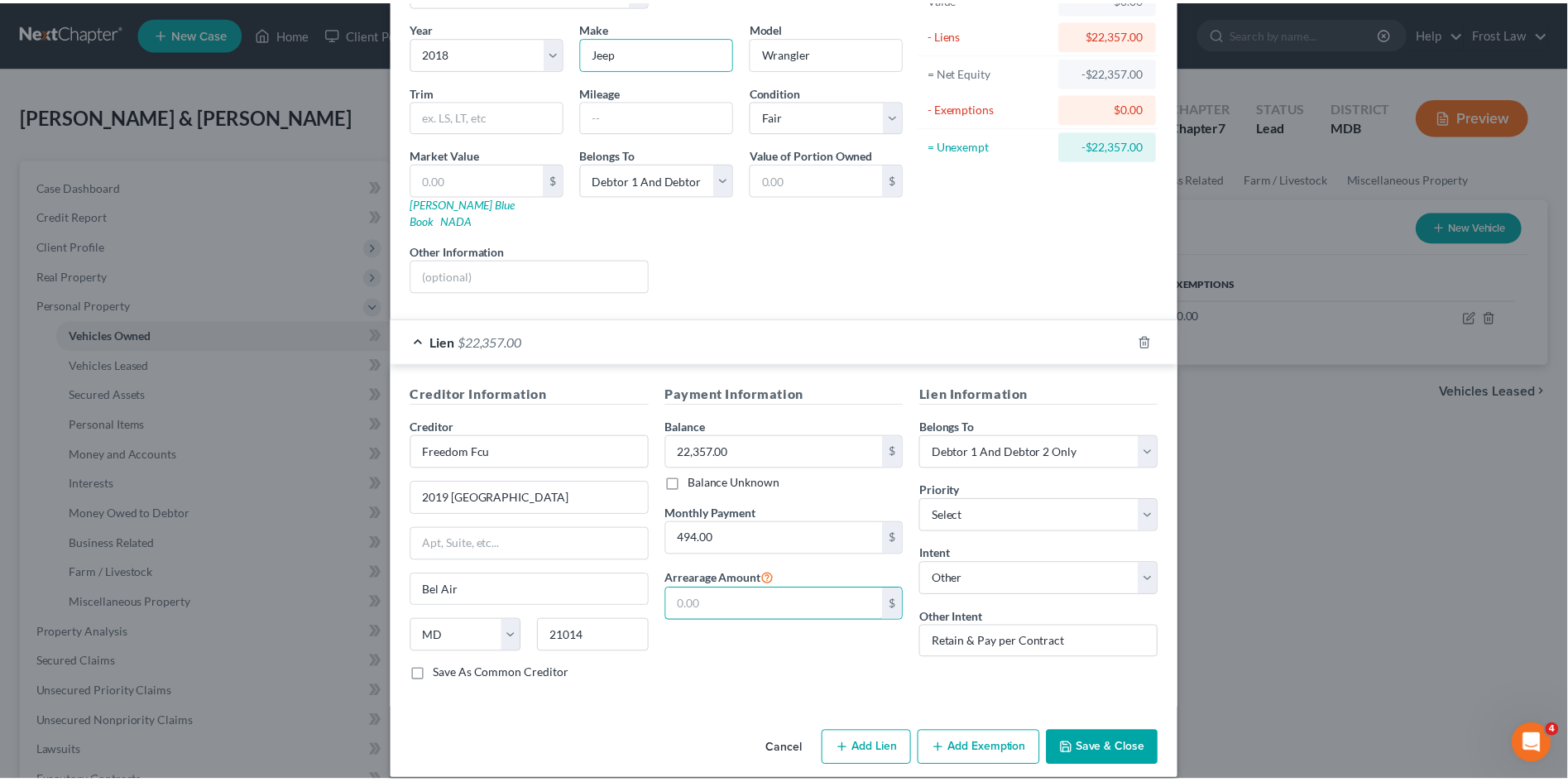
scroll to position [122, 0]
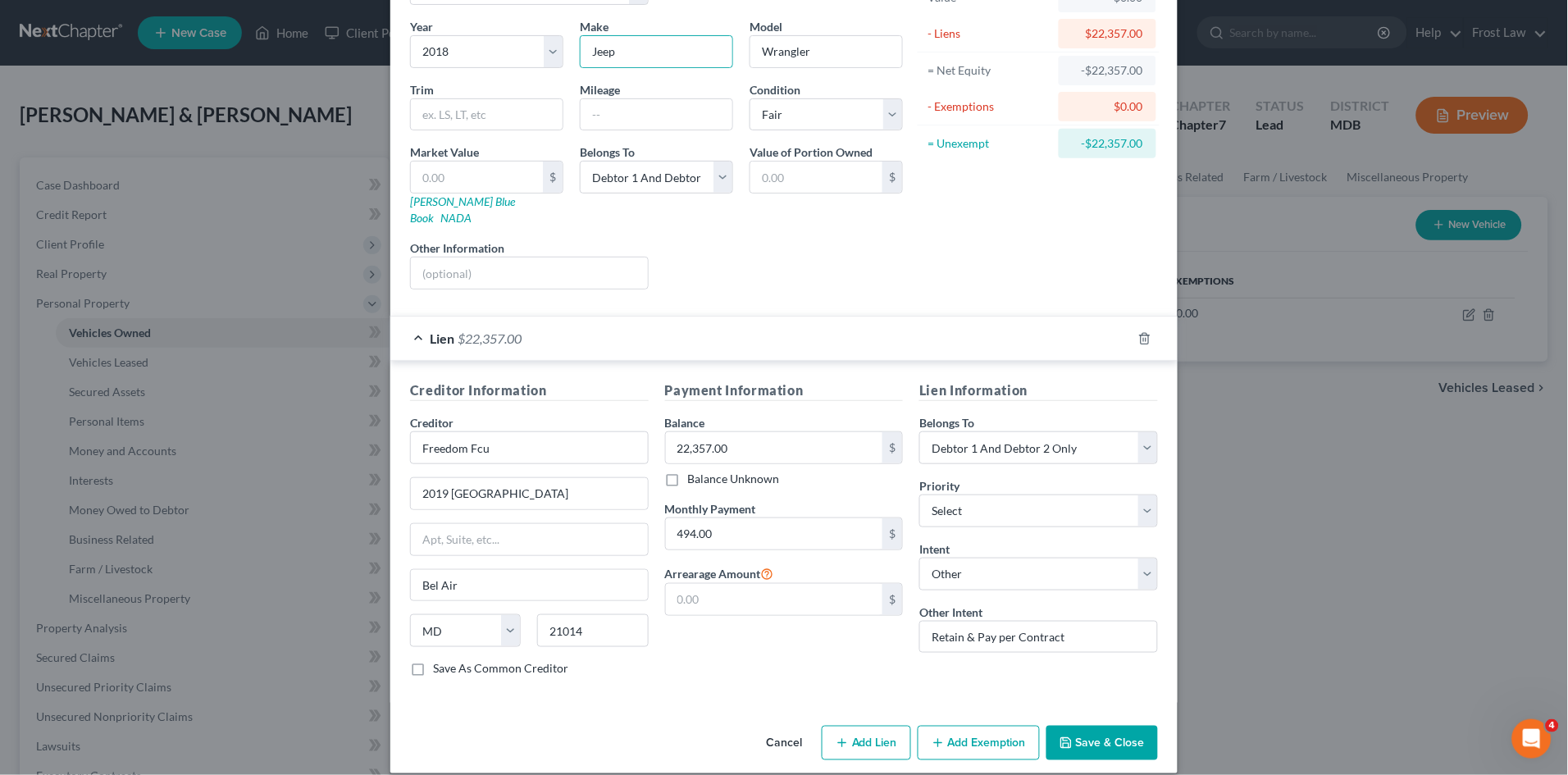
click at [1068, 726] on button "Save & Close" at bounding box center [1102, 743] width 112 height 34
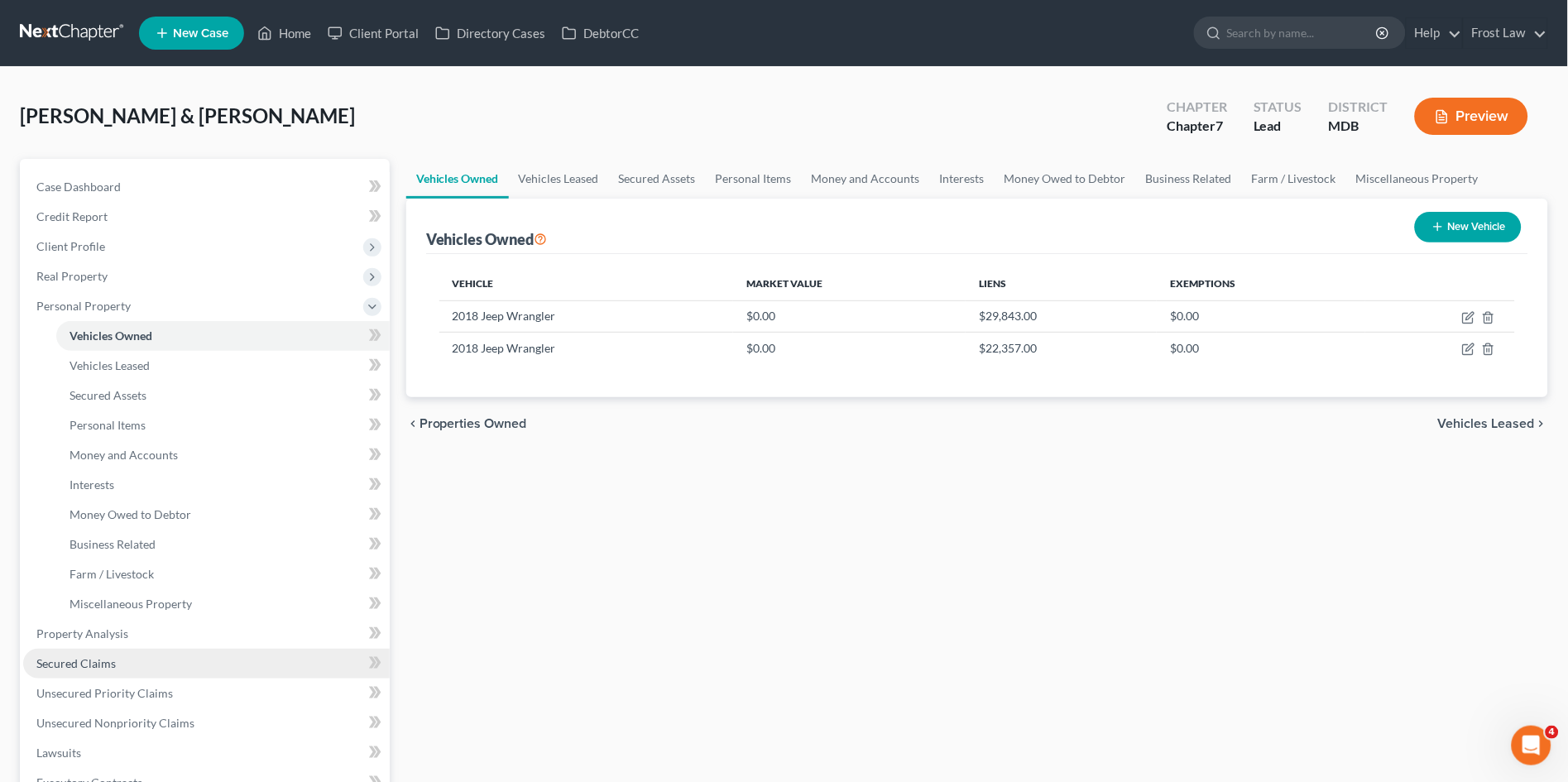
click at [95, 671] on link "Secured Claims" at bounding box center [206, 663] width 366 height 29
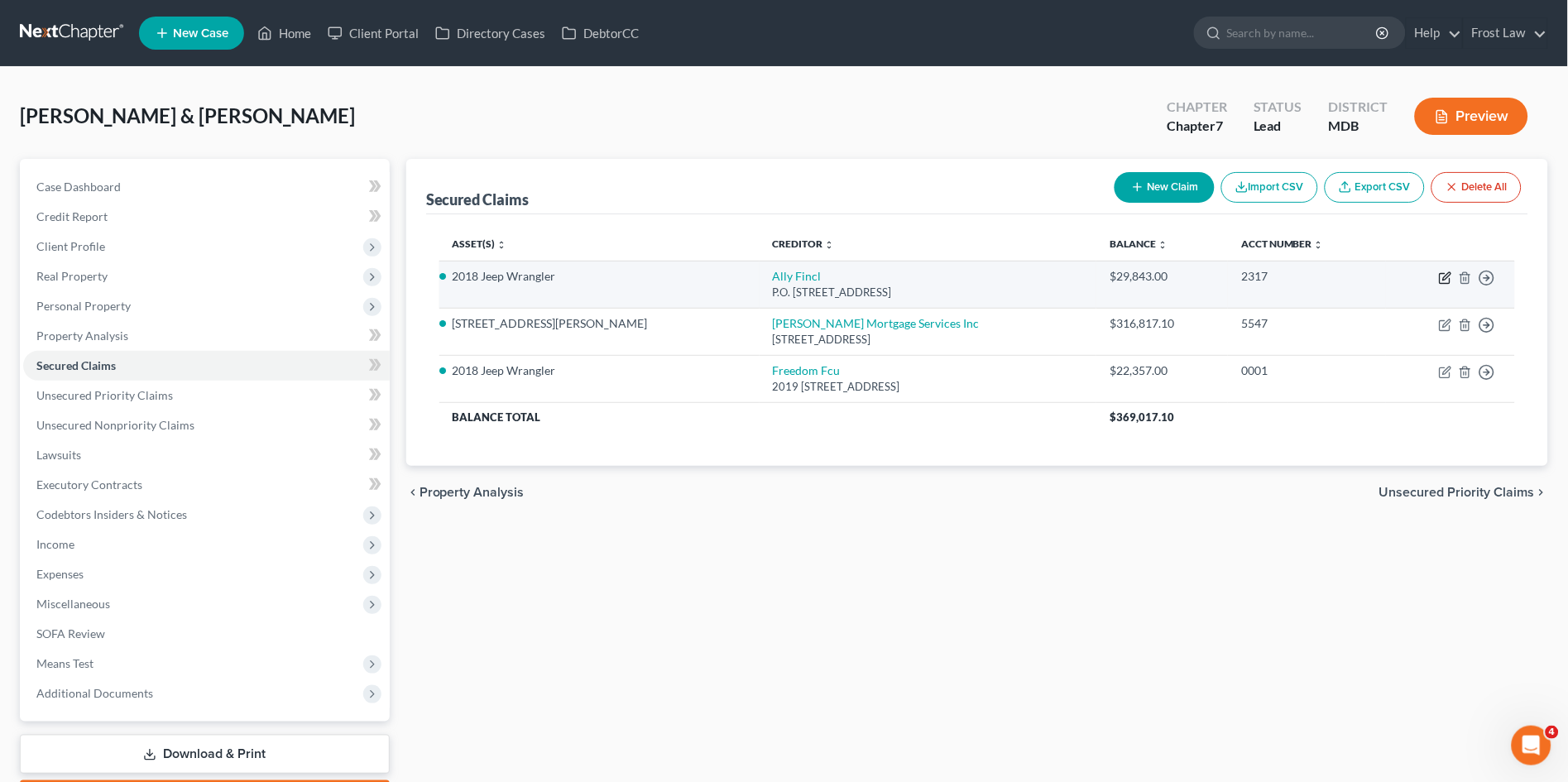
click at [1447, 276] on icon "button" at bounding box center [1445, 278] width 13 height 13
select select "24"
select select "4"
select select "2"
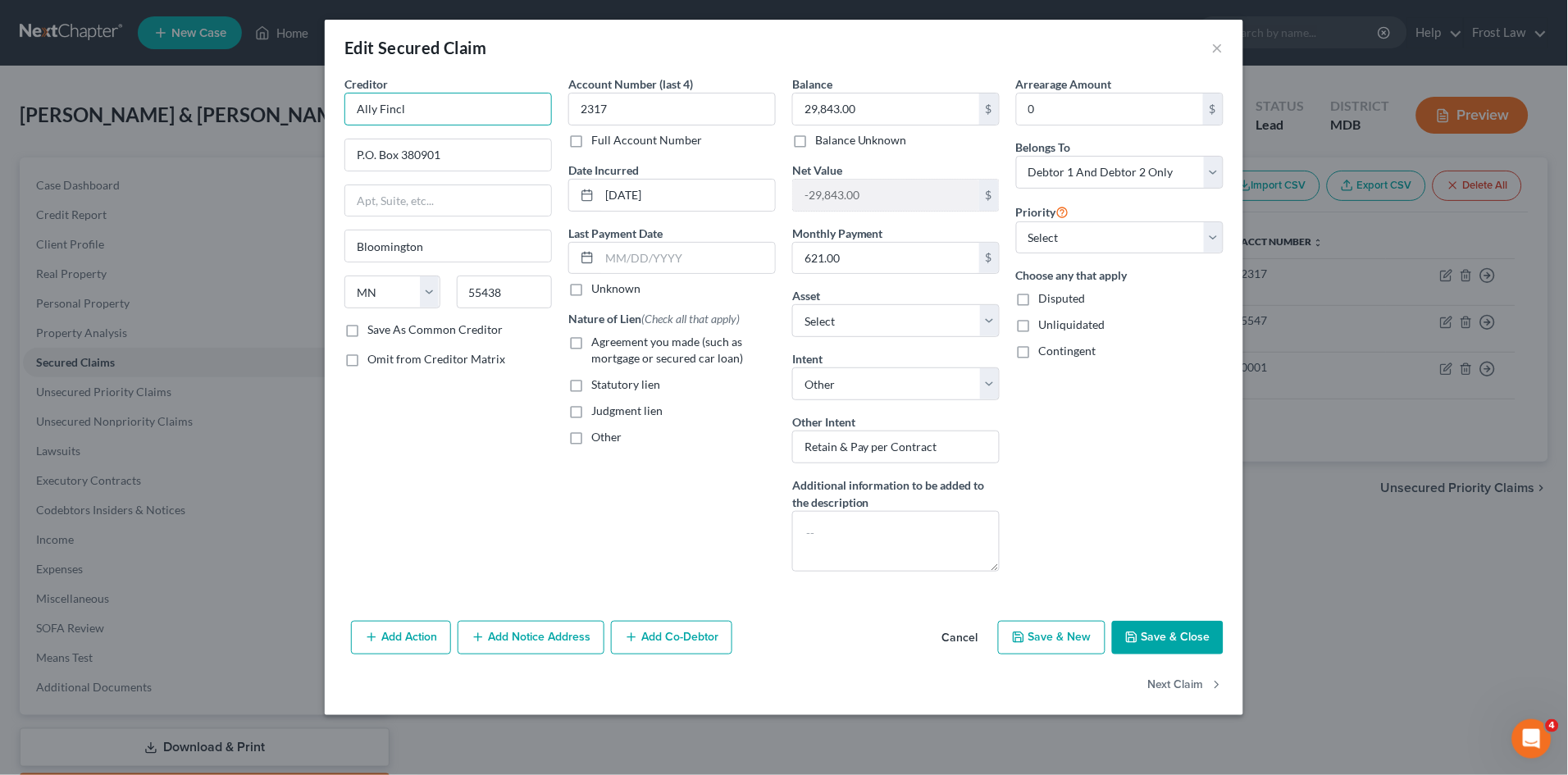
click at [471, 106] on input "Ally Fincl" at bounding box center [448, 109] width 208 height 33
type input "Ally Fincancial"
click at [591, 346] on label "Agreement you made (such as mortgage or secured car loan)" at bounding box center [683, 350] width 184 height 33
click at [598, 344] on input "Agreement you made (such as mortgage or secured car loan)" at bounding box center [603, 339] width 10 height 10
checkbox input "true"
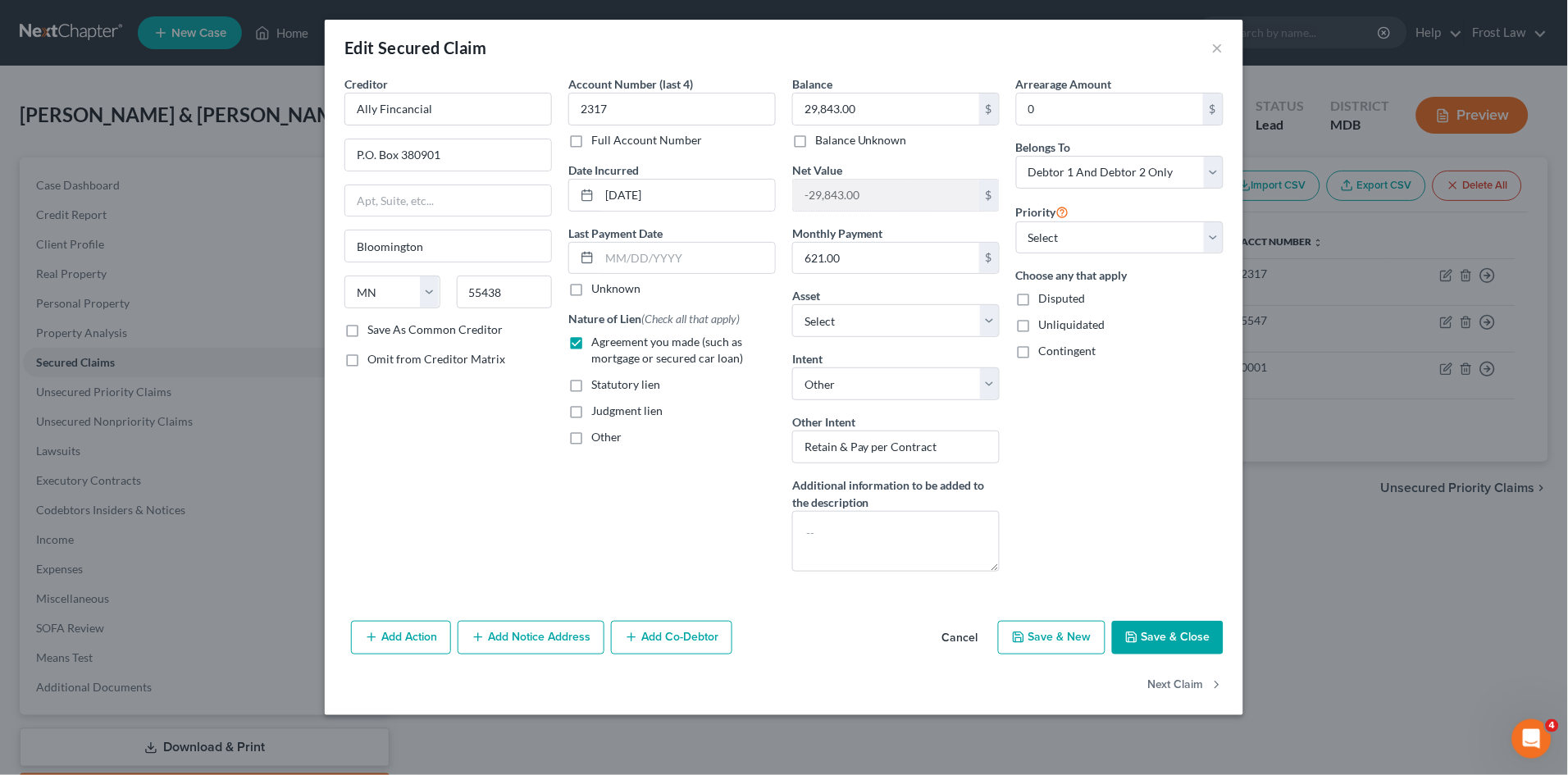
click at [1169, 642] on button "Save & Close" at bounding box center [1167, 639] width 112 height 34
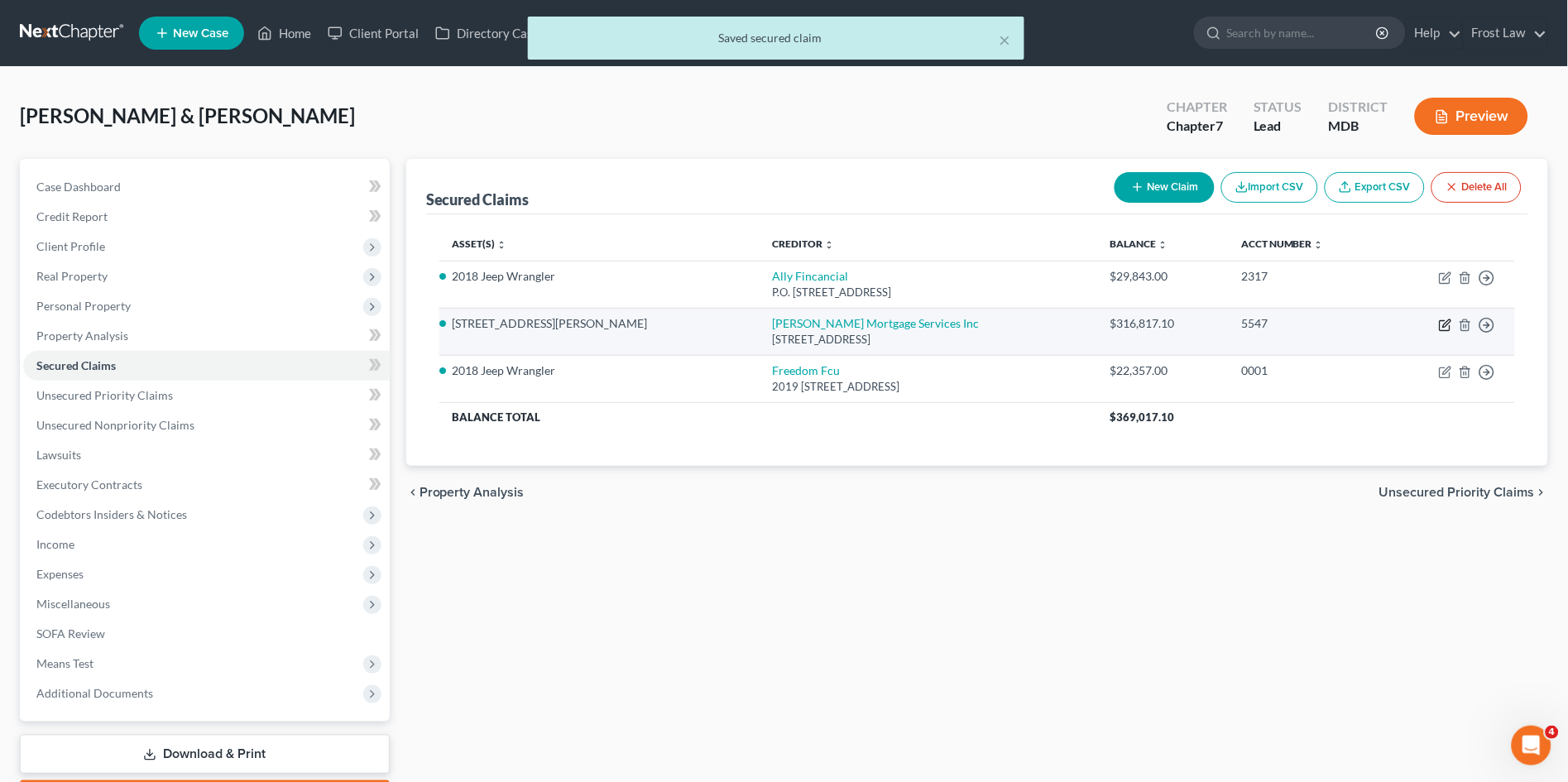
click at [1447, 320] on icon "button" at bounding box center [1445, 325] width 13 height 13
select select "15"
select select "4"
select select "2"
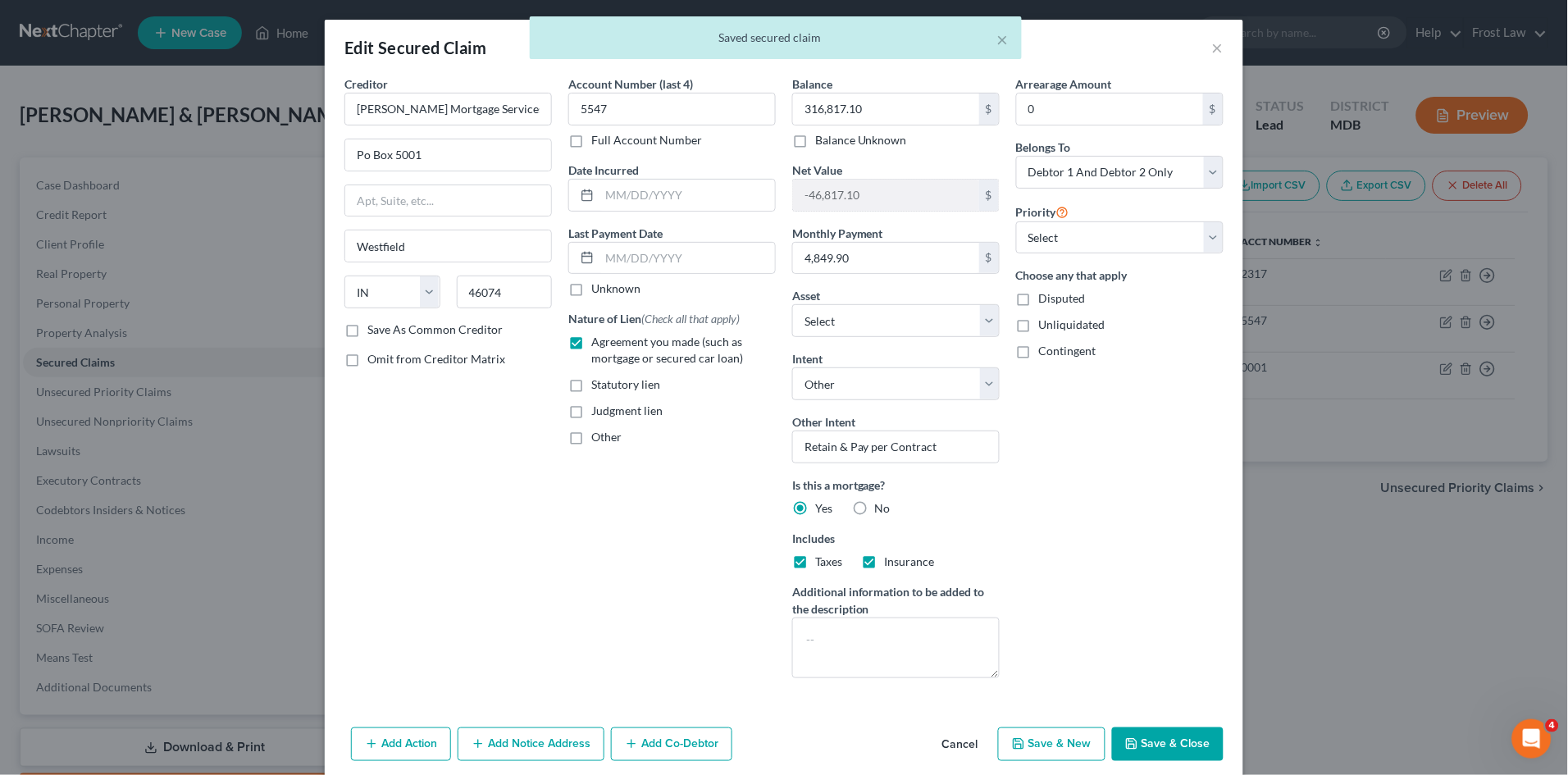
click at [1181, 742] on button "Save & Close" at bounding box center [1167, 745] width 112 height 34
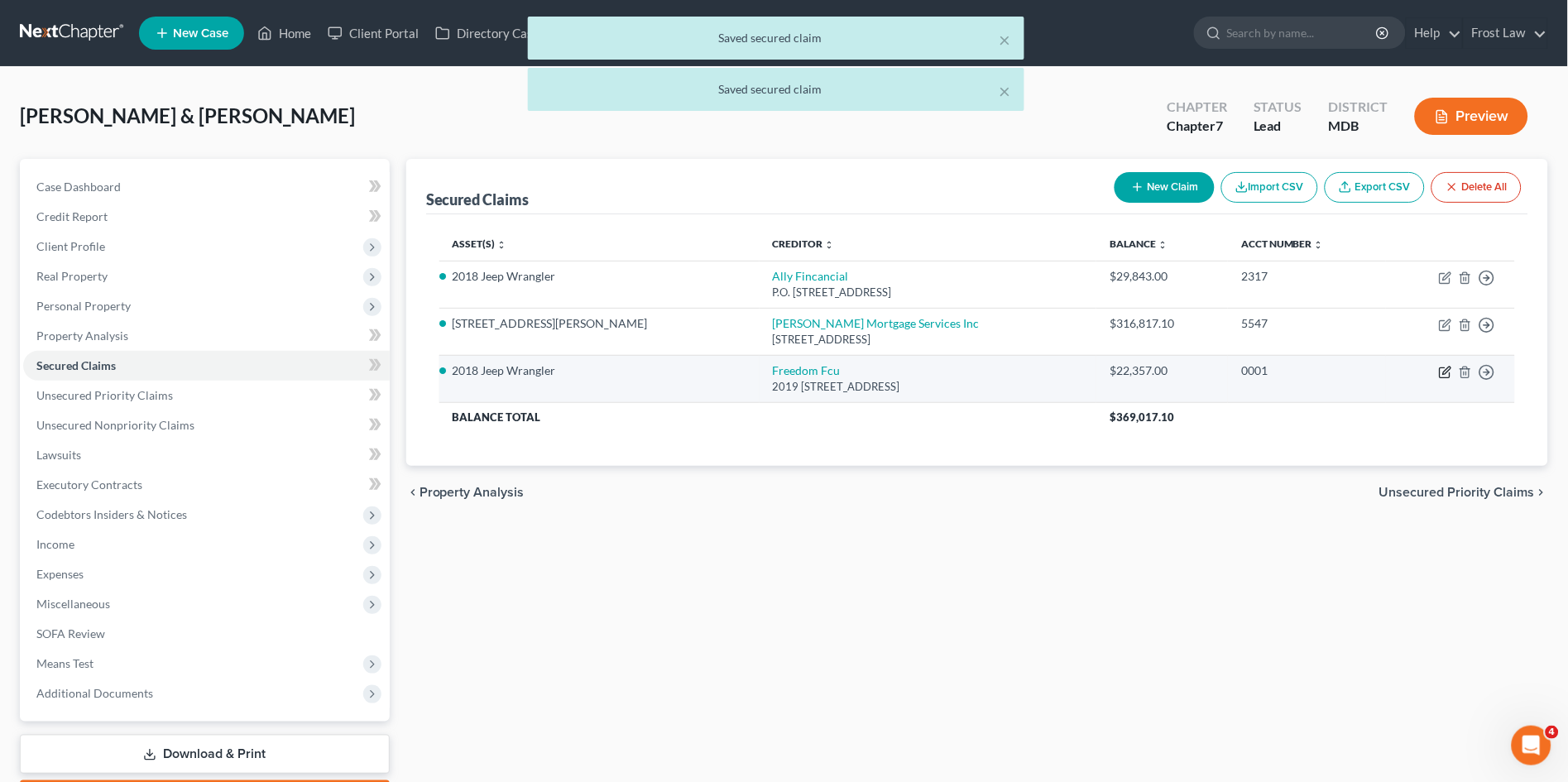
click at [1446, 368] on icon "button" at bounding box center [1444, 372] width 10 height 10
select select "21"
select select "4"
select select "2"
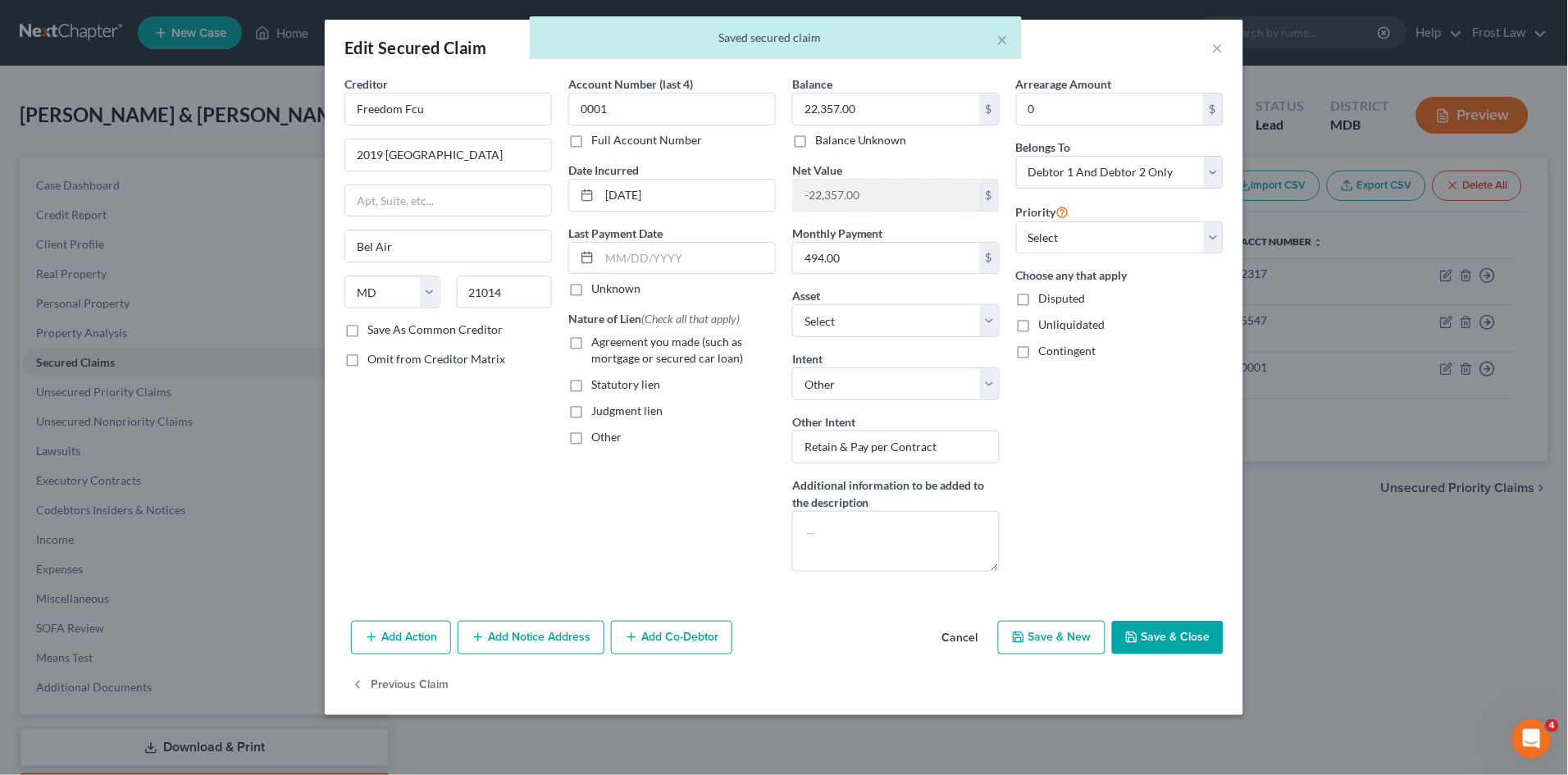
click at [591, 342] on label "Agreement you made (such as mortgage or secured car loan)" at bounding box center [683, 350] width 184 height 33
click at [598, 342] on input "Agreement you made (such as mortgage or secured car loan)" at bounding box center [603, 339] width 10 height 10
checkbox input "true"
click at [479, 109] on input "Freedom Fcu" at bounding box center [448, 109] width 208 height 33
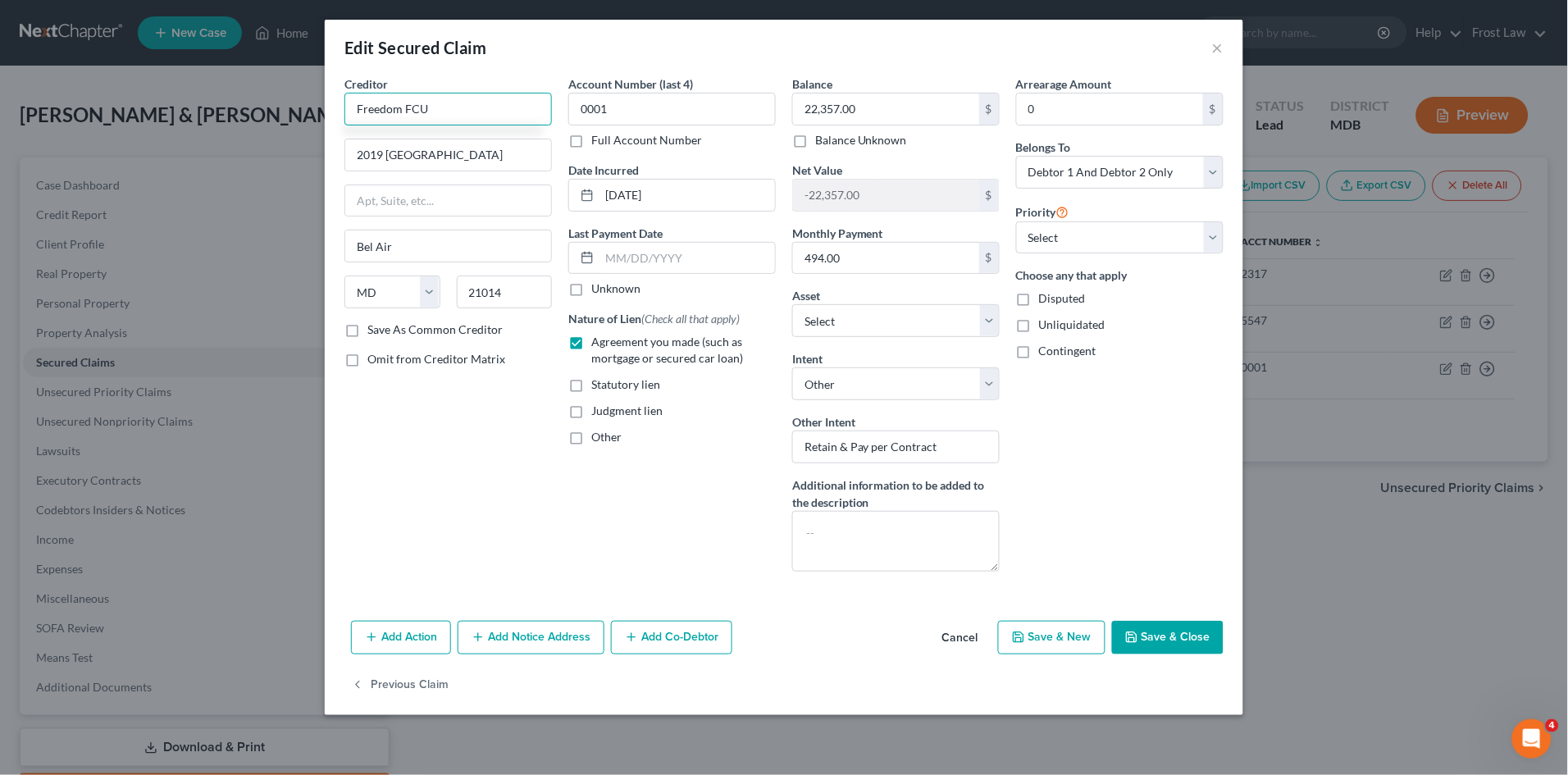
type input "Freedom FCU"
click at [701, 497] on div "Account Number (last 4) 0001 Full Account Number Date Incurred [DATE] Last Paym…" at bounding box center [672, 330] width 224 height 510
click at [1171, 632] on button "Save & Close" at bounding box center [1167, 639] width 112 height 34
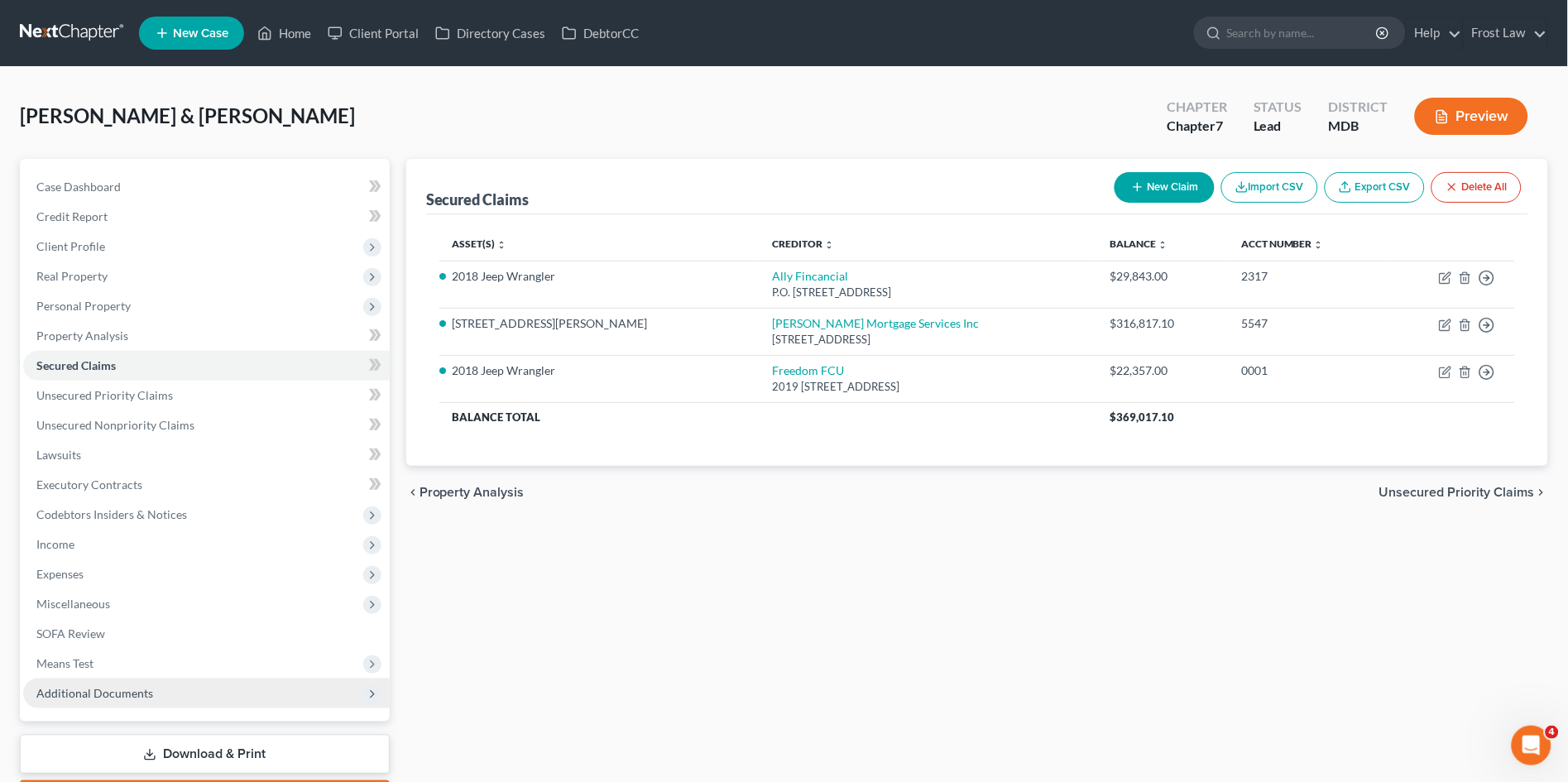
click at [149, 687] on span "Additional Documents" at bounding box center [94, 693] width 117 height 14
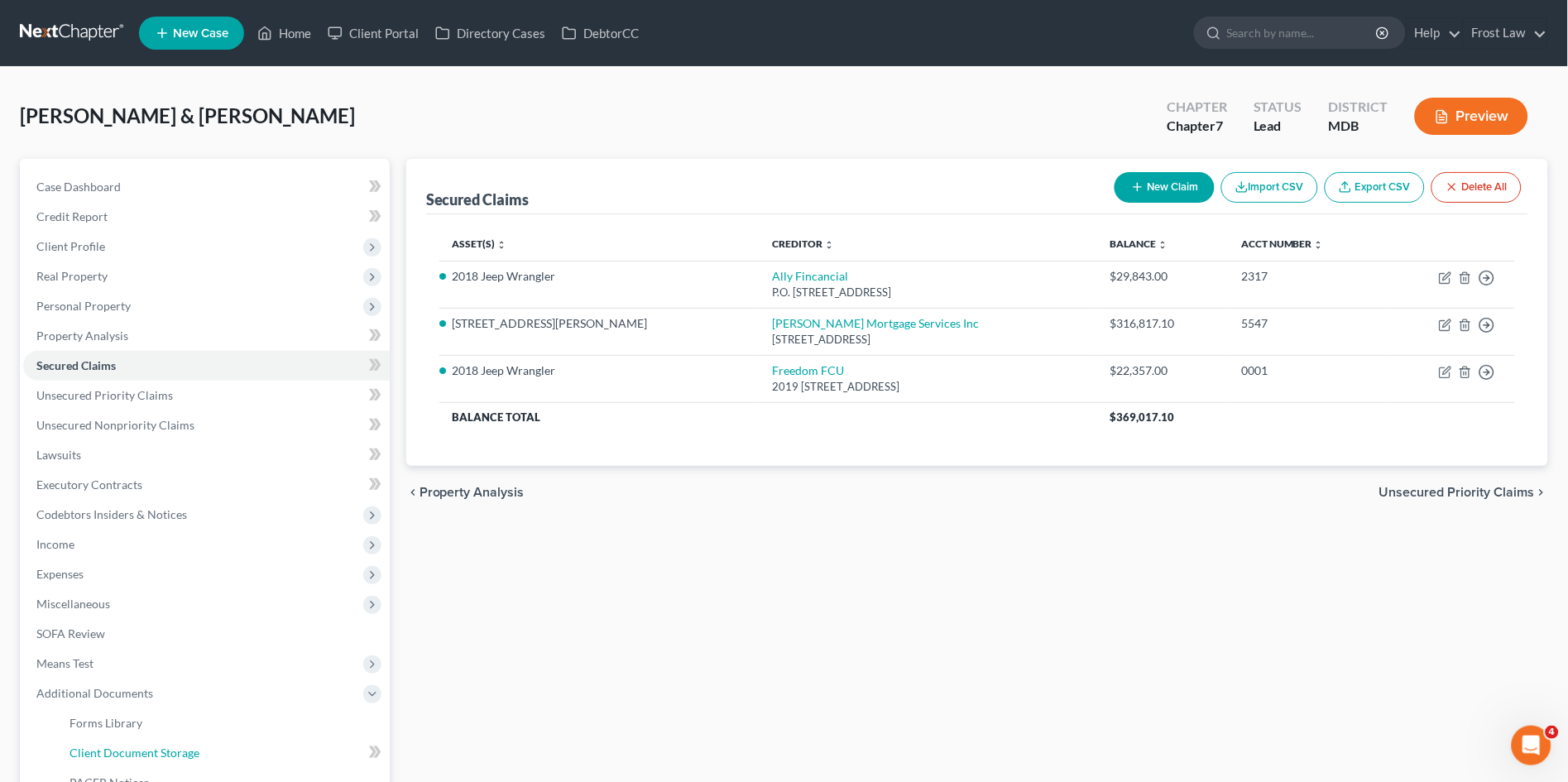
click at [161, 746] on span "Client Document Storage" at bounding box center [134, 753] width 130 height 14
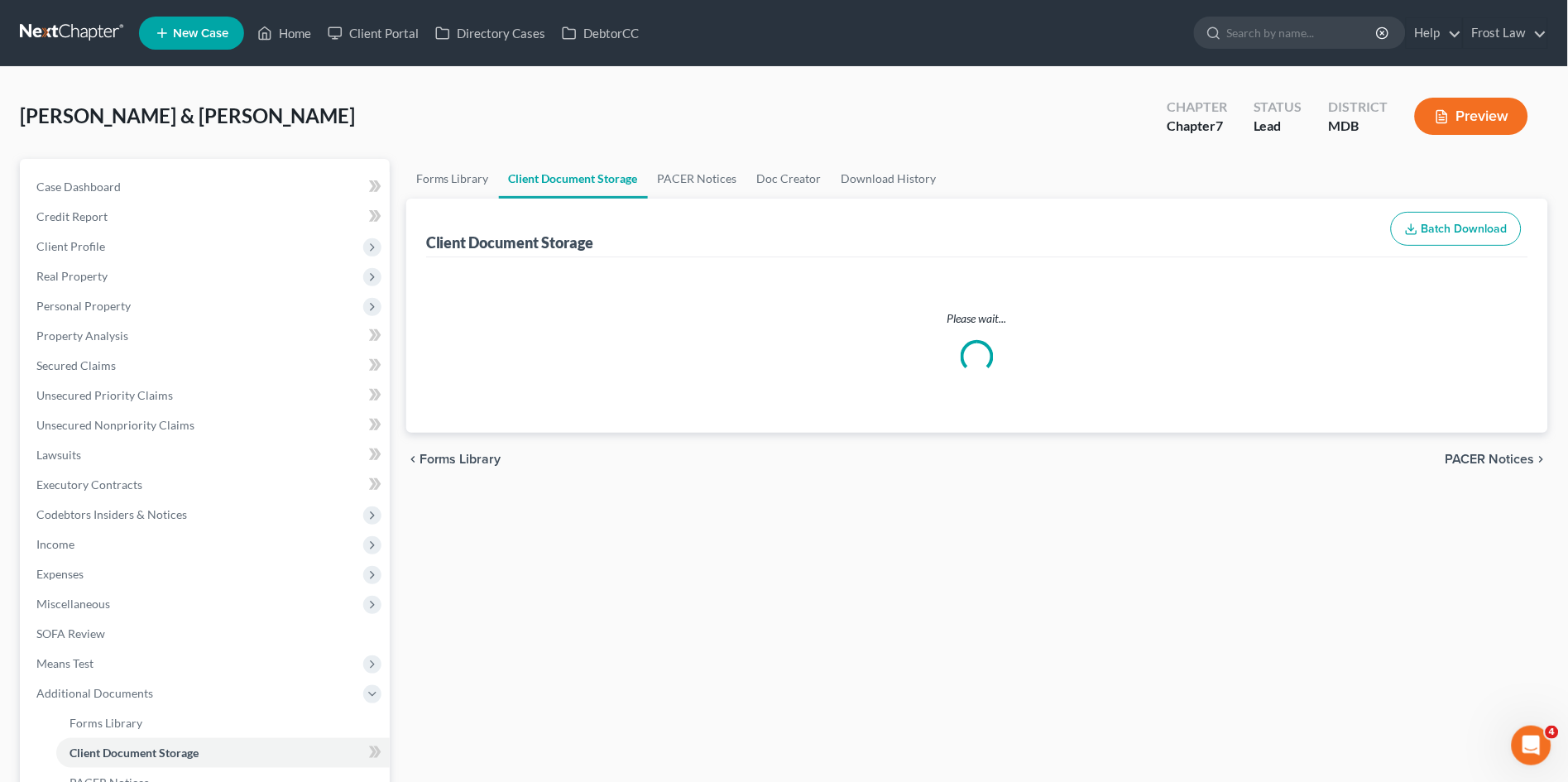
select select "14"
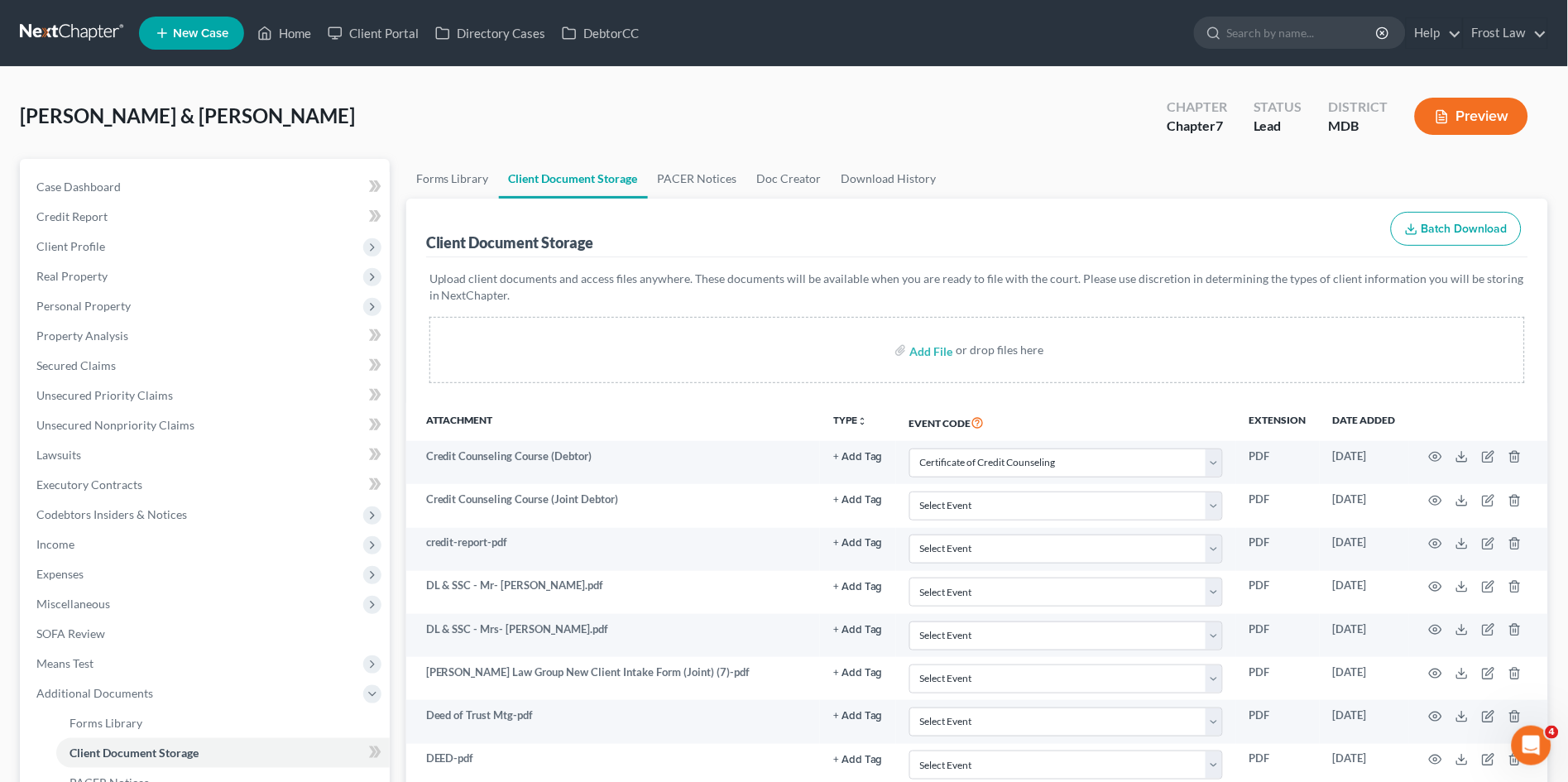
scroll to position [244, 0]
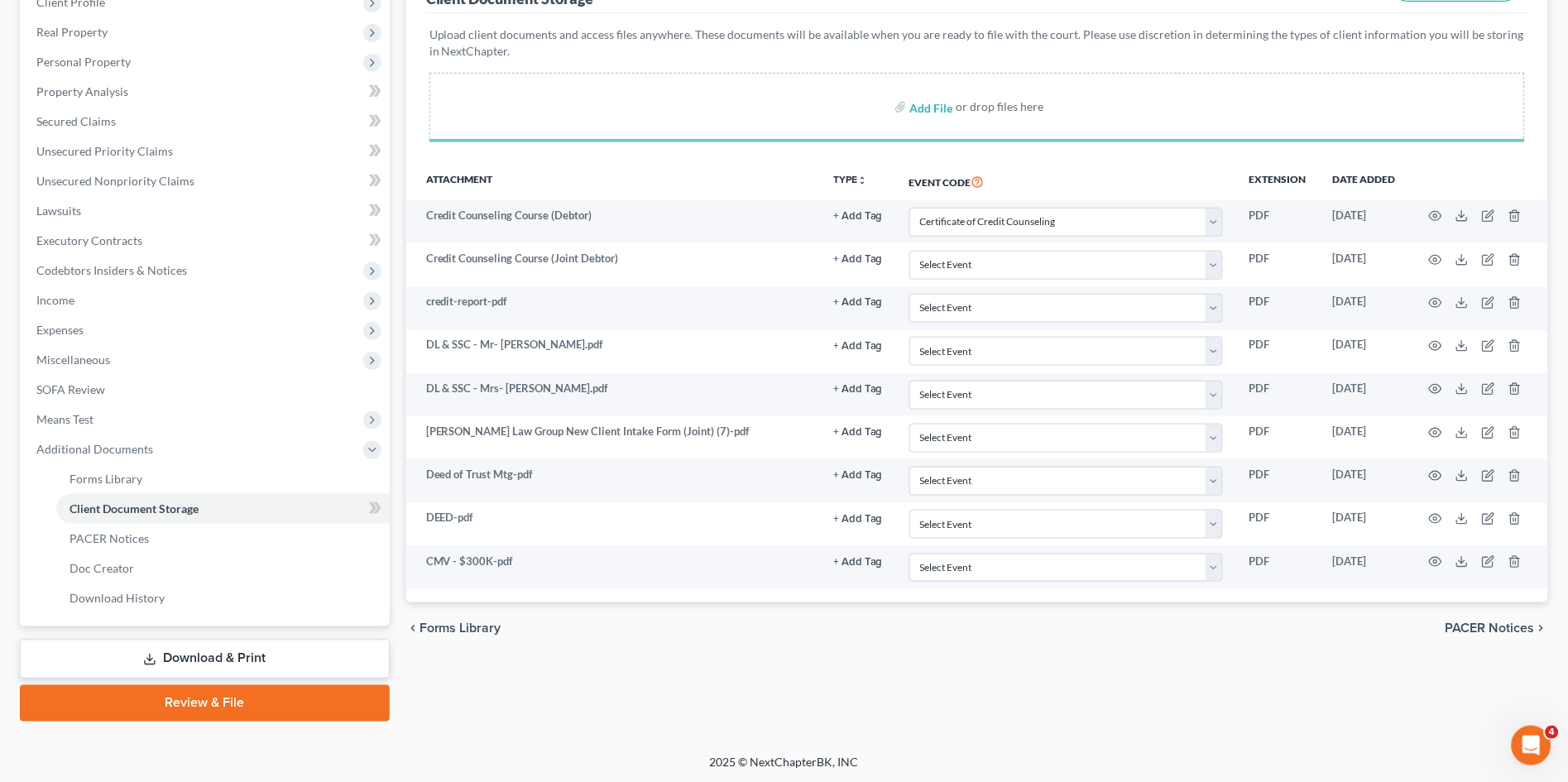
select select "14"
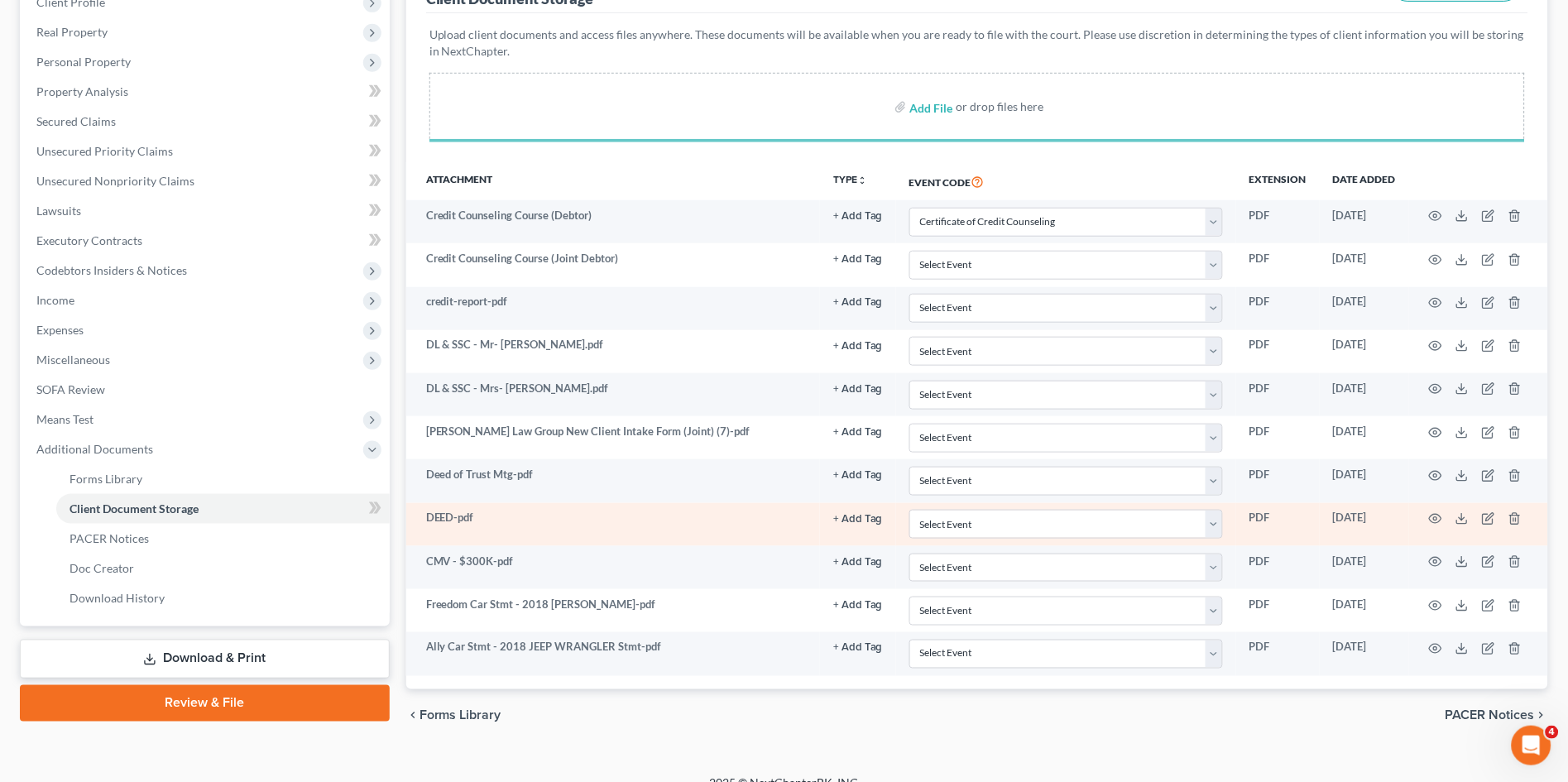
select select "14"
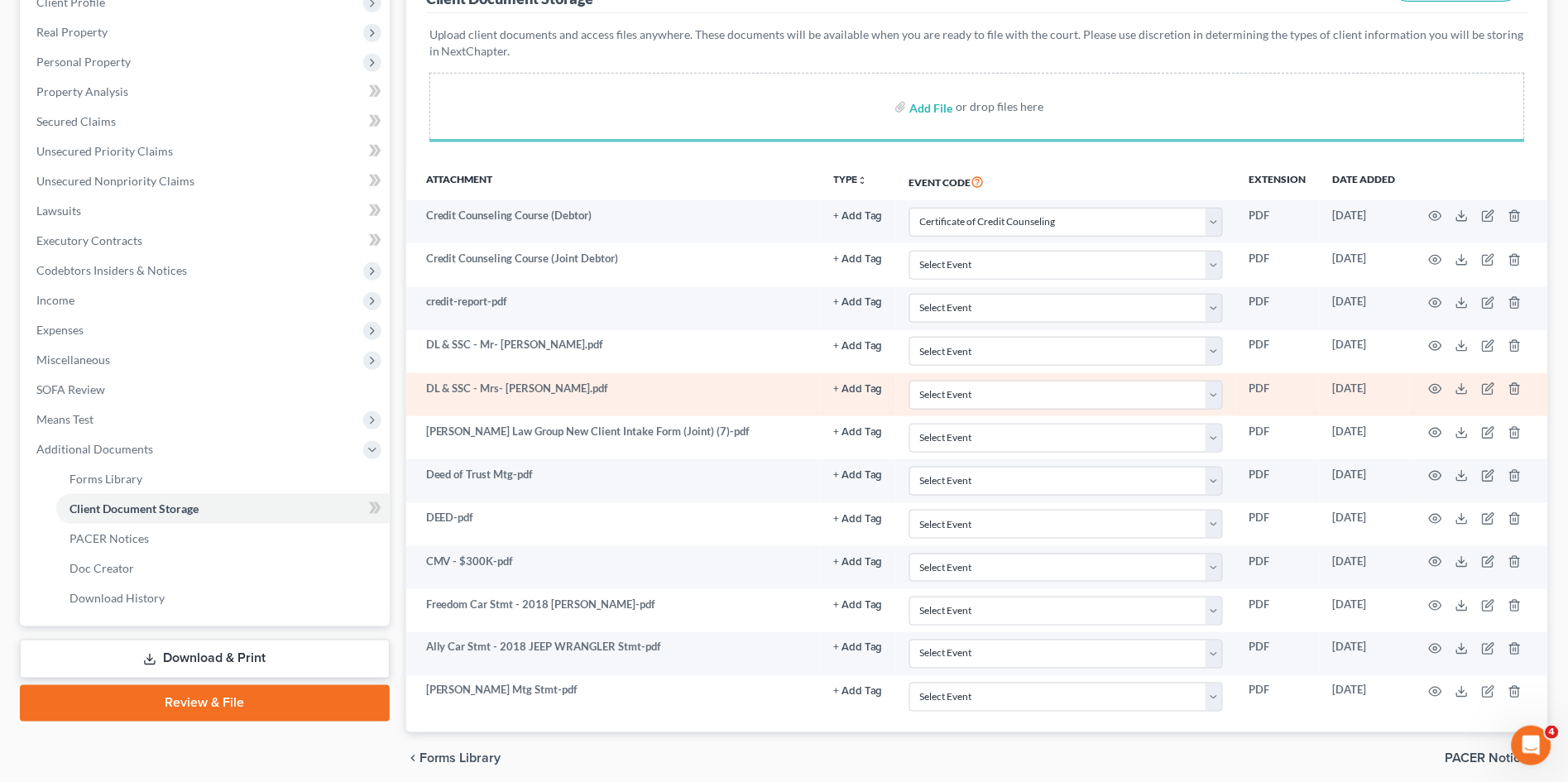
select select "14"
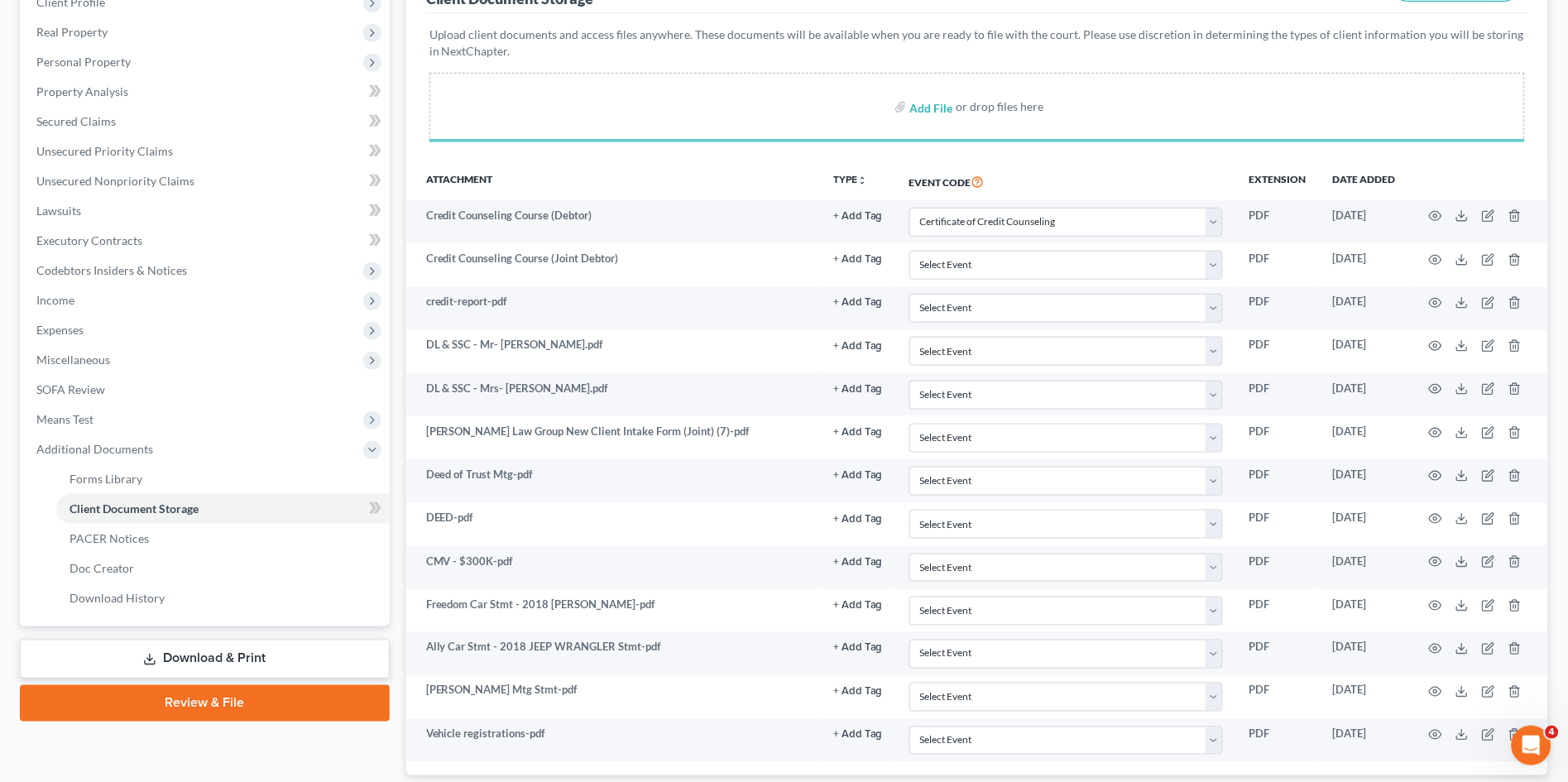
select select "14"
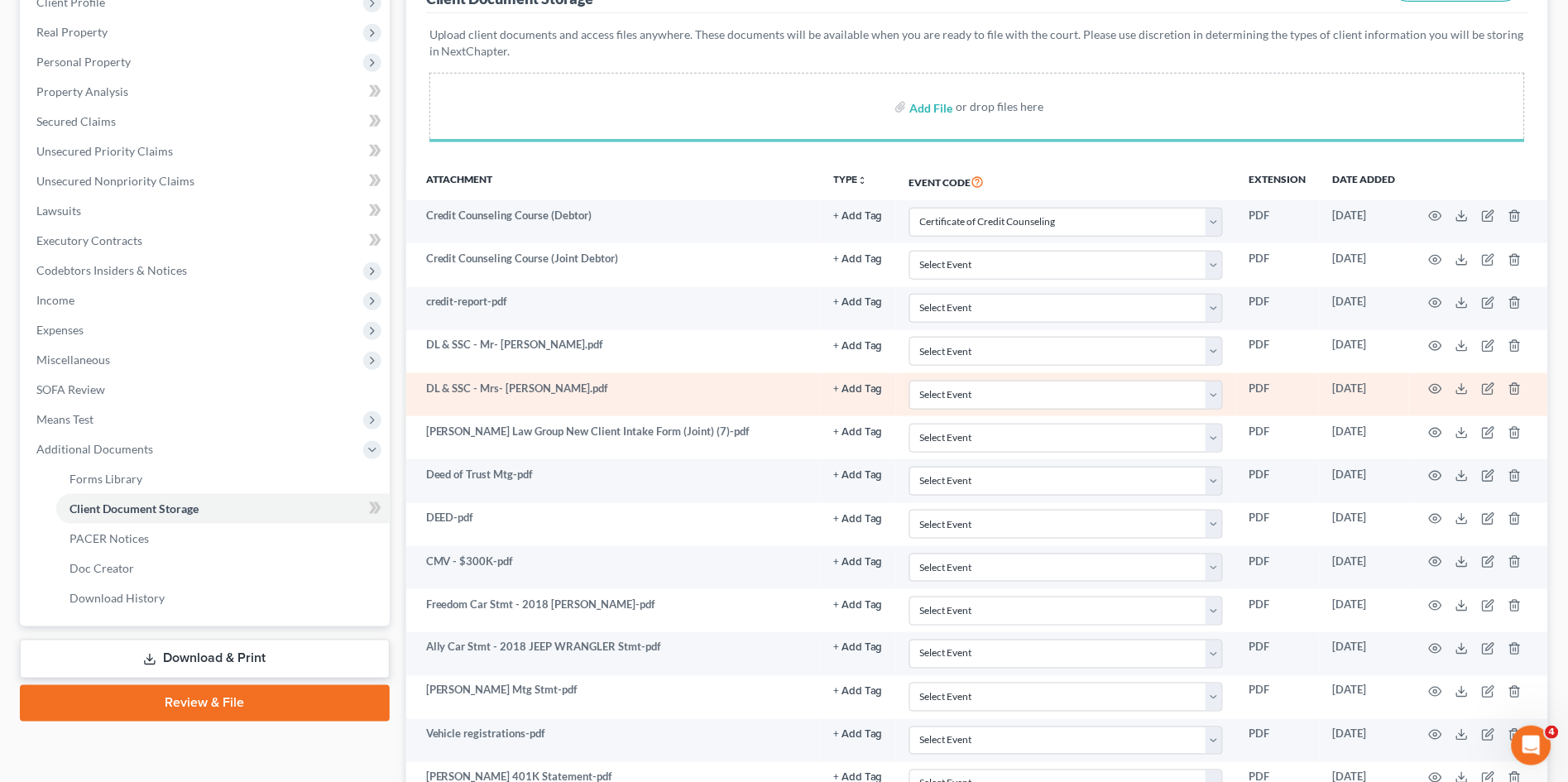
select select "14"
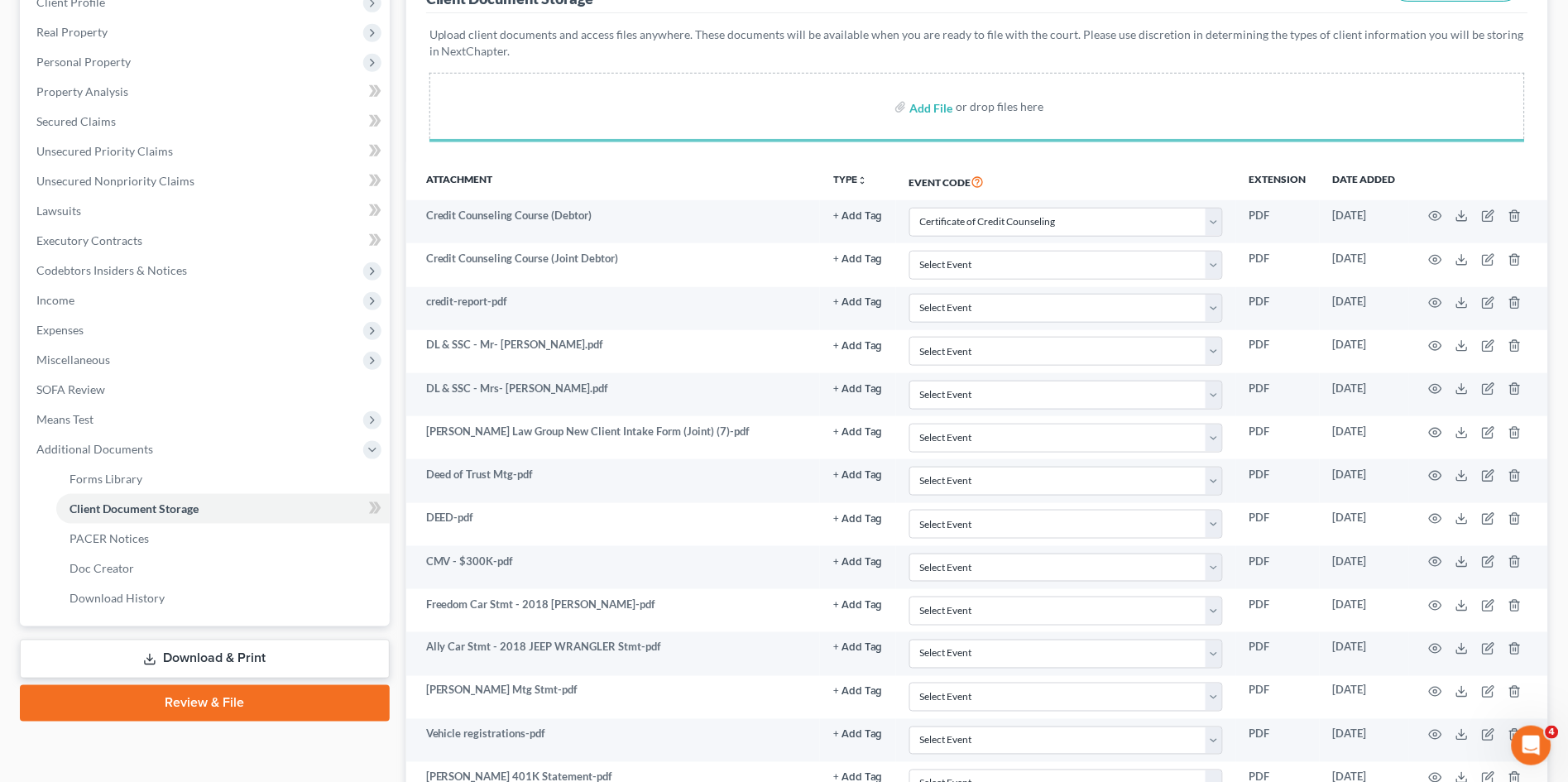
scroll to position [394, 0]
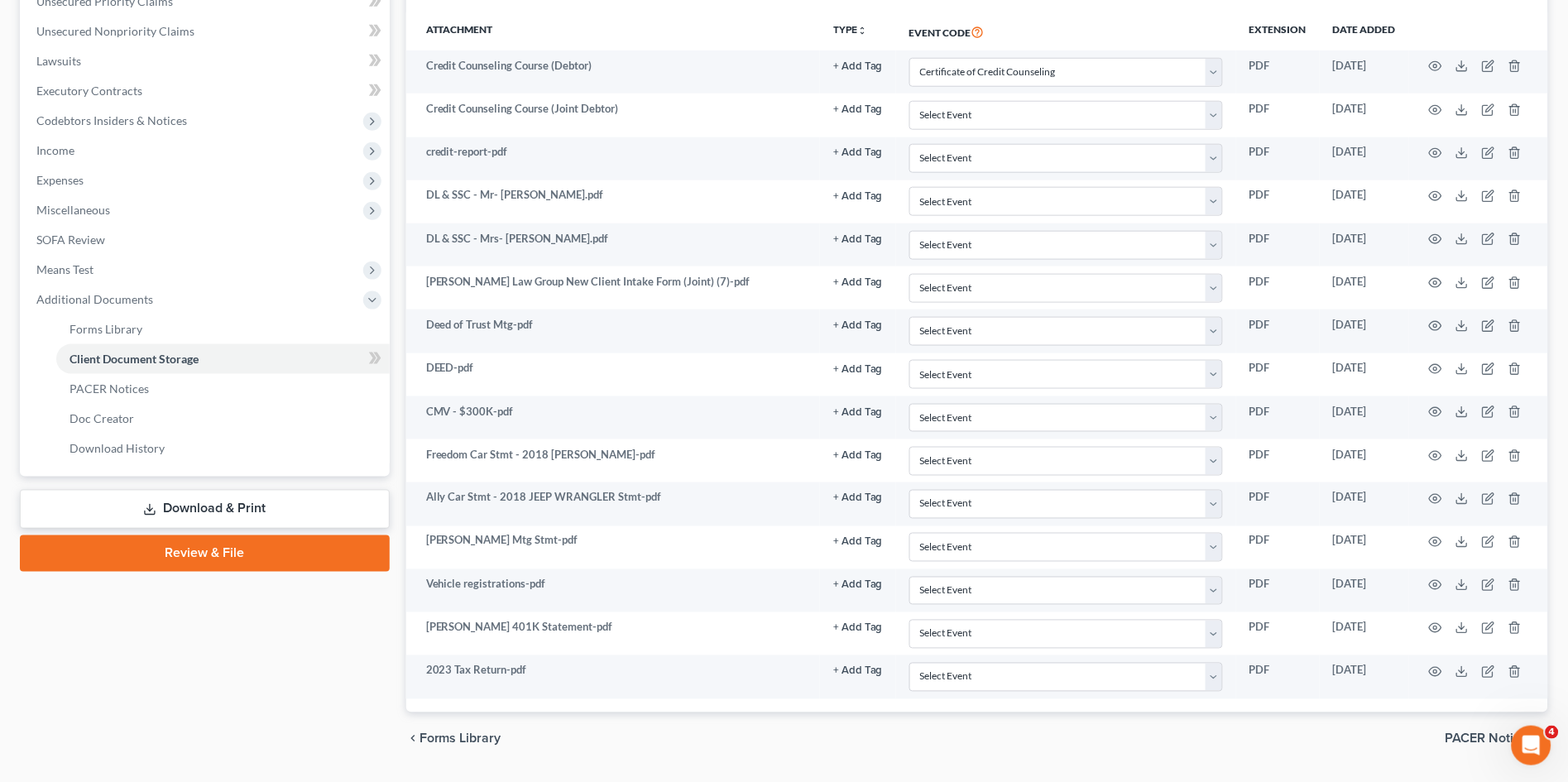
select select "14"
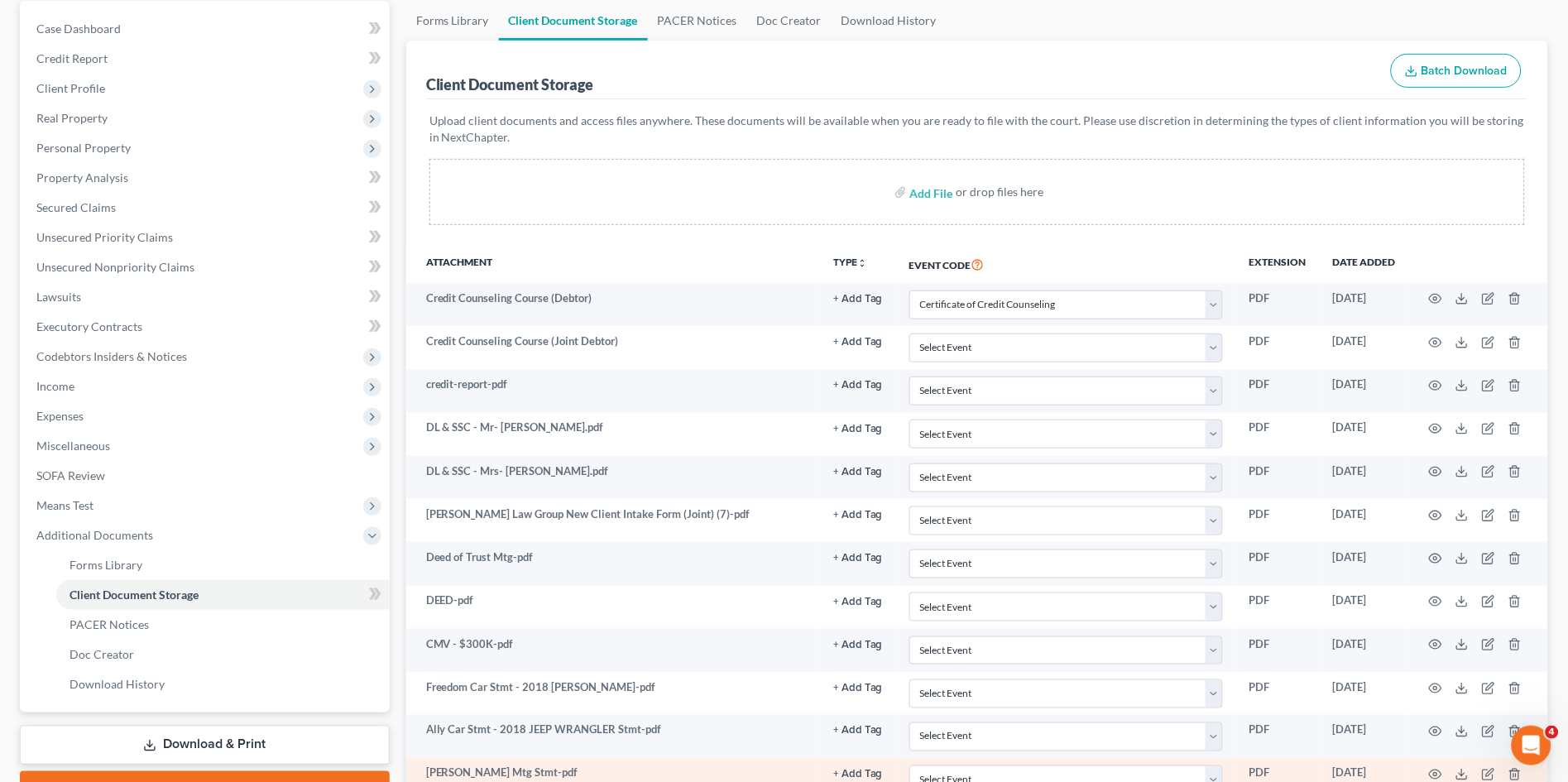
scroll to position [0, 0]
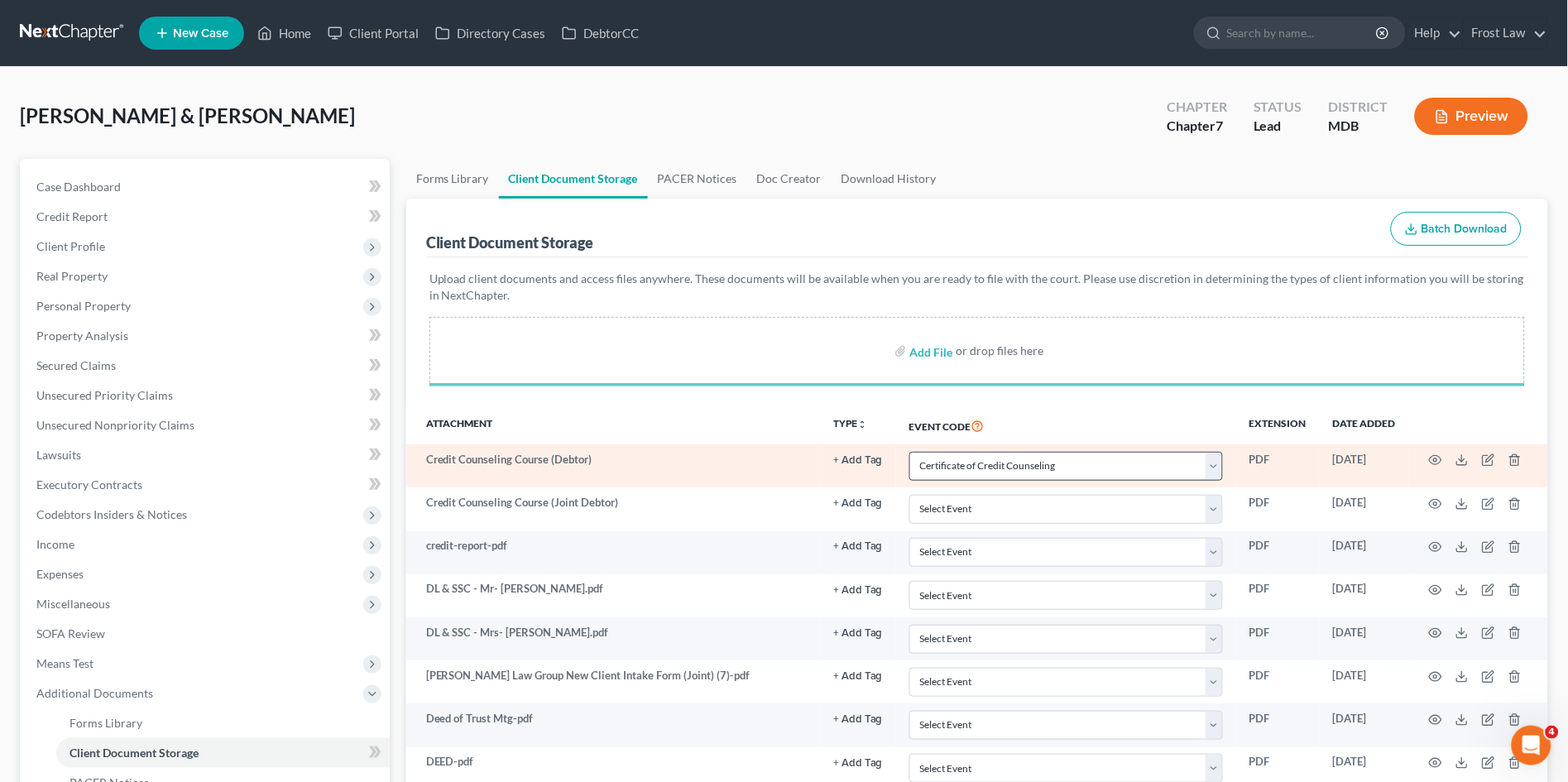
select select "14"
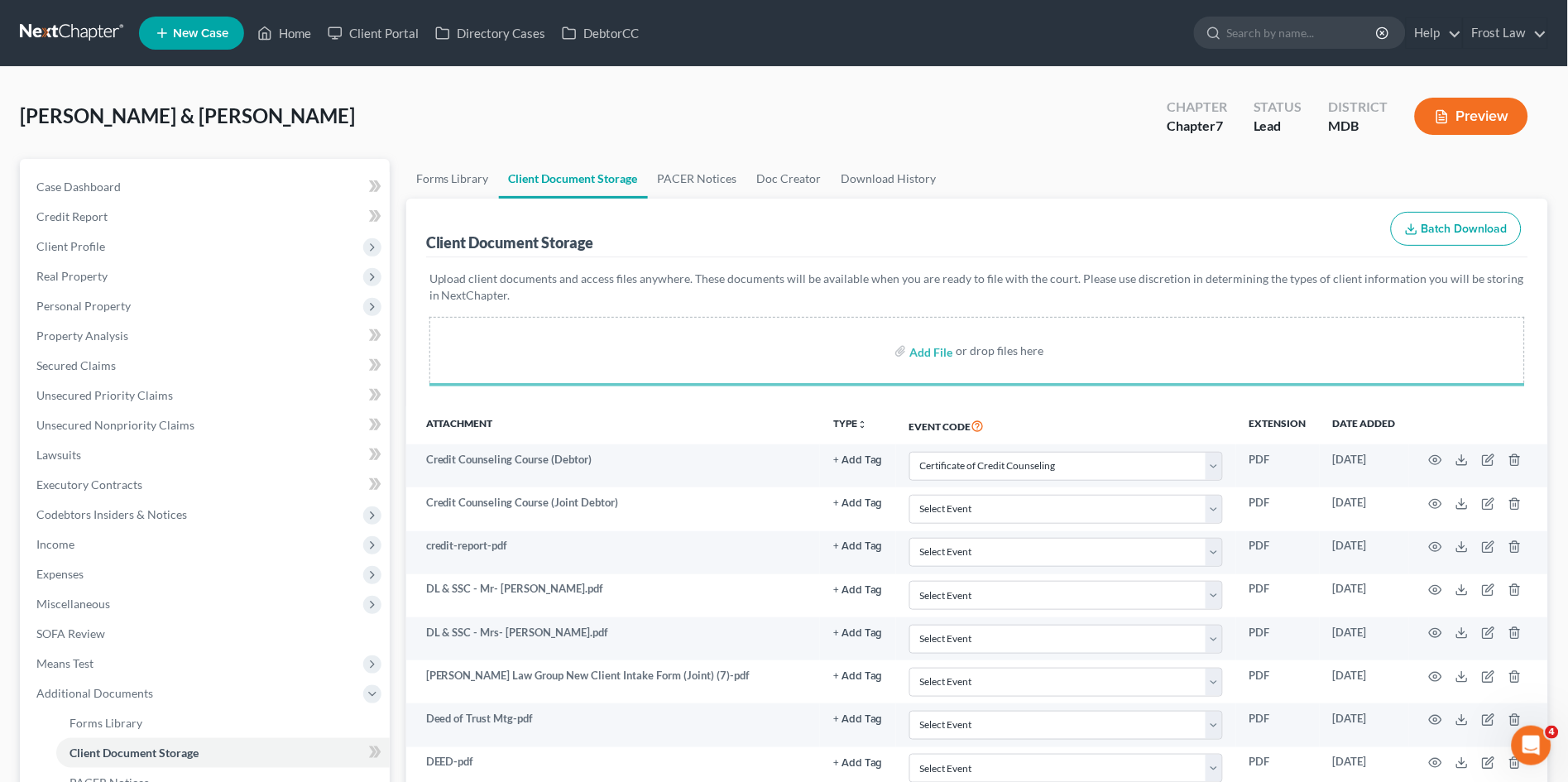
select select "14"
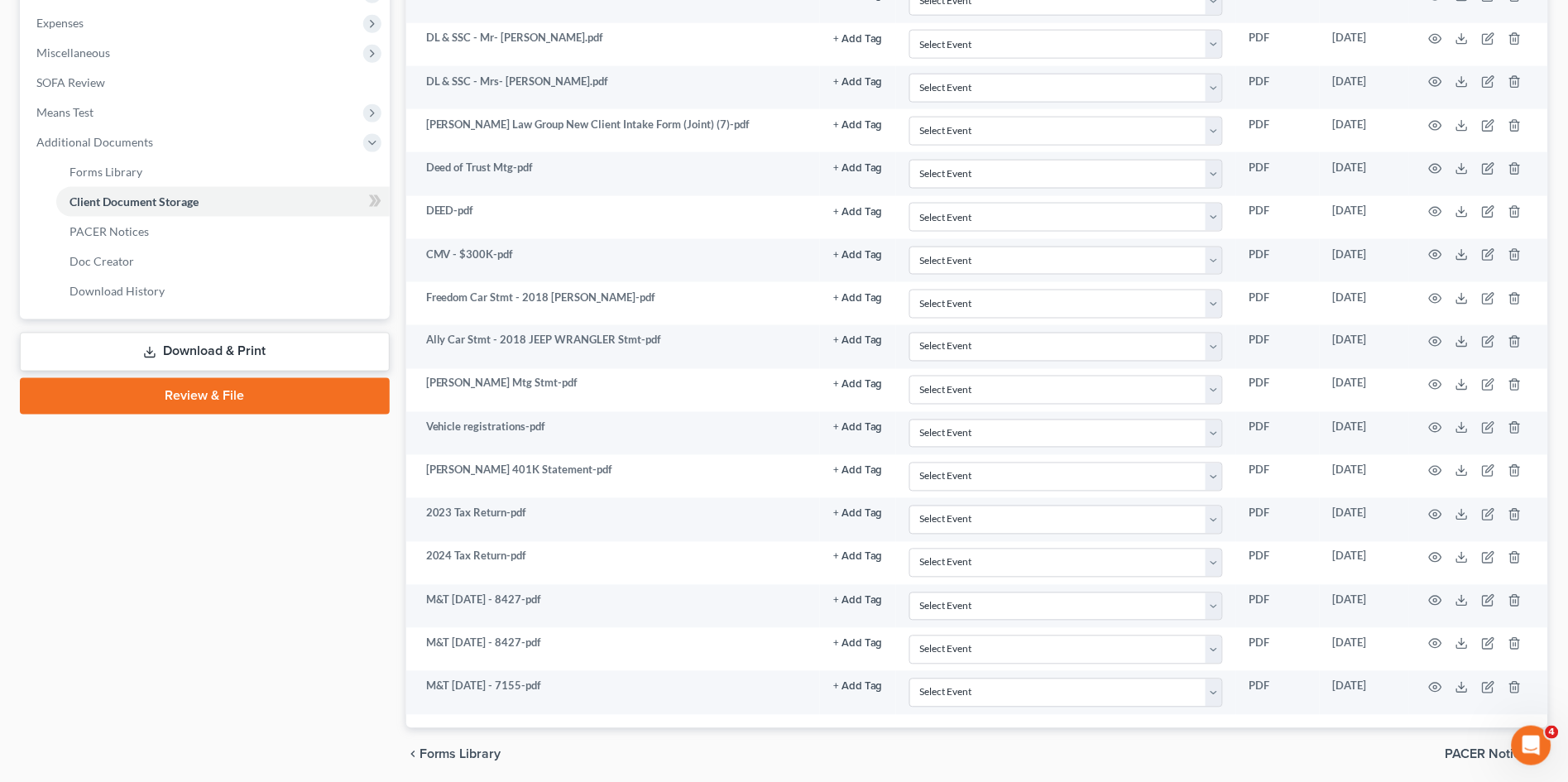
select select "14"
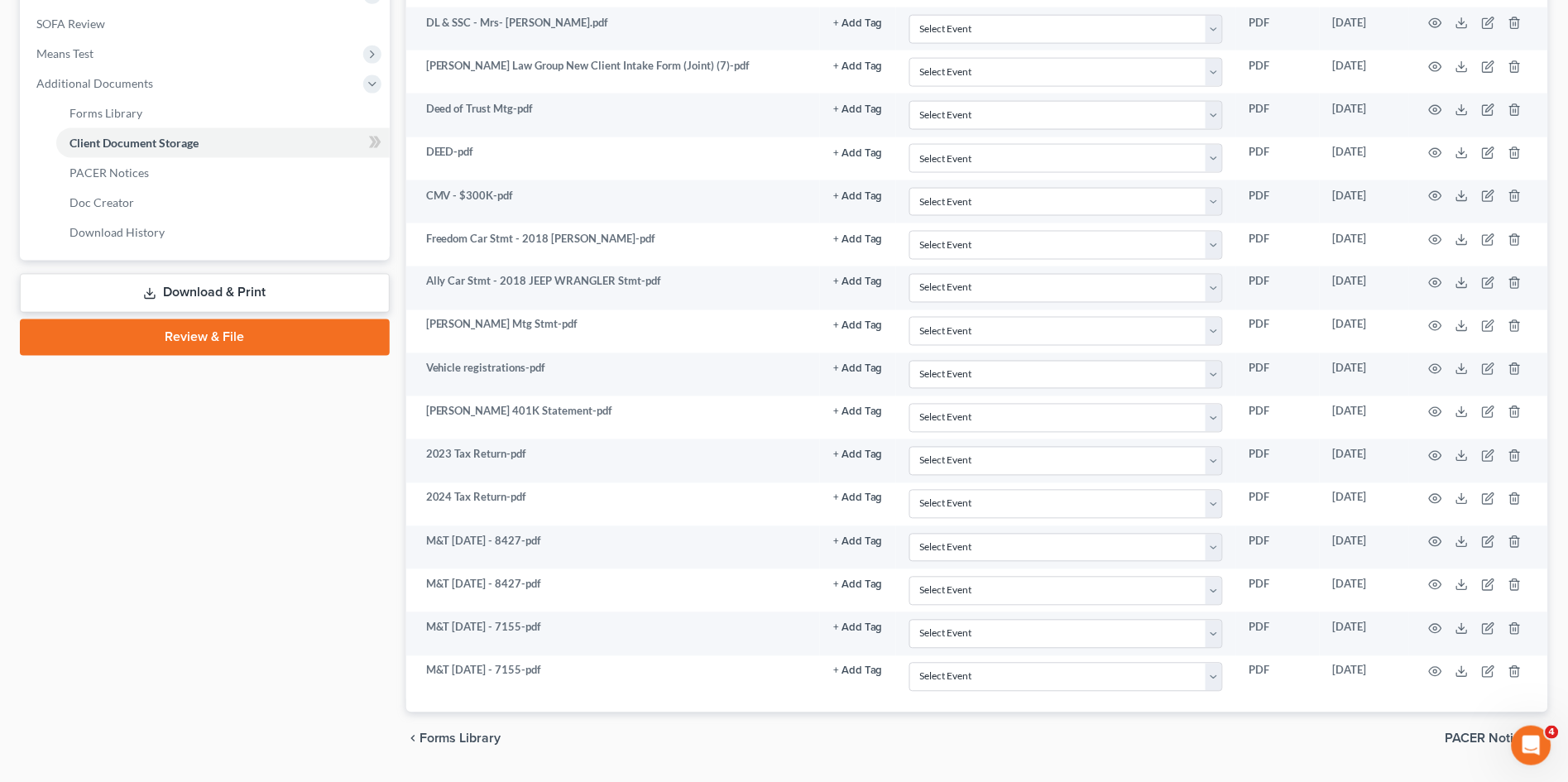
select select "14"
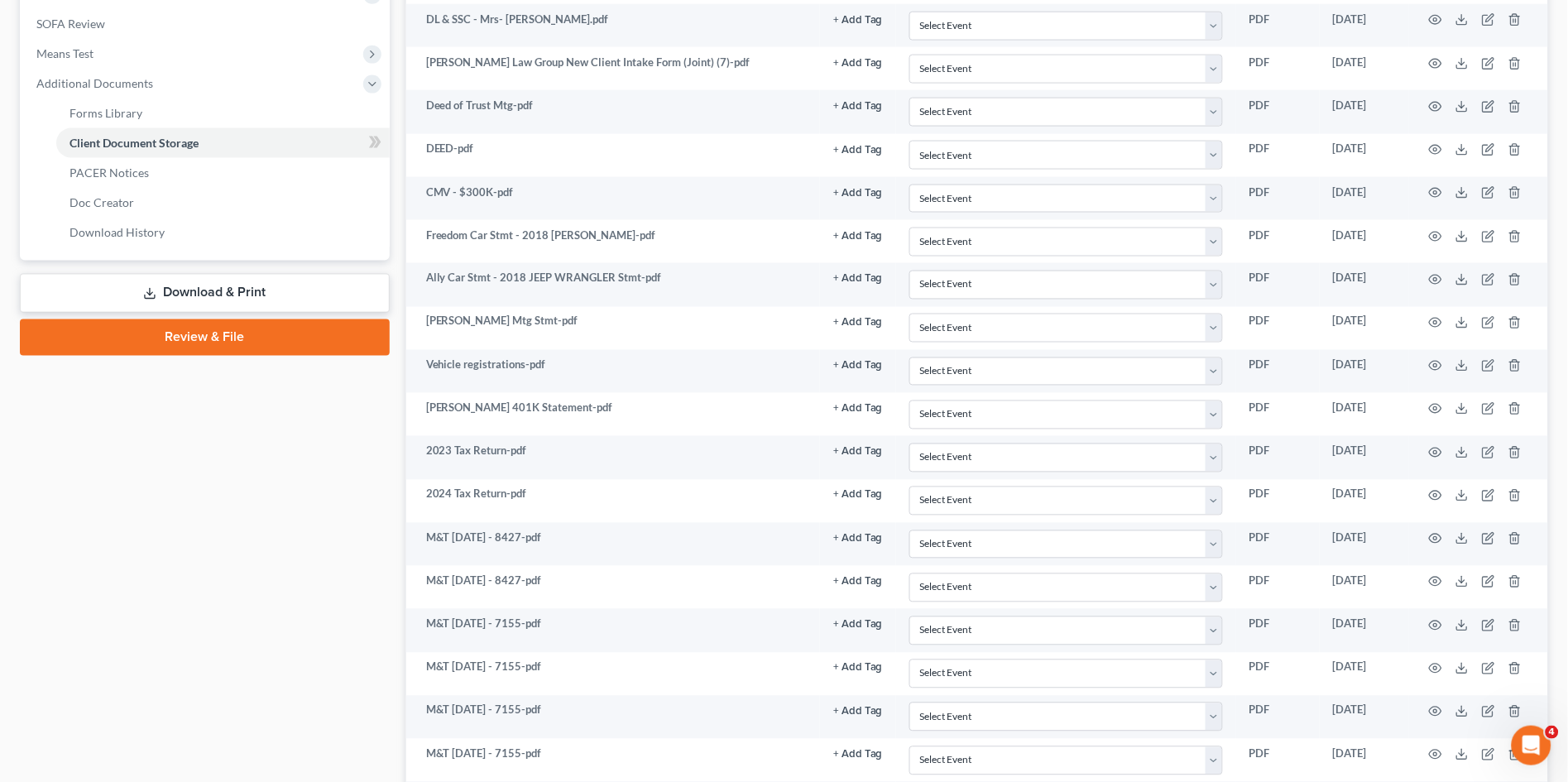
select select "14"
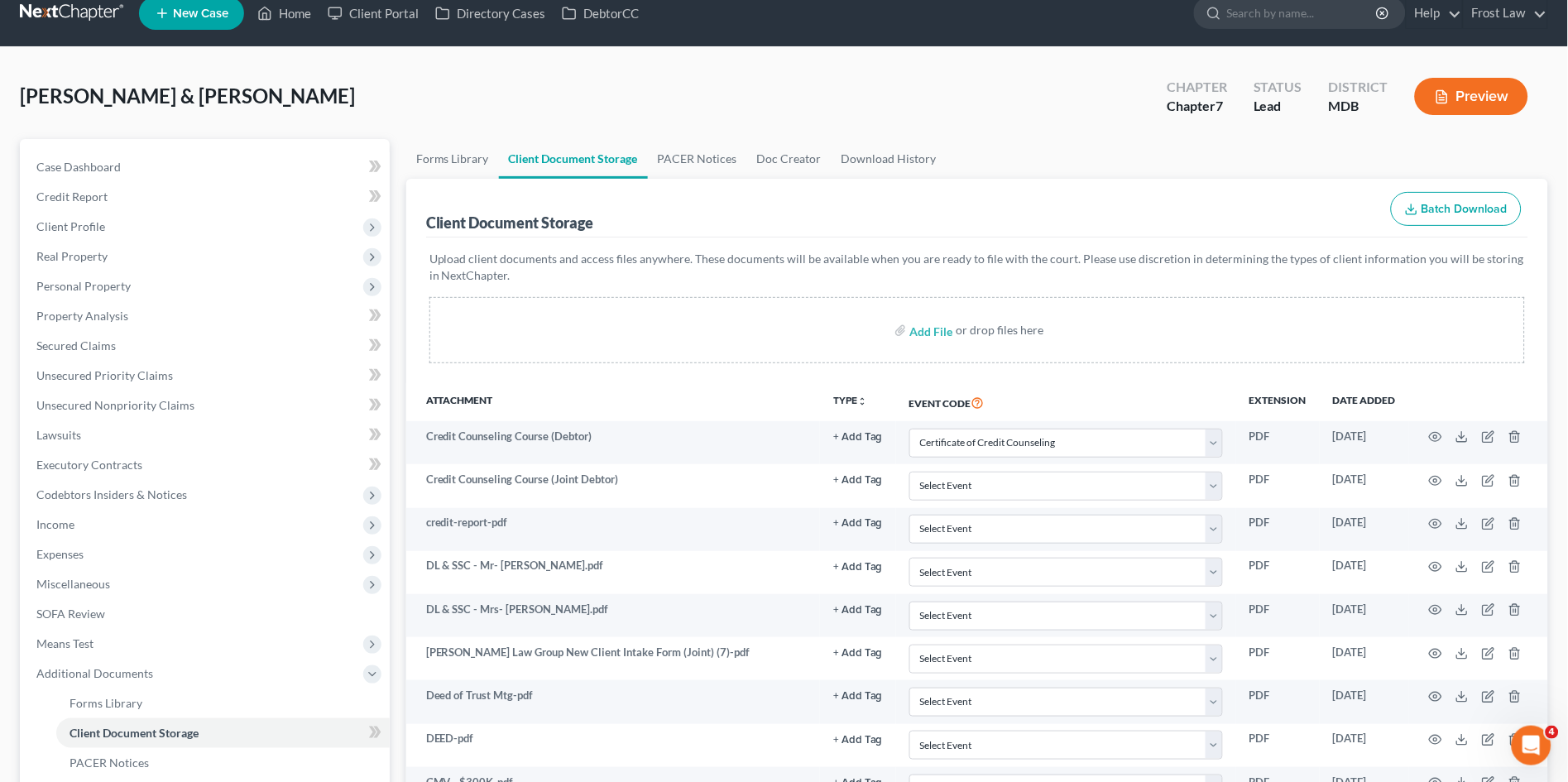
scroll to position [0, 0]
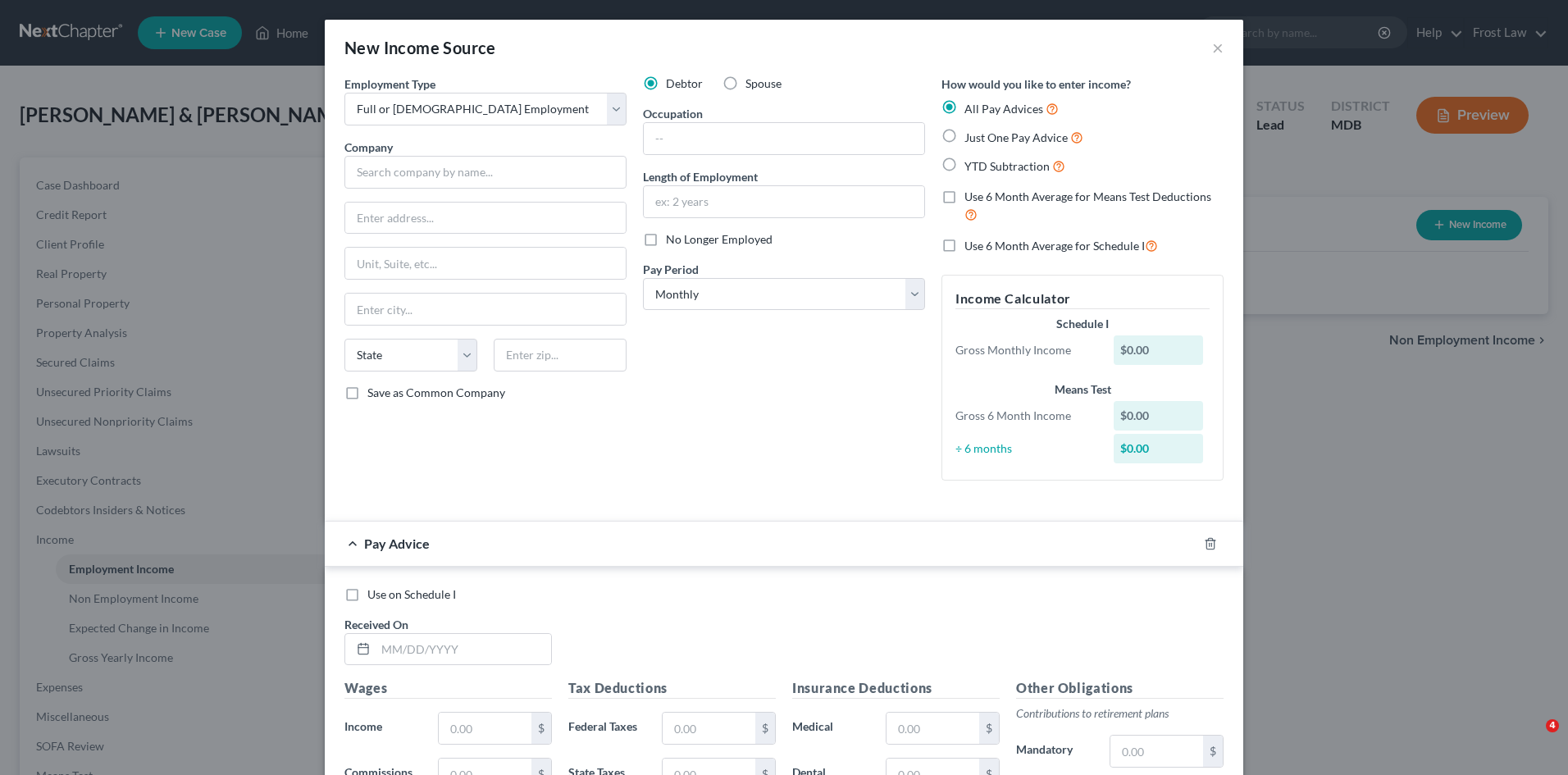
select select "0"
click at [407, 173] on input "text" at bounding box center [485, 173] width 282 height 33
paste input "IKEA US RETAIL LLC"
click at [404, 170] on input "IKEA US RETAIL LLC" at bounding box center [485, 173] width 282 height 33
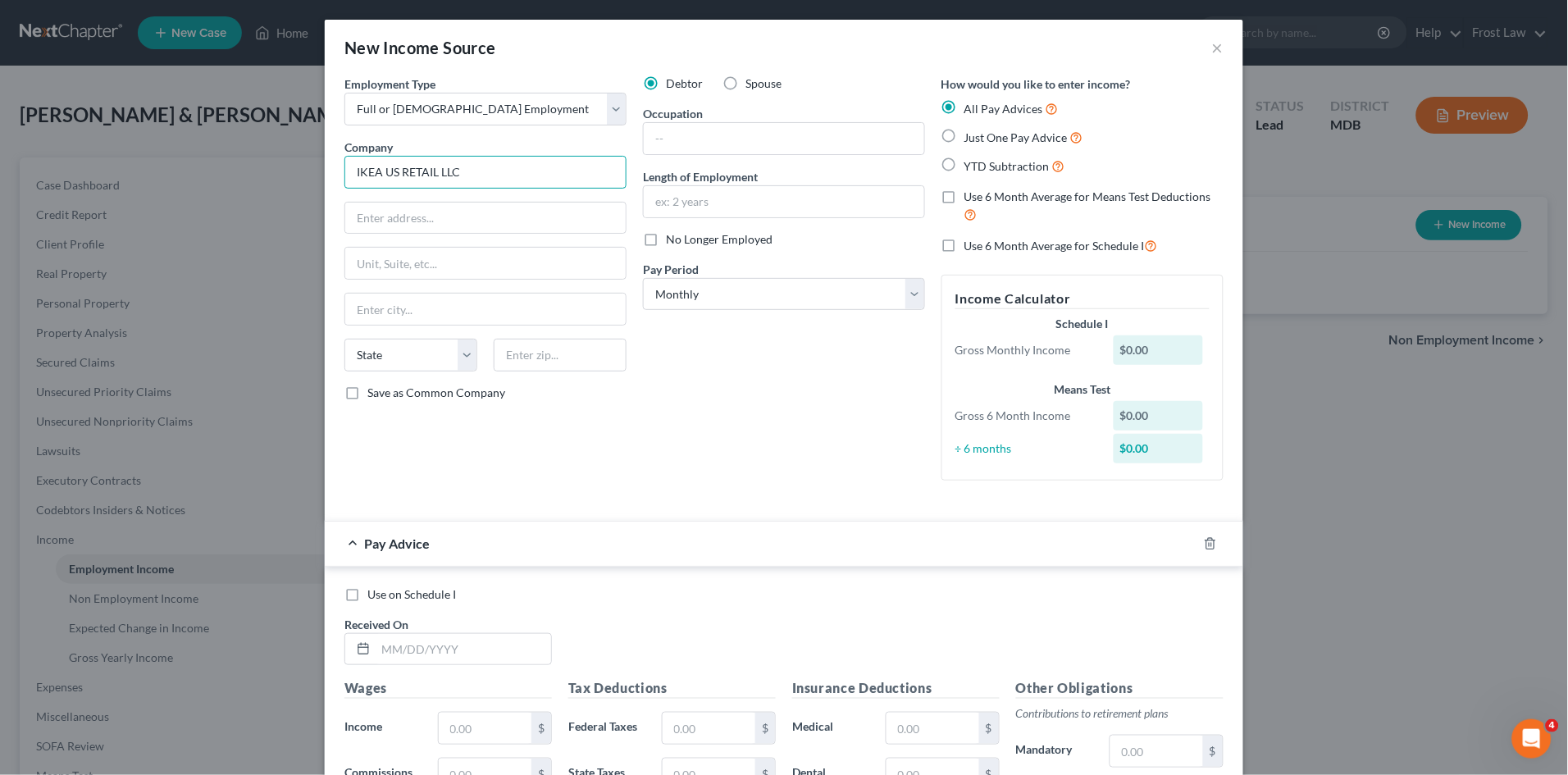
paste input "IKEA US RETAIL LLC"
type input "I"
paste input "IKEA US RETAIL LLC"
type input "IKEA US RETAIL LLC"
click at [424, 227] on input "text" at bounding box center [485, 218] width 280 height 31
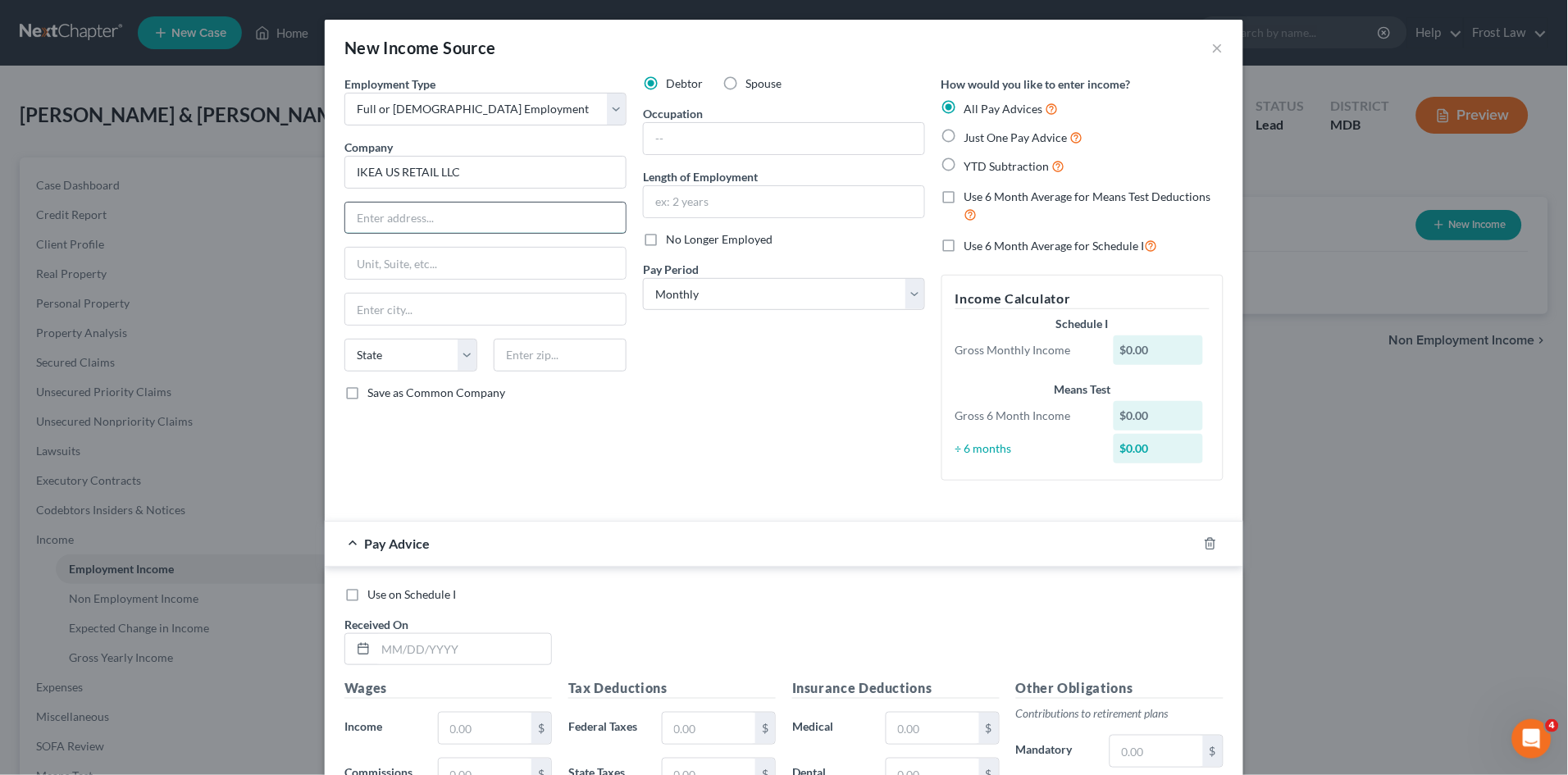
paste input "9930 Franklin Square Drive"
type input "9930 Franklin Square Drive"
click at [545, 359] on input "text" at bounding box center [559, 355] width 133 height 33
type input "21236"
type input "Nottingham"
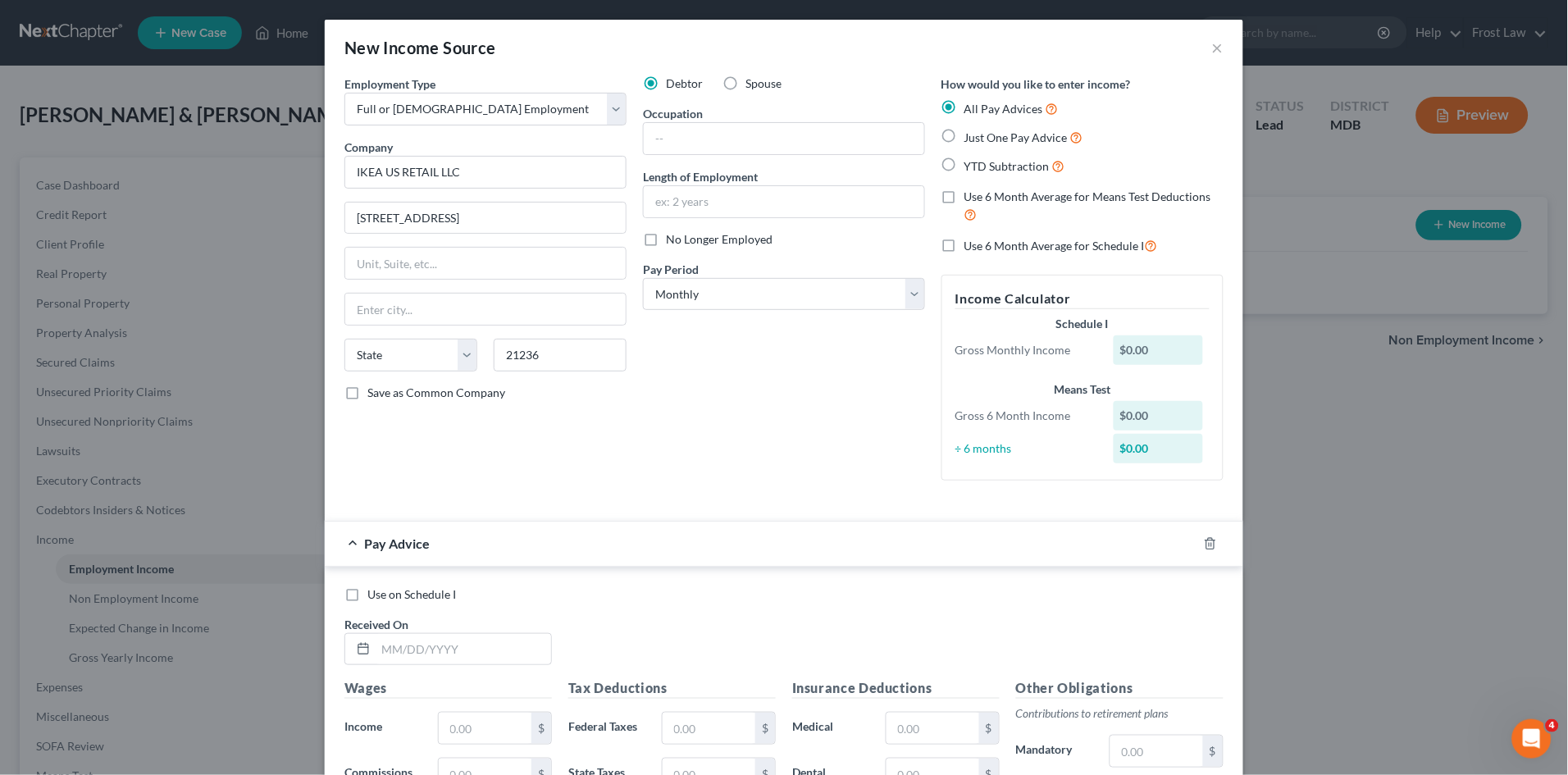
select select "21"
click at [635, 344] on div "Debtor Spouse Occupation Length of Employment No Longer Employed Pay Period * S…" at bounding box center [784, 284] width 299 height 418
drag, startPoint x: 730, startPoint y: 291, endPoint x: 733, endPoint y: 311, distance: 20.2
click at [730, 293] on select "Select Monthly Twice Monthly Every Other Week Weekly" at bounding box center [783, 294] width 282 height 33
click at [697, 456] on div "Debtor Spouse Occupation Length of Employment No Longer Employed Pay Period * S…" at bounding box center [784, 284] width 299 height 418
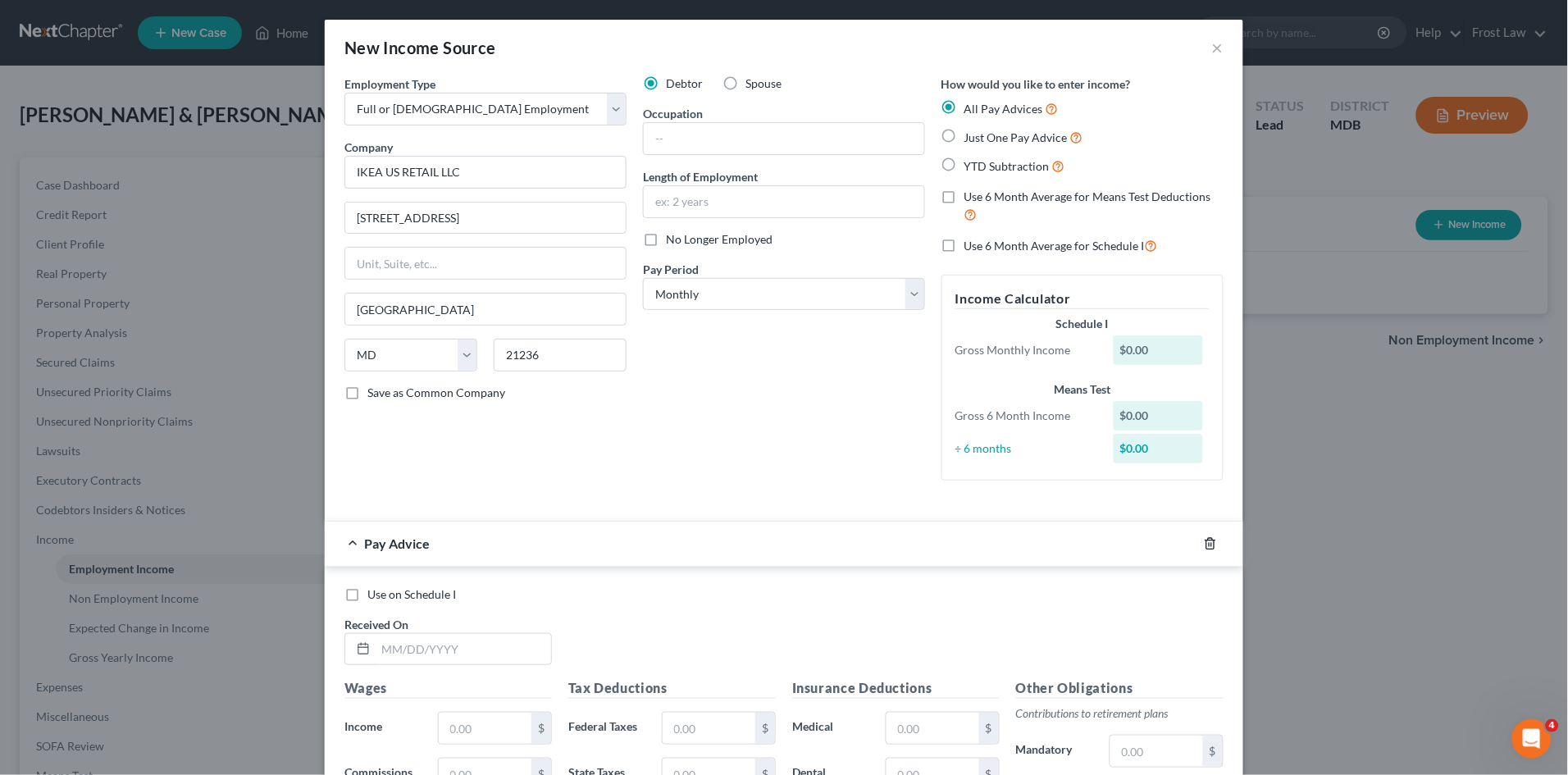
click at [1203, 546] on icon "button" at bounding box center [1209, 543] width 13 height 13
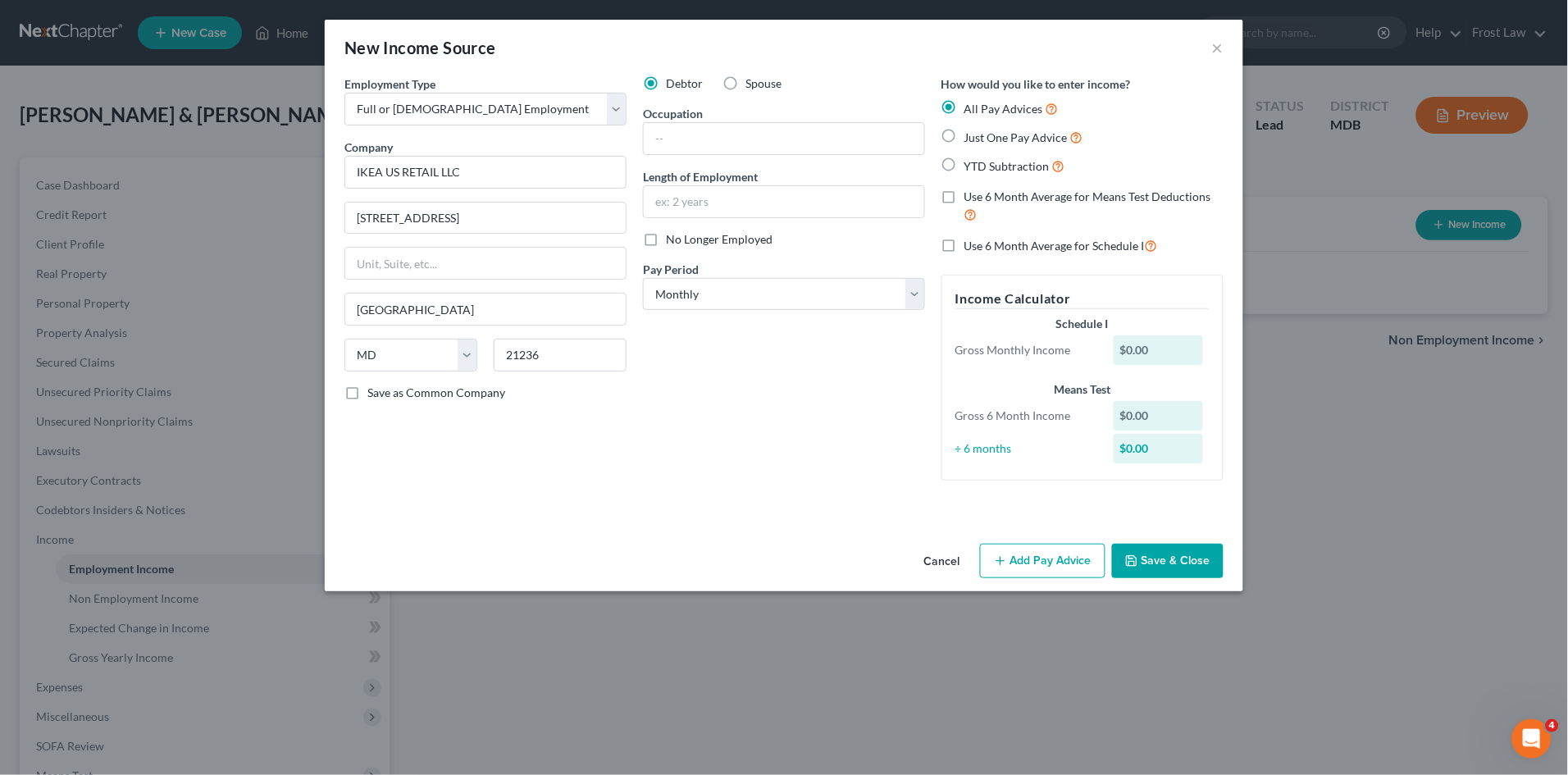
click at [964, 172] on label "YTD Subtraction" at bounding box center [1015, 167] width 101 height 19
click at [971, 167] on input "YTD Subtraction" at bounding box center [976, 162] width 10 height 10
radio input "true"
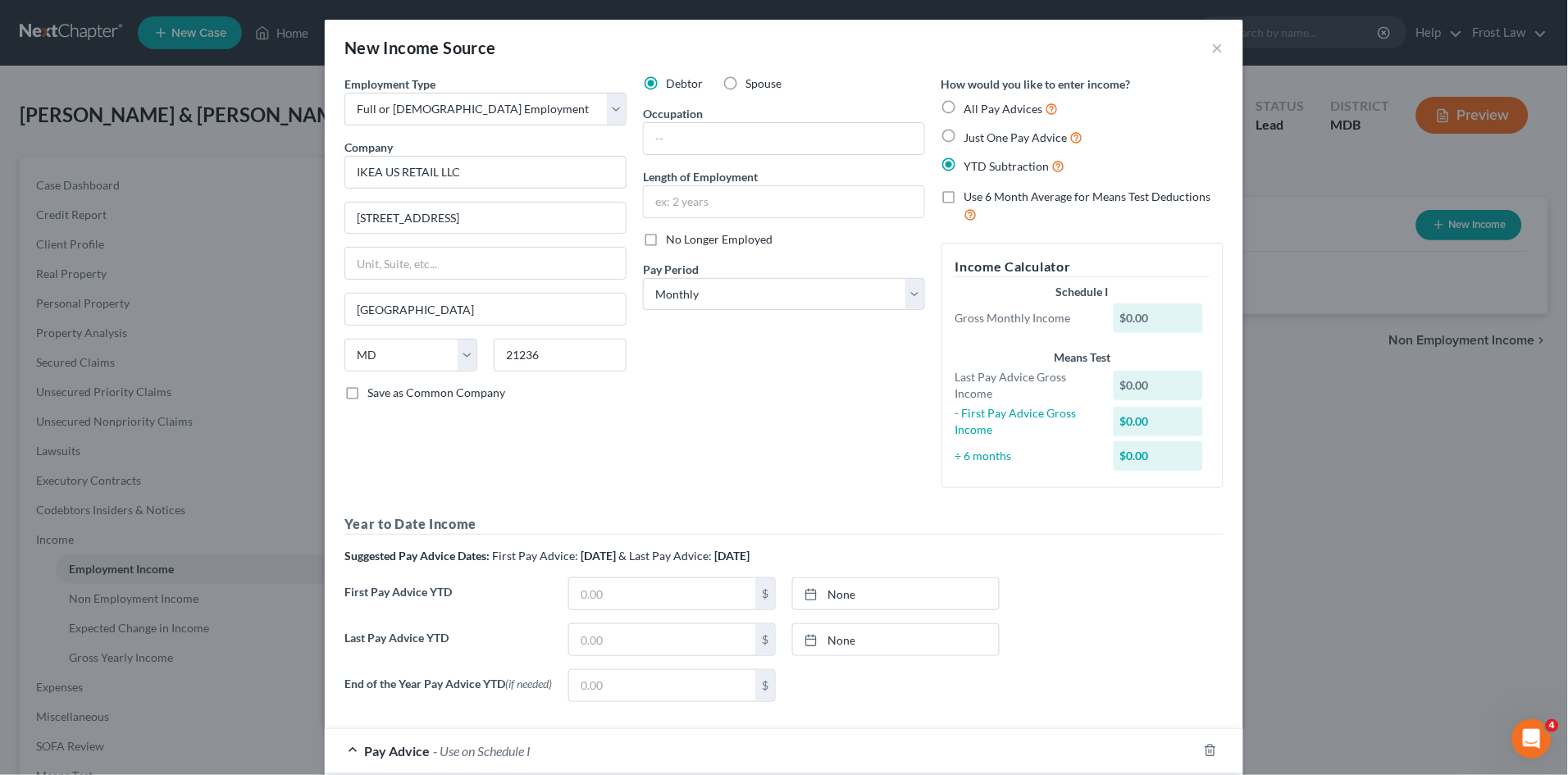
drag, startPoint x: 690, startPoint y: 447, endPoint x: 715, endPoint y: 435, distance: 27.7
click at [691, 447] on div "Debtor Spouse Occupation Length of Employment No Longer Employed Pay Period * S…" at bounding box center [784, 288] width 299 height 426
click at [822, 592] on link "None" at bounding box center [896, 594] width 206 height 31
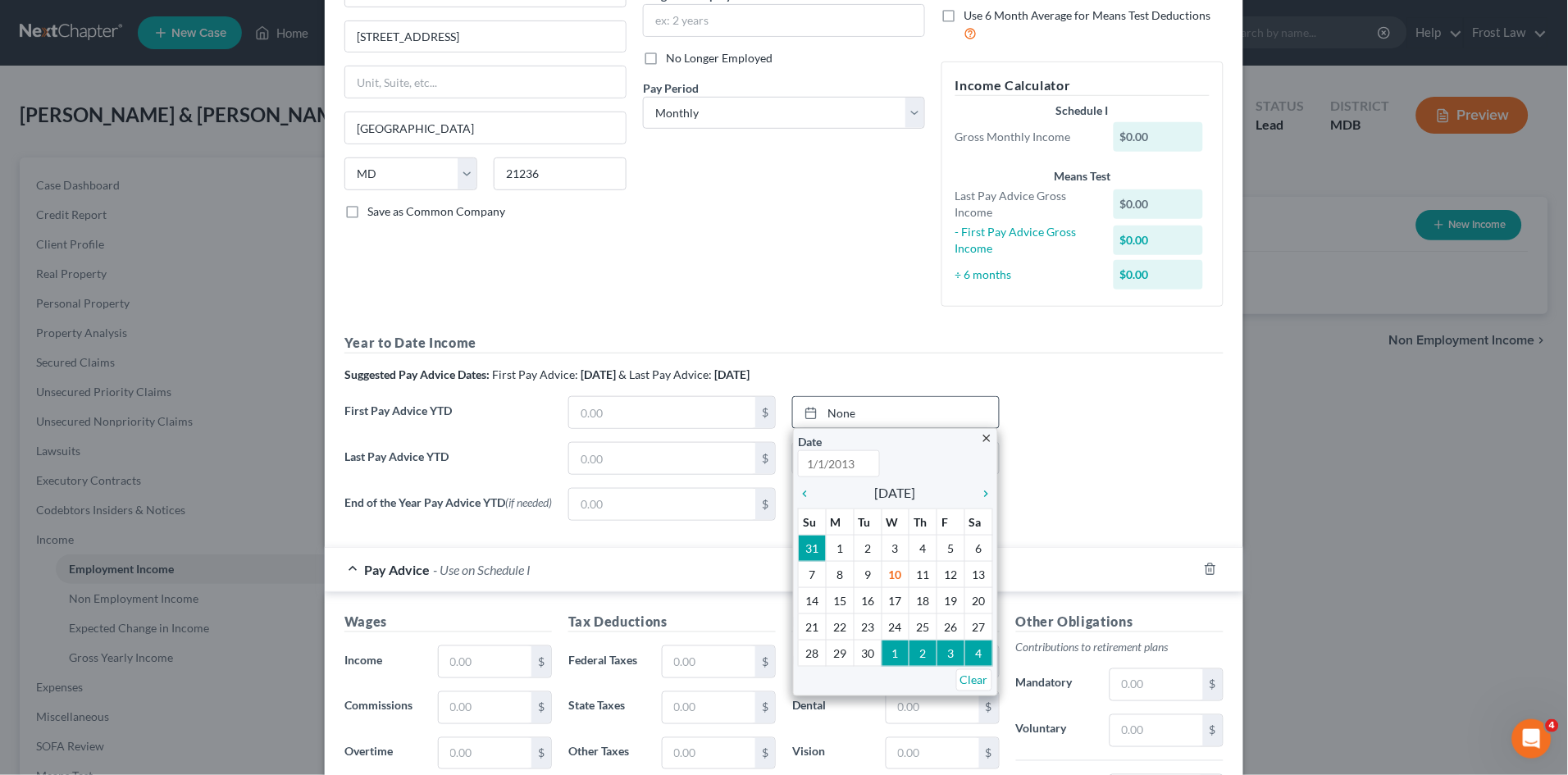
scroll to position [182, 0]
type input "[DATE]"
click at [800, 492] on icon "chevron_left" at bounding box center [808, 493] width 21 height 13
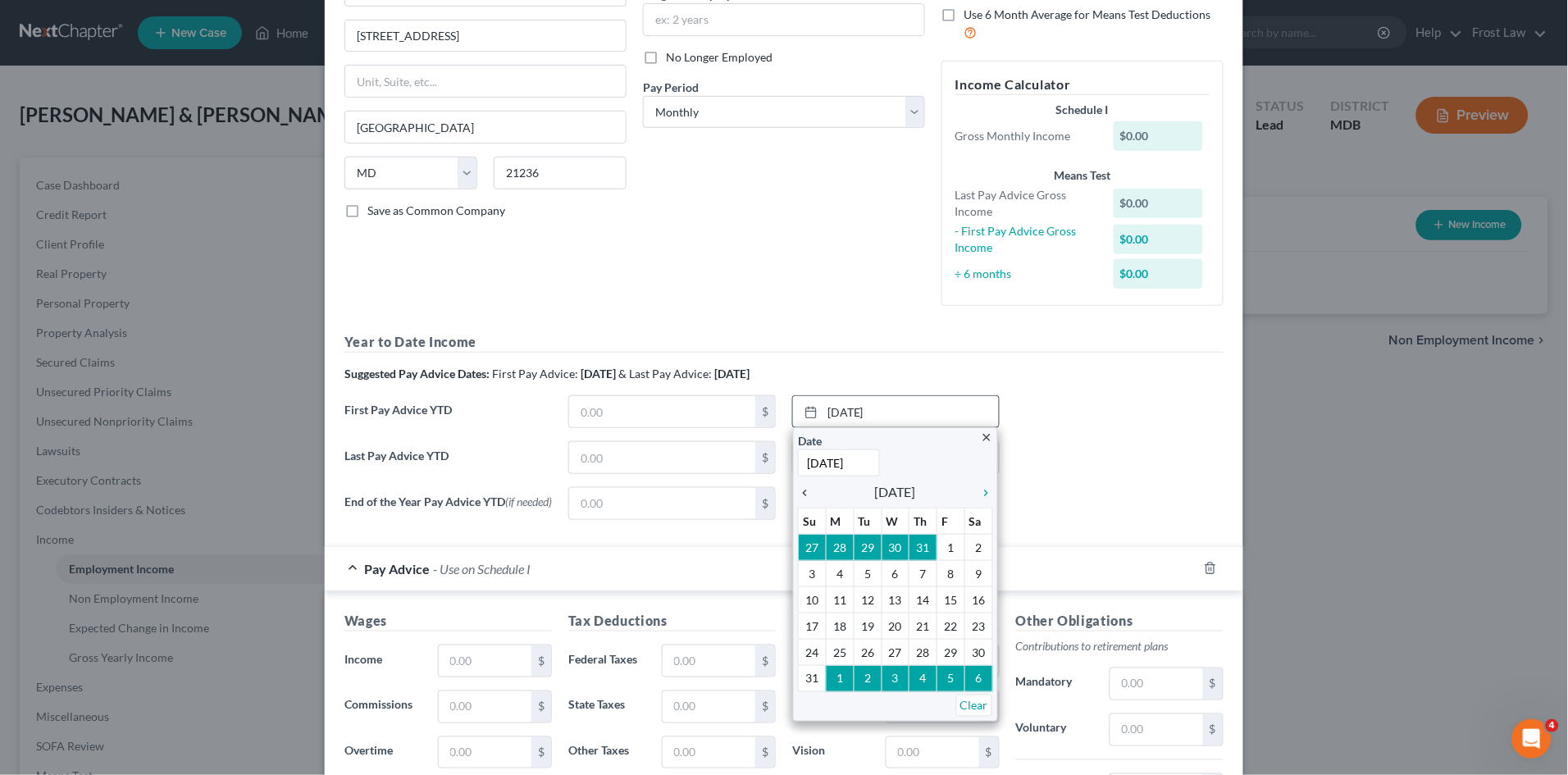
click at [799, 492] on icon "chevron_left" at bounding box center [808, 493] width 21 height 13
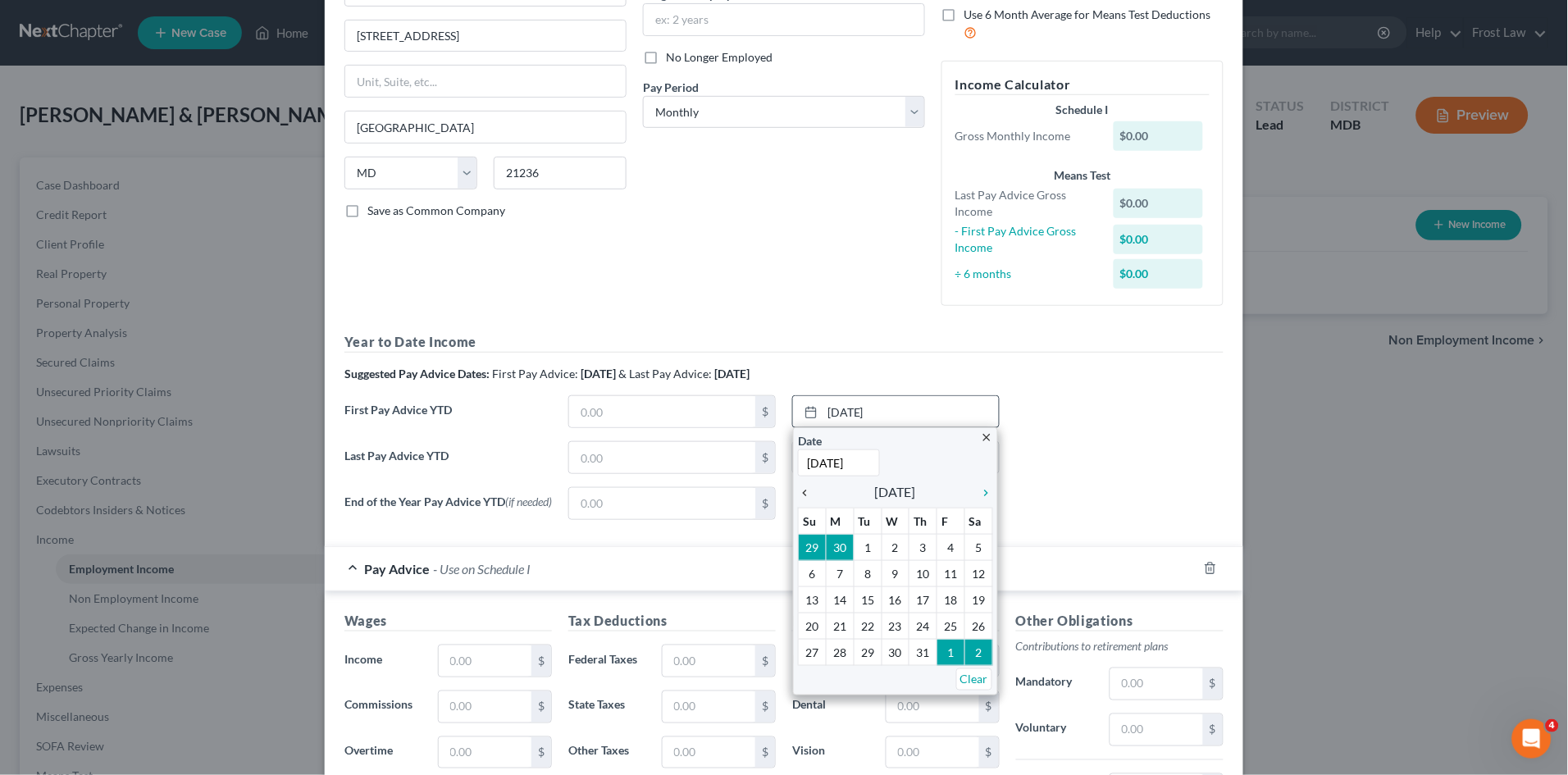
click at [800, 493] on icon "chevron_left" at bounding box center [808, 493] width 21 height 13
click at [801, 493] on icon "chevron_left" at bounding box center [808, 493] width 21 height 13
click at [798, 491] on icon "chevron_left" at bounding box center [808, 493] width 21 height 13
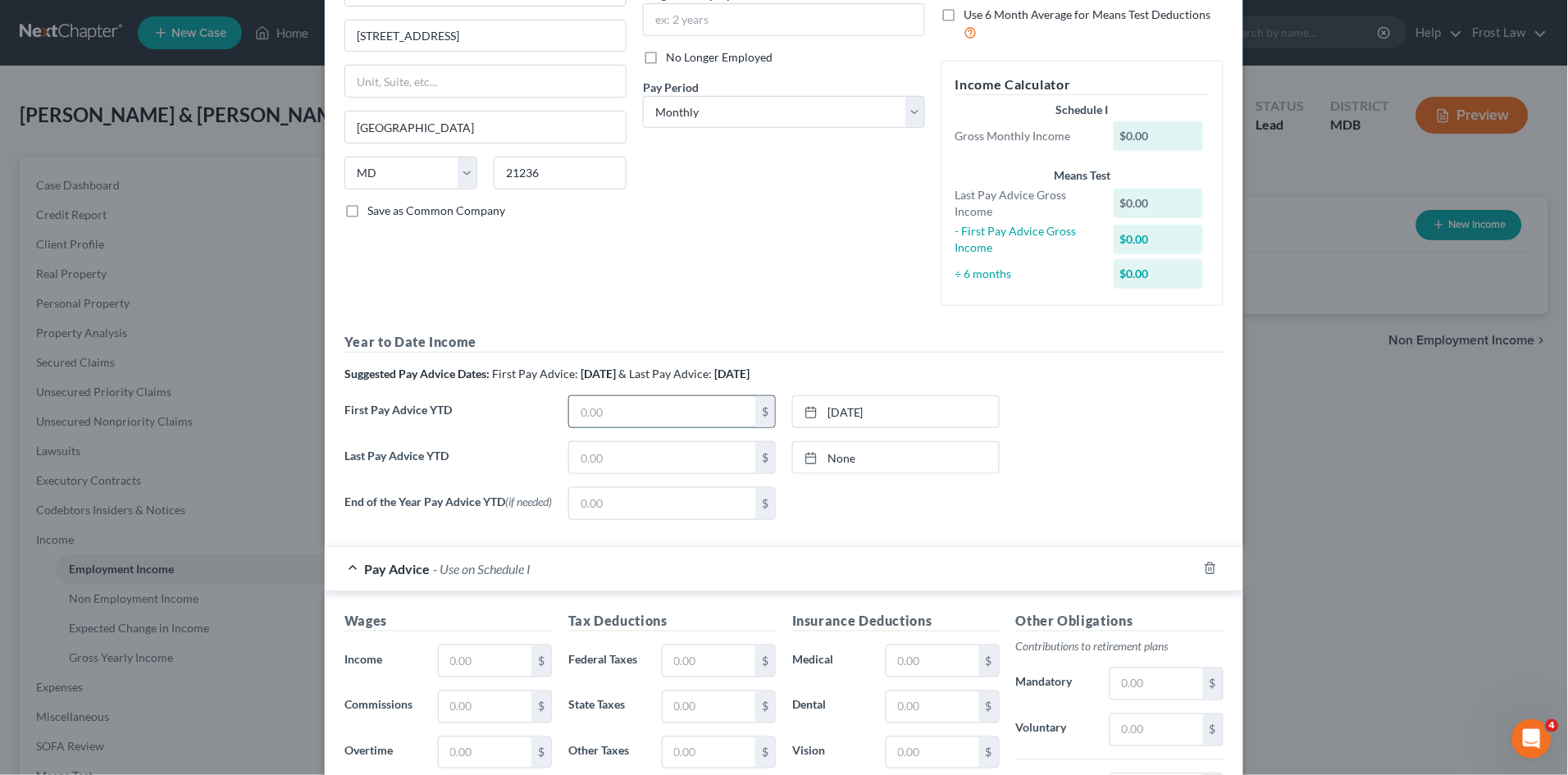
click at [646, 408] on input "text" at bounding box center [661, 412] width 186 height 31
click at [660, 415] on input "text" at bounding box center [661, 412] width 186 height 31
type input "14,978.03"
drag, startPoint x: 1085, startPoint y: 472, endPoint x: 919, endPoint y: 469, distance: 166.0
click at [1084, 471] on div "Last Pay Advice YTD $ None close Date Time chevron_left September 2025 chevron_…" at bounding box center [784, 464] width 896 height 46
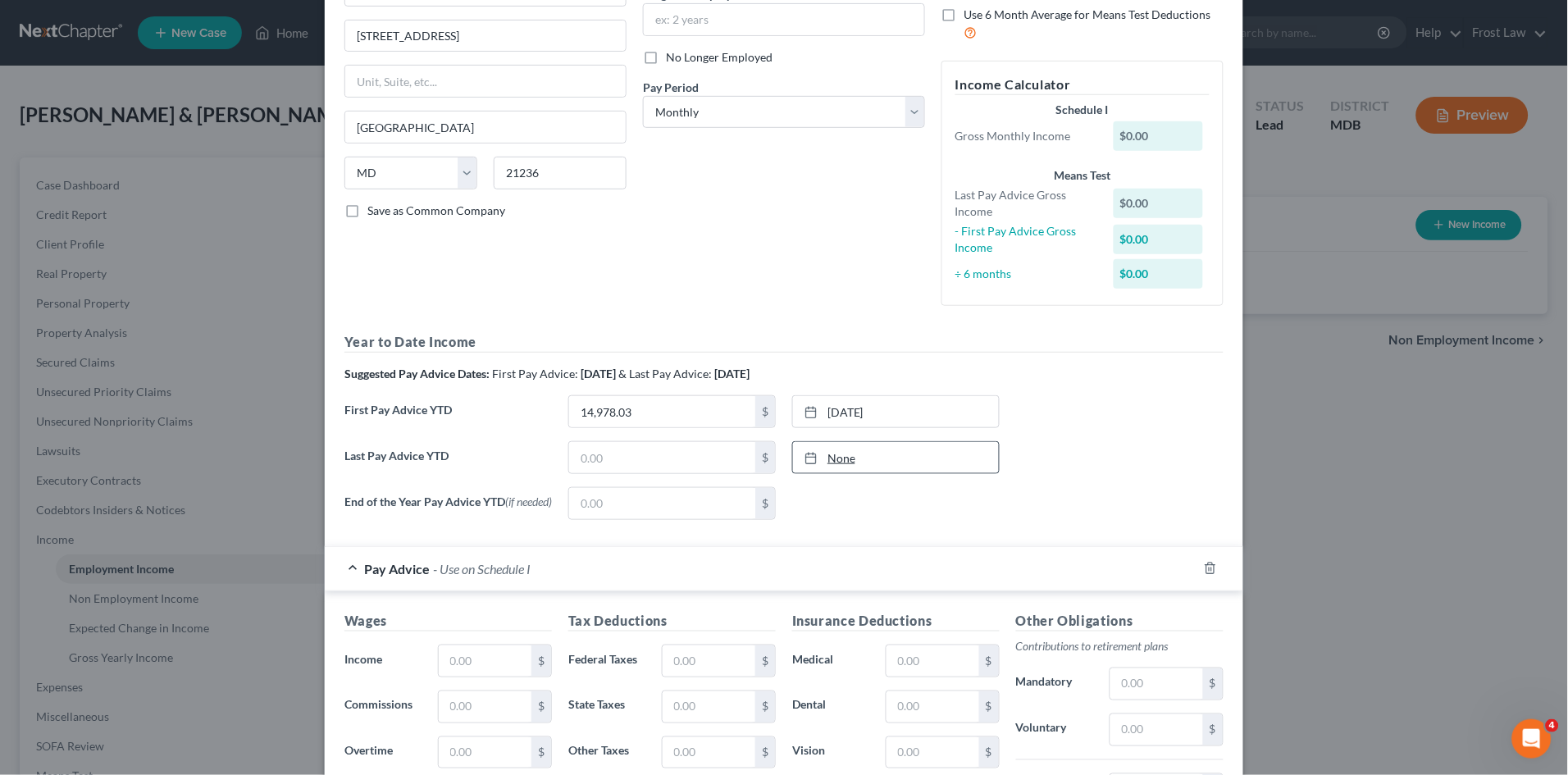
click at [829, 454] on link "None" at bounding box center [896, 457] width 206 height 31
type input "[DATE]"
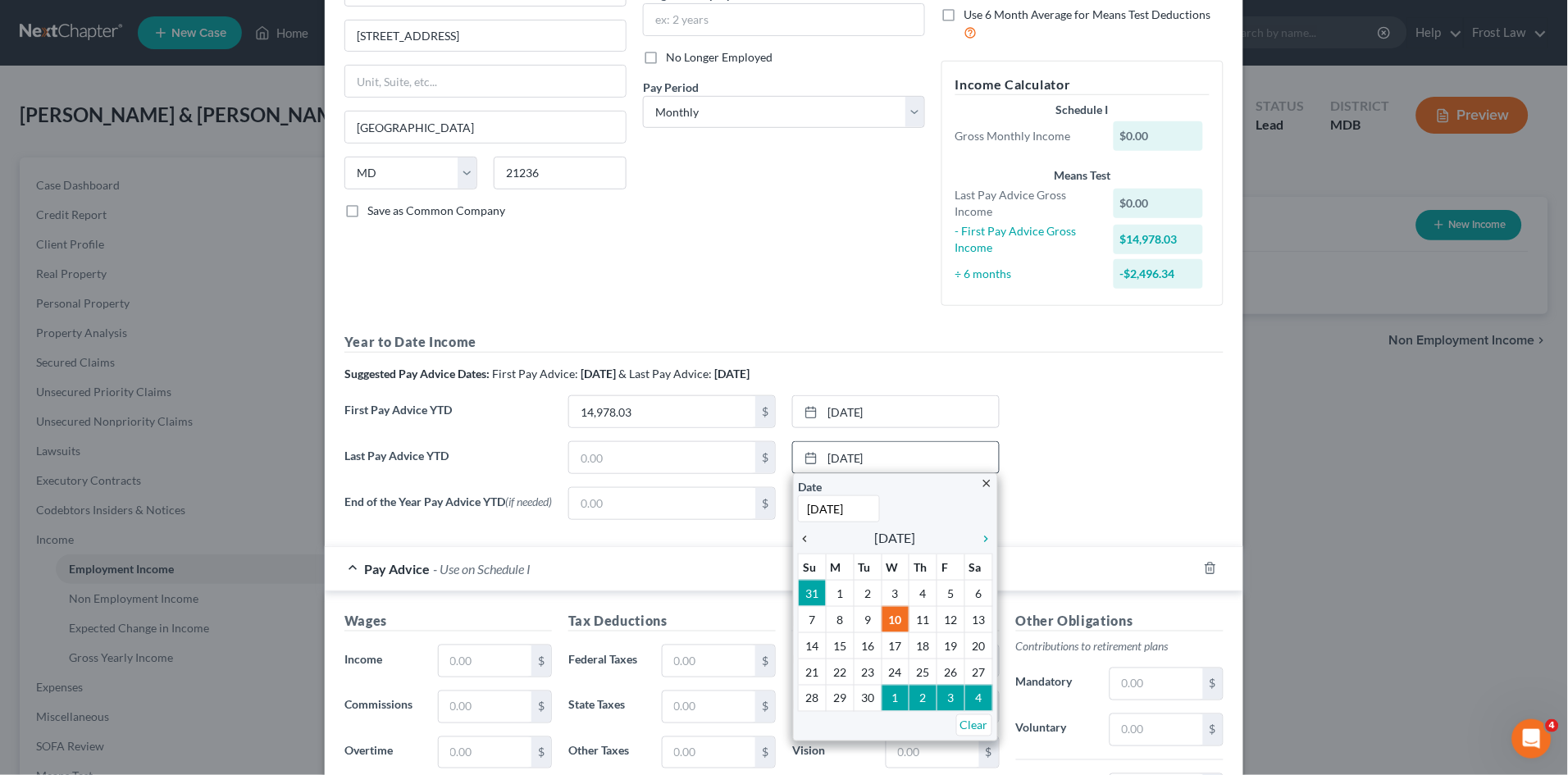
click at [799, 540] on icon "chevron_left" at bounding box center [808, 538] width 21 height 13
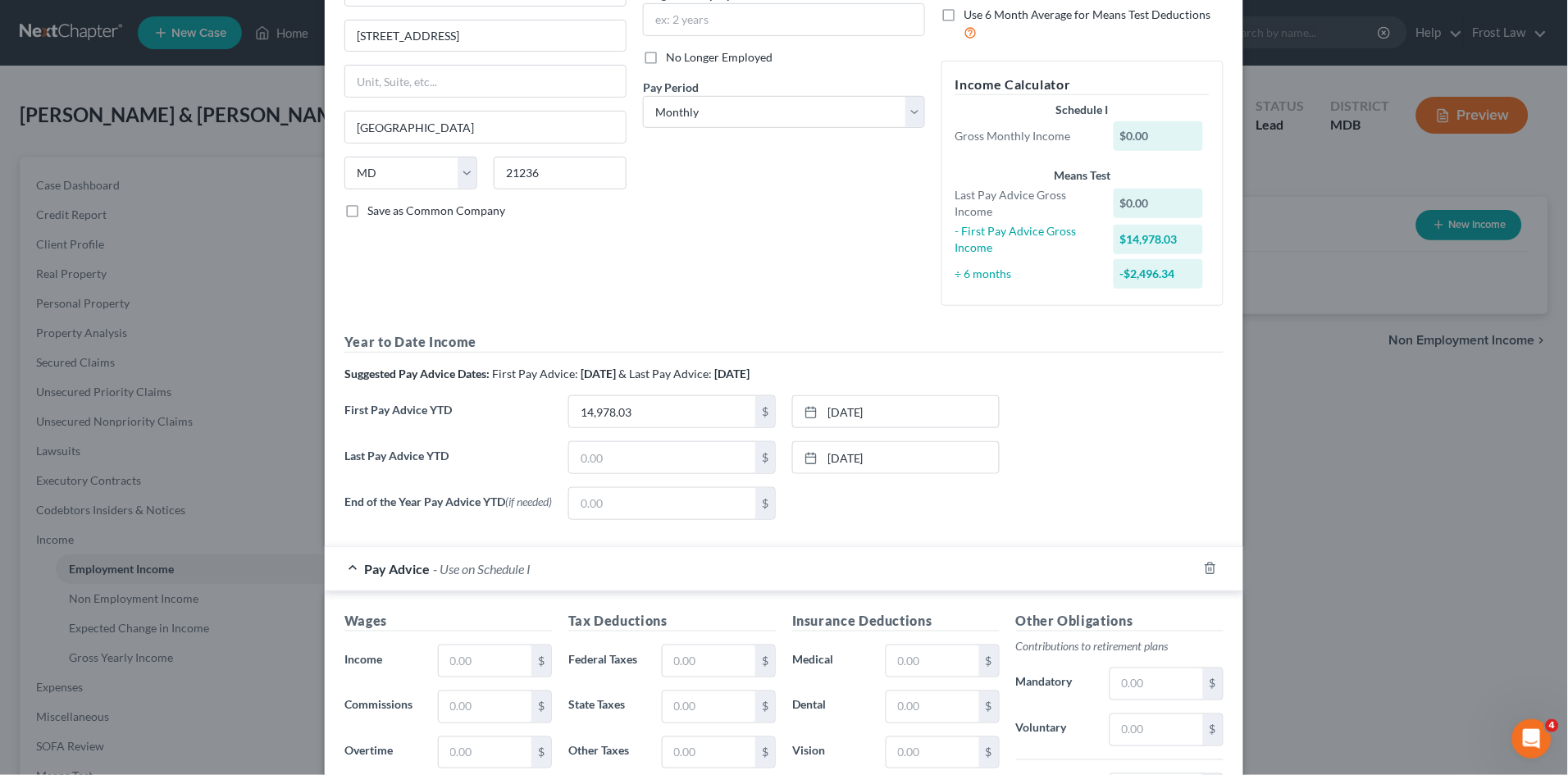
drag, startPoint x: 1080, startPoint y: 506, endPoint x: 1117, endPoint y: 508, distance: 37.1
click at [1080, 505] on div "End of the Year Pay Advice YTD (if needed) $ None close Date Time chevron_left …" at bounding box center [784, 511] width 896 height 46
click at [647, 456] on input "text" at bounding box center [661, 457] width 186 height 31
type input "39,956.43"
click at [1100, 439] on div "First Pay Advice YTD 14,978.03 $ 3/14/2025 close Date 3/14/2025 Time 12:00 AM c…" at bounding box center [784, 419] width 896 height 46
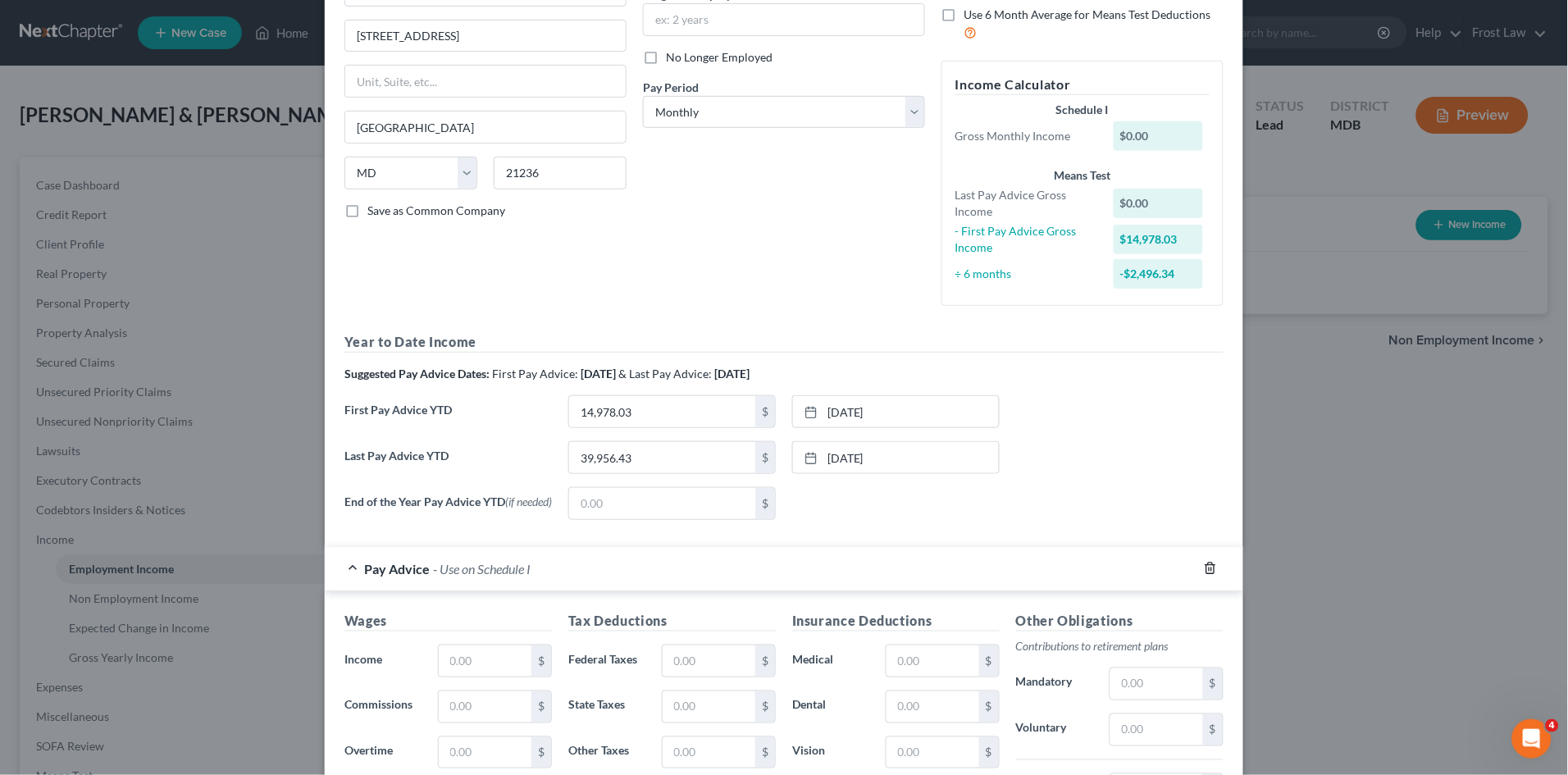
click at [1203, 575] on icon "button" at bounding box center [1209, 568] width 13 height 13
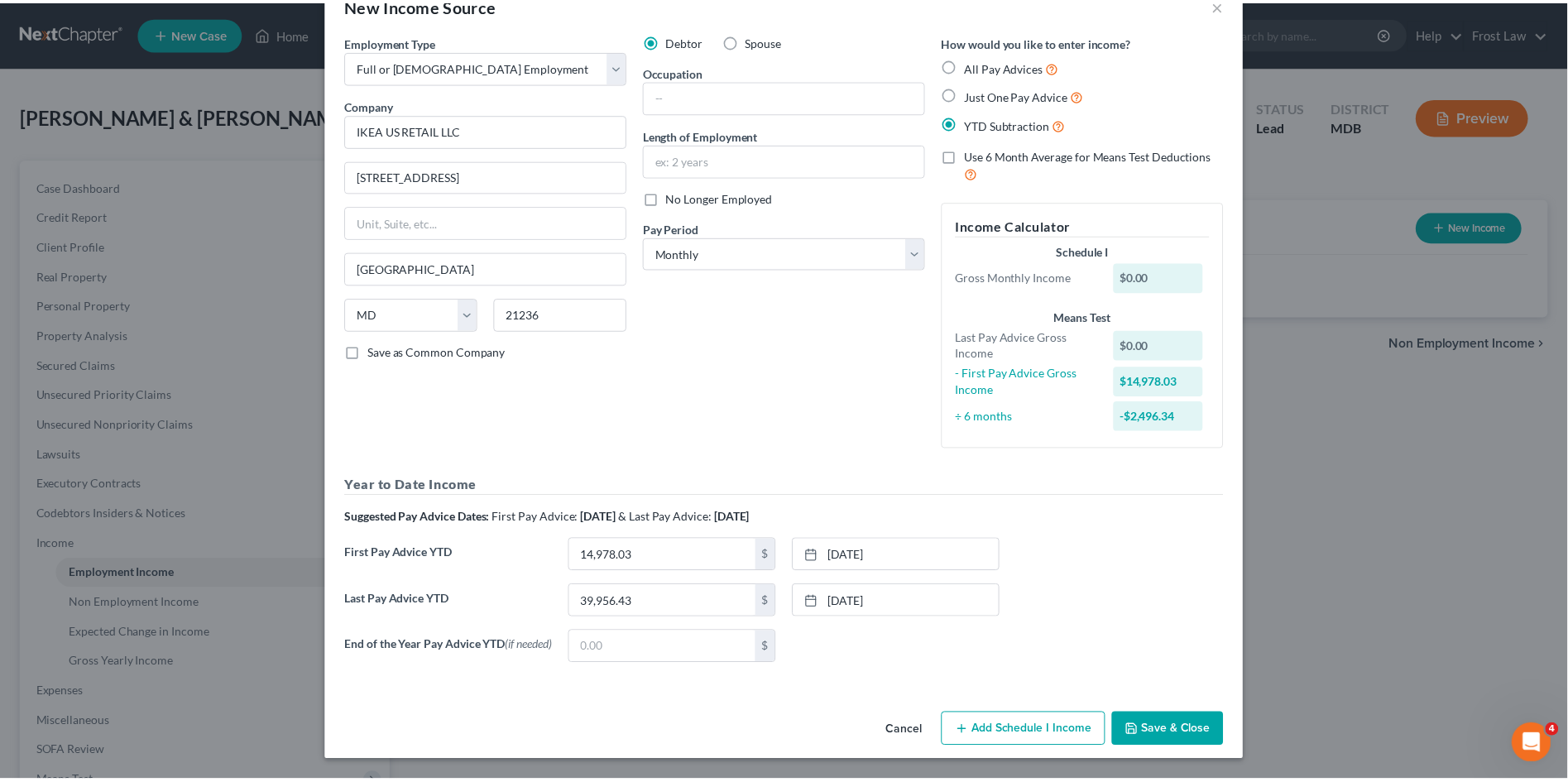
scroll to position [46, 0]
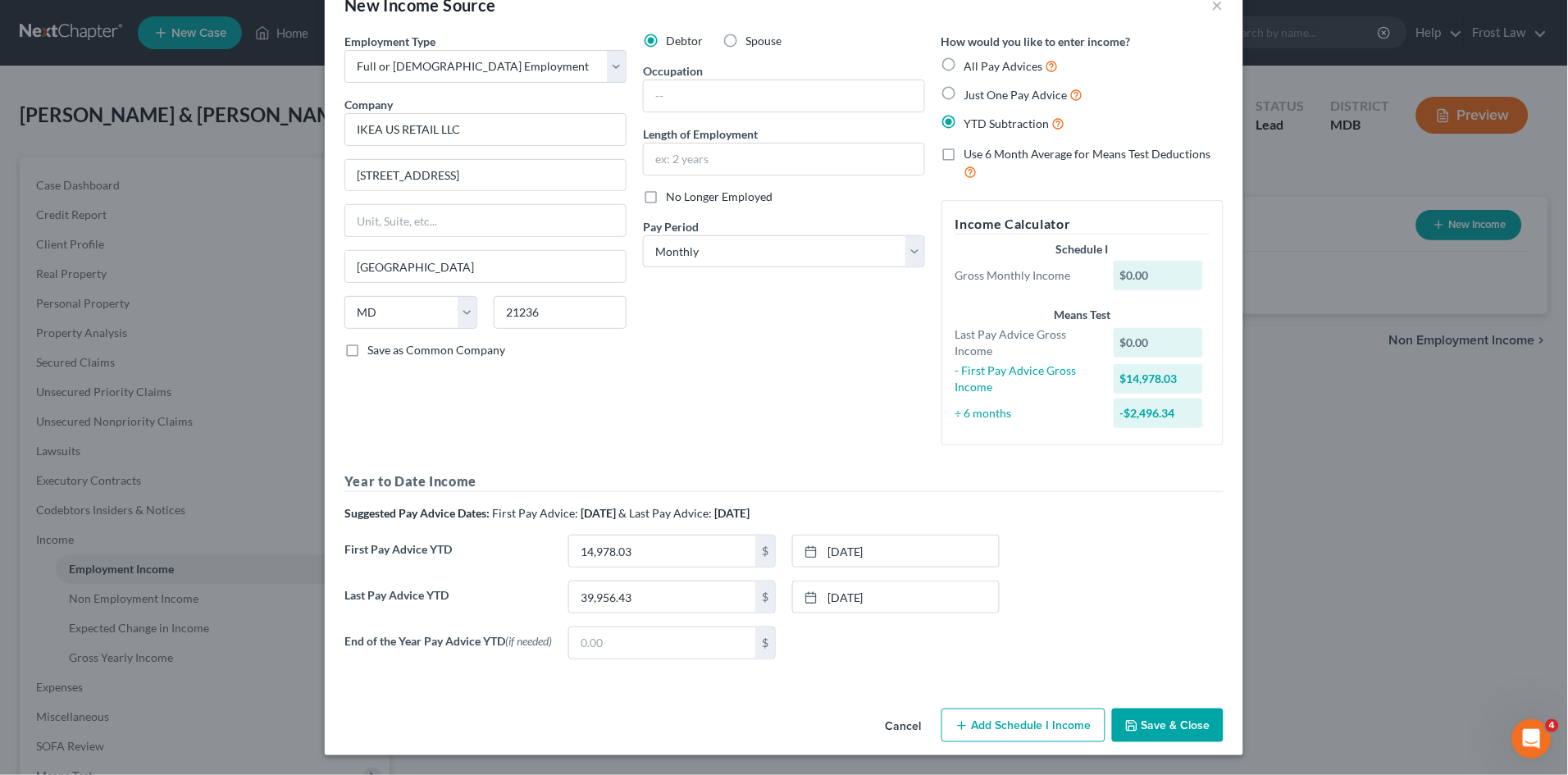
click at [1147, 614] on div "Last Pay Advice YTD 39,956.43 $ 8/29/2025 close Date 8/29/2025 Time 12:00 AM ch…" at bounding box center [784, 604] width 896 height 46
click at [781, 386] on div "Debtor Spouse Occupation Length of Employment No Longer Employed Pay Period * S…" at bounding box center [784, 245] width 299 height 426
click at [835, 308] on div "Debtor Spouse Occupation Length of Employment No Longer Employed Pay Period * S…" at bounding box center [784, 245] width 299 height 426
click at [1152, 735] on button "Save & Close" at bounding box center [1167, 726] width 112 height 34
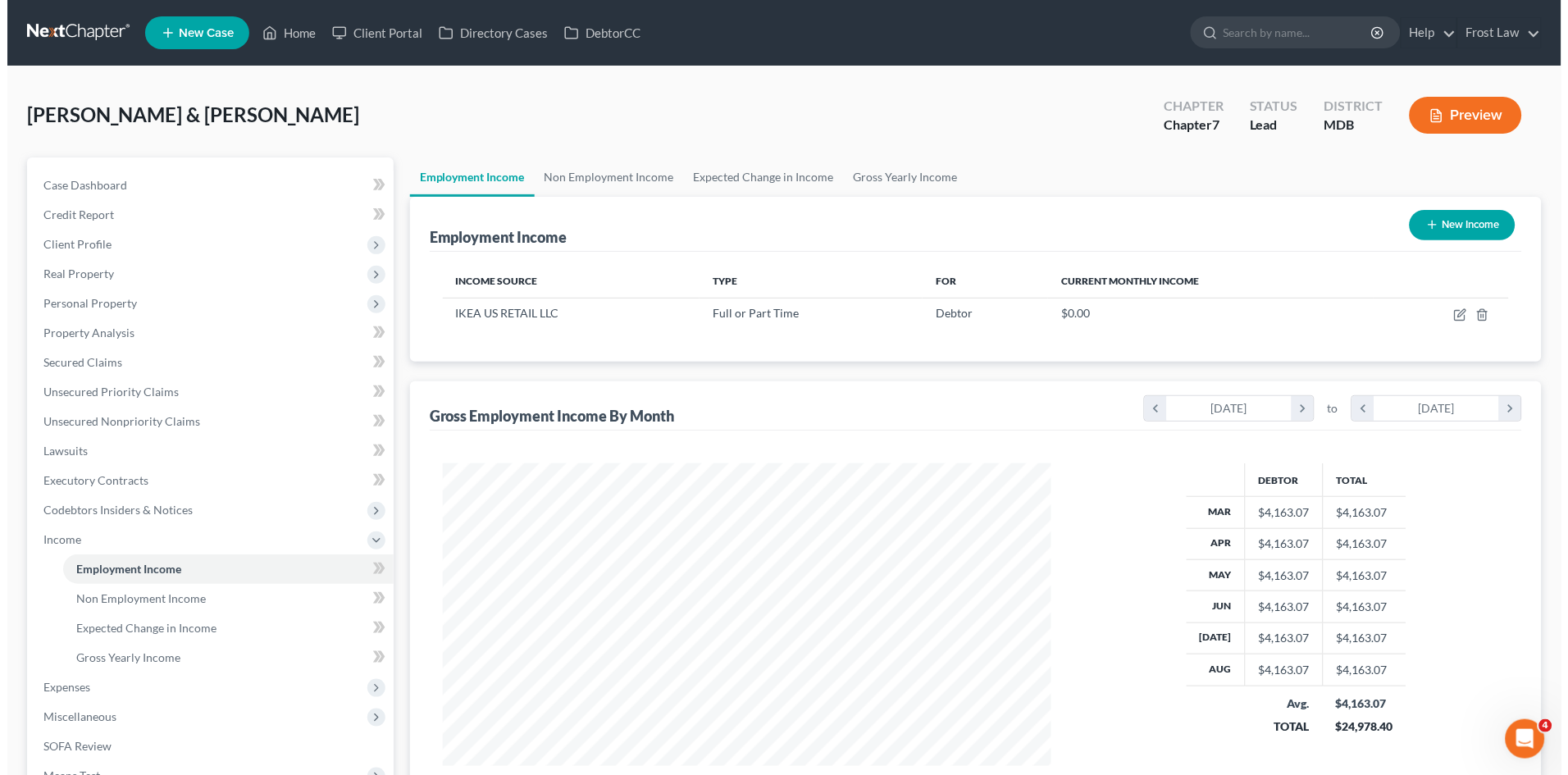
scroll to position [302, 641]
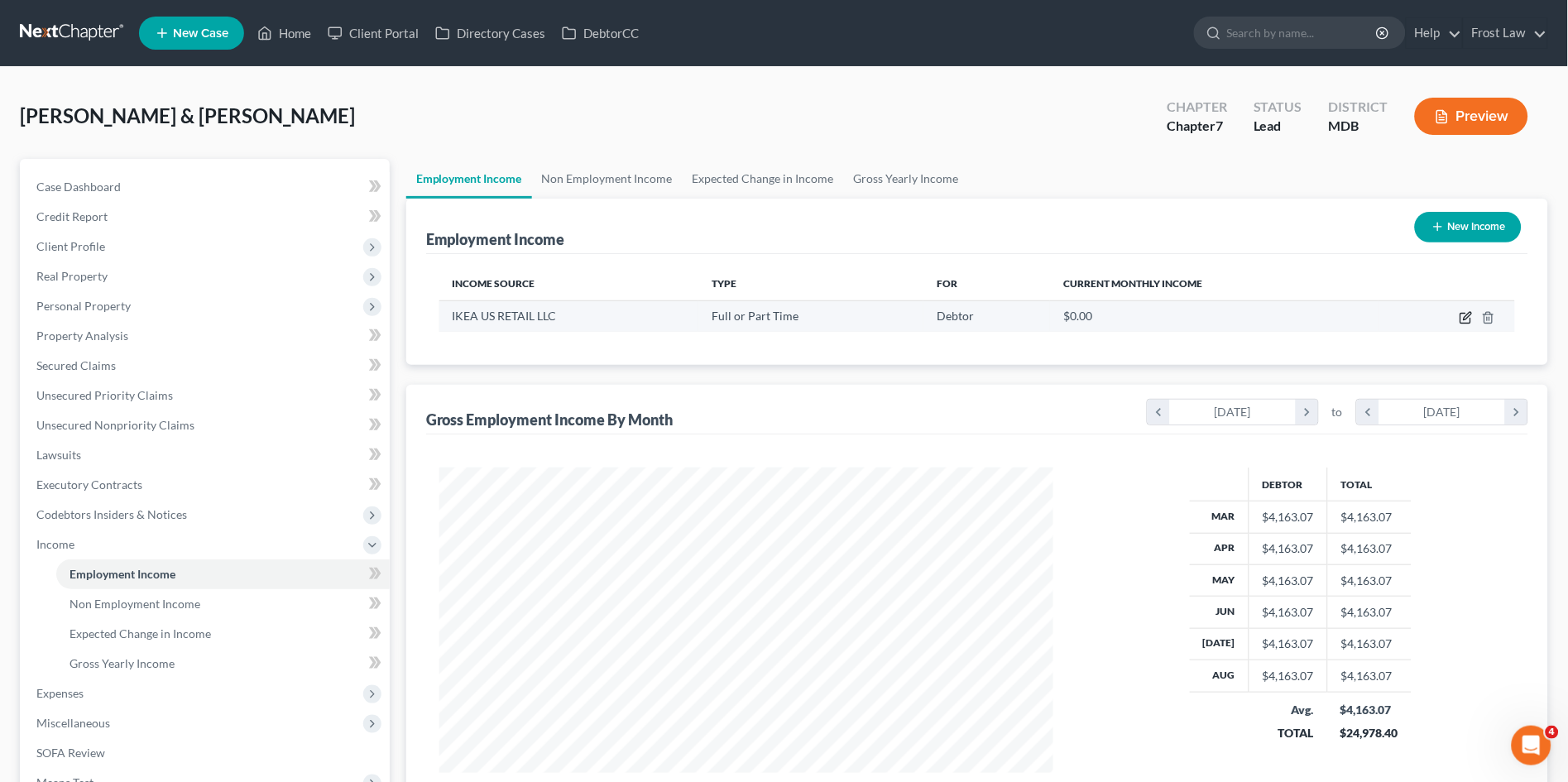
click at [1466, 321] on icon "button" at bounding box center [1466, 317] width 13 height 13
select select "0"
select select "21"
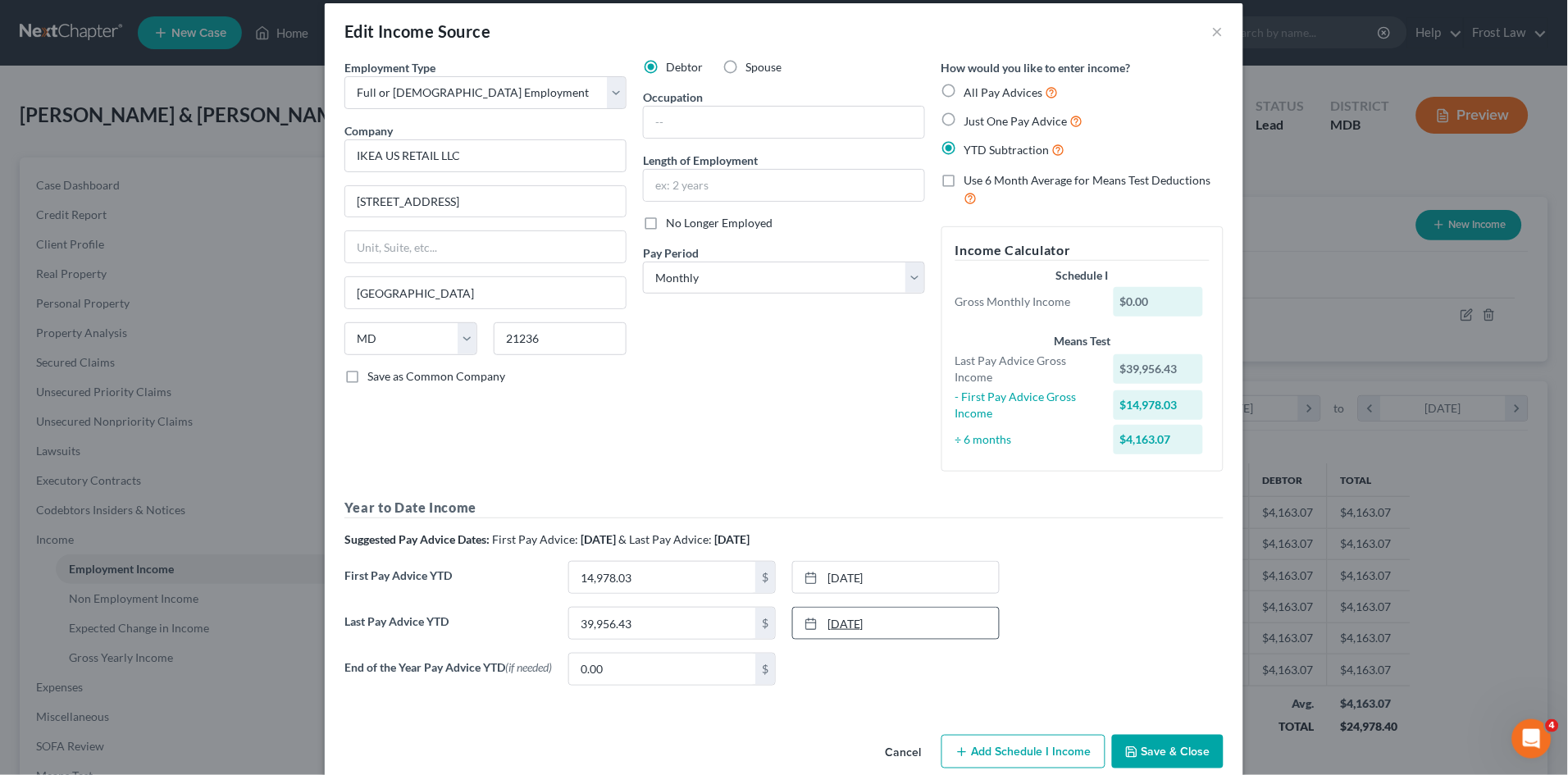
scroll to position [45, 0]
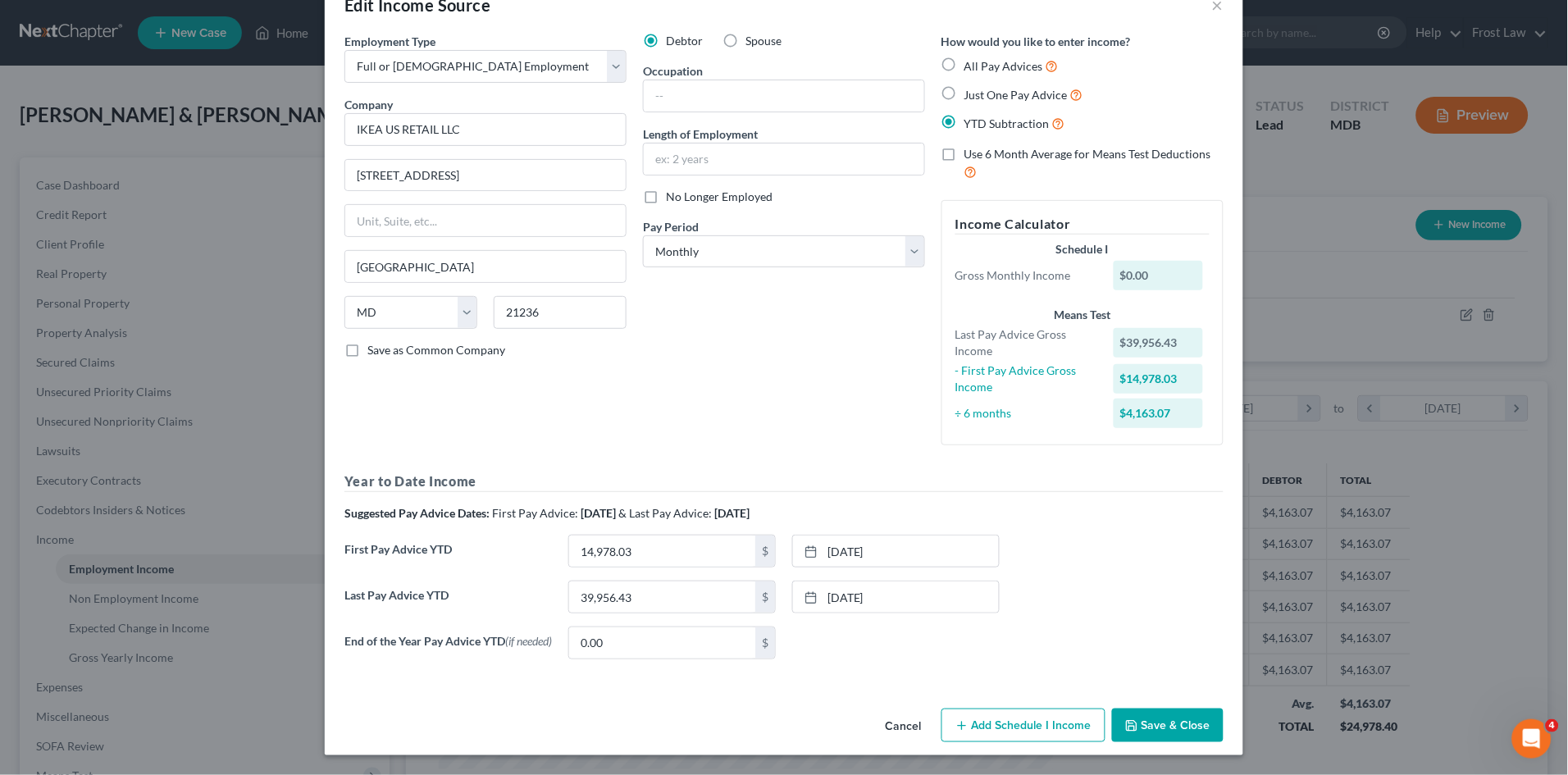
drag, startPoint x: 990, startPoint y: 734, endPoint x: 1145, endPoint y: 607, distance: 200.4
click at [990, 734] on button "Add Schedule I Income" at bounding box center [1022, 726] width 164 height 34
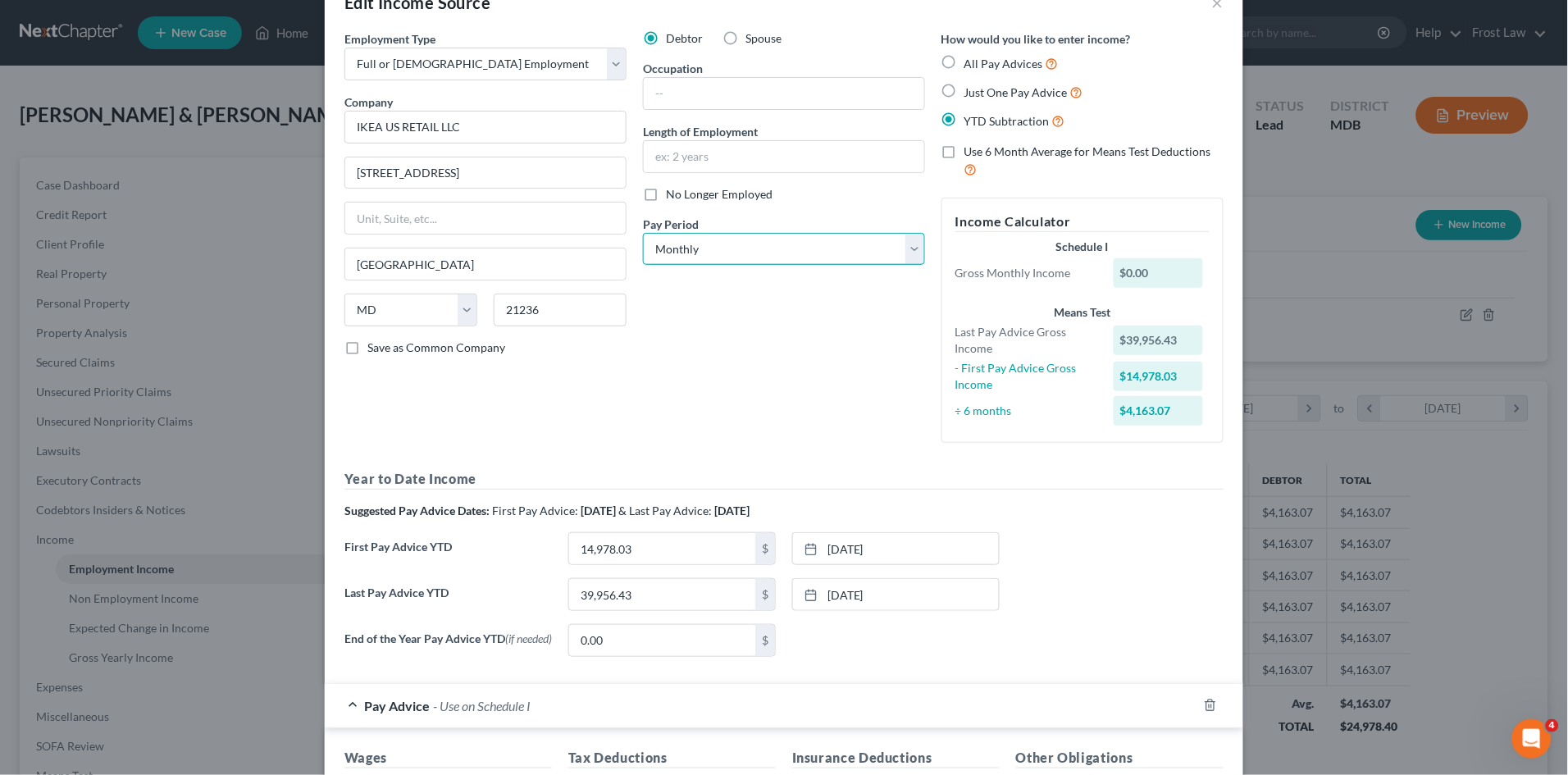
drag, startPoint x: 711, startPoint y: 254, endPoint x: 711, endPoint y: 266, distance: 12.0
click at [711, 254] on select "Select Monthly Twice Monthly Every Other Week Weekly" at bounding box center [783, 249] width 282 height 33
select select "2"
click at [642, 233] on select "Select Monthly Twice Monthly Every Other Week Weekly" at bounding box center [783, 249] width 282 height 33
click at [800, 342] on div "Debtor Spouse Occupation Length of Employment No Longer Employed Pay Period * S…" at bounding box center [784, 243] width 299 height 426
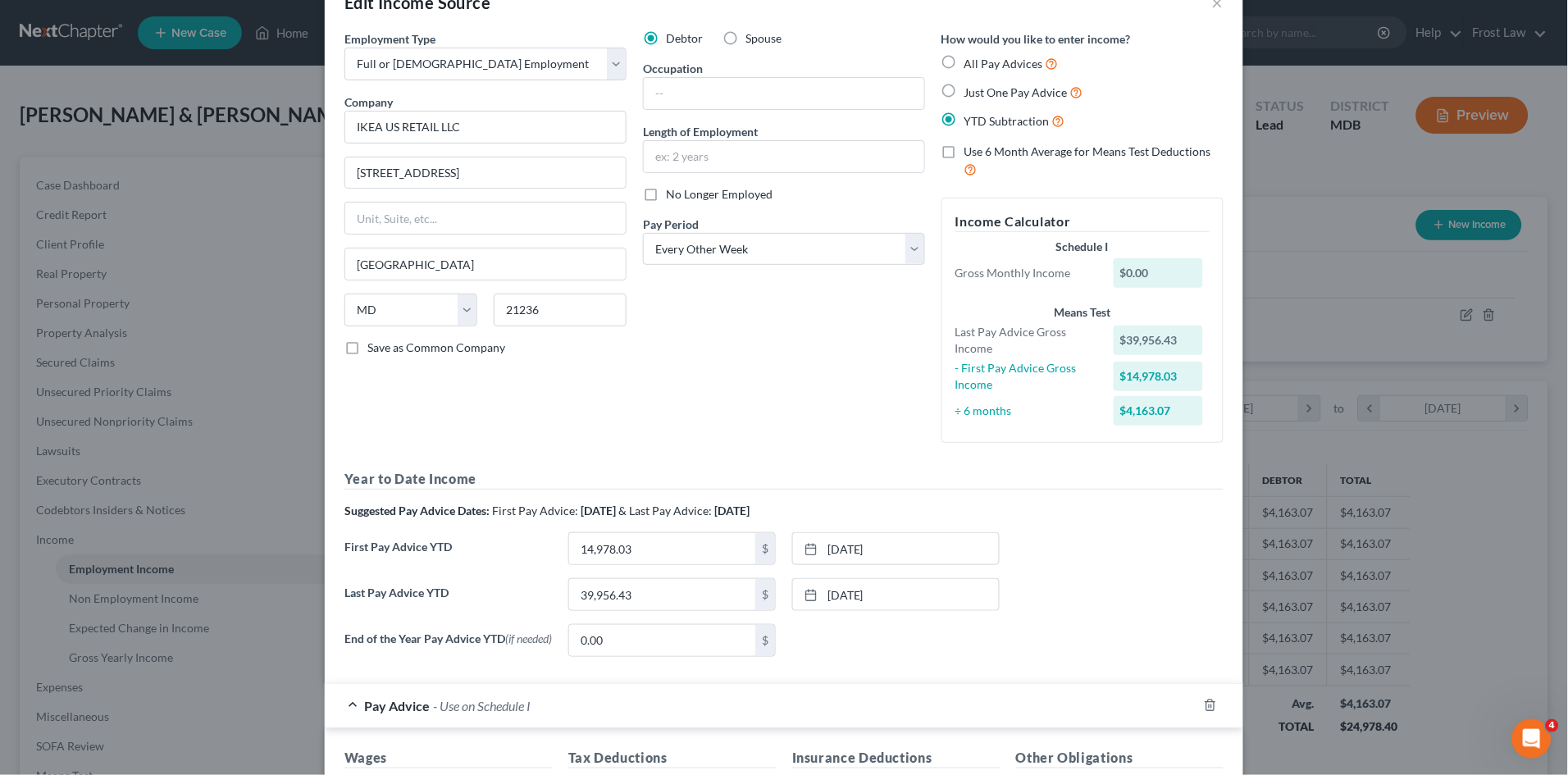
click at [478, 435] on div "Employment Type * Select Full or Part Time Employment Self Employment Company *…" at bounding box center [485, 243] width 299 height 426
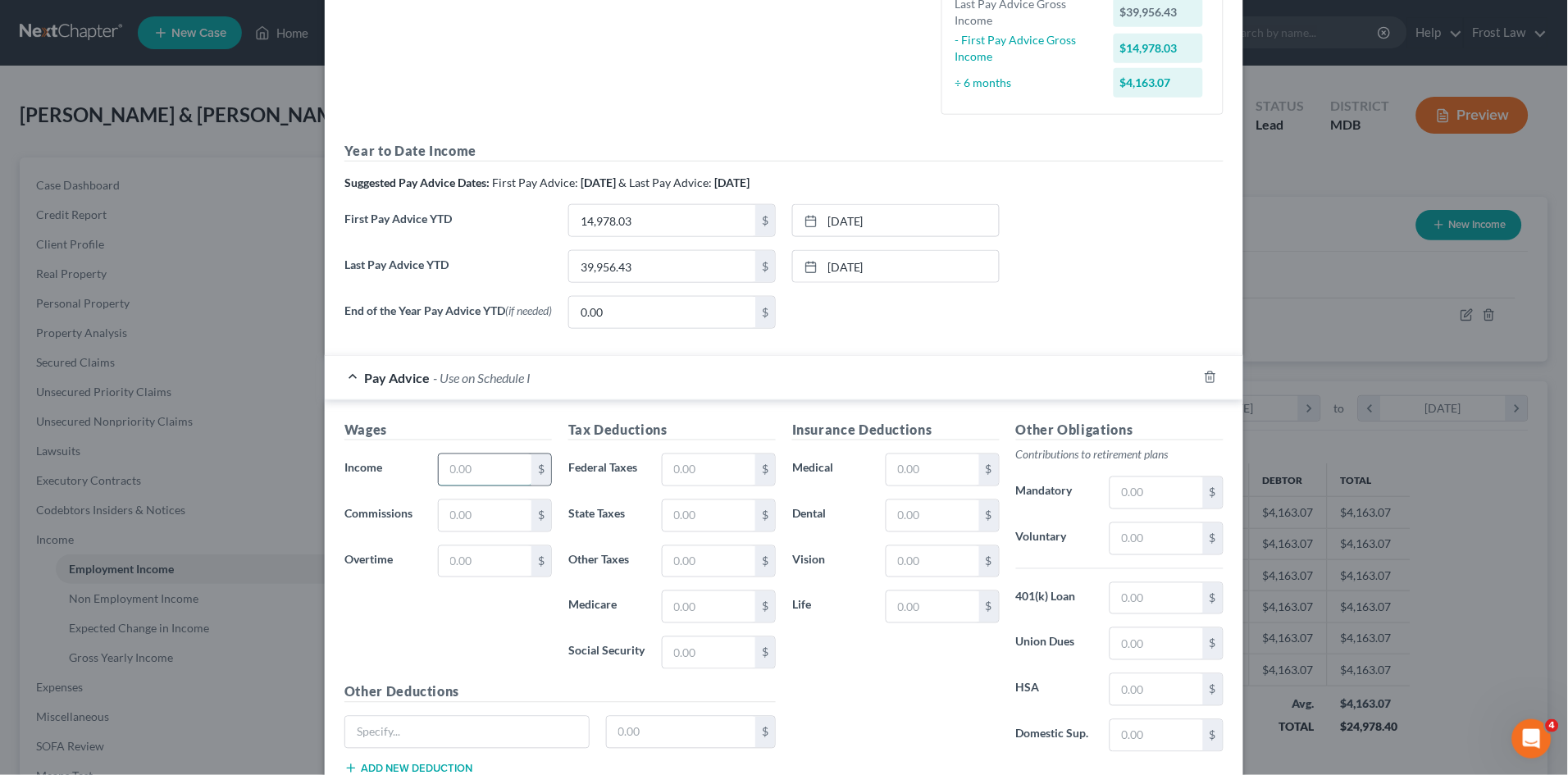
click at [451, 469] on input "text" at bounding box center [485, 470] width 93 height 31
type input "2,497.84"
click at [689, 471] on input "text" at bounding box center [709, 470] width 93 height 31
click at [654, 513] on div "$" at bounding box center [719, 516] width 130 height 33
click at [680, 530] on input "text" at bounding box center [709, 516] width 93 height 31
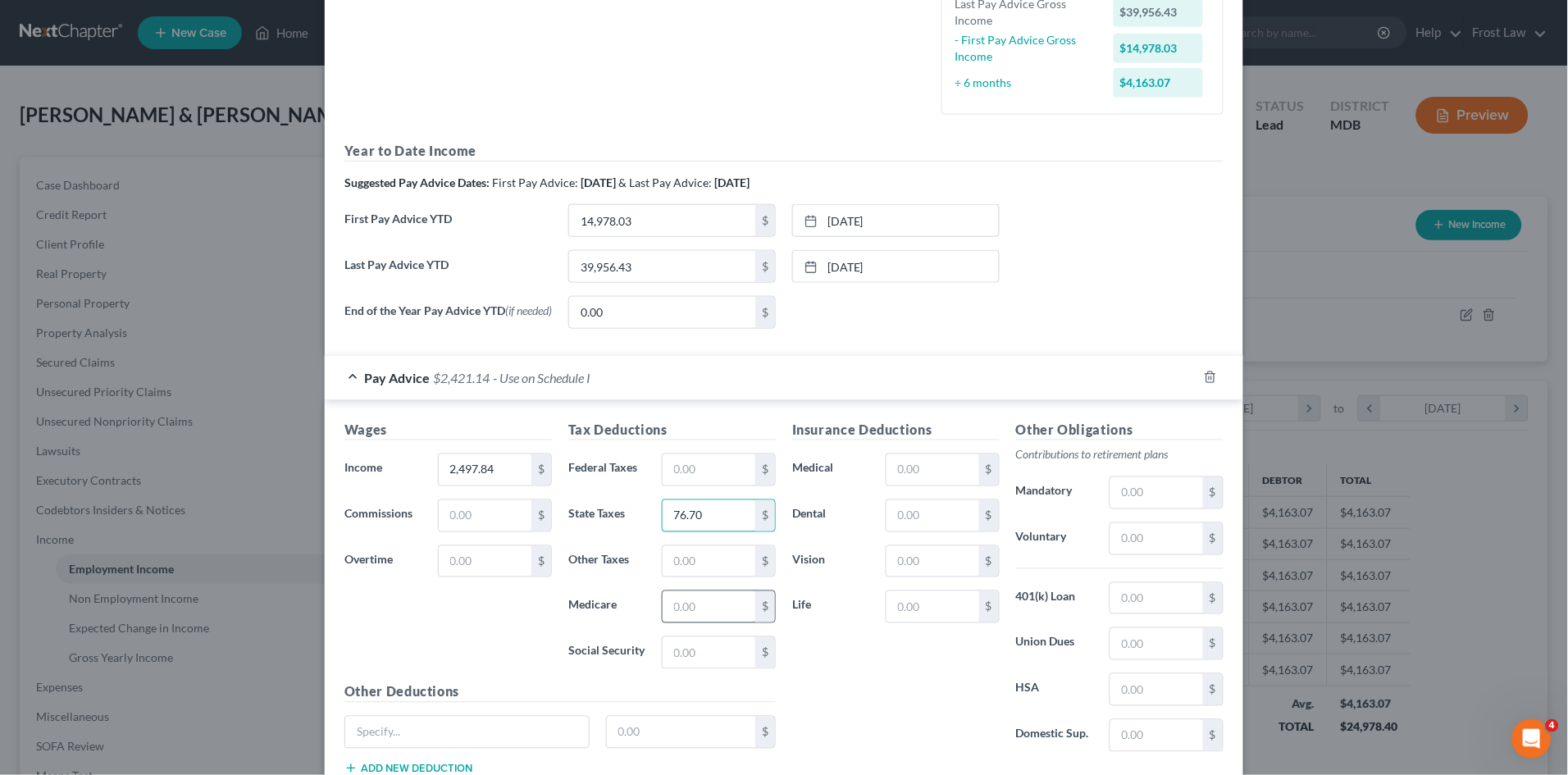
type input "76.70"
click at [700, 615] on input "text" at bounding box center [709, 607] width 93 height 31
type input "28.22"
click at [686, 647] on input "text" at bounding box center [709, 653] width 93 height 31
type input "120.66"
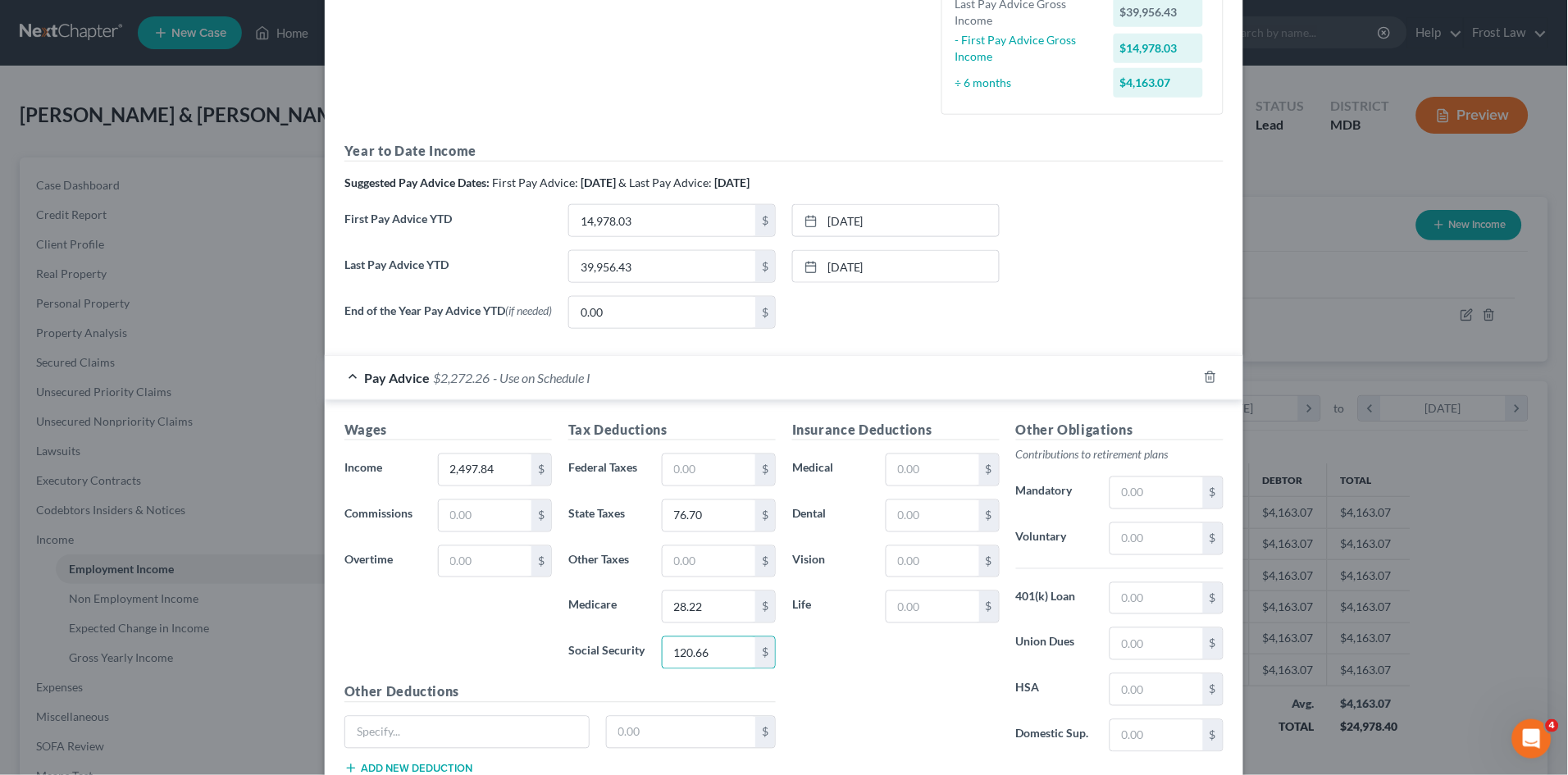
click at [860, 669] on div "Insurance Deductions Medical $ Dental $ Vision $ Life $" at bounding box center [896, 592] width 224 height 345
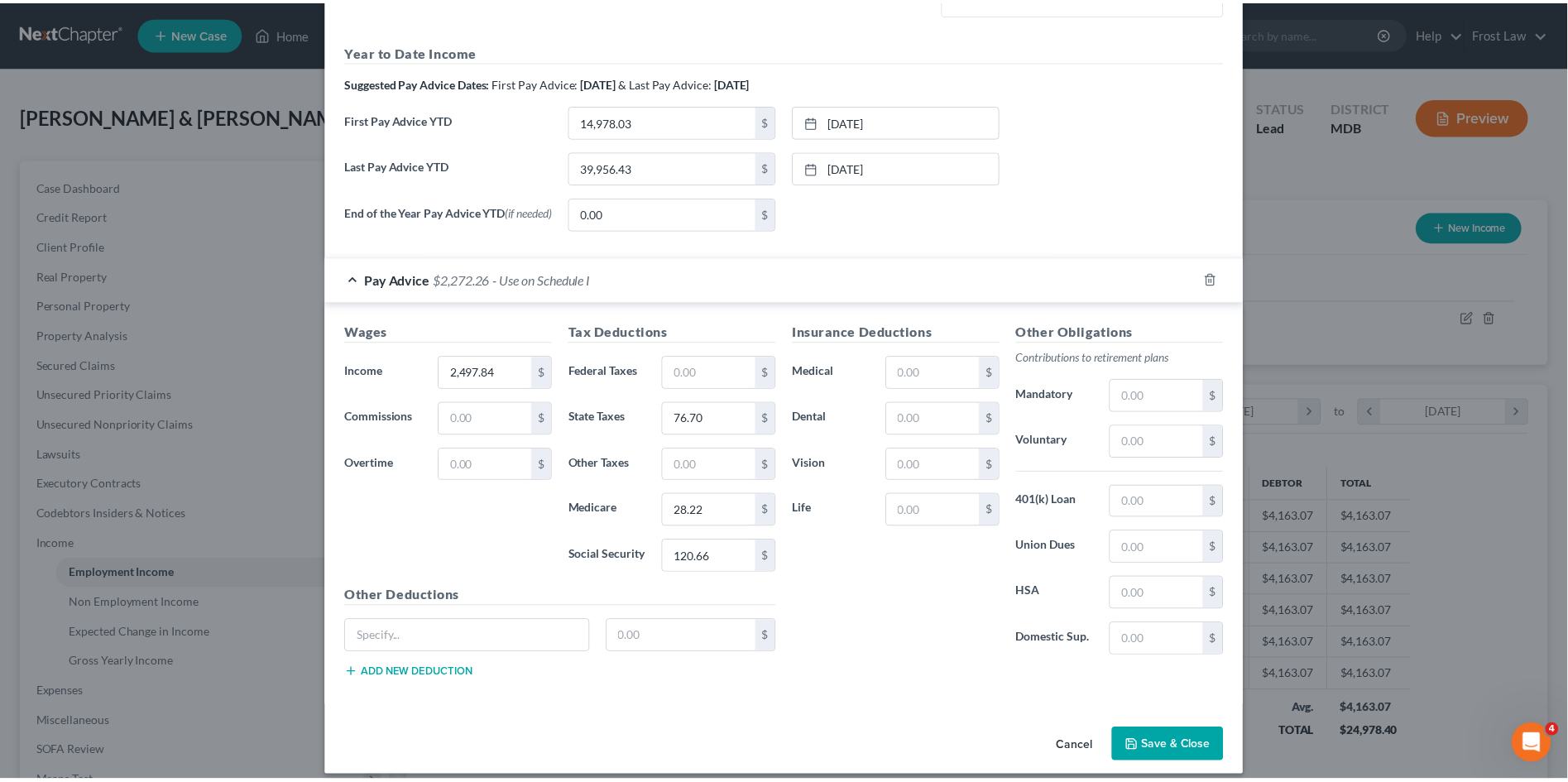
scroll to position [532, 0]
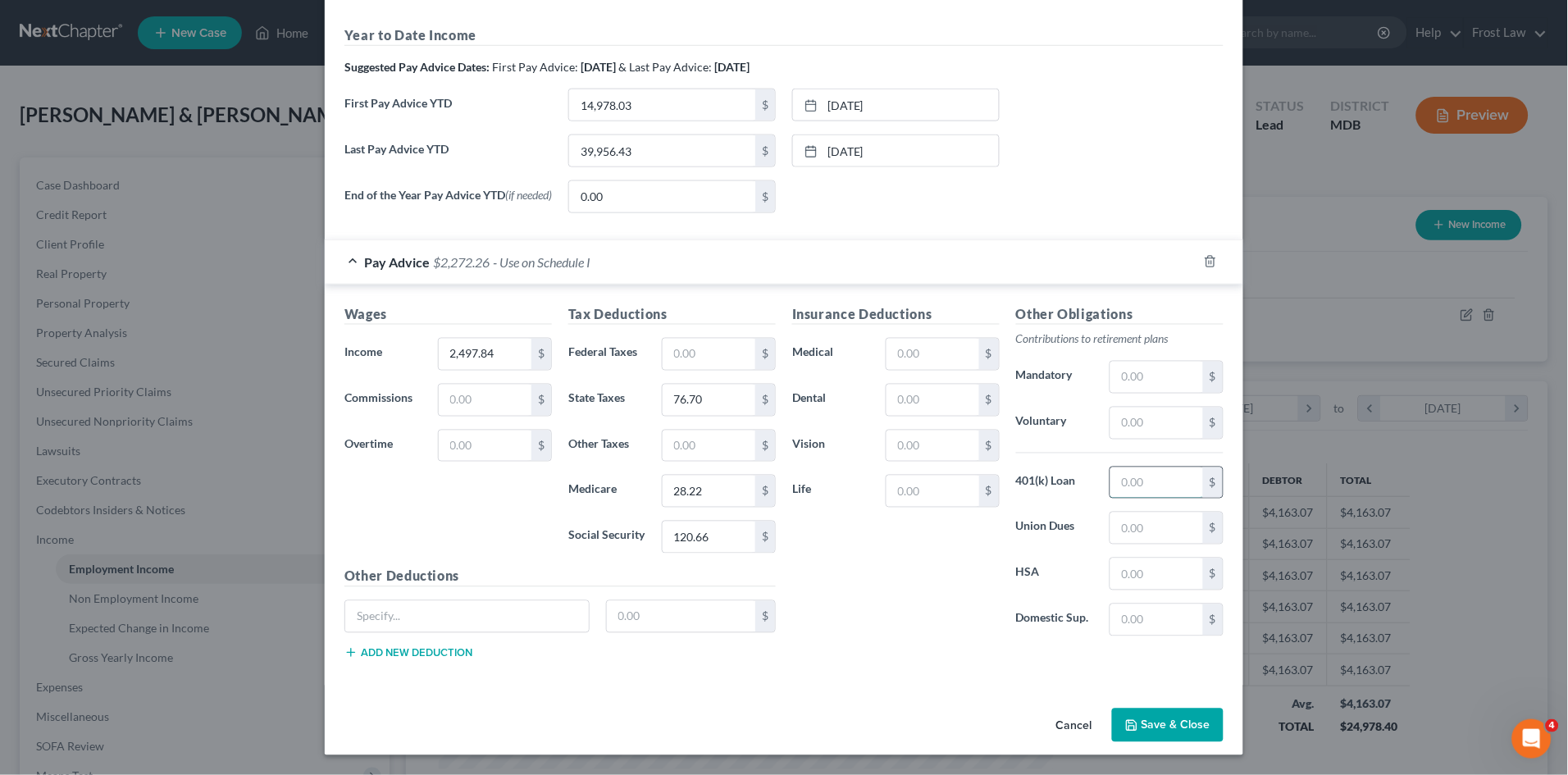
click at [1123, 487] on input "text" at bounding box center [1156, 483] width 93 height 31
type input "38.71"
click at [945, 500] on input "text" at bounding box center [932, 491] width 93 height 31
type input "0.78"
drag, startPoint x: 929, startPoint y: 568, endPoint x: 931, endPoint y: 463, distance: 105.0
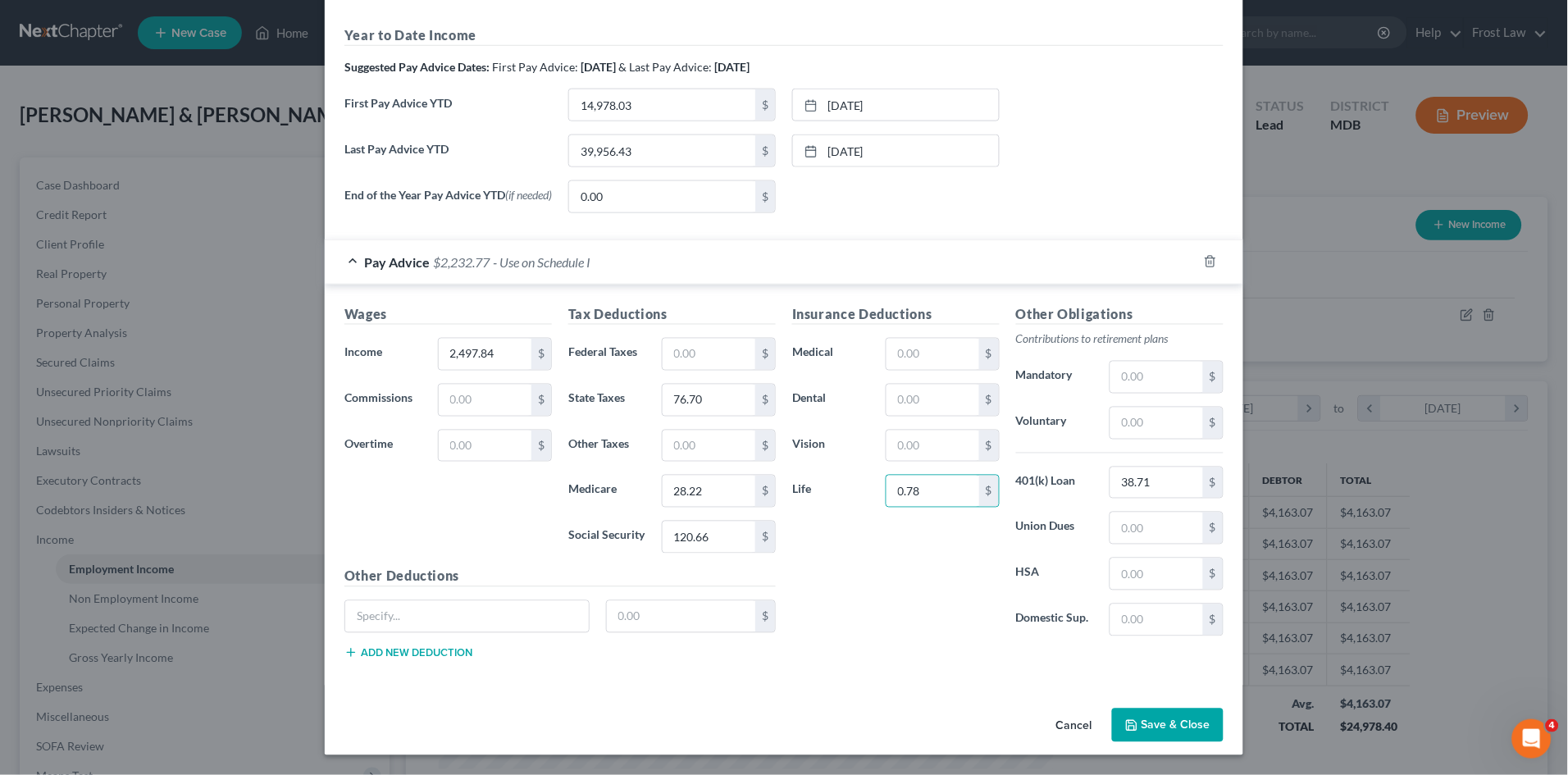
click at [928, 567] on div "Insurance Deductions Medical $ Dental $ Vision $ Life 0.78 $" at bounding box center [896, 477] width 224 height 345
click at [931, 355] on input "text" at bounding box center [932, 354] width 93 height 31
type input "388.00"
click at [930, 395] on input "text" at bounding box center [932, 400] width 93 height 31
type input "33.63"
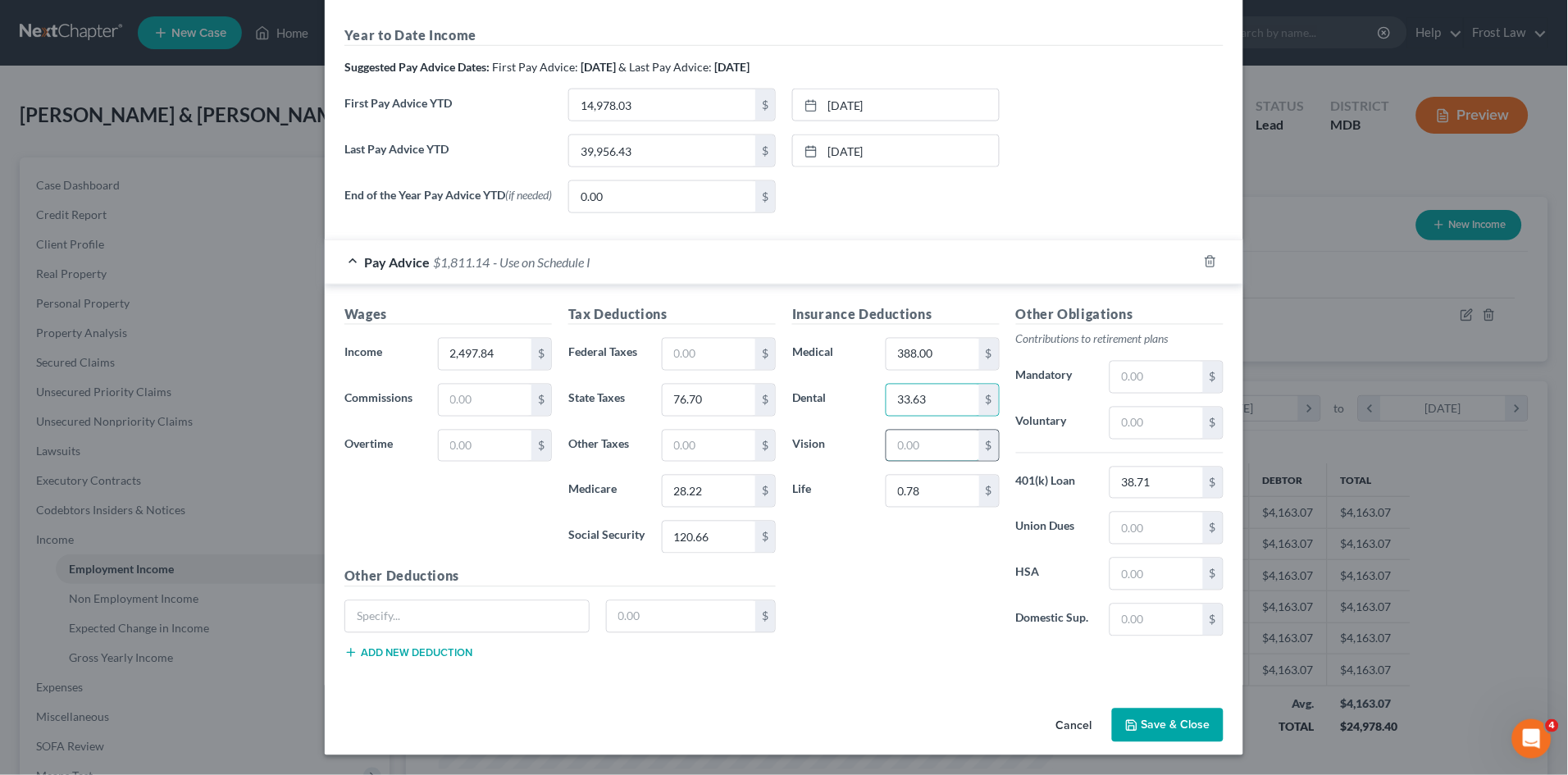
click at [924, 454] on input "text" at bounding box center [932, 446] width 93 height 31
type input "3.03"
click at [925, 612] on div "Insurance Deductions Medical 388.00 $ Dental 33.63 $ Vision 3.03 $ Life 0.78 $" at bounding box center [896, 477] width 224 height 345
click at [1117, 421] on input "text" at bounding box center [1156, 423] width 93 height 31
type input "223.90"
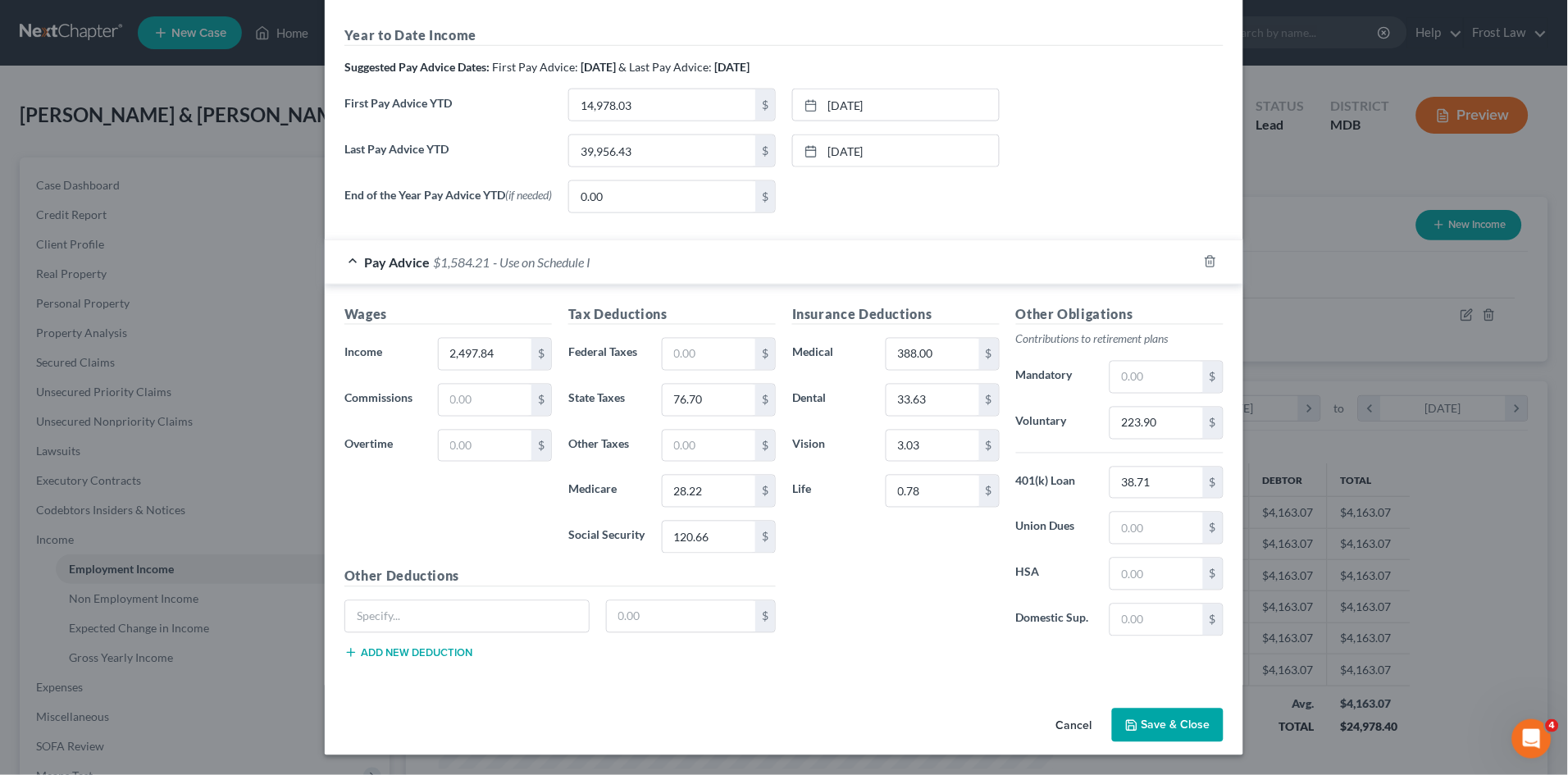
click at [936, 621] on div "Insurance Deductions Medical 388.00 $ Dental 33.63 $ Vision 3.03 $ Life 0.78 $" at bounding box center [896, 477] width 224 height 345
click at [1174, 426] on input "223.90" at bounding box center [1156, 423] width 93 height 31
click at [875, 607] on div "Insurance Deductions Medical 388.00 $ Dental 33.63 $ Vision 3.03 $ Life 0.78 $" at bounding box center [896, 477] width 224 height 345
click at [899, 570] on div "Insurance Deductions Medical 388.00 $ Dental 33.63 $ Vision 3.03 $ Life 0.78 $" at bounding box center [896, 477] width 224 height 345
click at [689, 445] on input "text" at bounding box center [709, 446] width 93 height 31
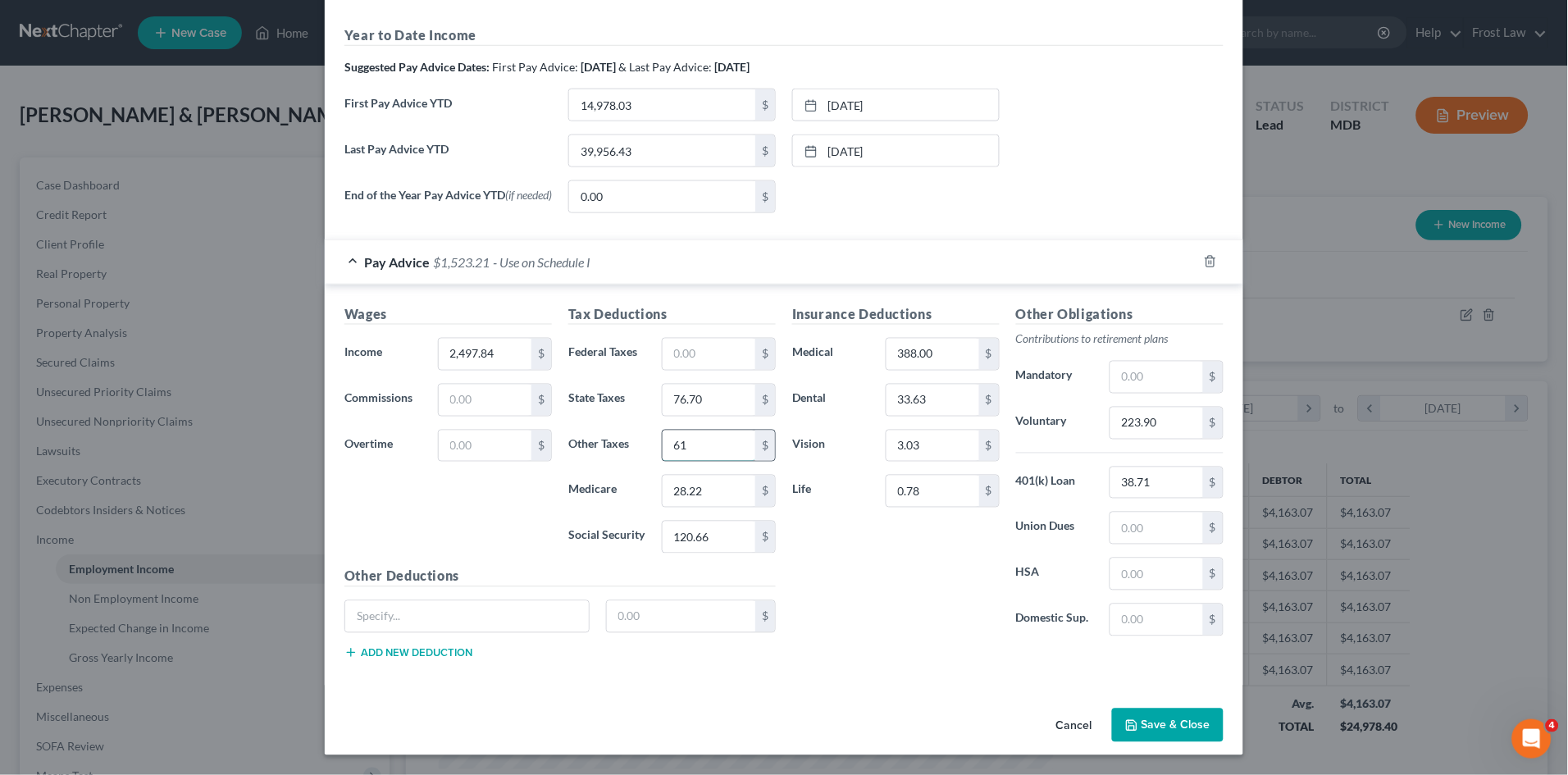
type input "6"
type input "51.67"
click at [947, 585] on div "Insurance Deductions Medical 388.00 $ Dental 33.63 $ Vision 3.03 $ Life 0.78 $" at bounding box center [896, 477] width 224 height 345
click at [648, 628] on input "text" at bounding box center [681, 617] width 149 height 31
type input "126.92"
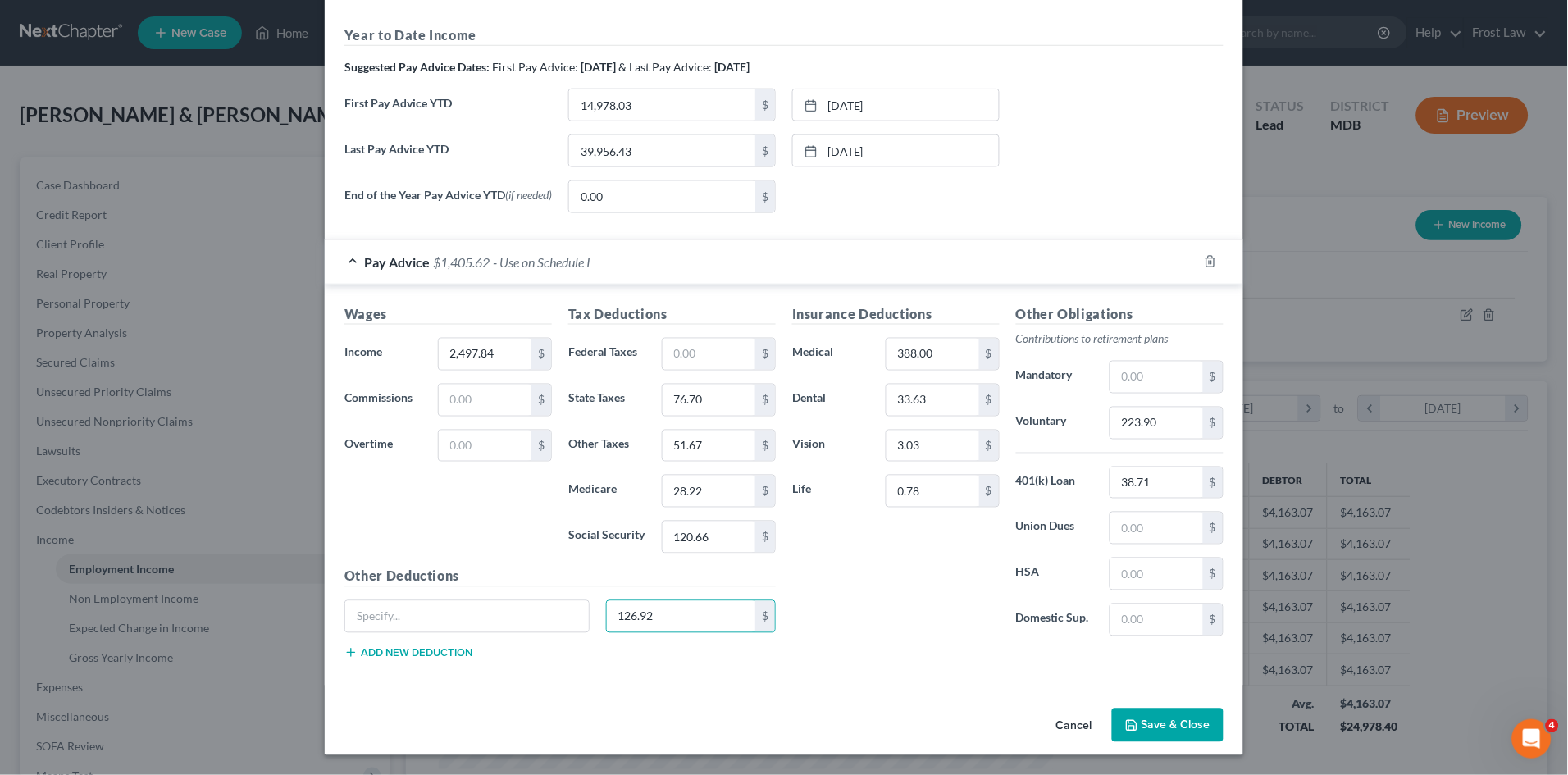
click at [918, 572] on div "Insurance Deductions Medical 388.00 $ Dental 33.63 $ Vision 3.03 $ Life 0.78 $" at bounding box center [896, 477] width 224 height 345
click at [948, 634] on div "Insurance Deductions Medical 388.00 $ Dental 33.63 $ Vision 3.03 $ Life 0.78 $" at bounding box center [896, 477] width 224 height 345
click at [427, 621] on input "text" at bounding box center [467, 617] width 244 height 31
type input "Healthcare EE"
click at [915, 597] on div "Insurance Deductions Medical 388.00 $ Dental 33.63 $ Vision 3.03 $ Life 0.78 $" at bounding box center [896, 477] width 224 height 345
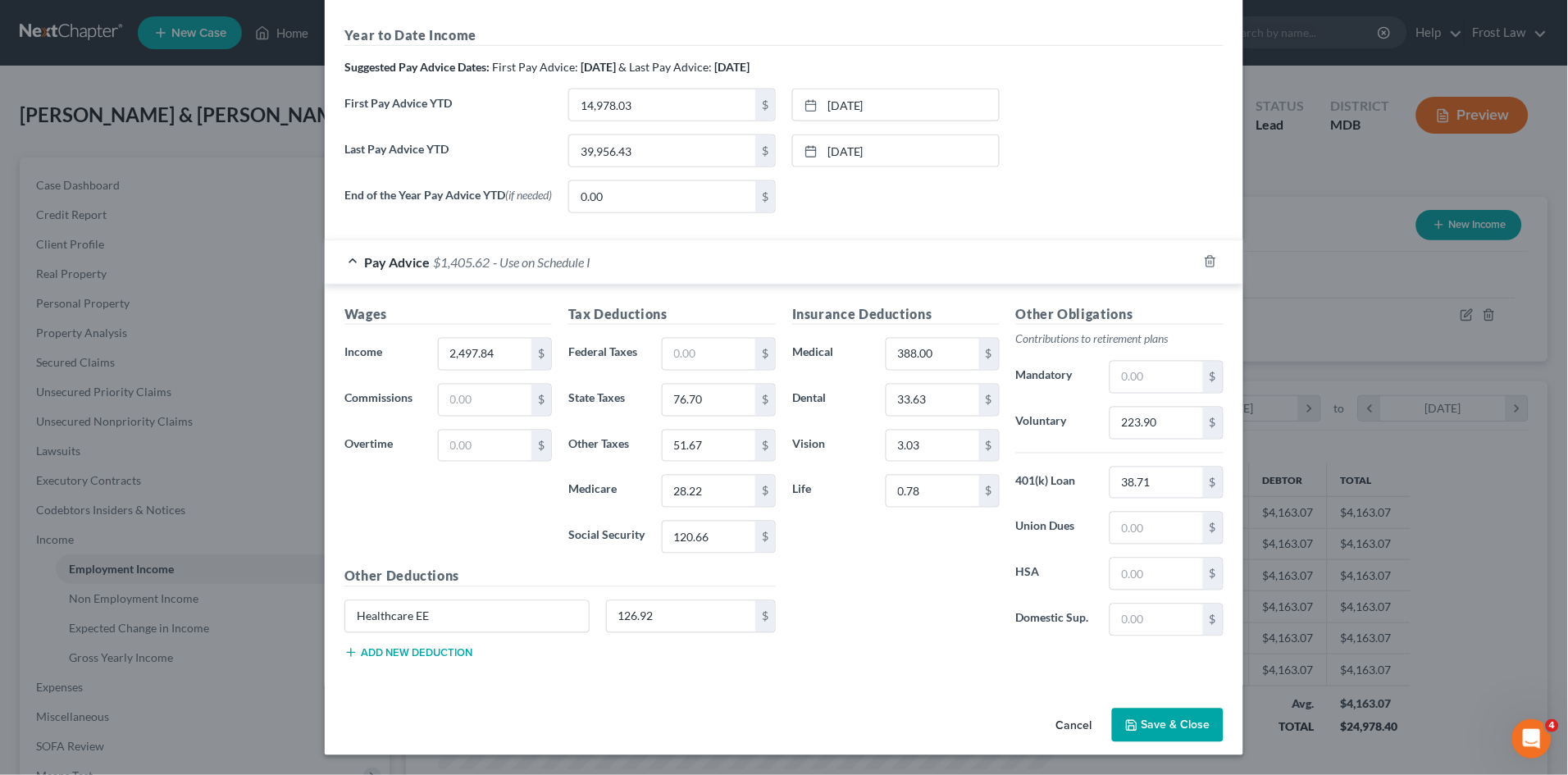
click at [866, 581] on div "Insurance Deductions Medical 388.00 $ Dental 33.63 $ Vision 3.03 $ Life 0.78 $" at bounding box center [896, 477] width 224 height 345
type input "2,487.56"
click at [850, 577] on div "Insurance Deductions Medical 388.00 $ Dental 33.63 $ Vision 3.03 $ Life 0.78 $" at bounding box center [896, 477] width 224 height 345
drag, startPoint x: 1187, startPoint y: 728, endPoint x: 894, endPoint y: 586, distance: 325.6
click at [897, 585] on div "Edit Income Source × Employment Type * Select Full or Part Time Employment Self…" at bounding box center [784, 124] width 919 height 1261
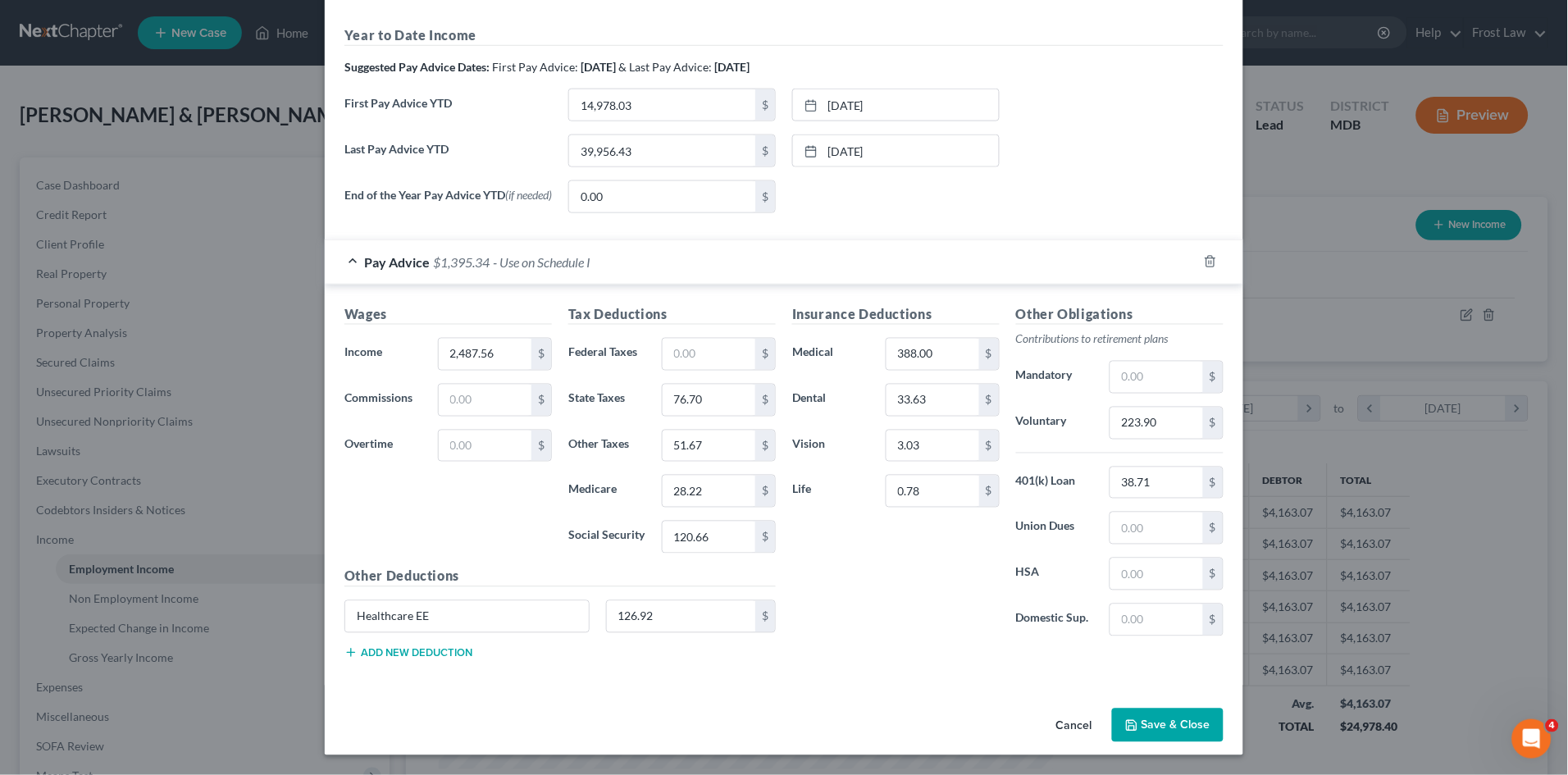
click at [890, 630] on div "Insurance Deductions Medical 388.00 $ Dental 33.63 $ Vision 3.03 $ Life 0.78 $" at bounding box center [896, 477] width 224 height 345
click at [871, 608] on div "Insurance Deductions Medical 388.00 $ Dental 33.63 $ Vision 3.03 $ Life 0.78 $" at bounding box center [896, 477] width 224 height 345
click at [508, 359] on input "2,487.56" at bounding box center [485, 354] width 93 height 31
click at [508, 358] on input "2,487.56" at bounding box center [485, 354] width 93 height 31
click at [877, 598] on div "Insurance Deductions Medical 388.00 $ Dental 33.63 $ Vision 3.03 $ Life 0.78 $" at bounding box center [896, 477] width 224 height 345
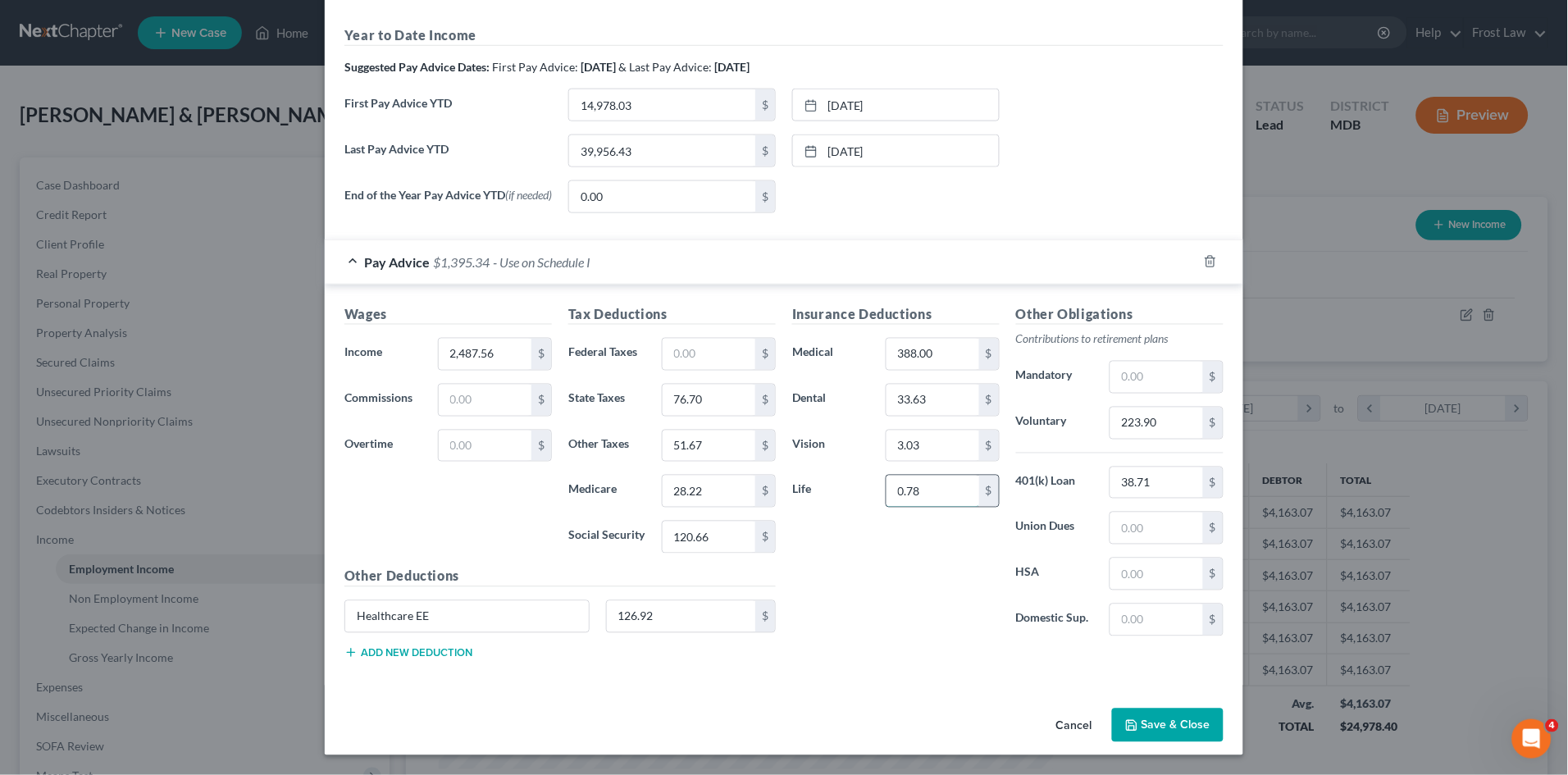
click at [938, 502] on input "0.78" at bounding box center [932, 491] width 93 height 31
click at [938, 498] on input "0.78" at bounding box center [932, 491] width 93 height 31
click at [943, 441] on input "3.03" at bounding box center [932, 446] width 93 height 31
click at [946, 391] on input "33.63" at bounding box center [932, 400] width 93 height 31
click at [946, 355] on input "388.00" at bounding box center [932, 354] width 93 height 31
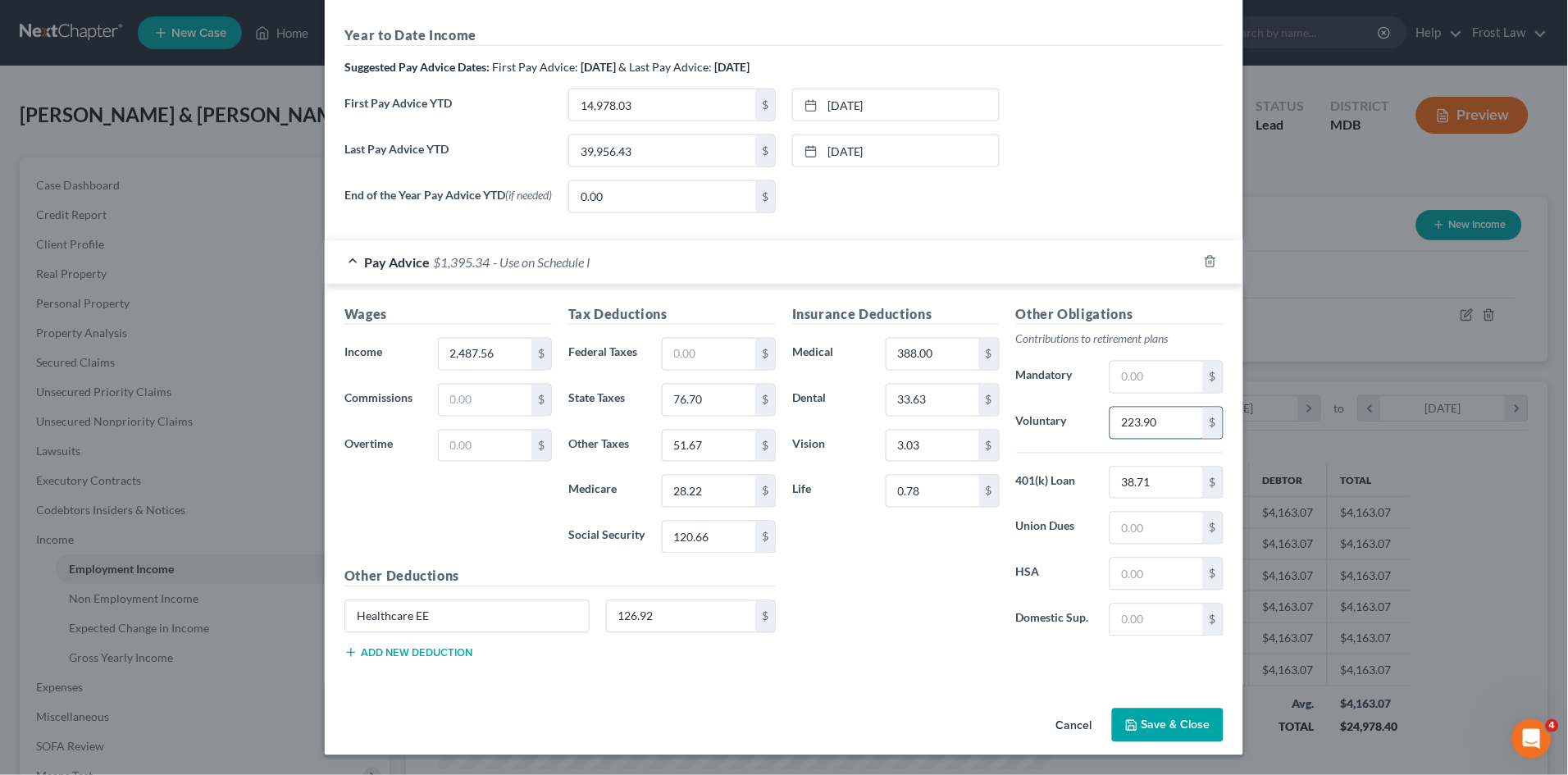
click at [1164, 426] on input "223.90" at bounding box center [1156, 423] width 93 height 31
click at [920, 653] on div "Insurance Deductions Medical 388.00 $ Dental 33.63 $ Vision 3.03 $ Life 0.78 $ …" at bounding box center [1008, 488] width 448 height 368
click at [1155, 724] on button "Save & Close" at bounding box center [1167, 726] width 112 height 34
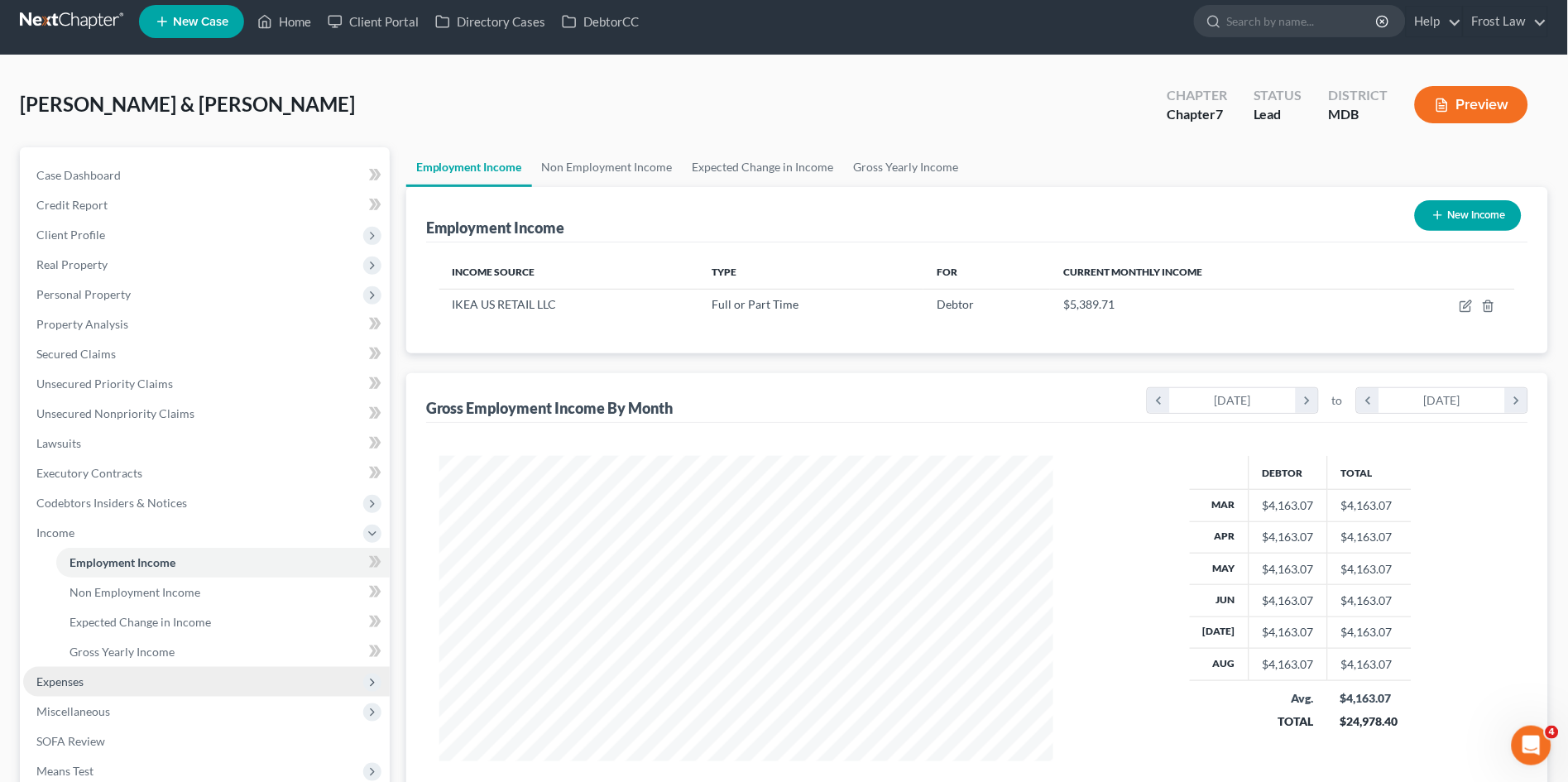
scroll to position [0, 0]
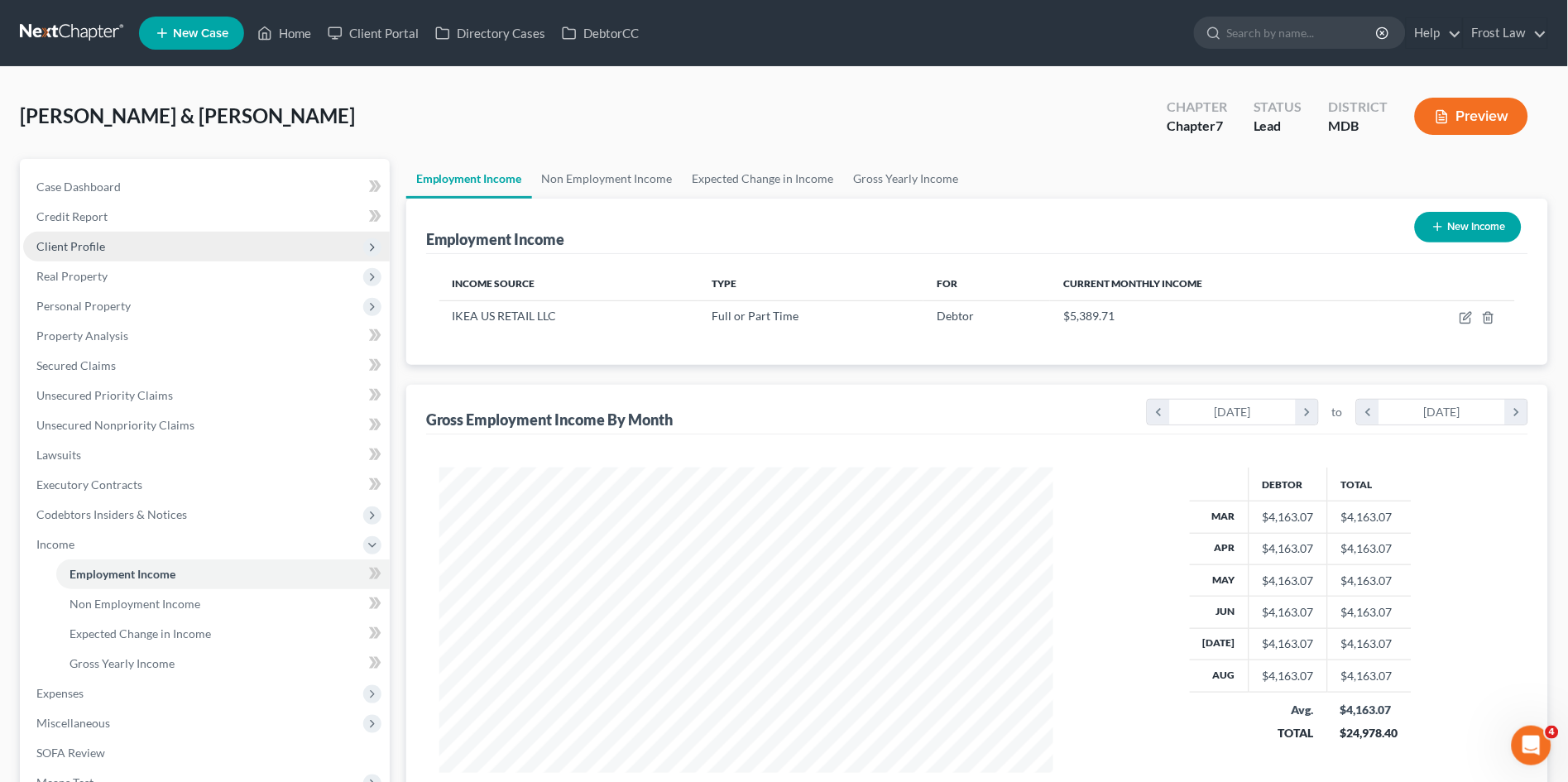
click at [52, 242] on span "Client Profile" at bounding box center [70, 246] width 68 height 14
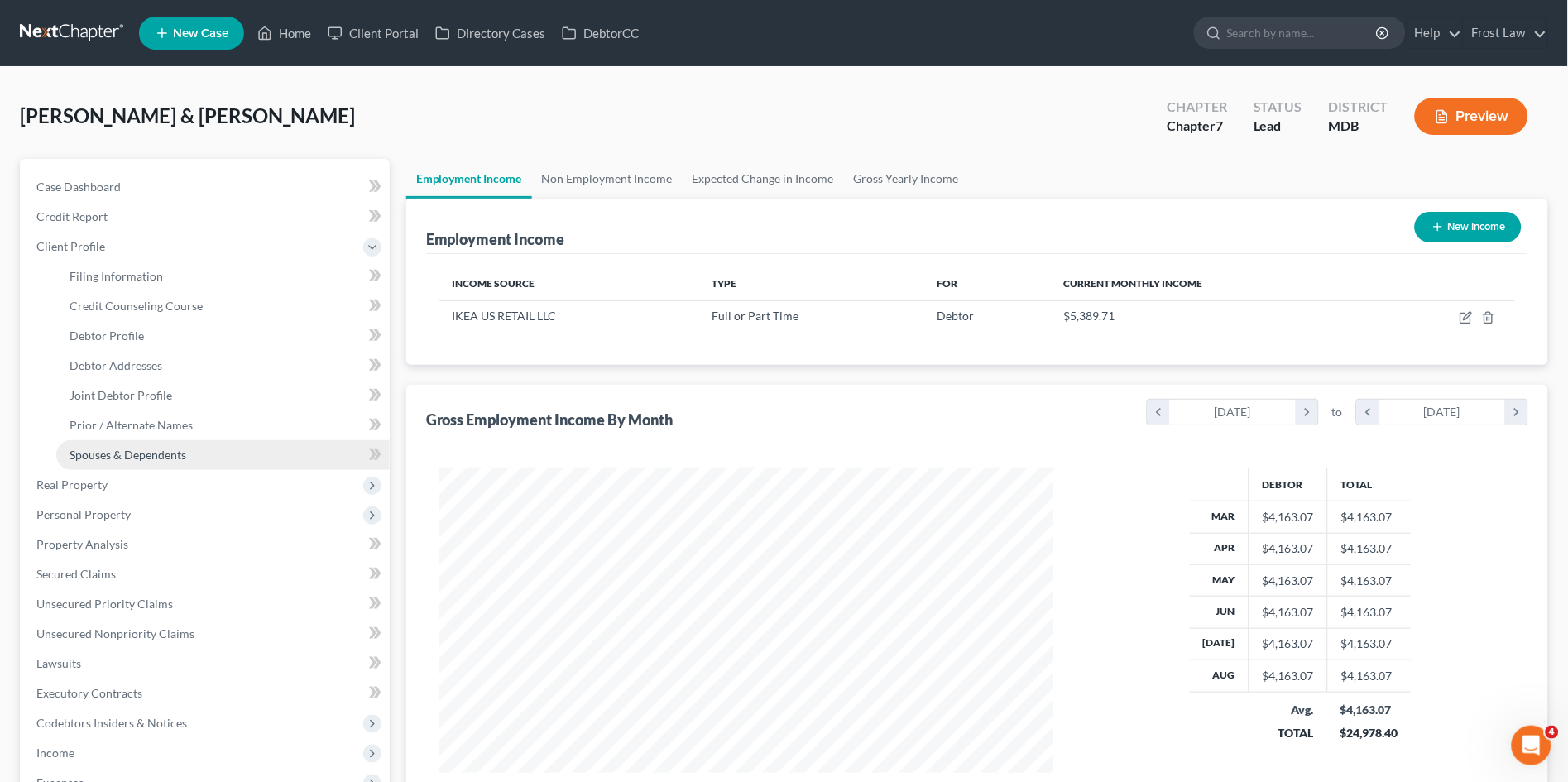
click at [101, 455] on span "Spouses & Dependents" at bounding box center [127, 455] width 117 height 14
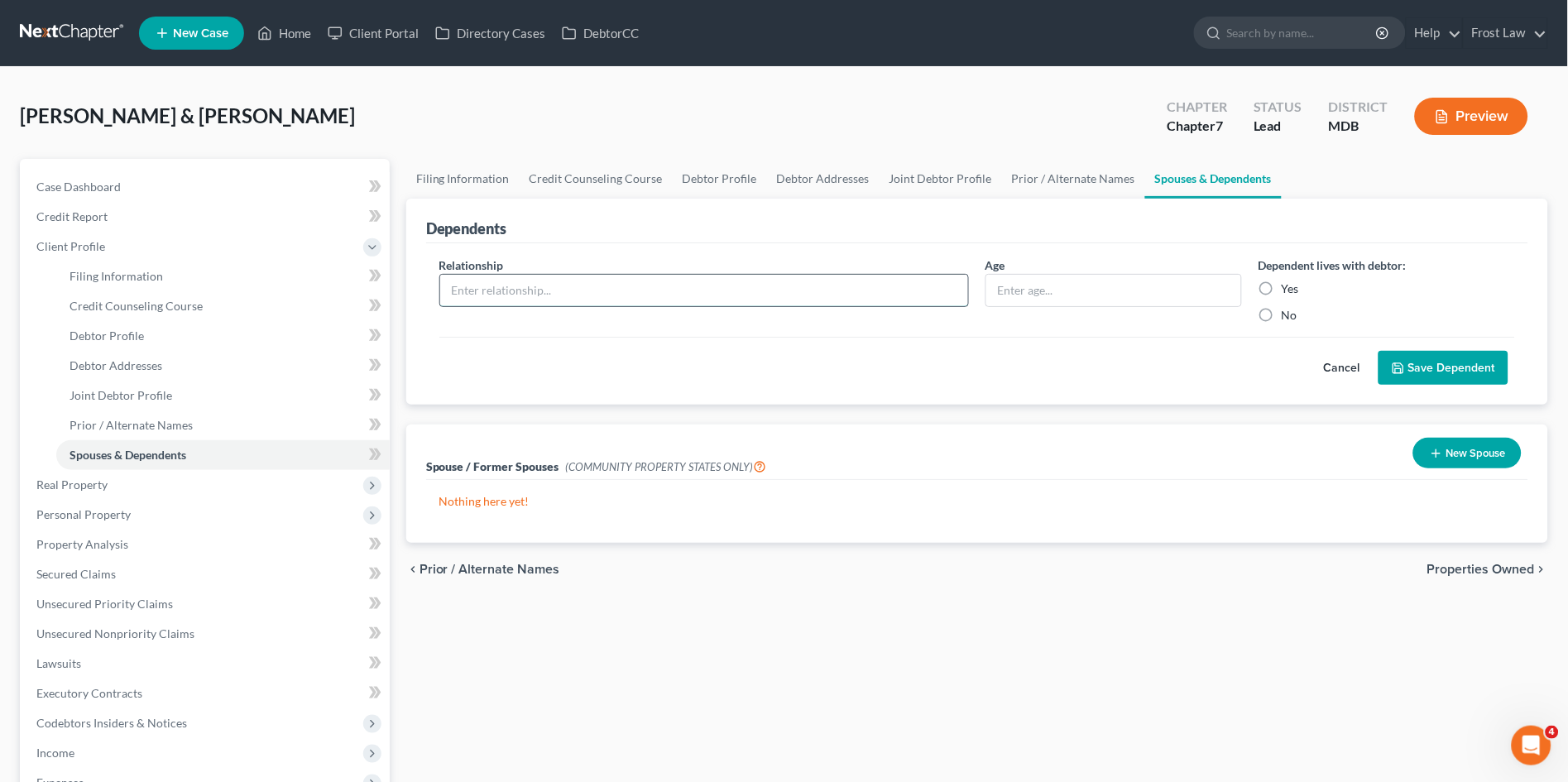
click at [745, 290] on input "text" at bounding box center [705, 290] width 528 height 31
type input "Daughter"
click at [1282, 290] on label "Yes" at bounding box center [1291, 288] width 17 height 16
click at [1288, 290] on input "Yes" at bounding box center [1294, 286] width 10 height 10
radio input "true"
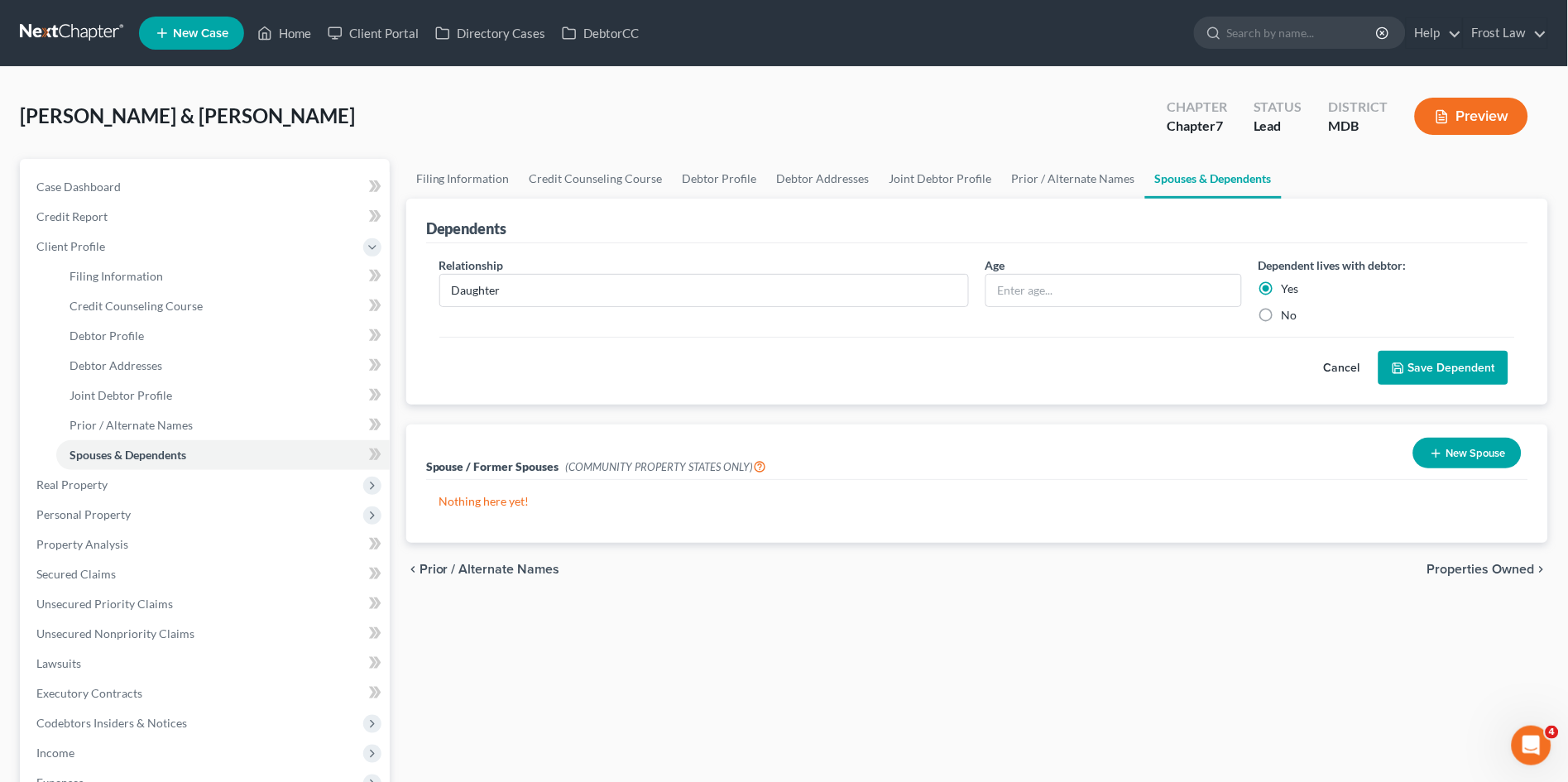
click at [1434, 363] on button "Save Dependent" at bounding box center [1443, 368] width 130 height 35
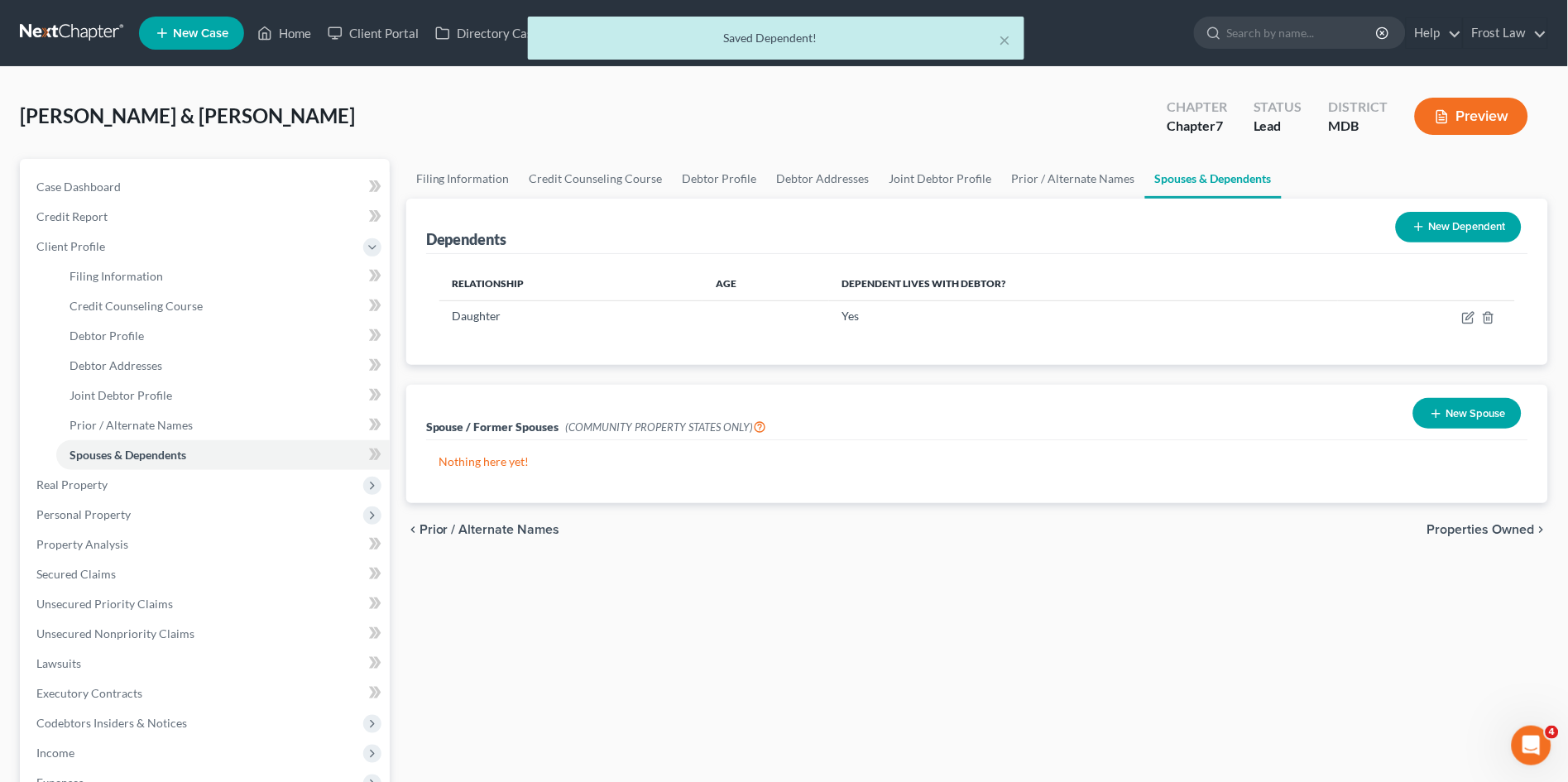
click at [1443, 216] on button "New Dependent" at bounding box center [1458, 227] width 126 height 30
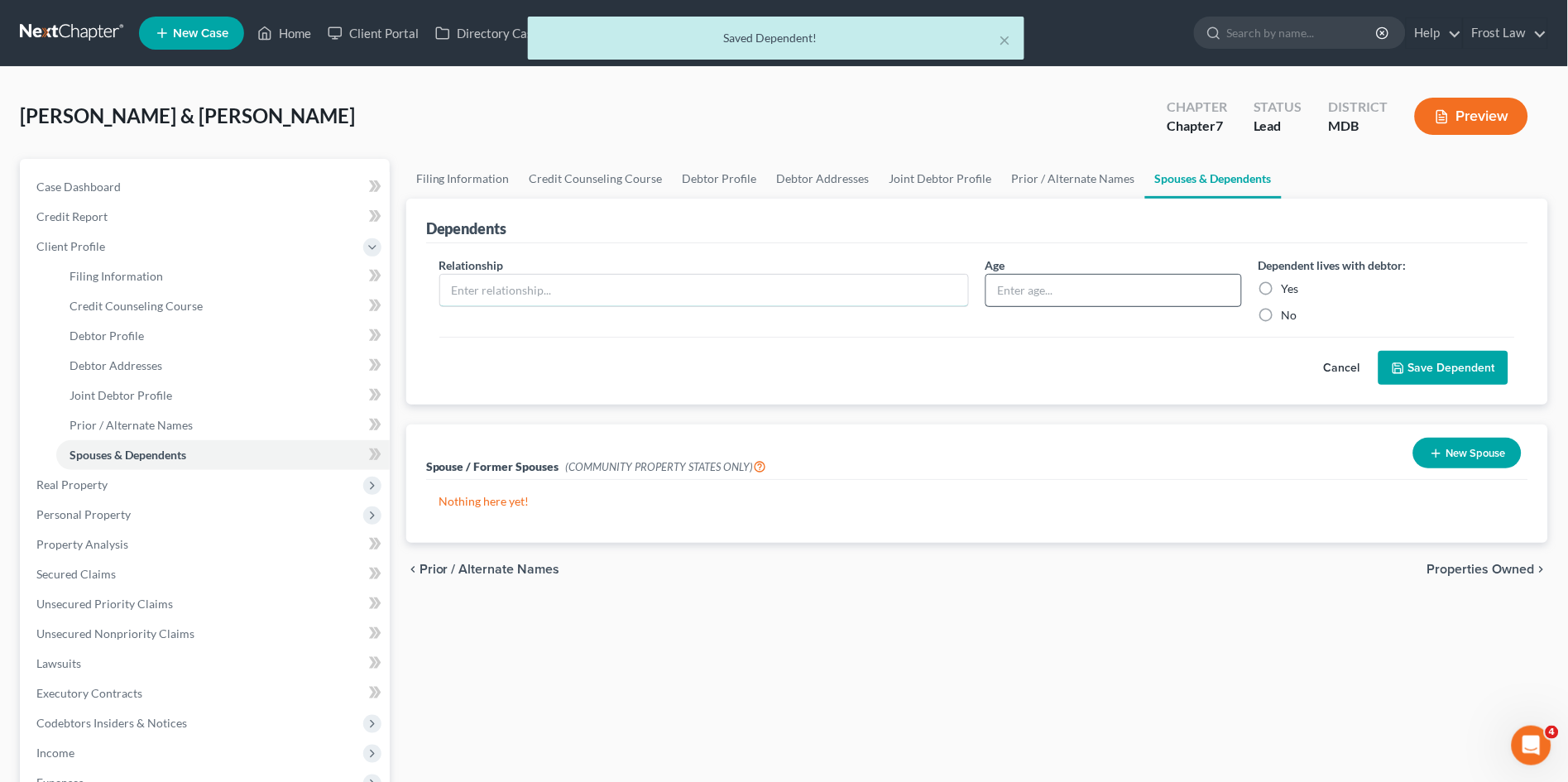
drag, startPoint x: 487, startPoint y: 288, endPoint x: 1157, endPoint y: 304, distance: 670.2
click at [487, 288] on input "text" at bounding box center [705, 290] width 528 height 31
type input "Son"
drag, startPoint x: 1265, startPoint y: 288, endPoint x: 1431, endPoint y: 356, distance: 179.4
click at [1282, 288] on label "Yes" at bounding box center [1291, 288] width 17 height 16
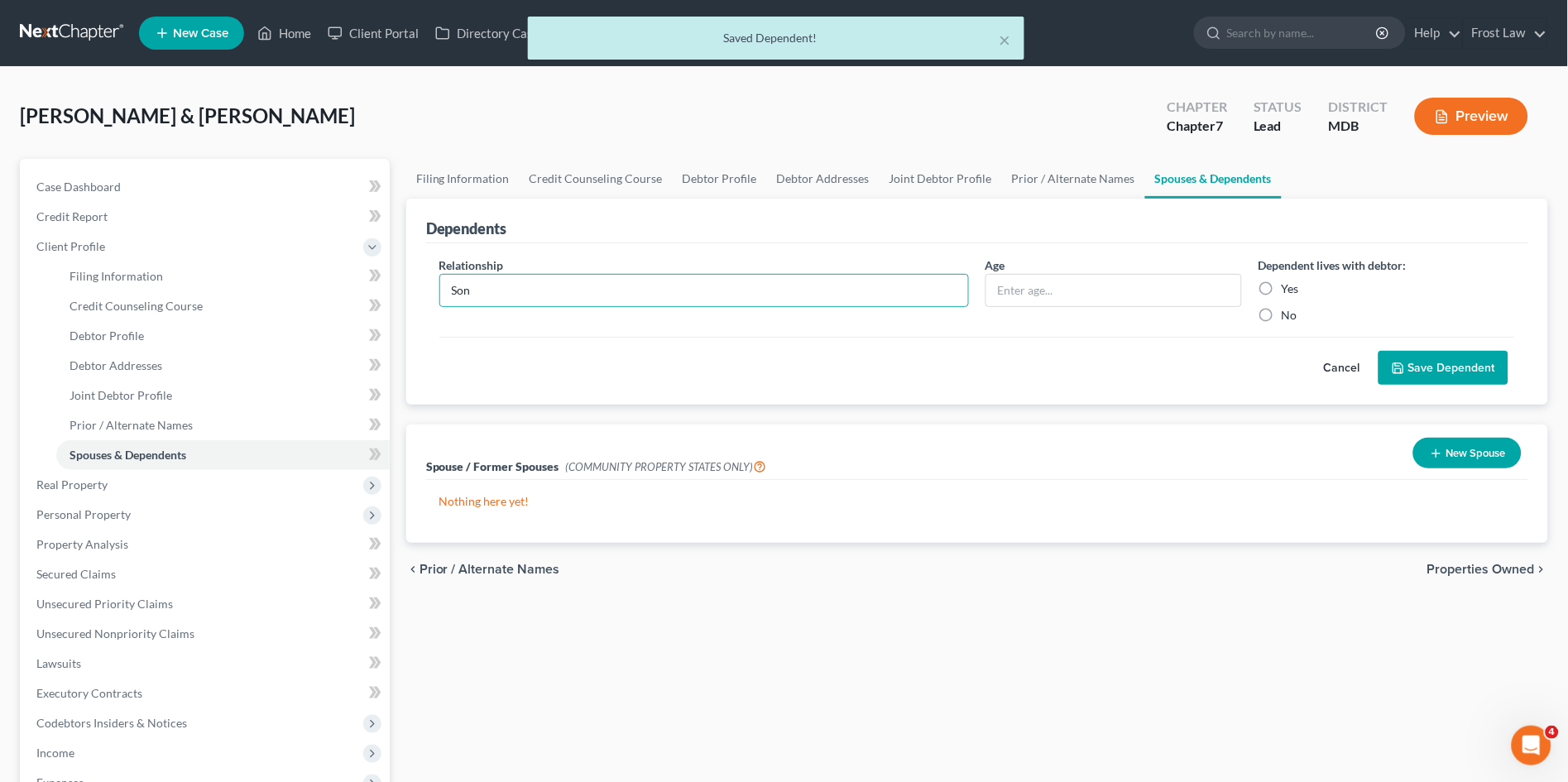
click at [1288, 288] on input "Yes" at bounding box center [1294, 286] width 10 height 10
radio input "true"
click at [1437, 368] on button "Save Dependent" at bounding box center [1443, 368] width 130 height 35
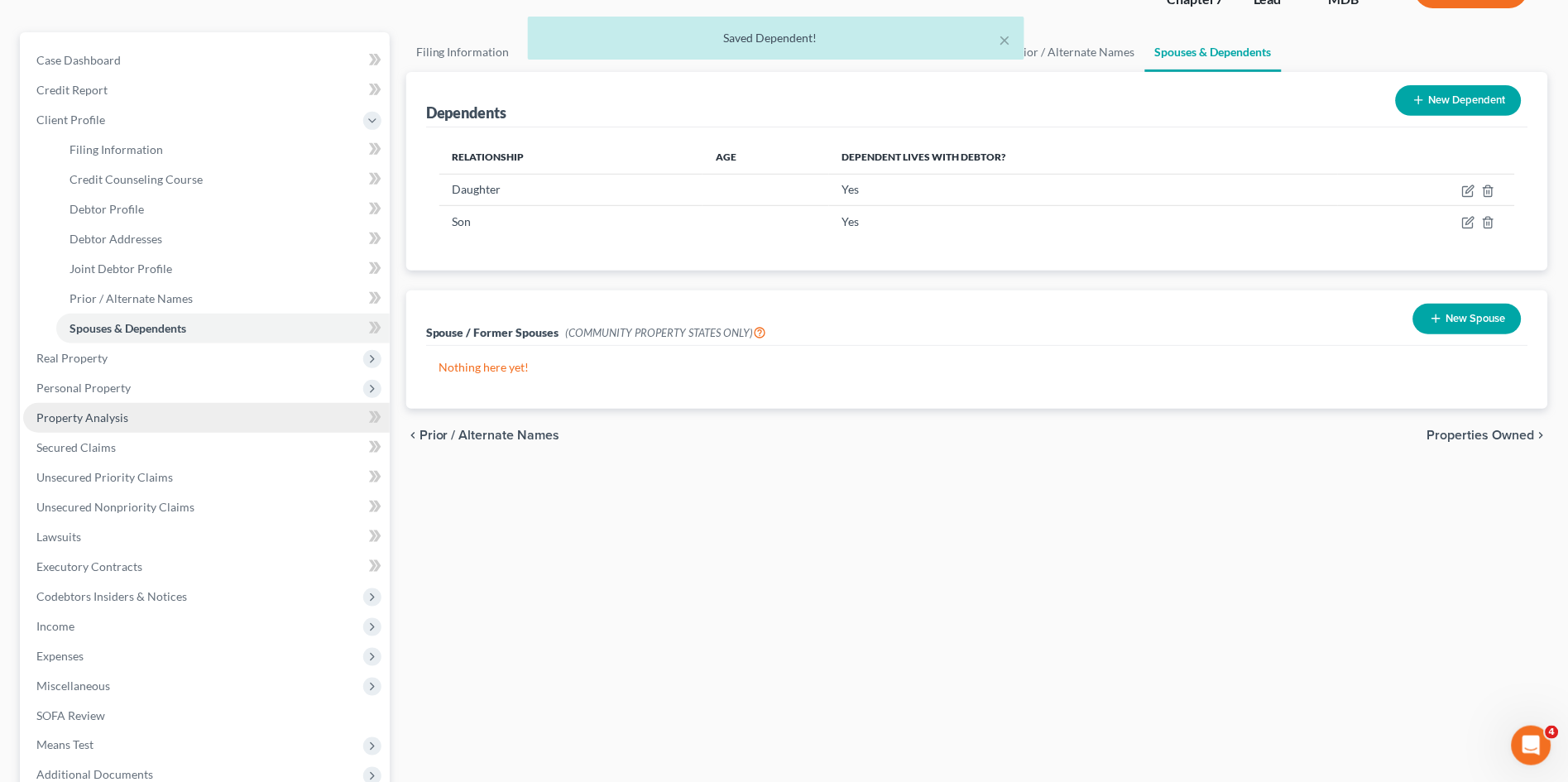
scroll to position [184, 0]
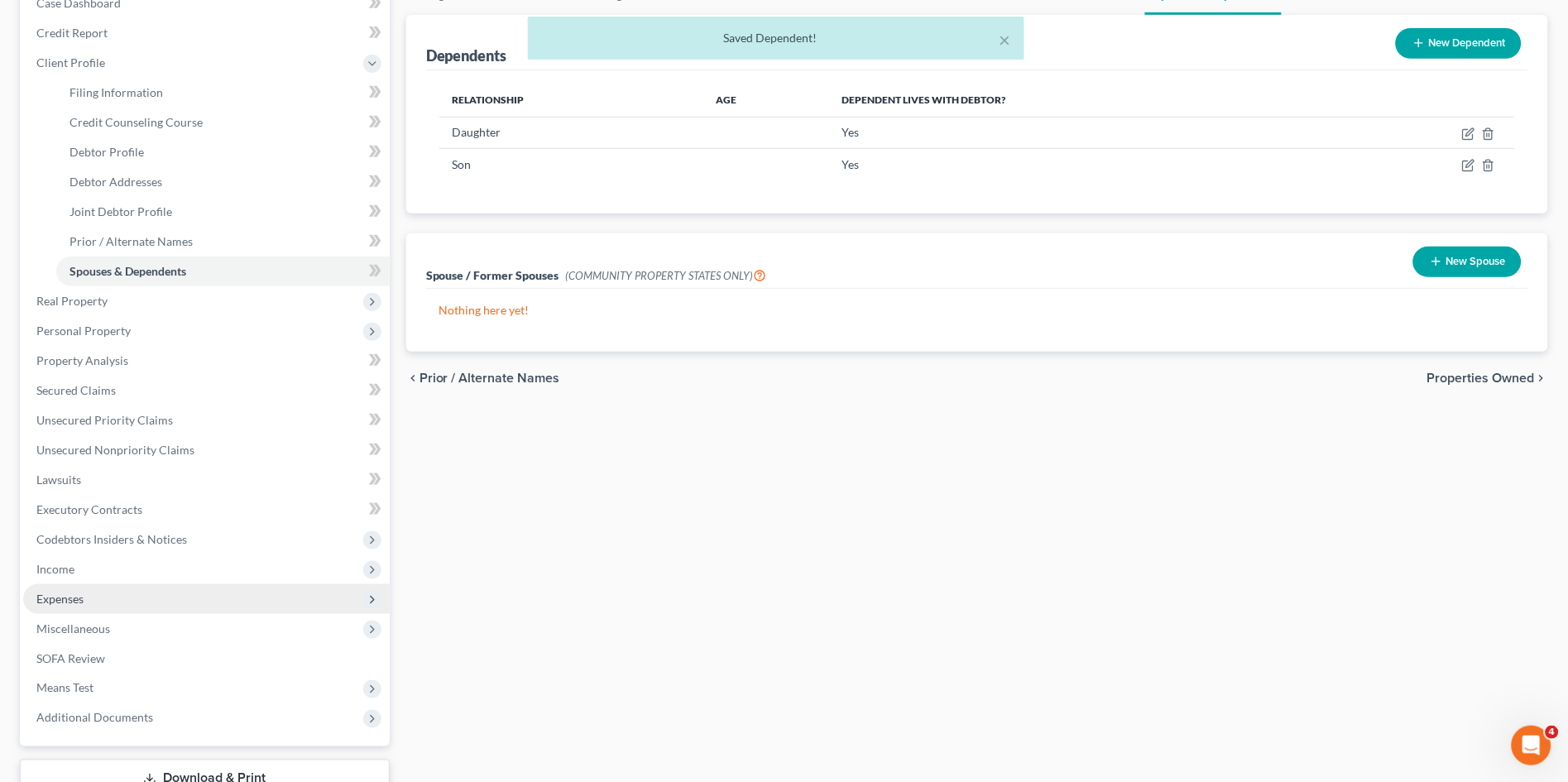
click at [76, 603] on span "Expenses" at bounding box center [60, 598] width 47 height 14
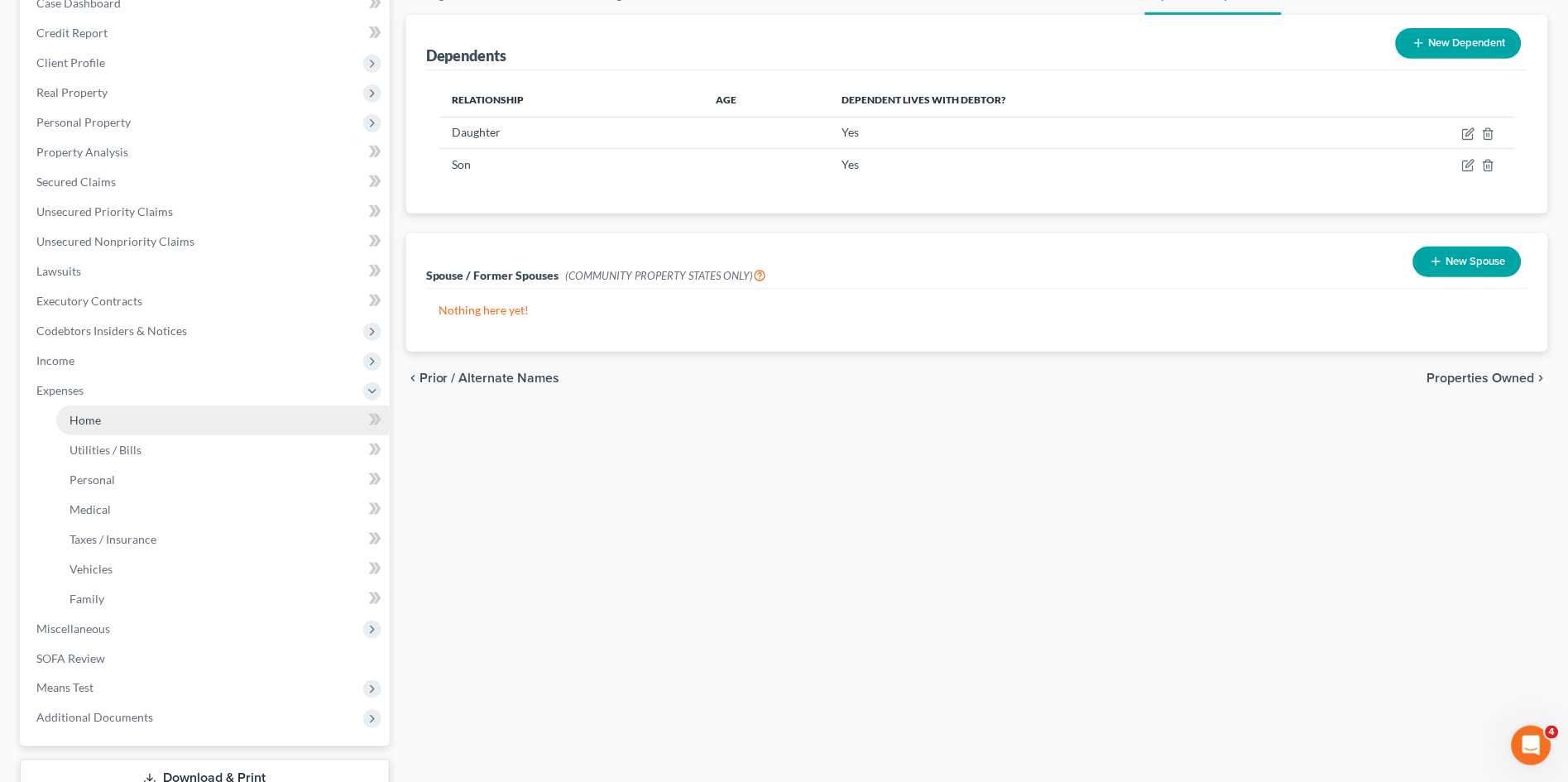
click at [107, 416] on link "Home" at bounding box center [223, 420] width 333 height 29
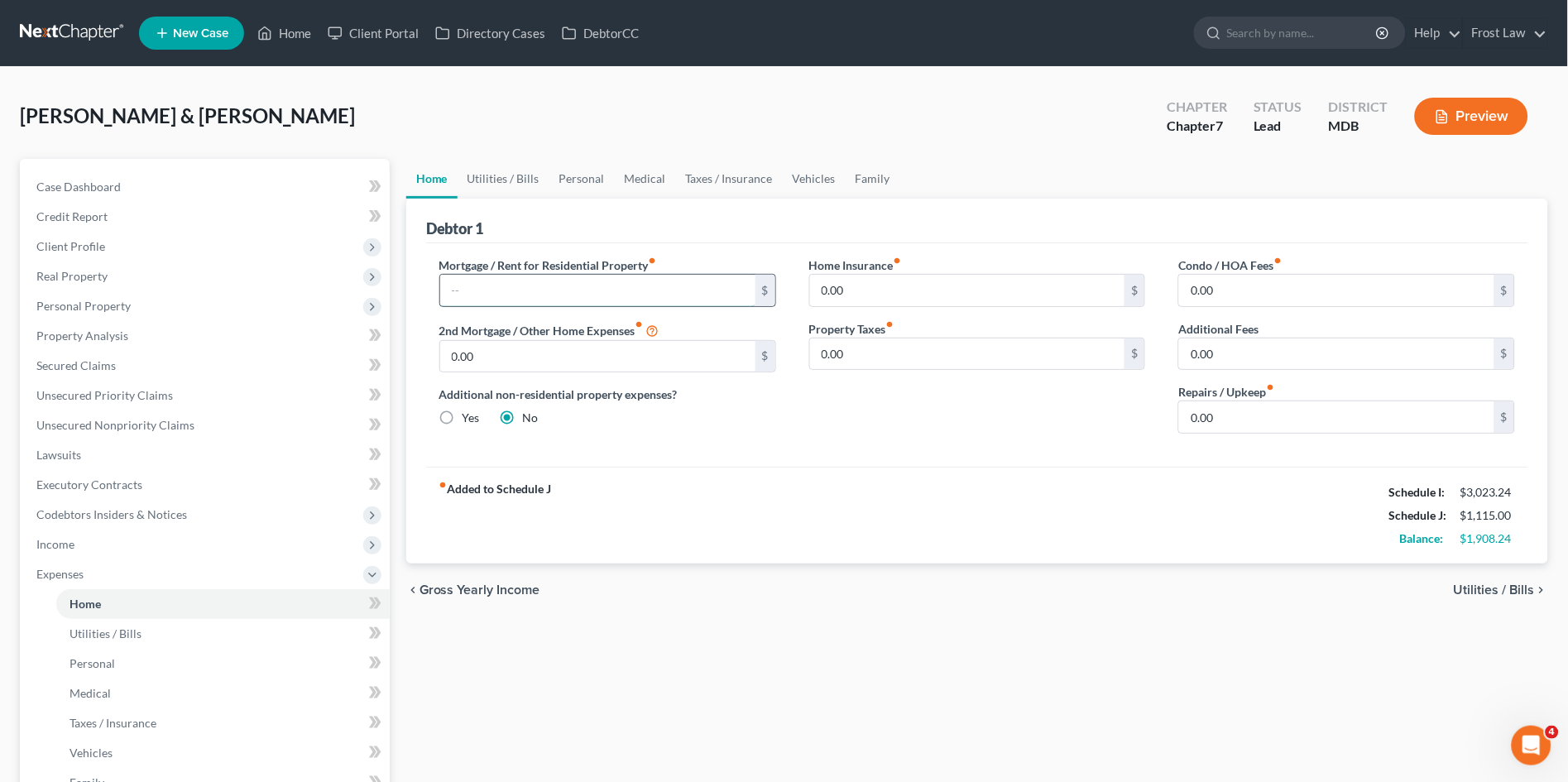
click at [550, 294] on input "text" at bounding box center [598, 290] width 315 height 31
type input "4,849.92"
click at [1253, 404] on input "0.00" at bounding box center [1337, 417] width 315 height 31
type input "100.00"
click at [503, 162] on link "Utilities / Bills" at bounding box center [504, 179] width 92 height 40
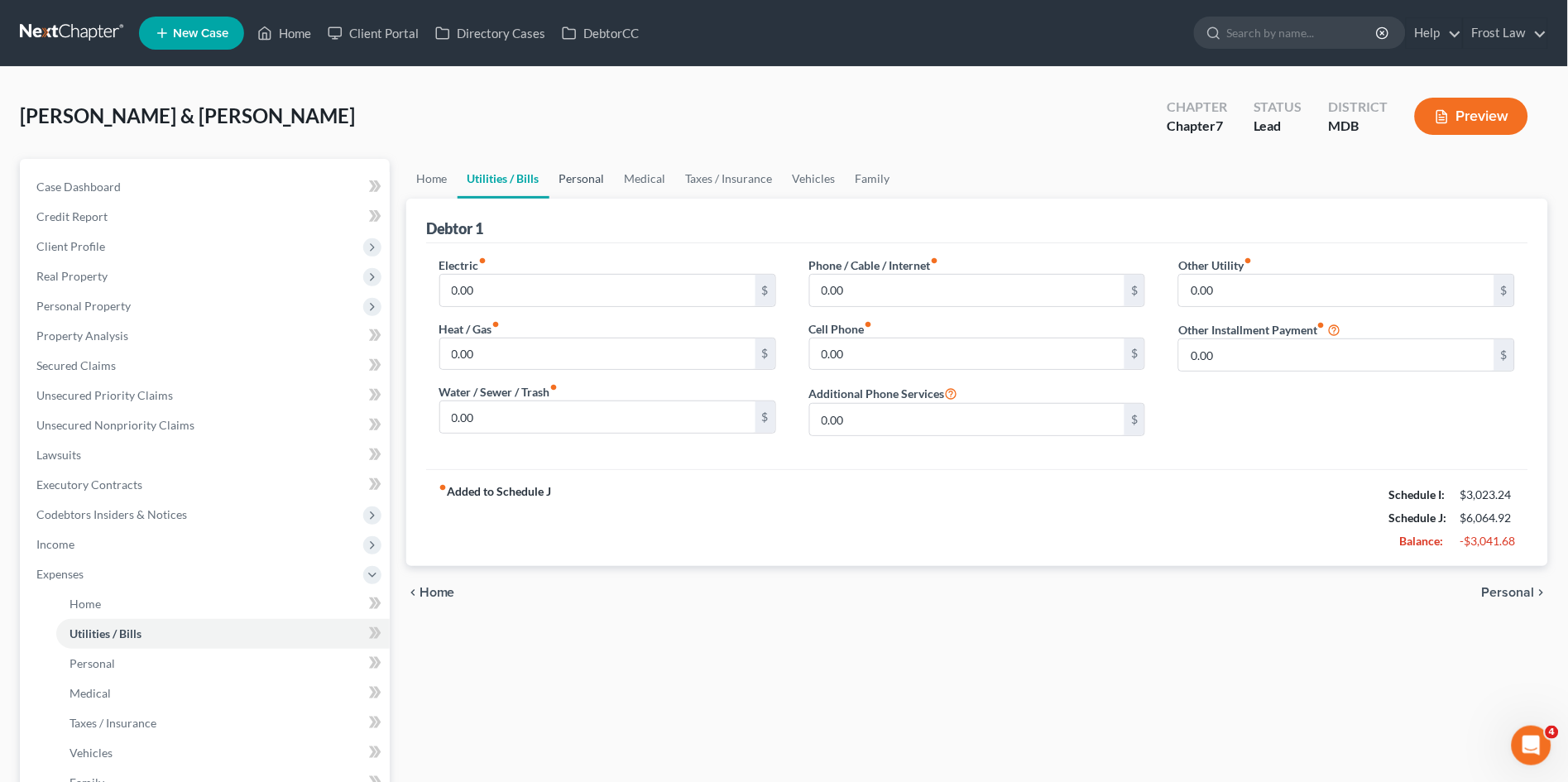
click at [580, 184] on link "Personal" at bounding box center [583, 179] width 66 height 40
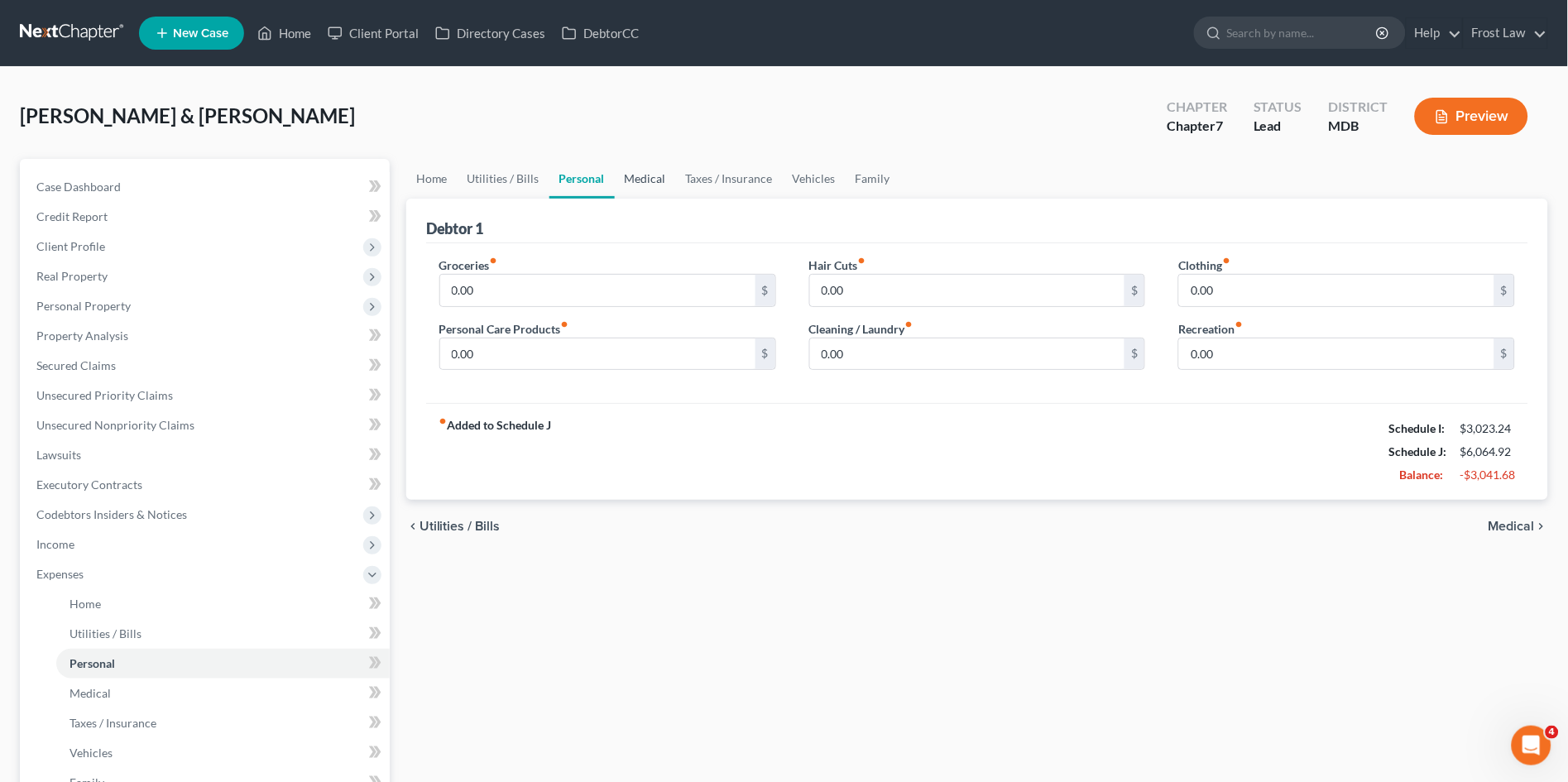
click at [650, 178] on link "Medical" at bounding box center [645, 179] width 61 height 40
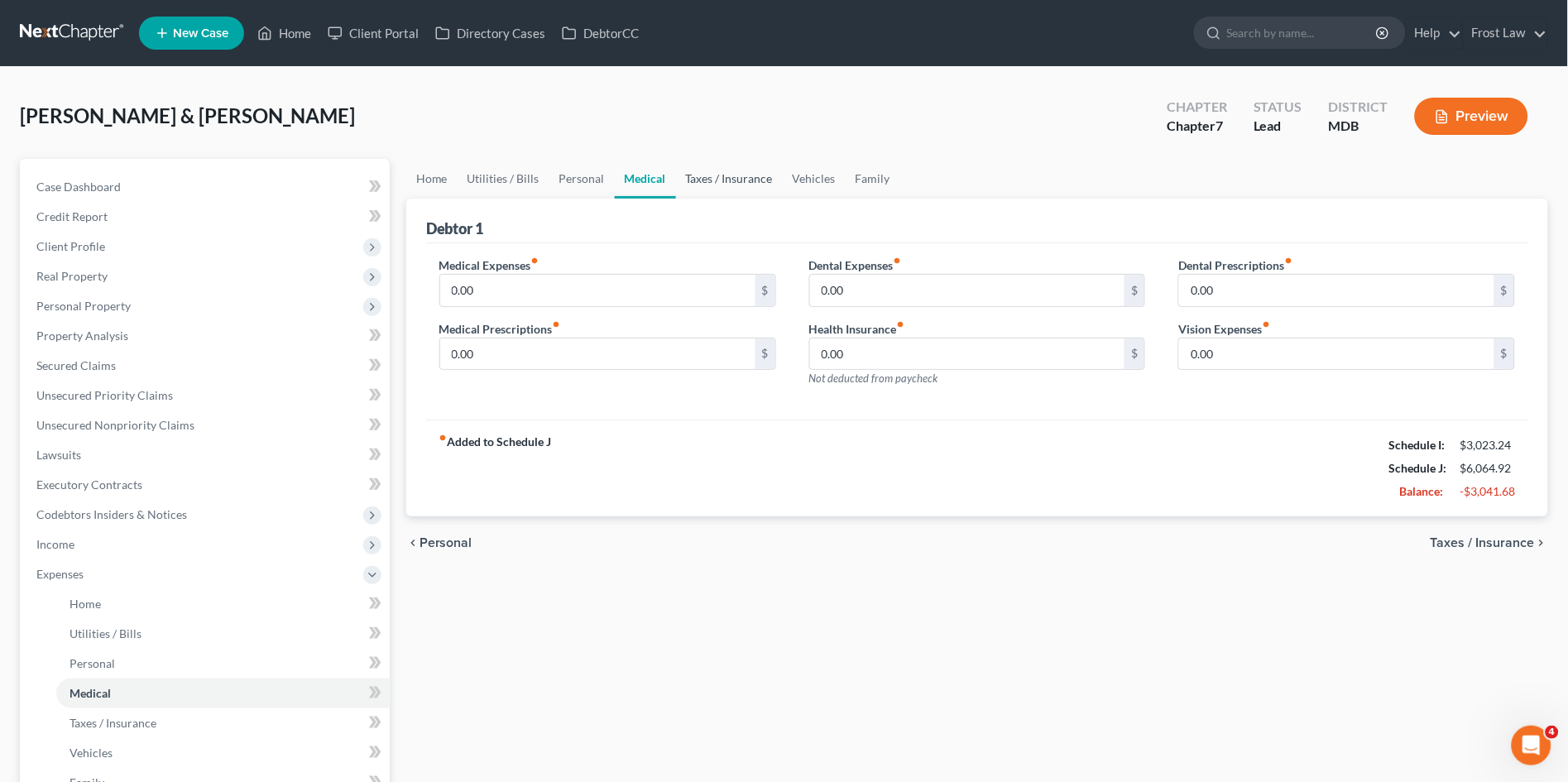
click at [747, 179] on link "Taxes / Insurance" at bounding box center [729, 179] width 106 height 40
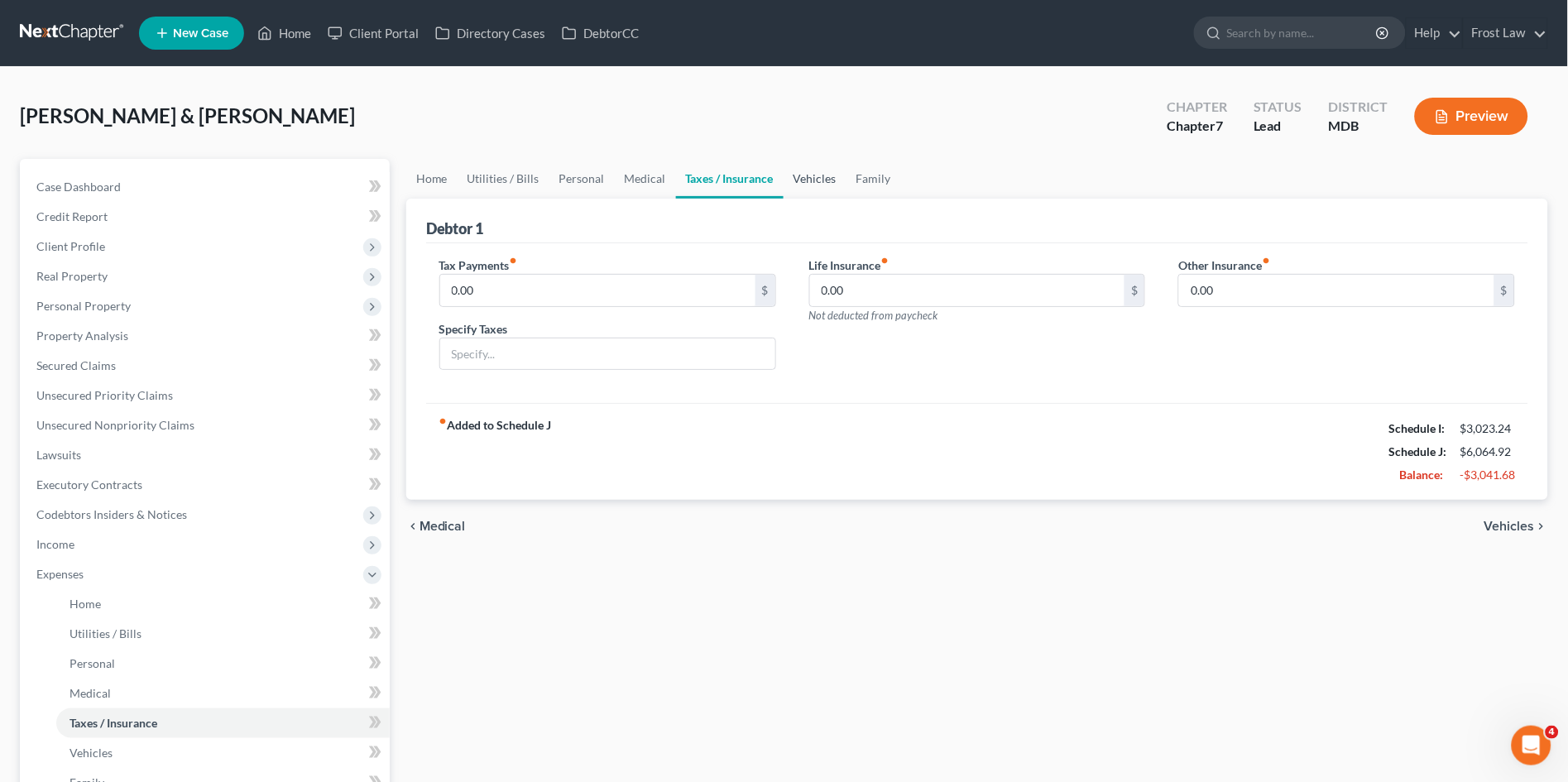
click at [799, 177] on link "Vehicles" at bounding box center [815, 179] width 63 height 40
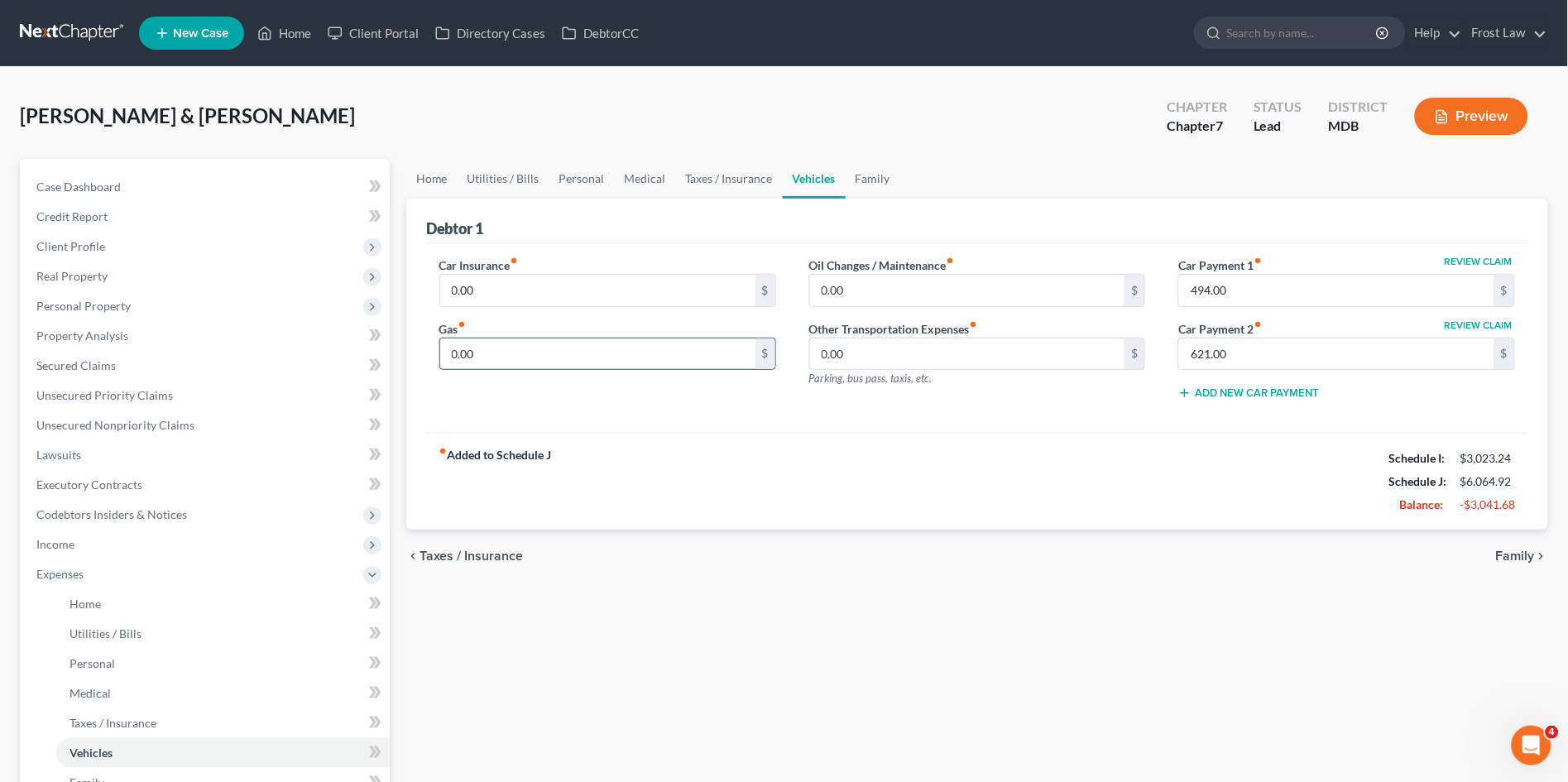
click at [535, 356] on input "0.00" at bounding box center [598, 354] width 315 height 31
type input "600.00"
click at [603, 498] on div "fiber_manual_record Added to Schedule J Schedule I: $3,023.24 Schedule J: $6,66…" at bounding box center [977, 481] width 1102 height 97
click at [881, 176] on link "Family" at bounding box center [873, 179] width 55 height 40
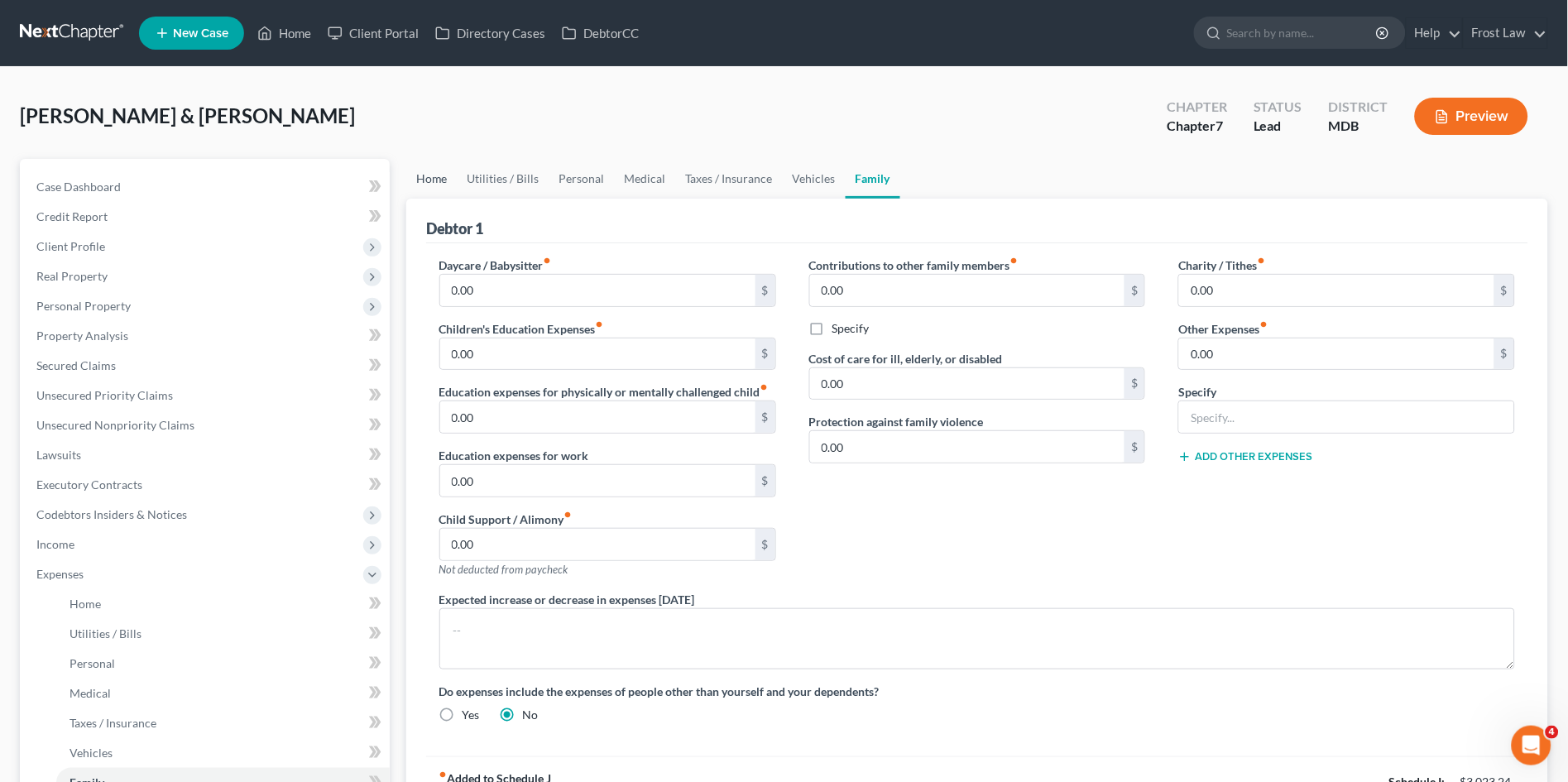
click at [423, 183] on link "Home" at bounding box center [431, 179] width 51 height 40
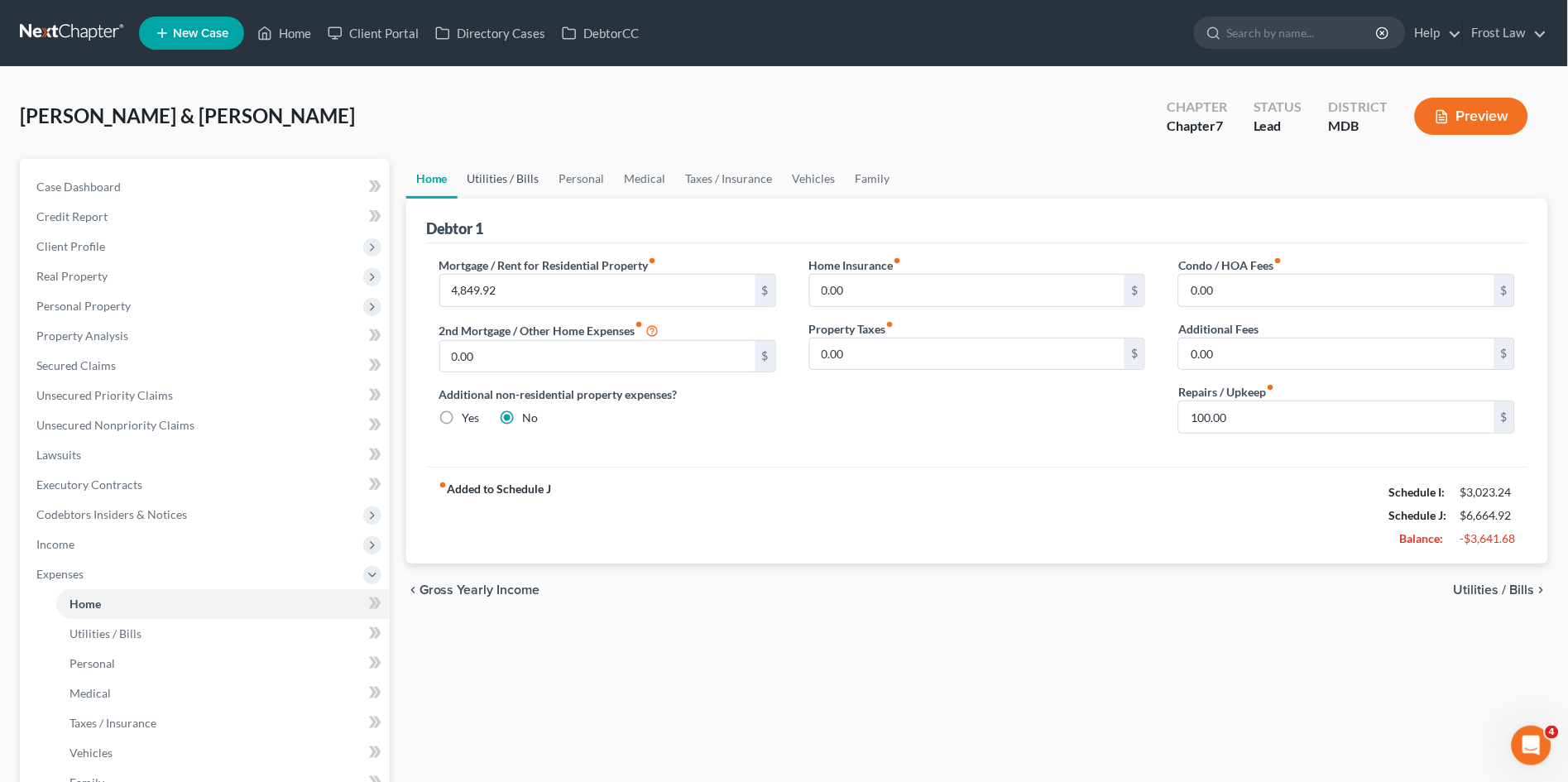
click at [510, 176] on link "Utilities / Bills" at bounding box center [504, 179] width 92 height 40
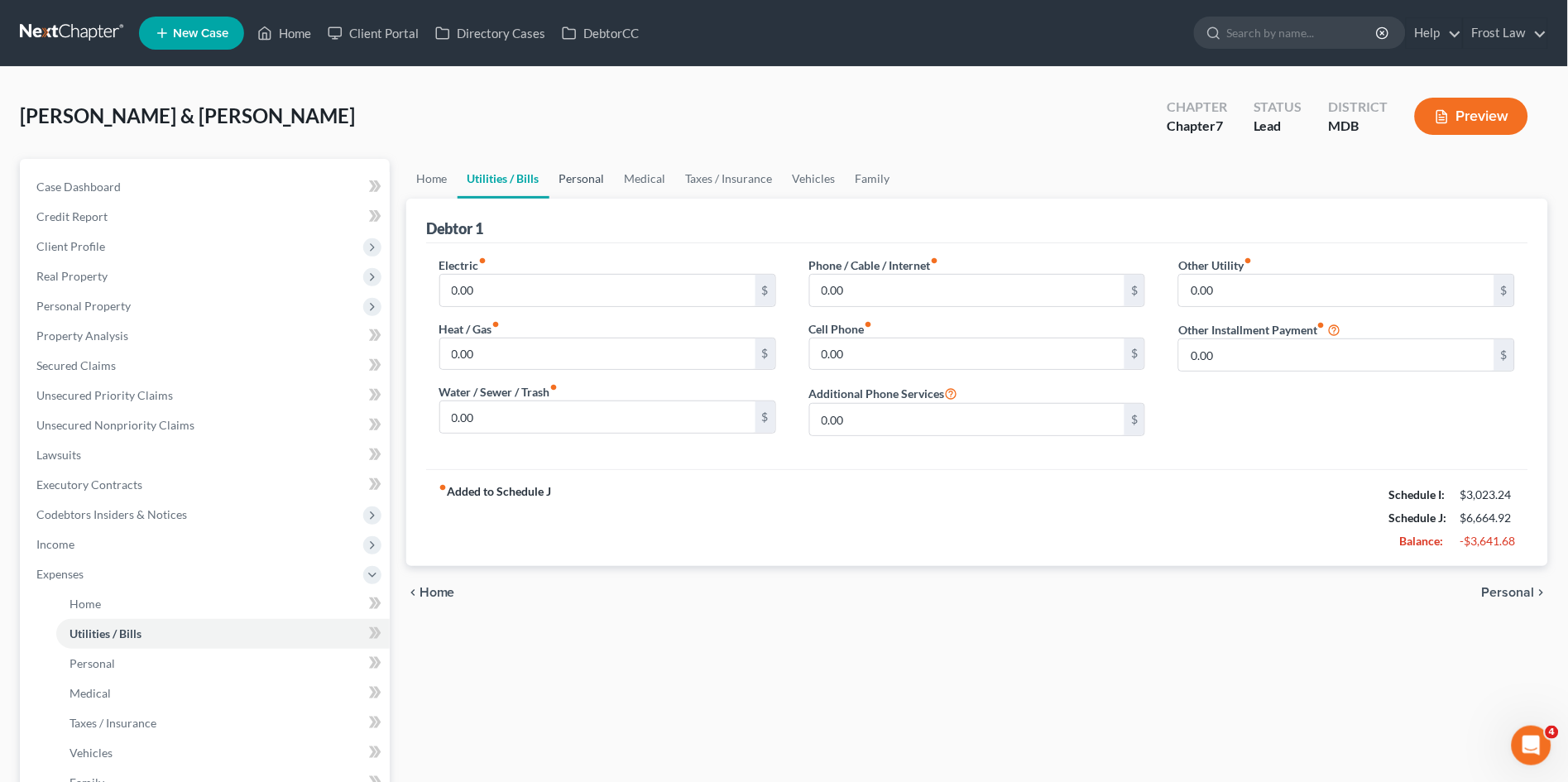
click at [563, 168] on link "Personal" at bounding box center [583, 179] width 66 height 40
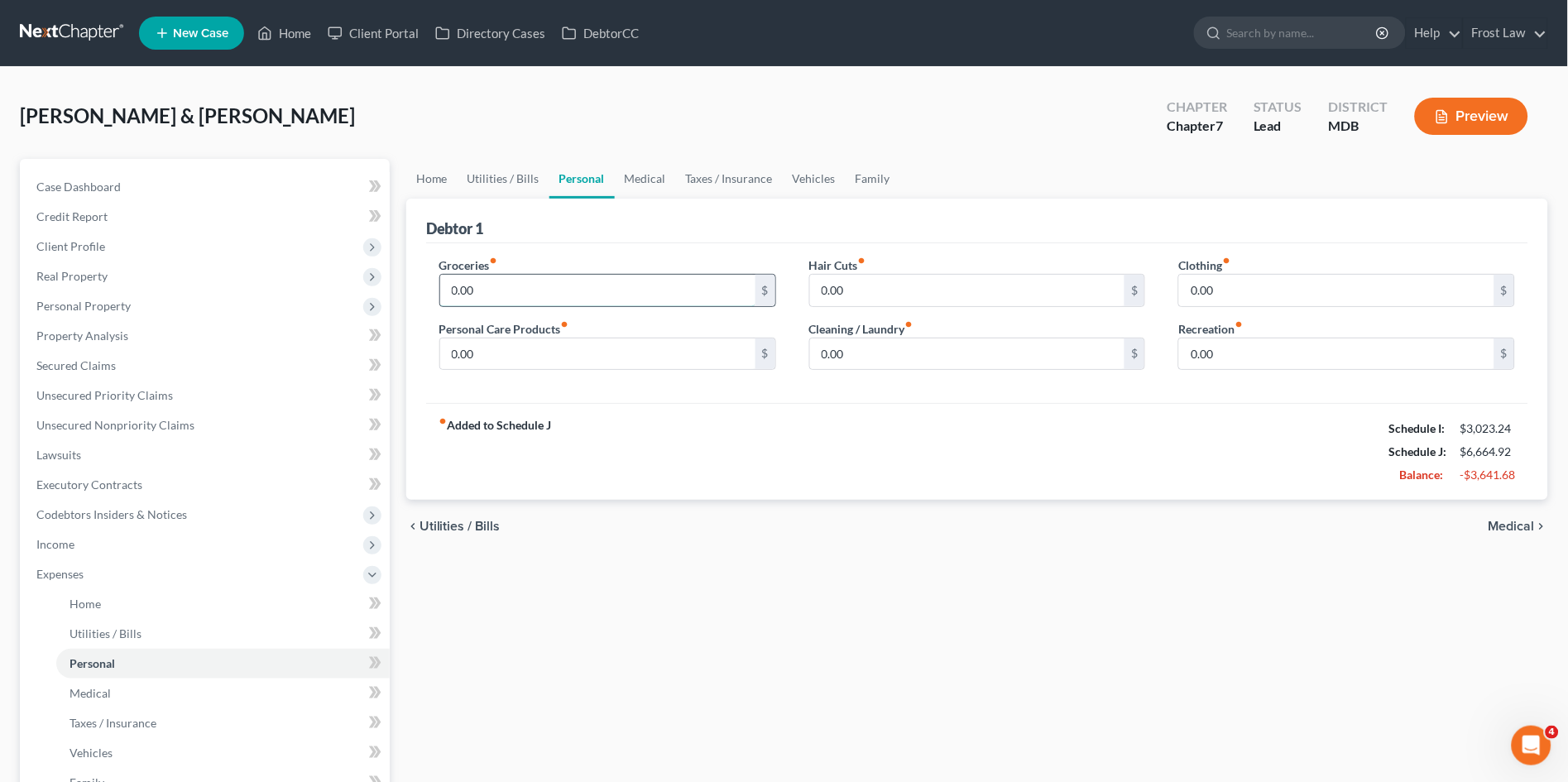
click at [503, 279] on input "0.00" at bounding box center [598, 290] width 315 height 31
type input "3"
type input "1,300.00"
click at [497, 359] on input "0.00" at bounding box center [598, 354] width 315 height 31
type input "120.00"
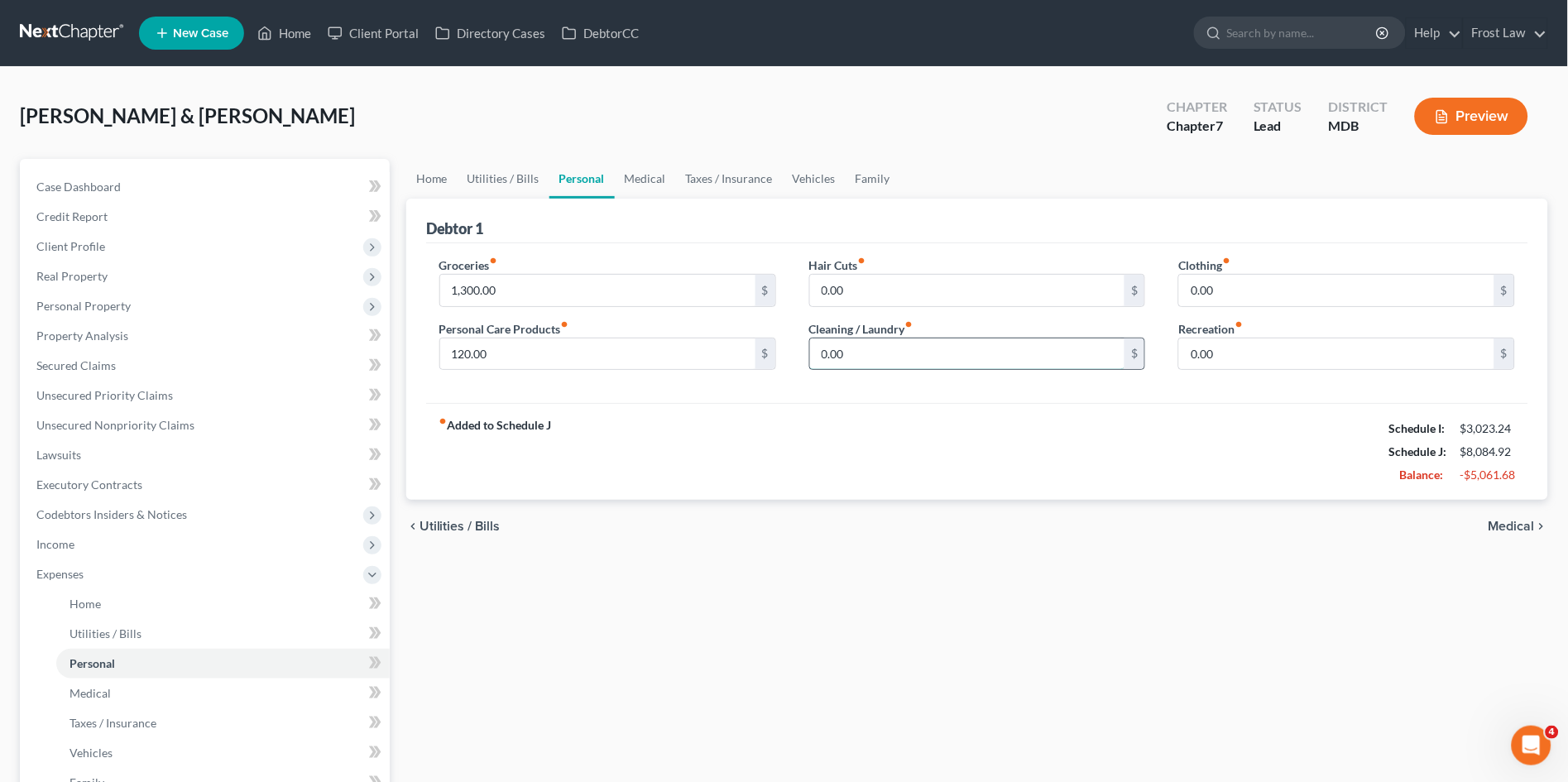
click at [873, 355] on input "0.00" at bounding box center [968, 354] width 315 height 31
type input "75.00"
click at [1282, 292] on input "0.00" at bounding box center [1337, 290] width 315 height 31
type input "250.00"
click at [1287, 345] on input "0.00" at bounding box center [1337, 354] width 315 height 31
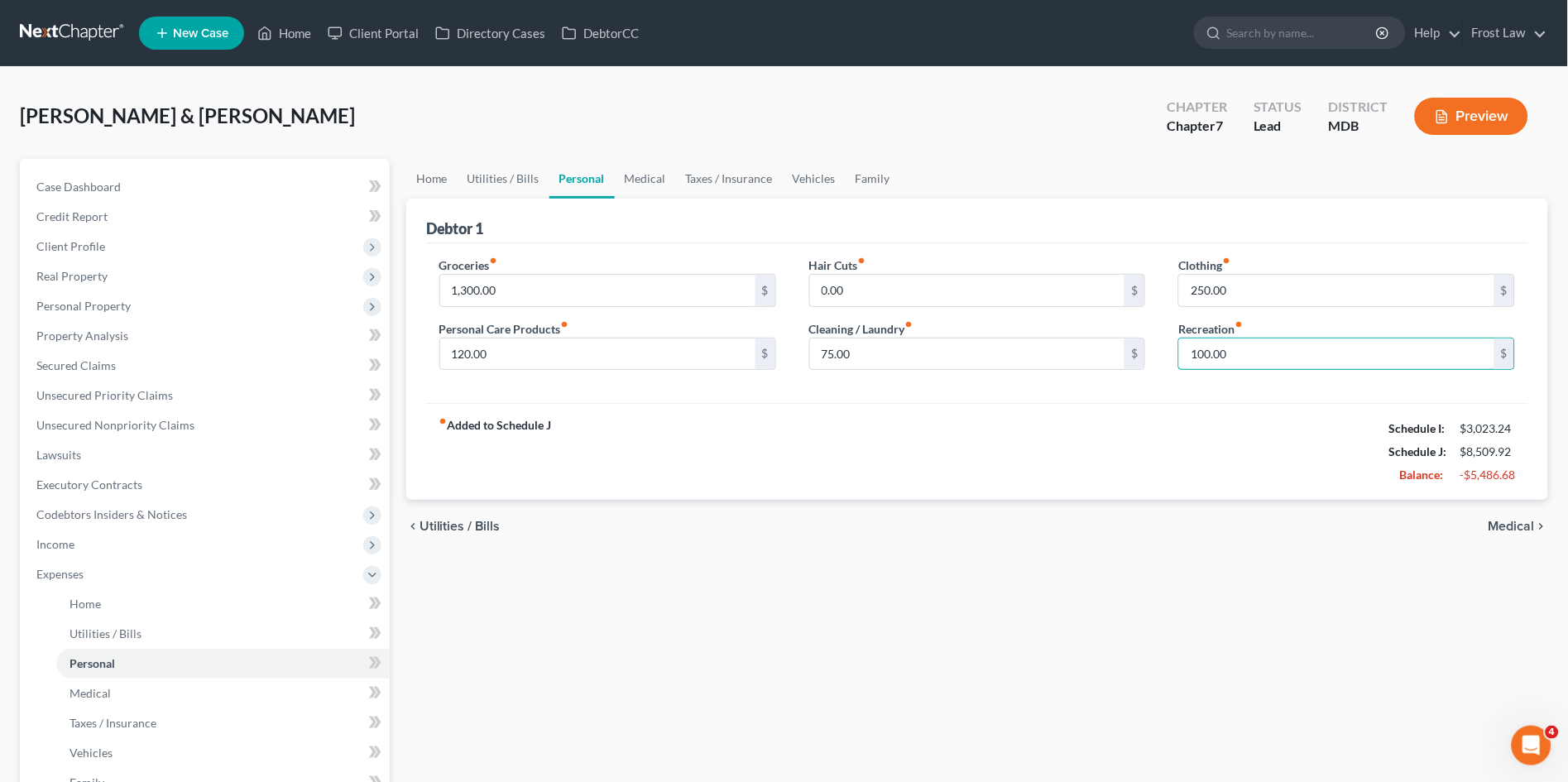
type input "100.00"
click at [965, 729] on div "Home Utilities / Bills Personal Medical Taxes / Insurance Vehicles Family Debto…" at bounding box center [978, 592] width 1158 height 867
click at [855, 289] on input "0.00" at bounding box center [968, 290] width 315 height 31
type input "100.00"
click at [632, 180] on link "Medical" at bounding box center [645, 179] width 61 height 40
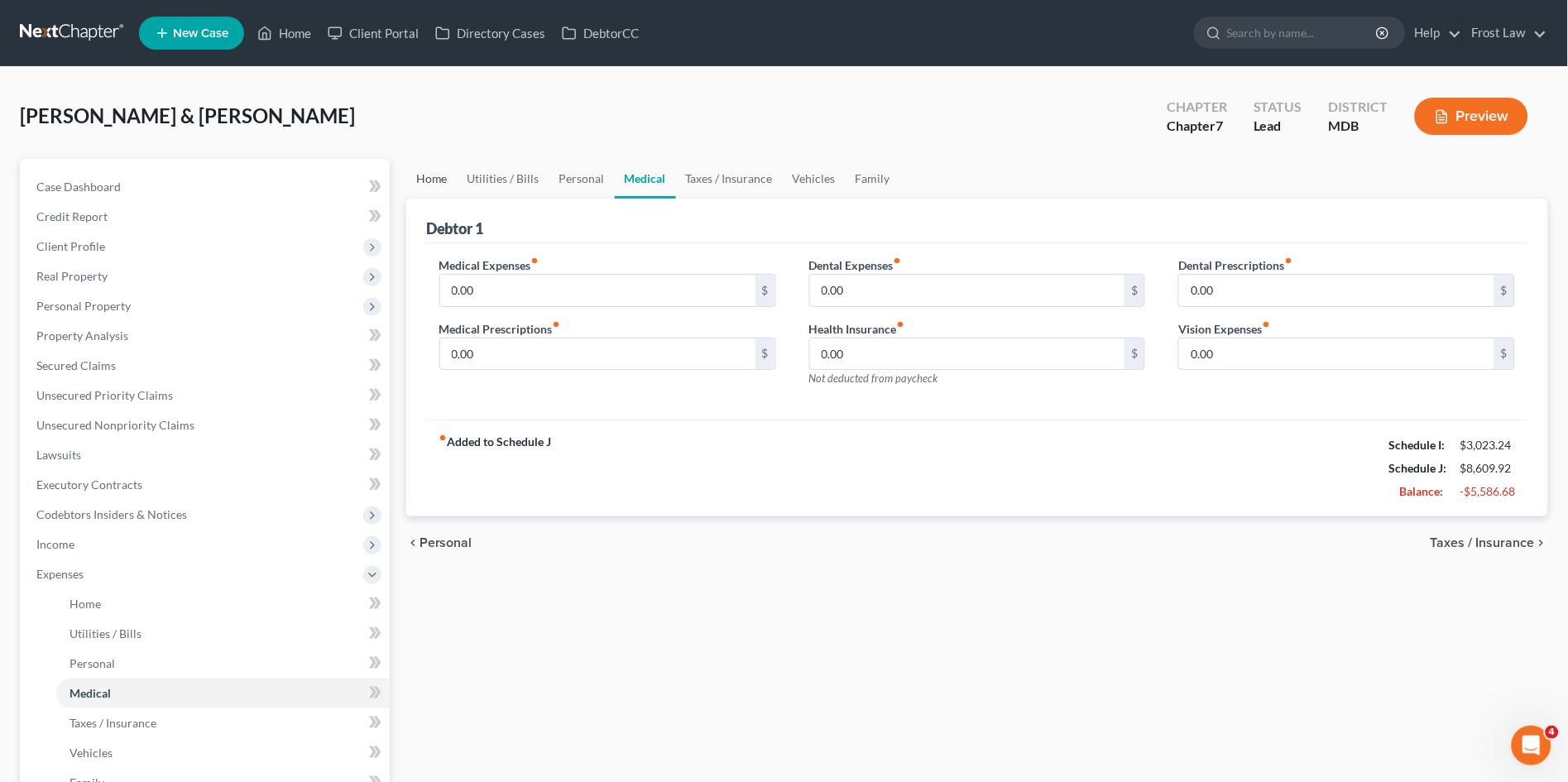
click at [435, 180] on link "Home" at bounding box center [431, 179] width 51 height 40
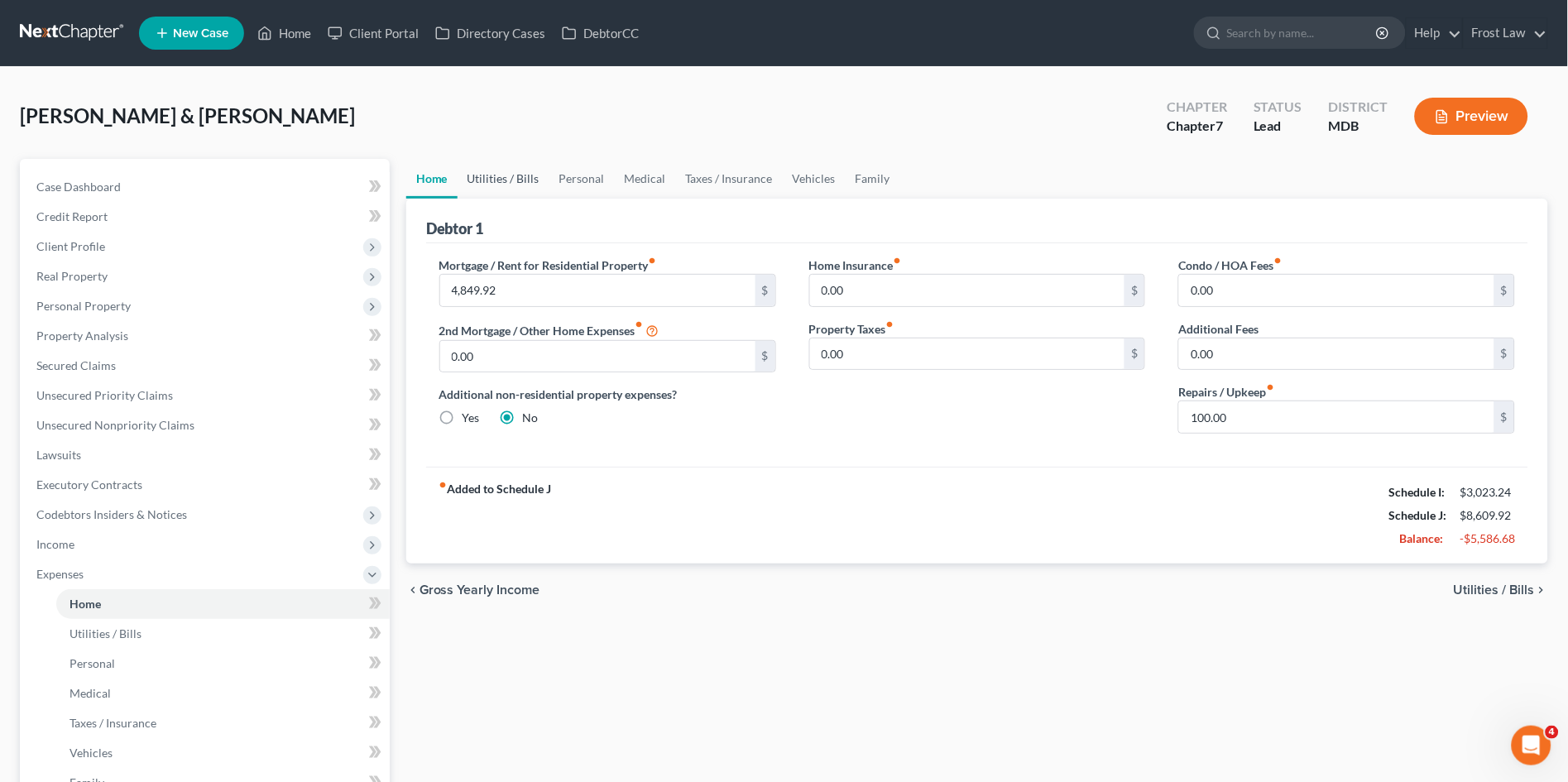
click at [508, 173] on link "Utilities / Bills" at bounding box center [504, 179] width 92 height 40
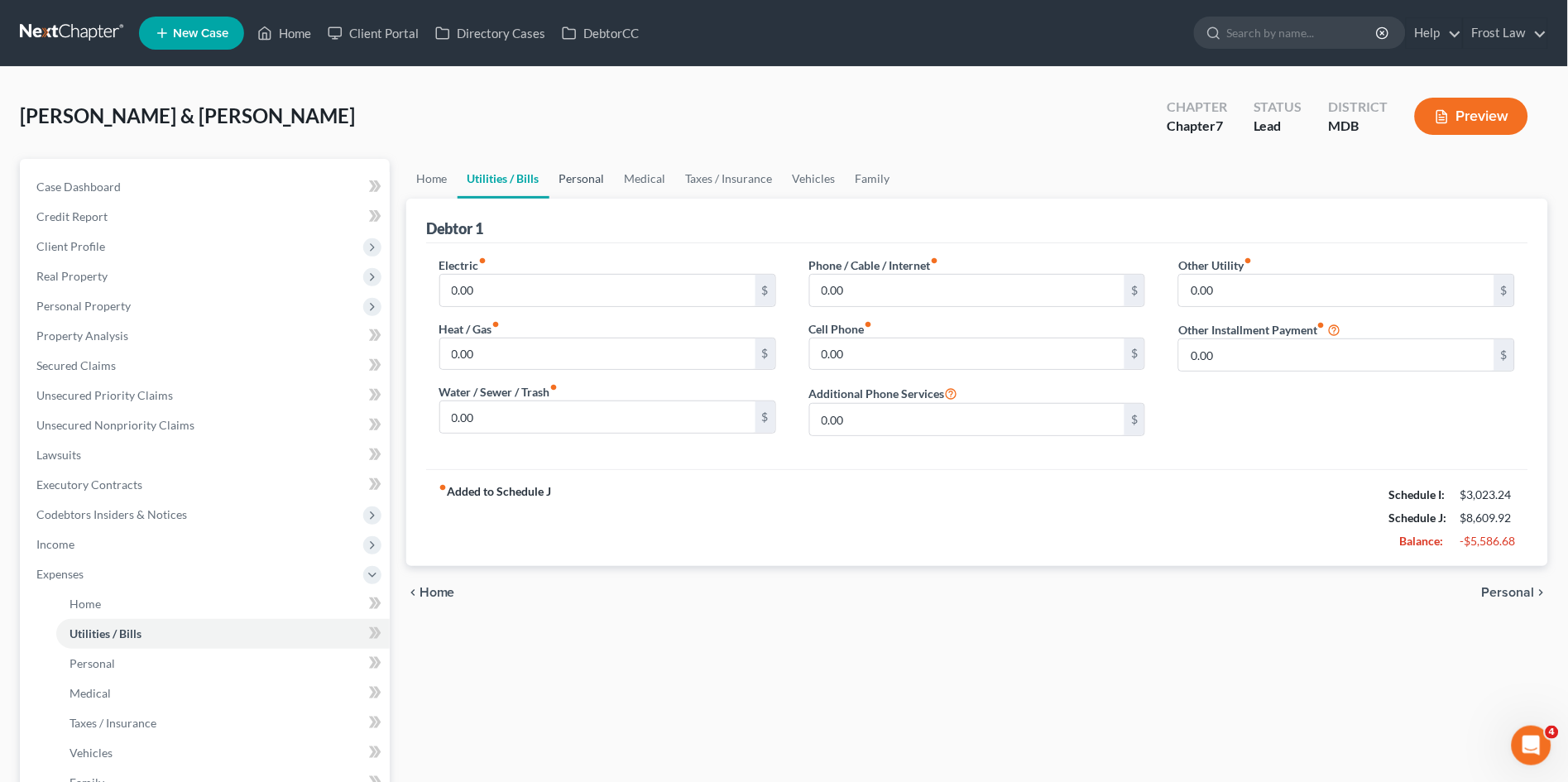
click at [580, 178] on link "Personal" at bounding box center [583, 179] width 66 height 40
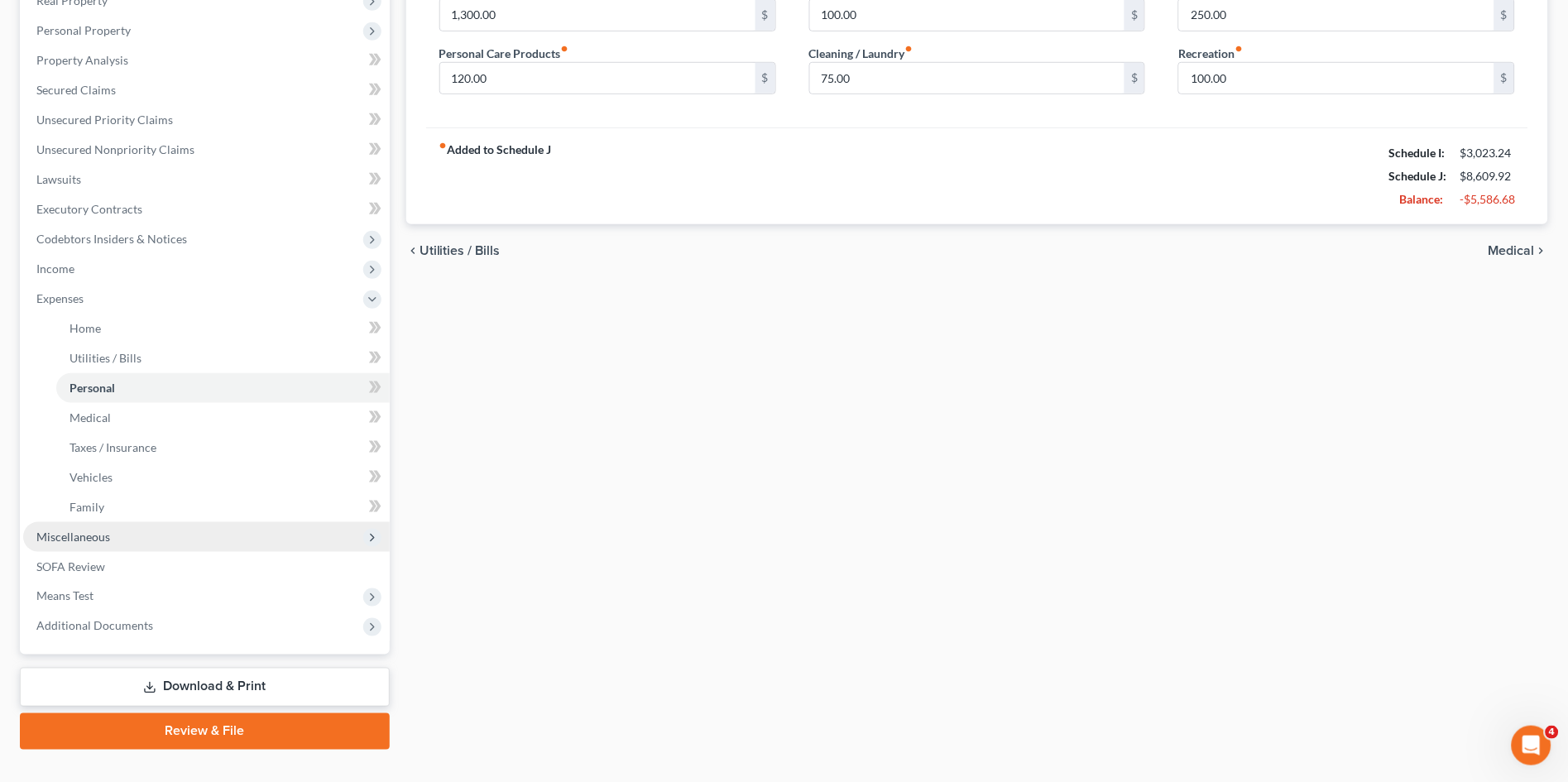
click at [84, 536] on span "Miscellaneous" at bounding box center [73, 537] width 74 height 14
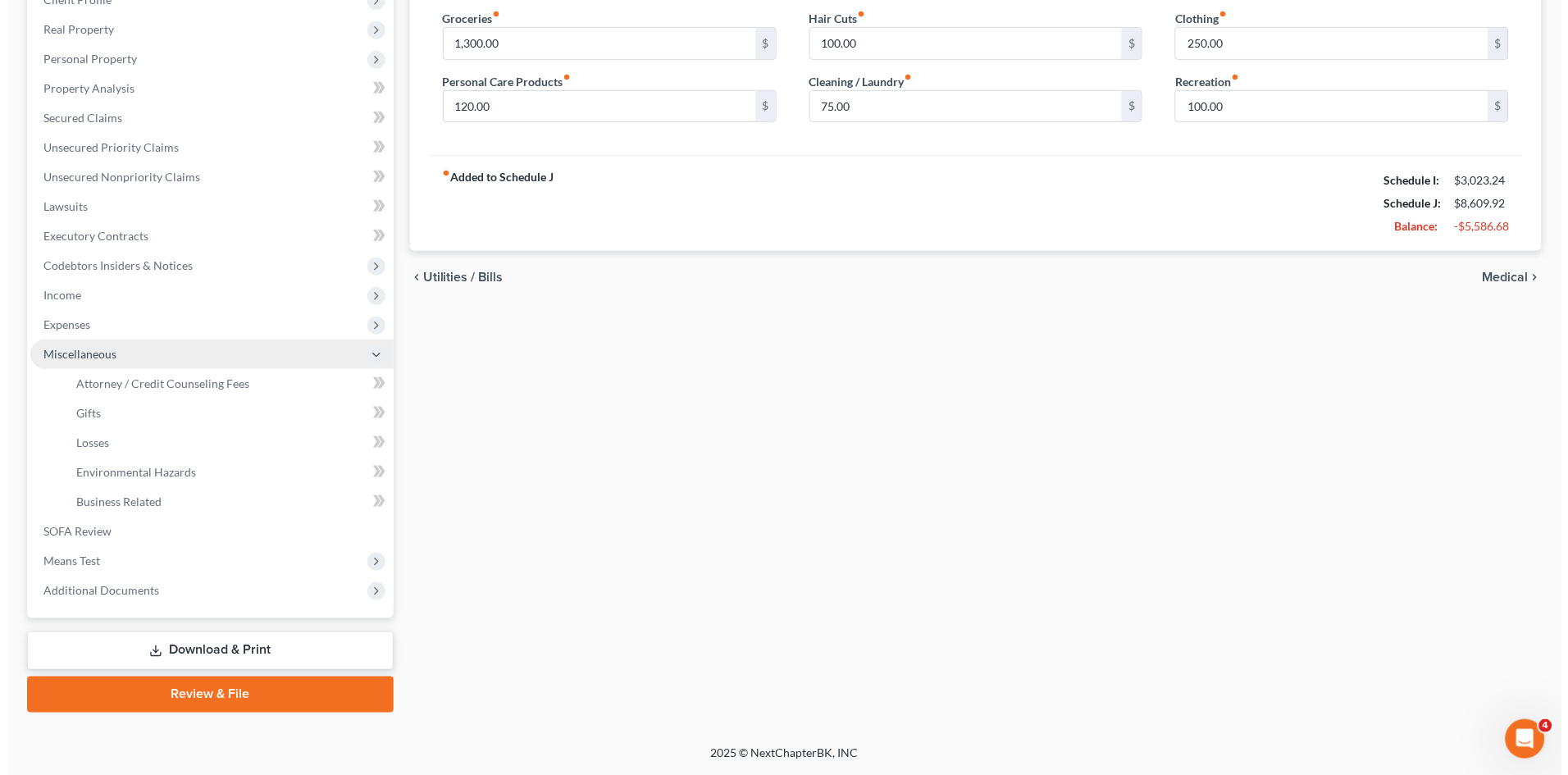
scroll to position [242, 0]
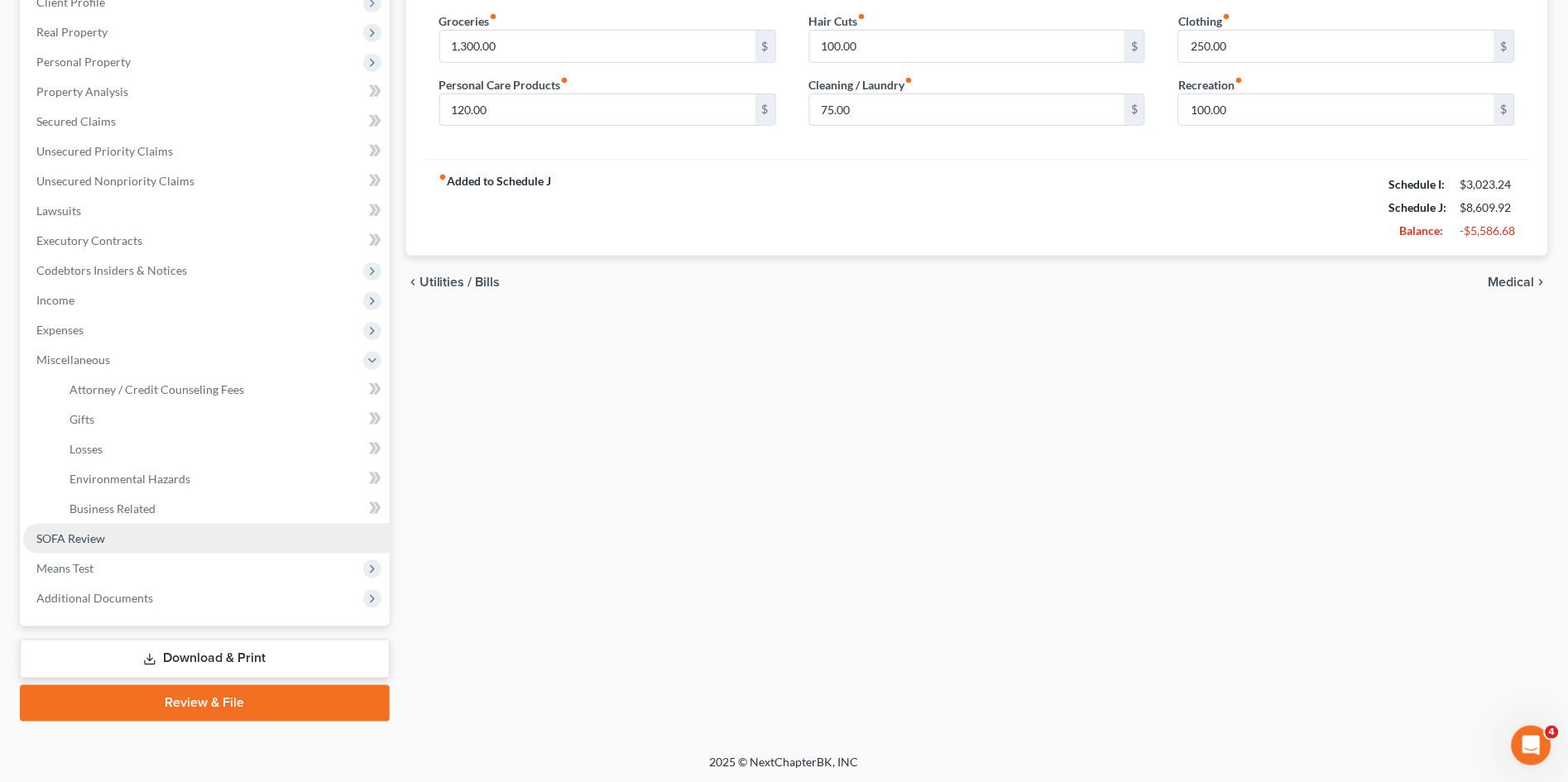
click at [84, 537] on span "SOFA Review" at bounding box center [70, 539] width 68 height 14
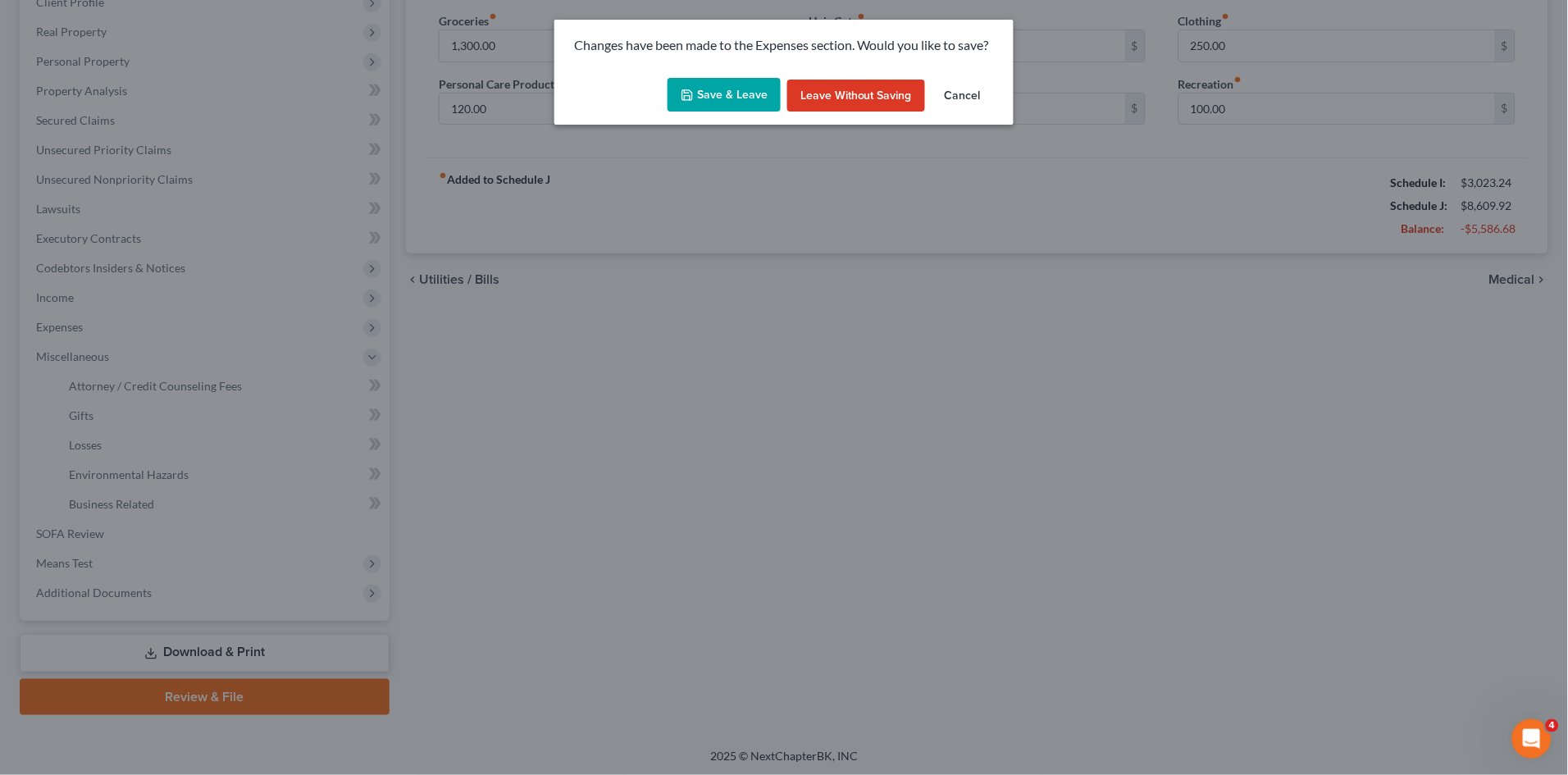
click at [713, 93] on button "Save & Leave" at bounding box center [724, 95] width 113 height 34
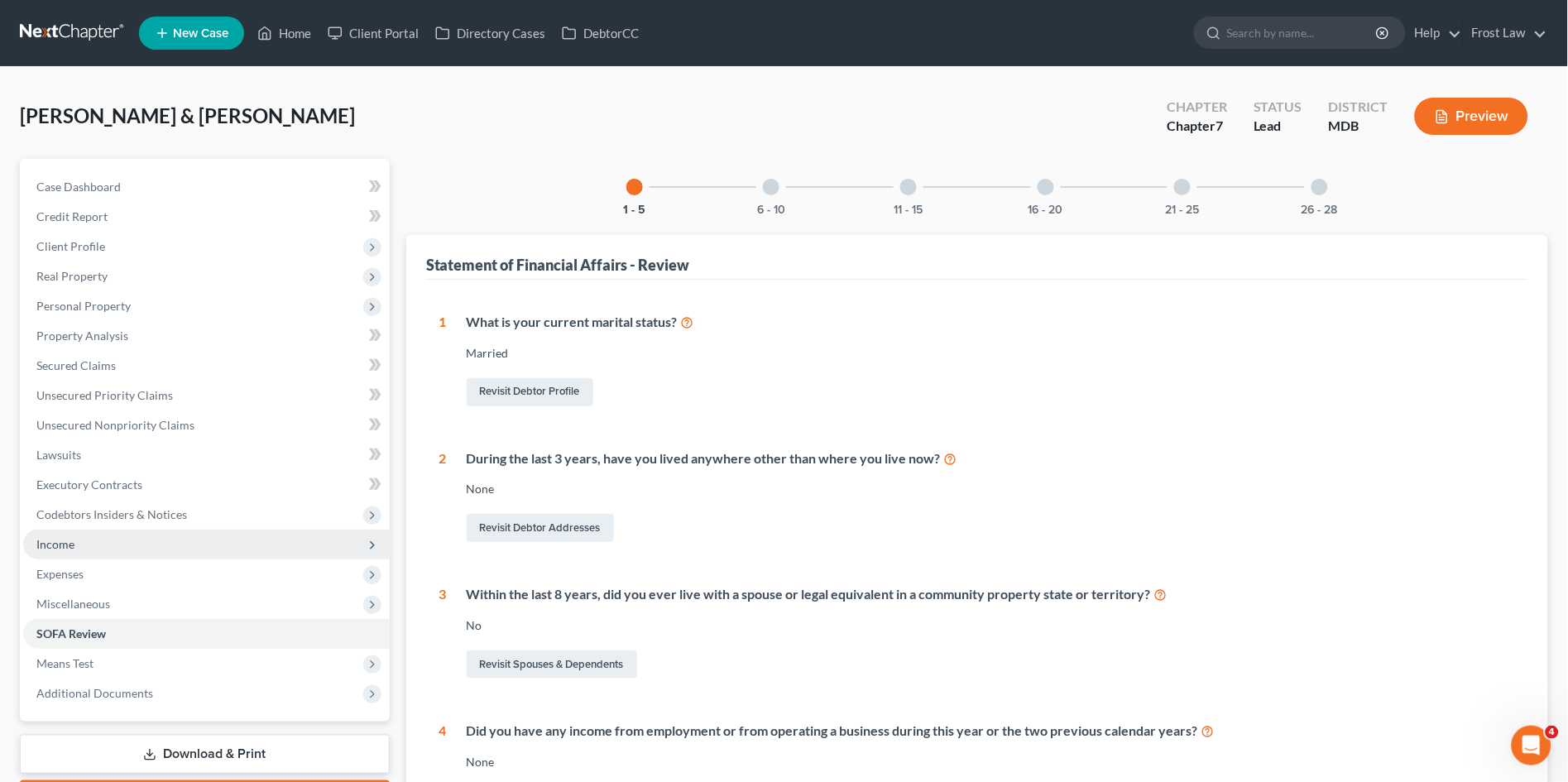
click at [97, 544] on span "Income" at bounding box center [206, 545] width 366 height 29
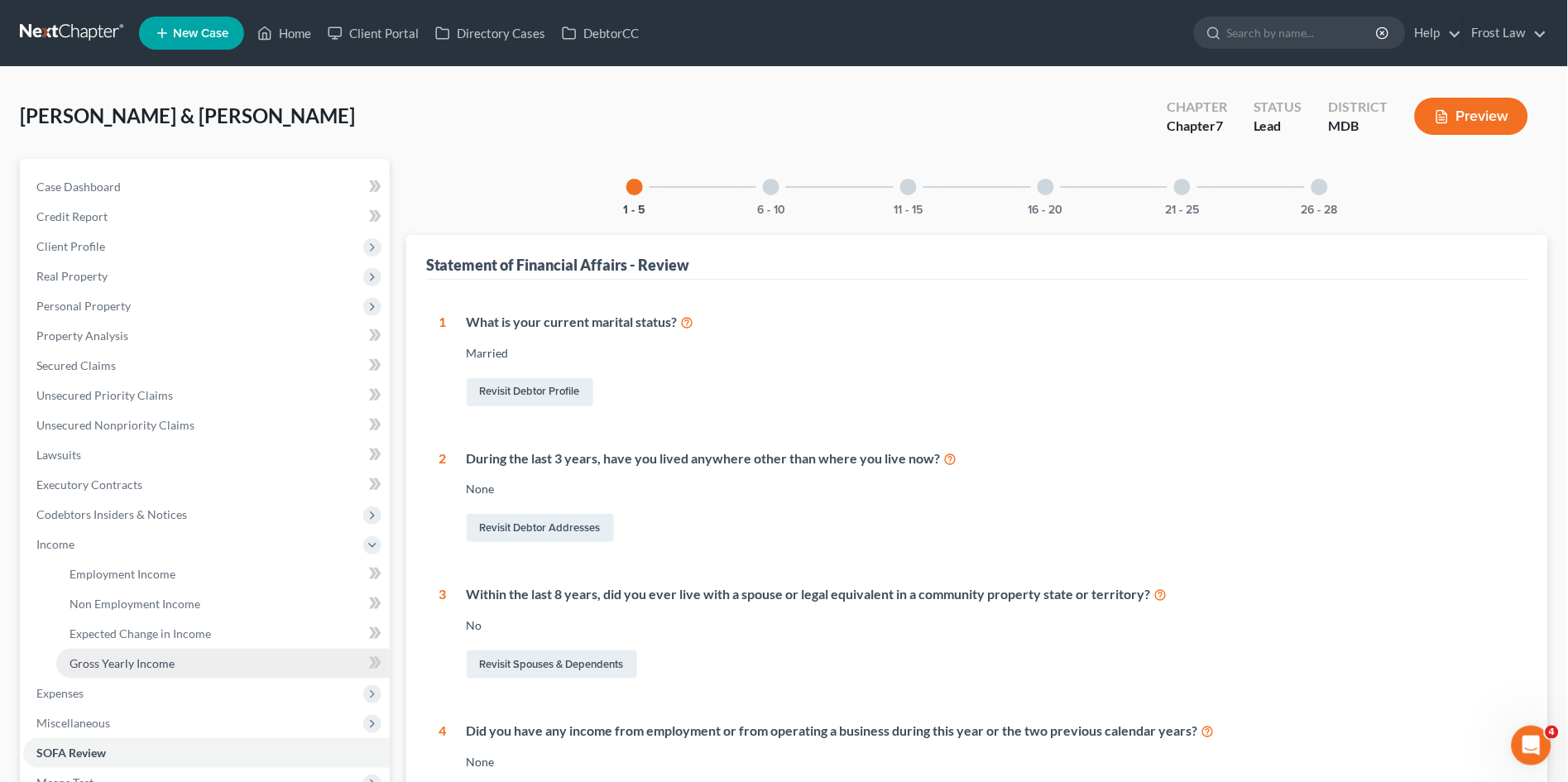
click at [113, 666] on span "Gross Yearly Income" at bounding box center [121, 663] width 105 height 14
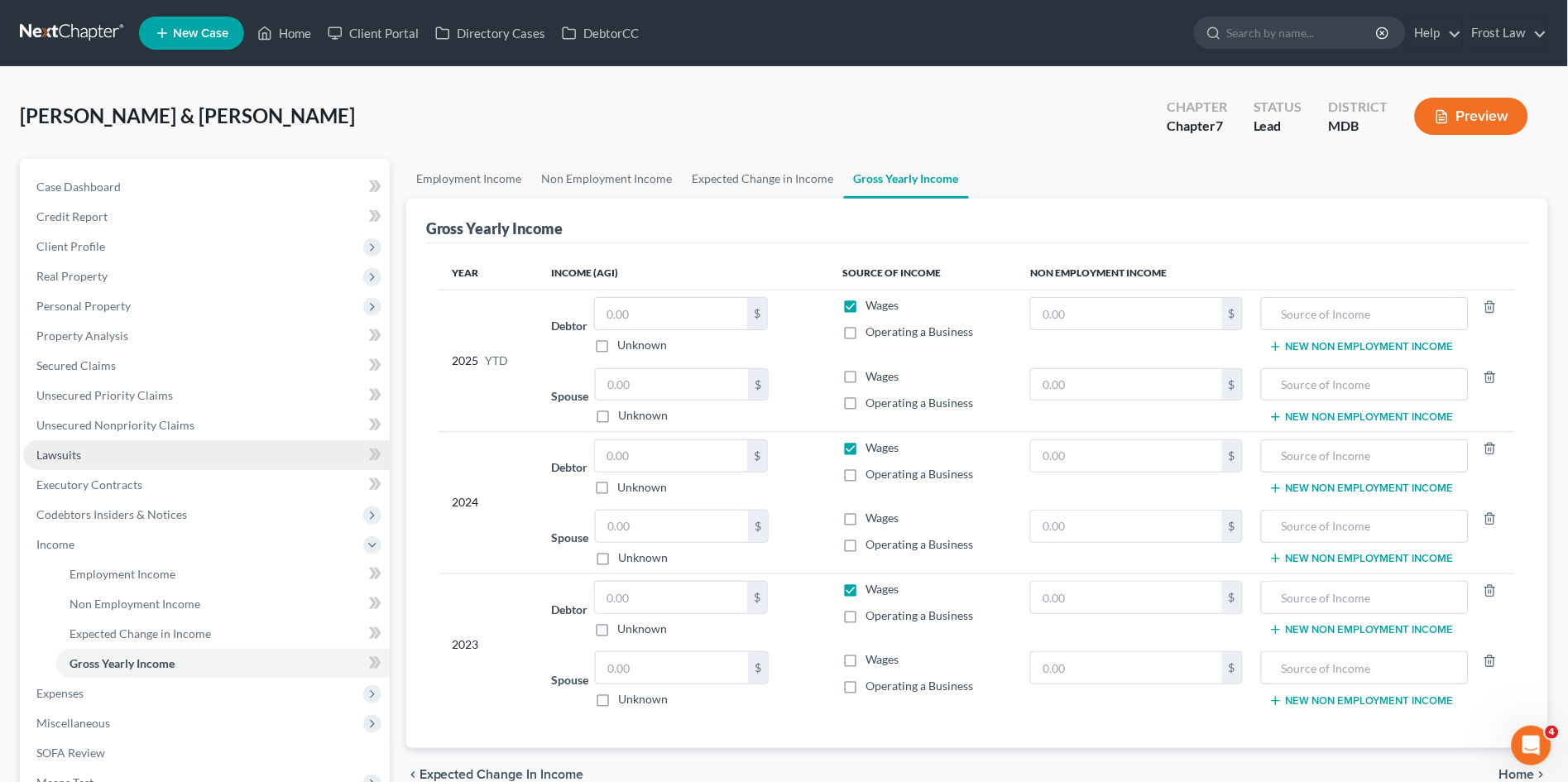
click at [113, 449] on link "Lawsuits" at bounding box center [206, 456] width 366 height 29
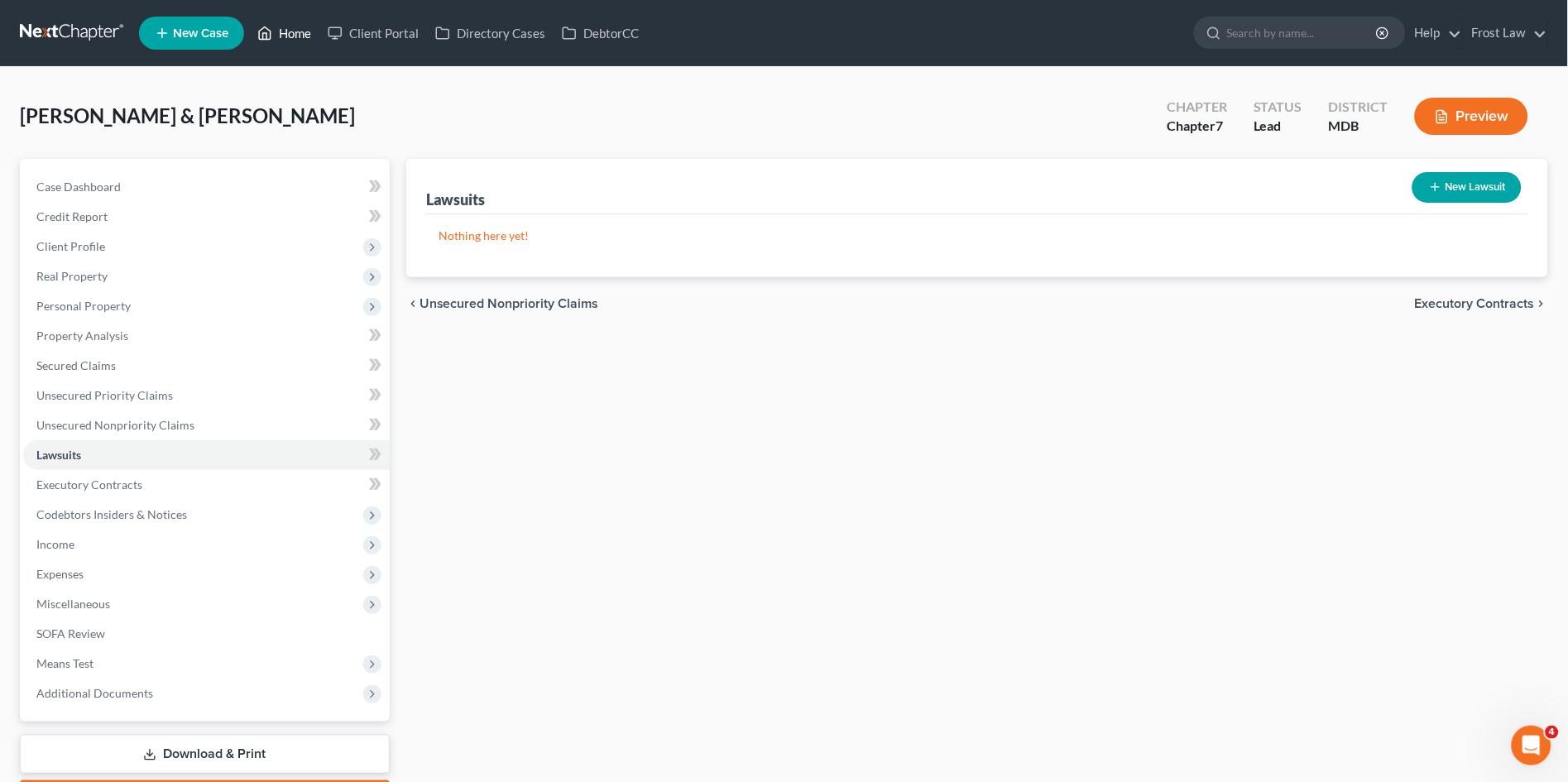
click at [286, 30] on link "Home" at bounding box center [284, 33] width 70 height 29
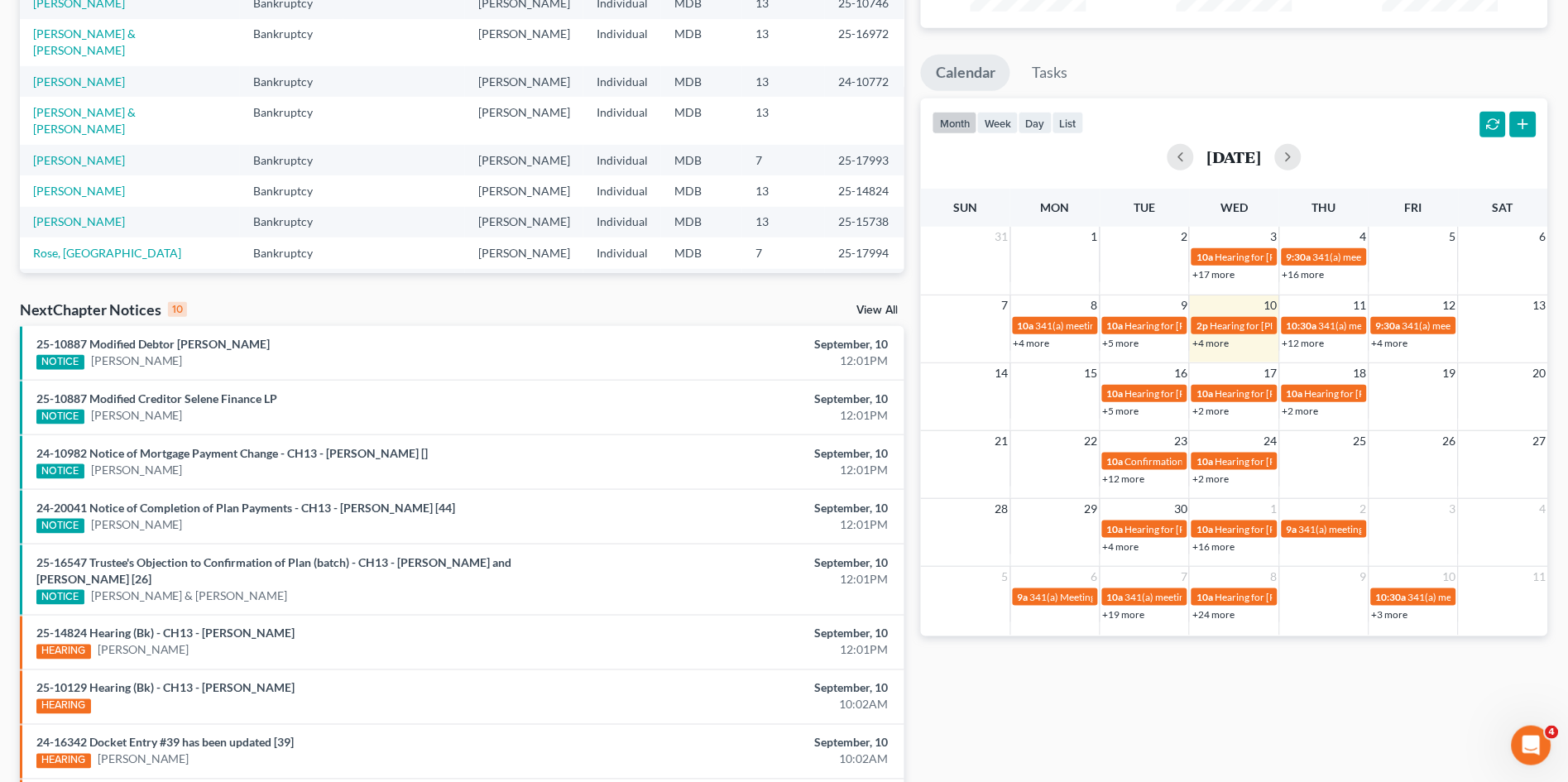
scroll to position [275, 0]
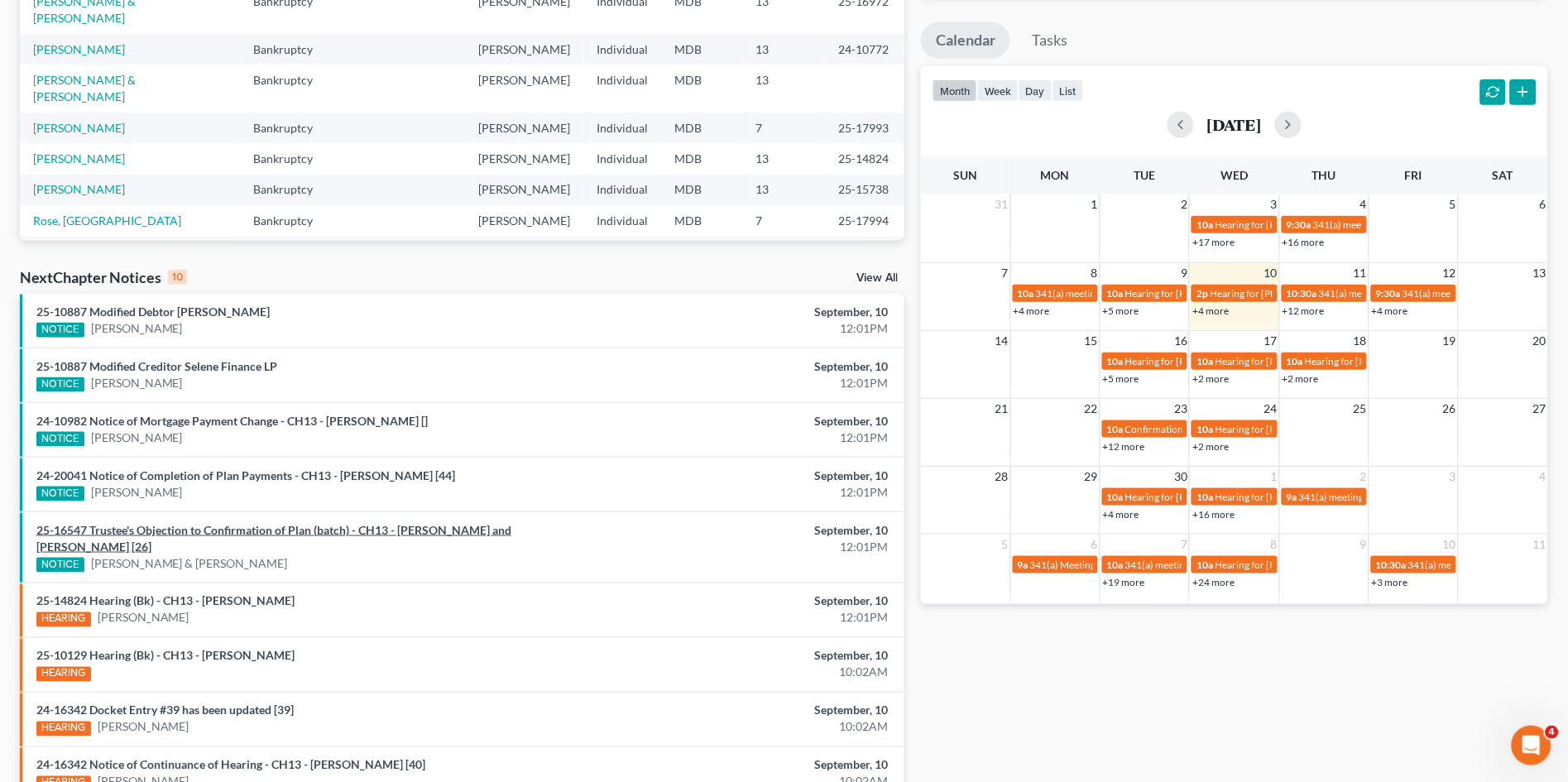
click at [291, 530] on link "25-16547 Trustee's Objection to Confirmation of Plan (batch) - CH13 - [PERSON_N…" at bounding box center [274, 538] width 475 height 30
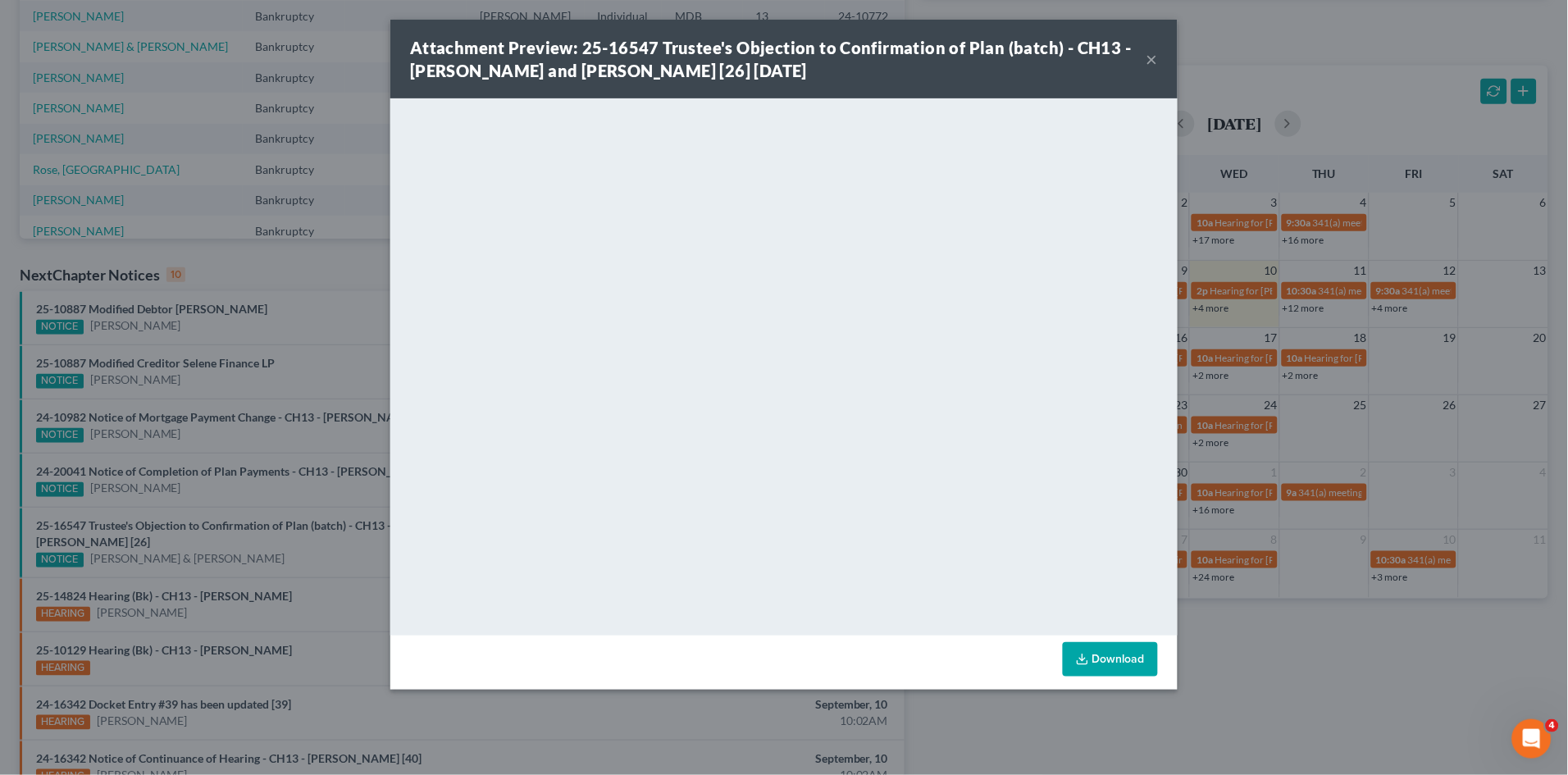
click at [1149, 60] on button "×" at bounding box center [1151, 58] width 11 height 20
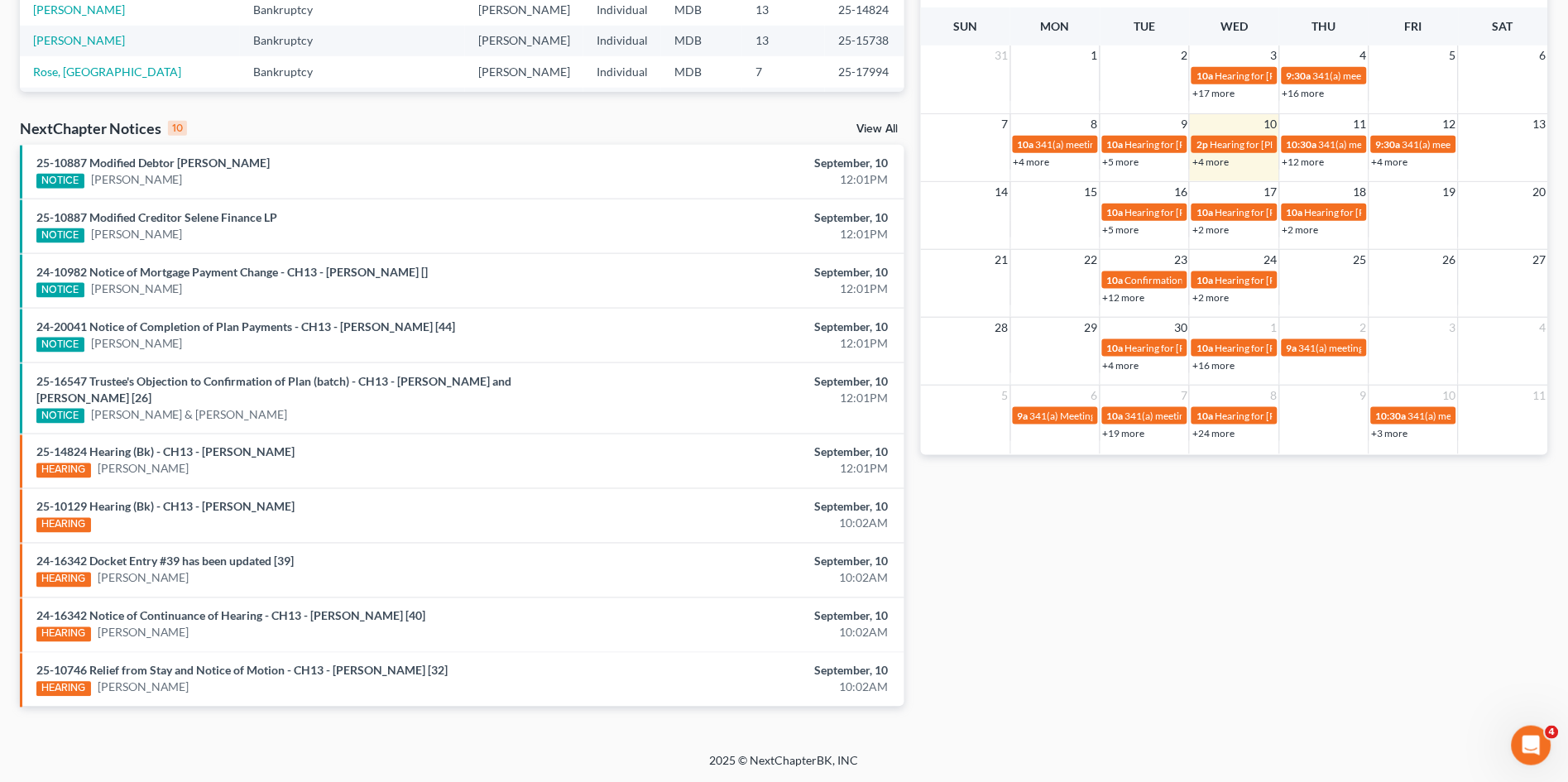
scroll to position [0, 0]
